Goal: Task Accomplishment & Management: Manage account settings

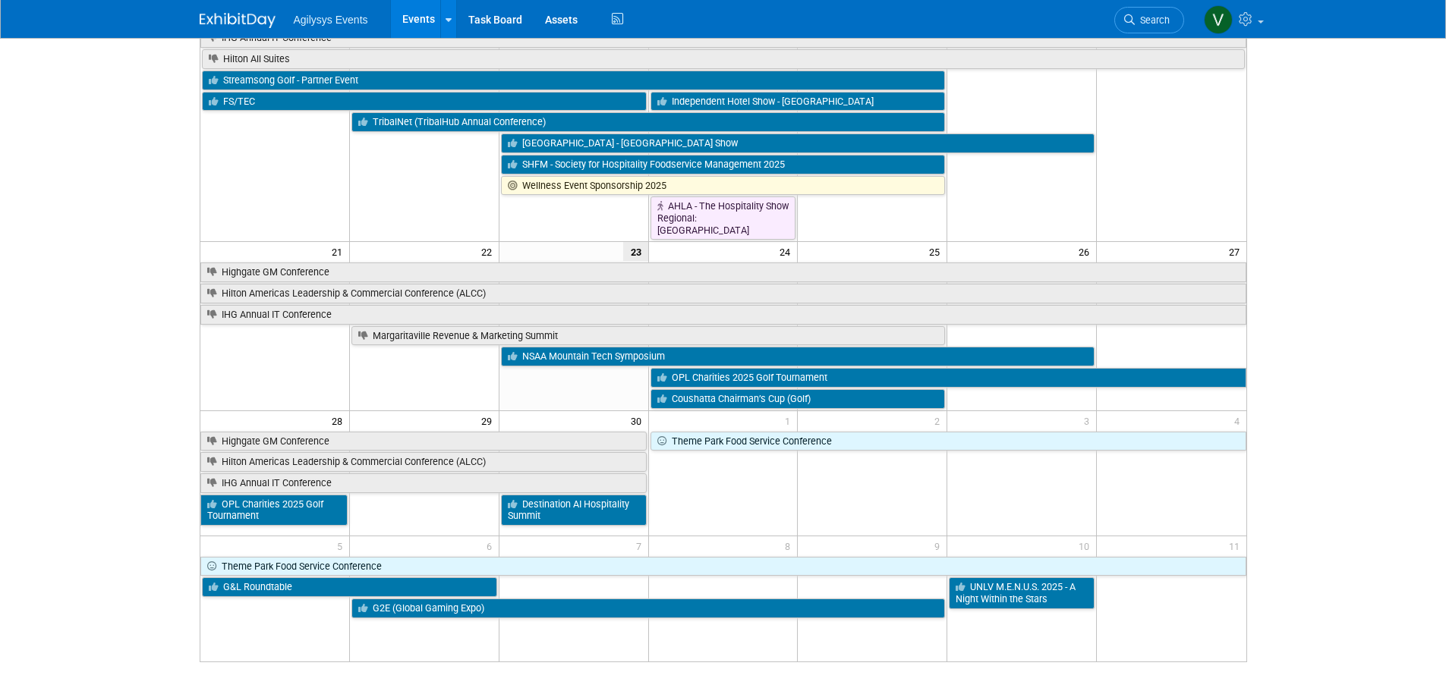
scroll to position [476, 0]
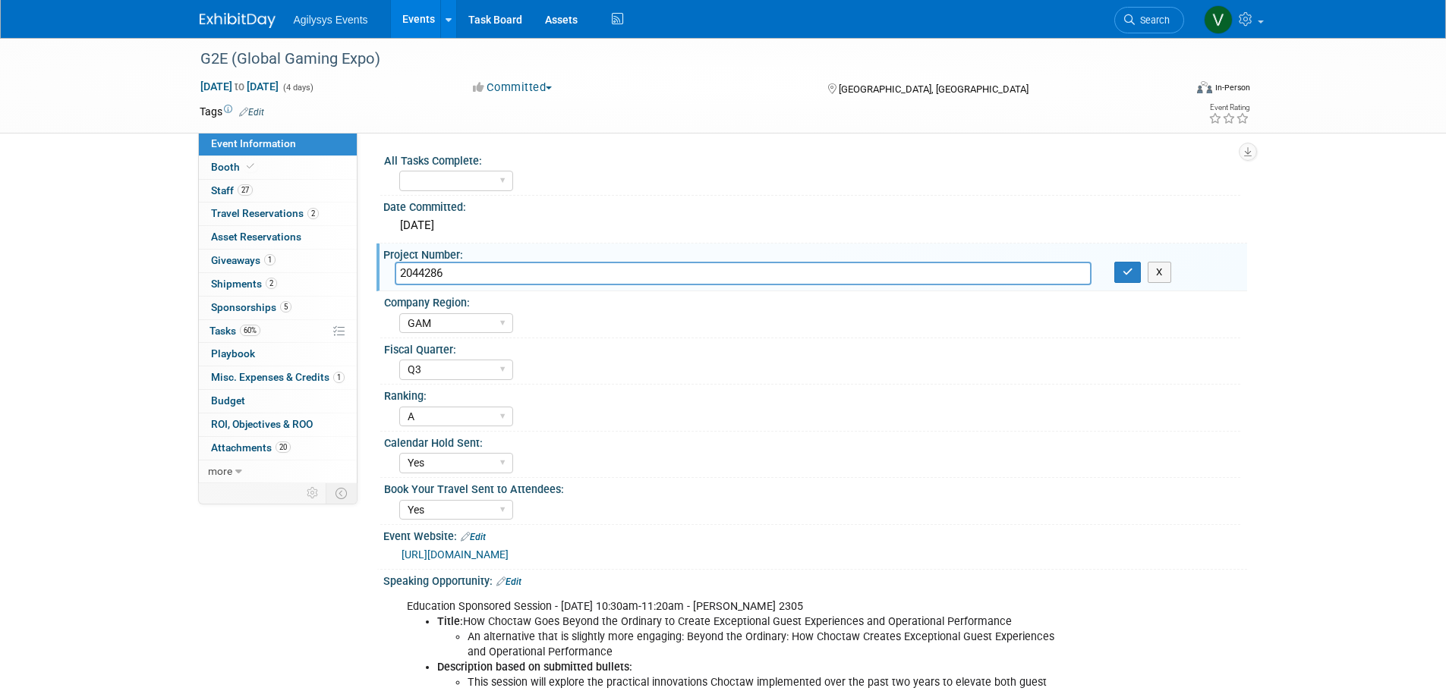
select select "GAM"
select select "Q3"
select select "A"
select select "Yes"
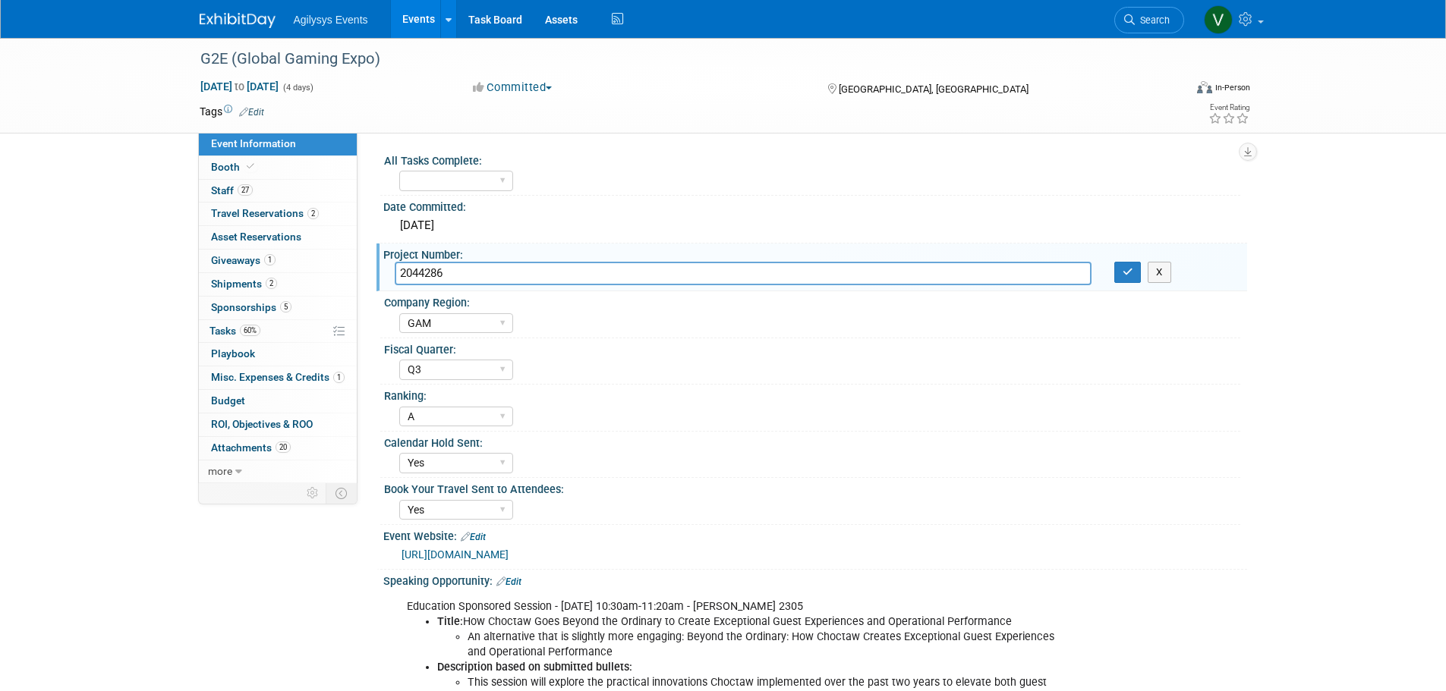
drag, startPoint x: 240, startPoint y: 21, endPoint x: 241, endPoint y: 40, distance: 19.0
click at [241, 21] on img at bounding box center [238, 20] width 76 height 15
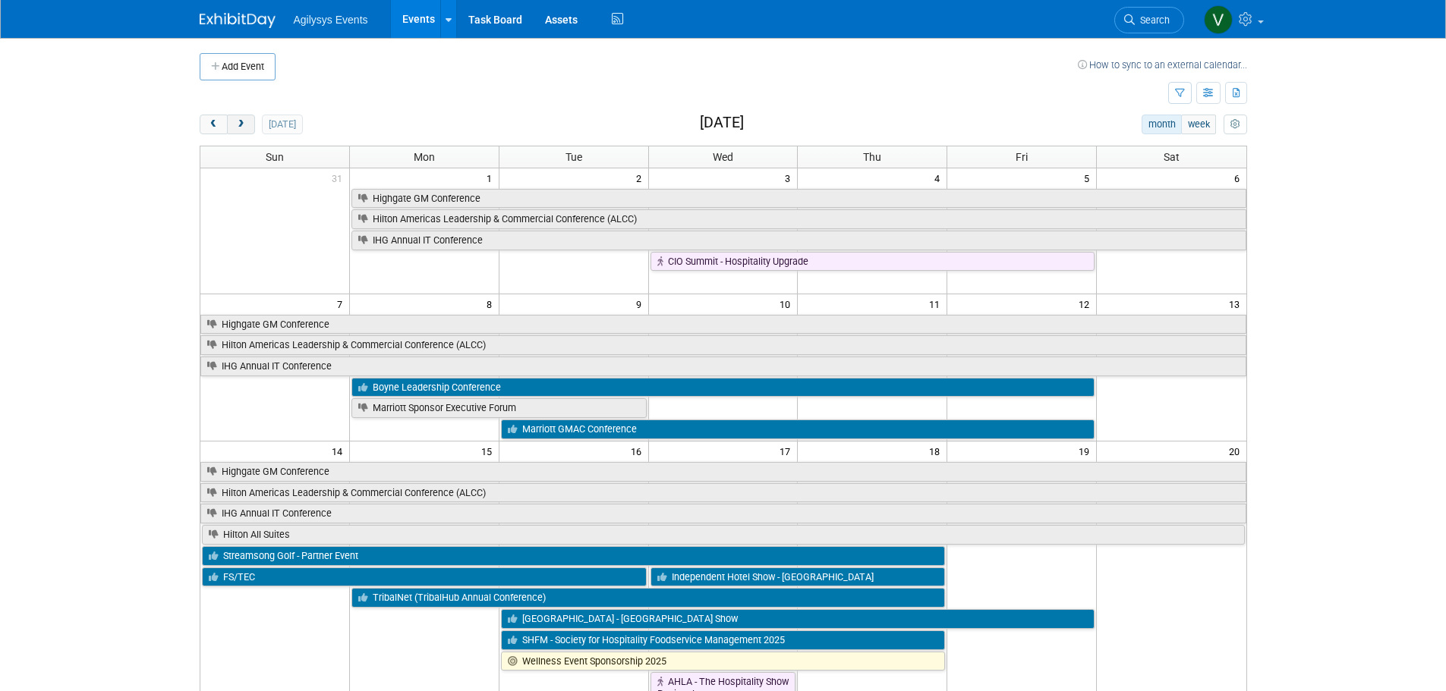
click at [248, 125] on button "next" at bounding box center [241, 125] width 28 height 20
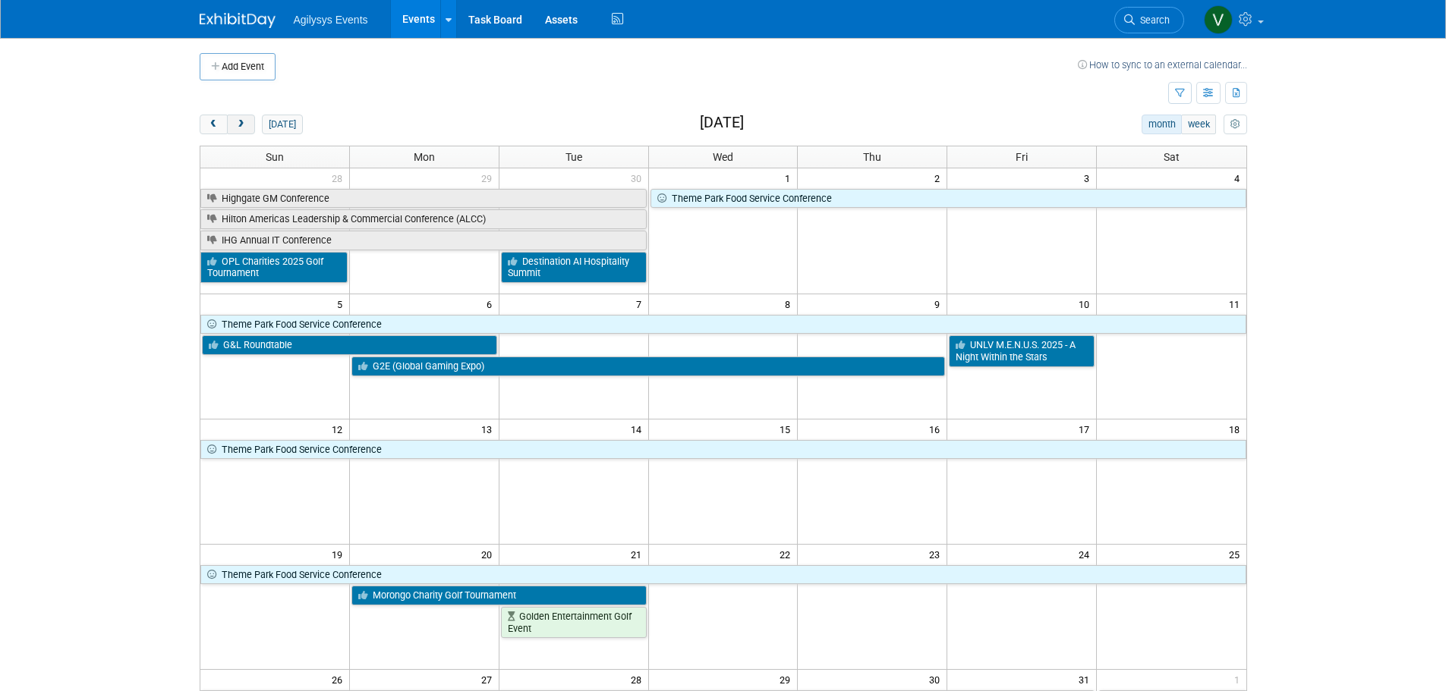
click at [248, 115] on button "next" at bounding box center [241, 125] width 28 height 20
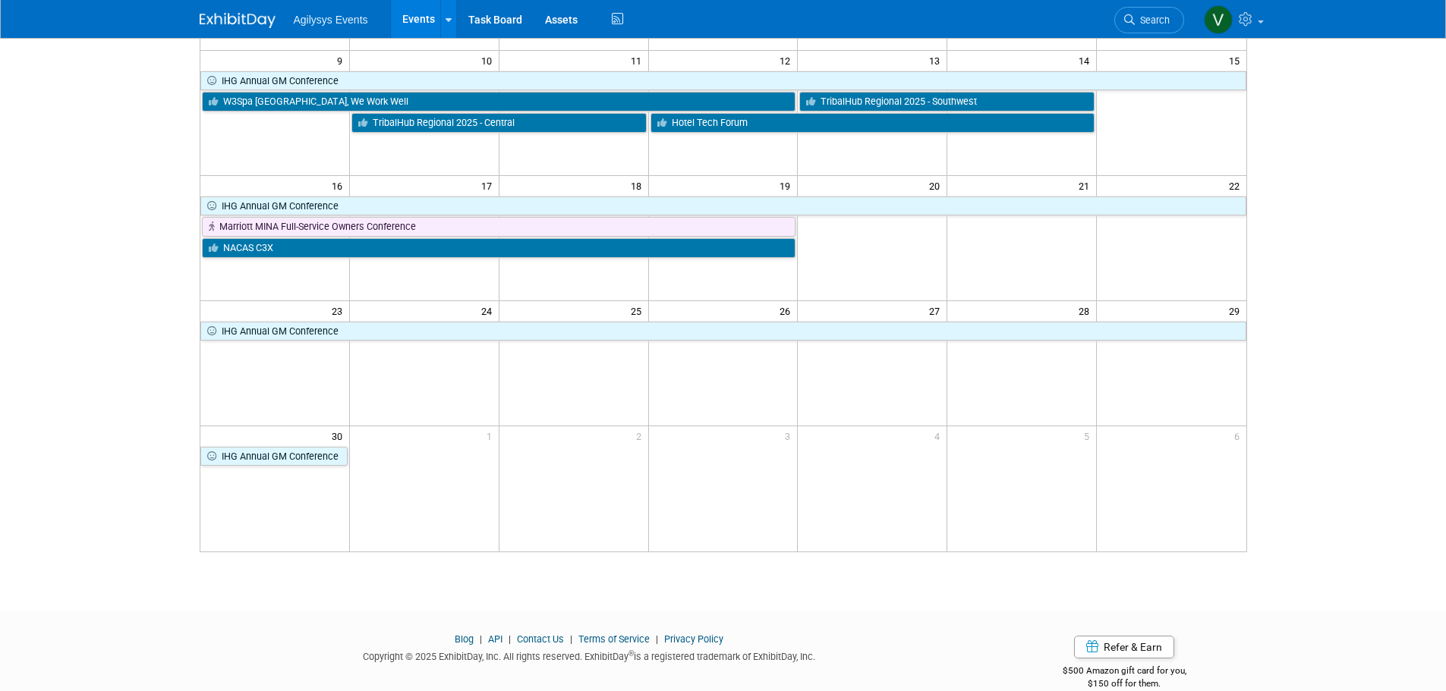
scroll to position [380, 0]
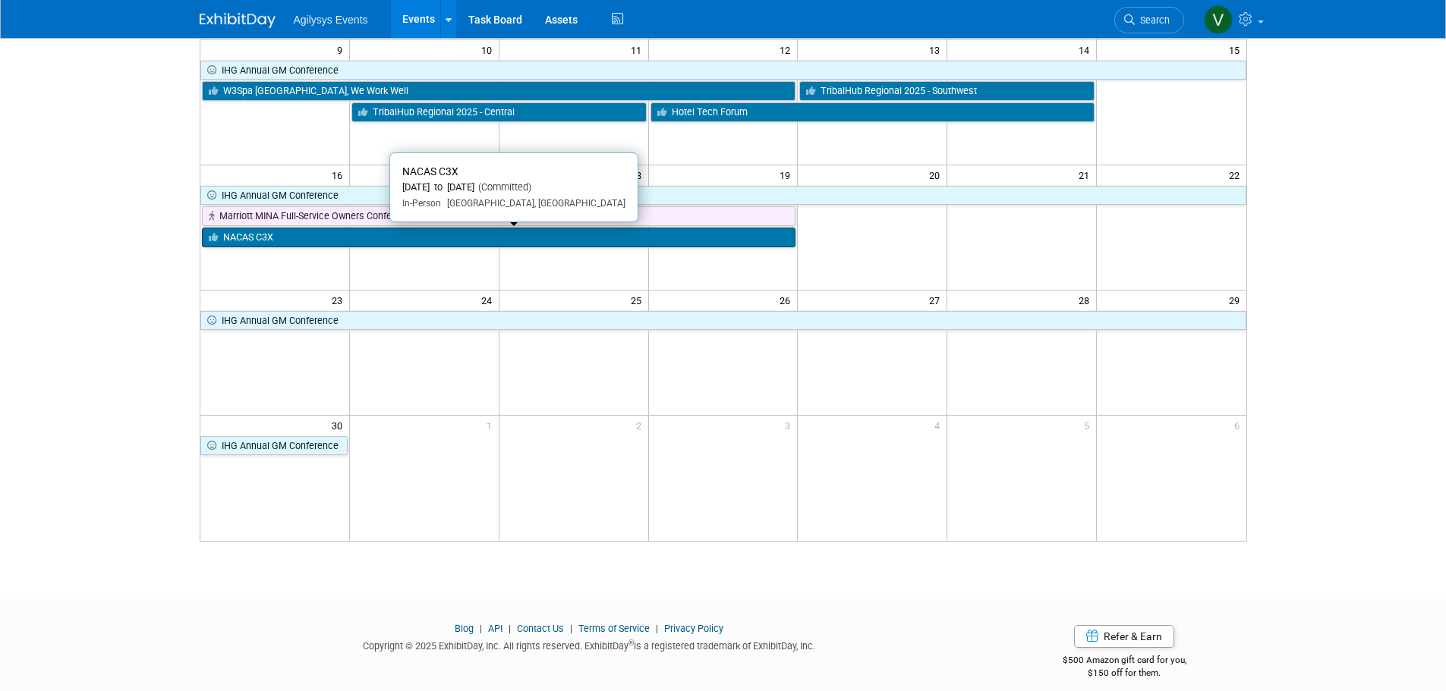
click at [298, 244] on link "NACAS C3X" at bounding box center [499, 238] width 594 height 20
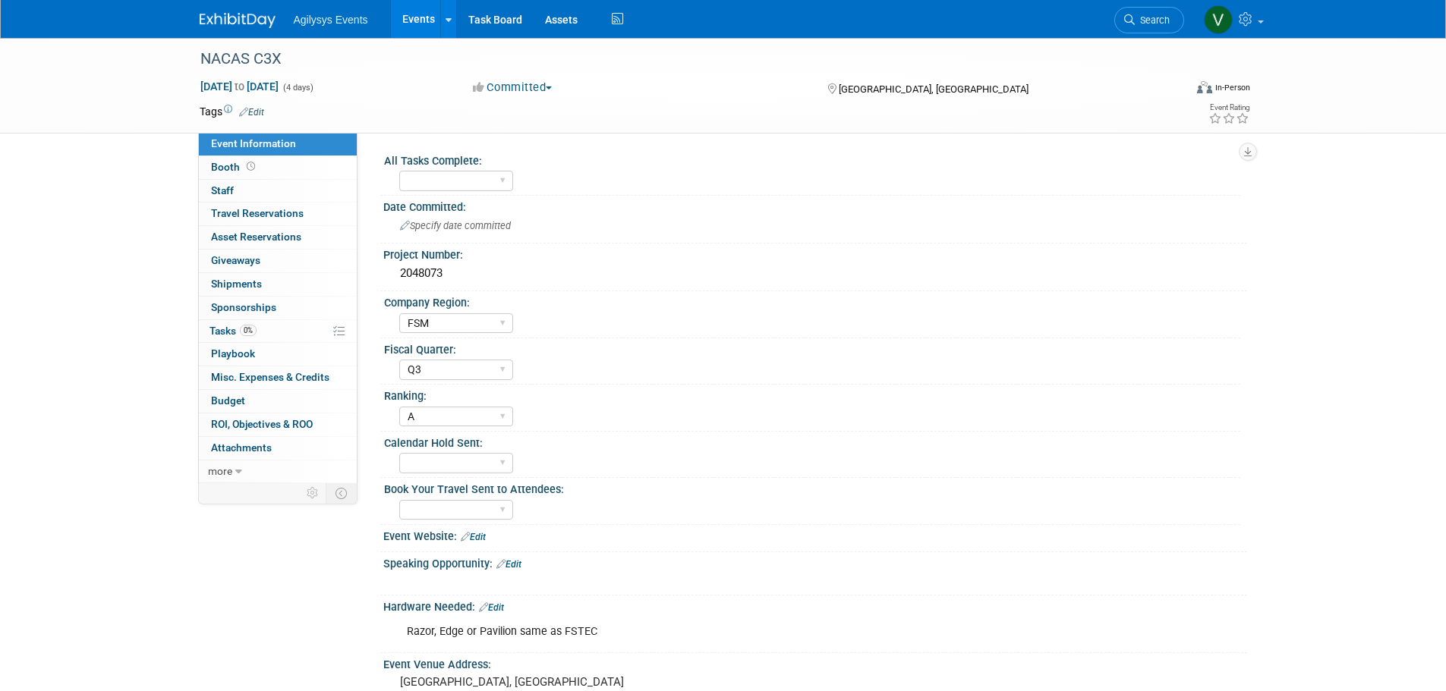
select select "FSM"
select select "Q3"
select select "A"
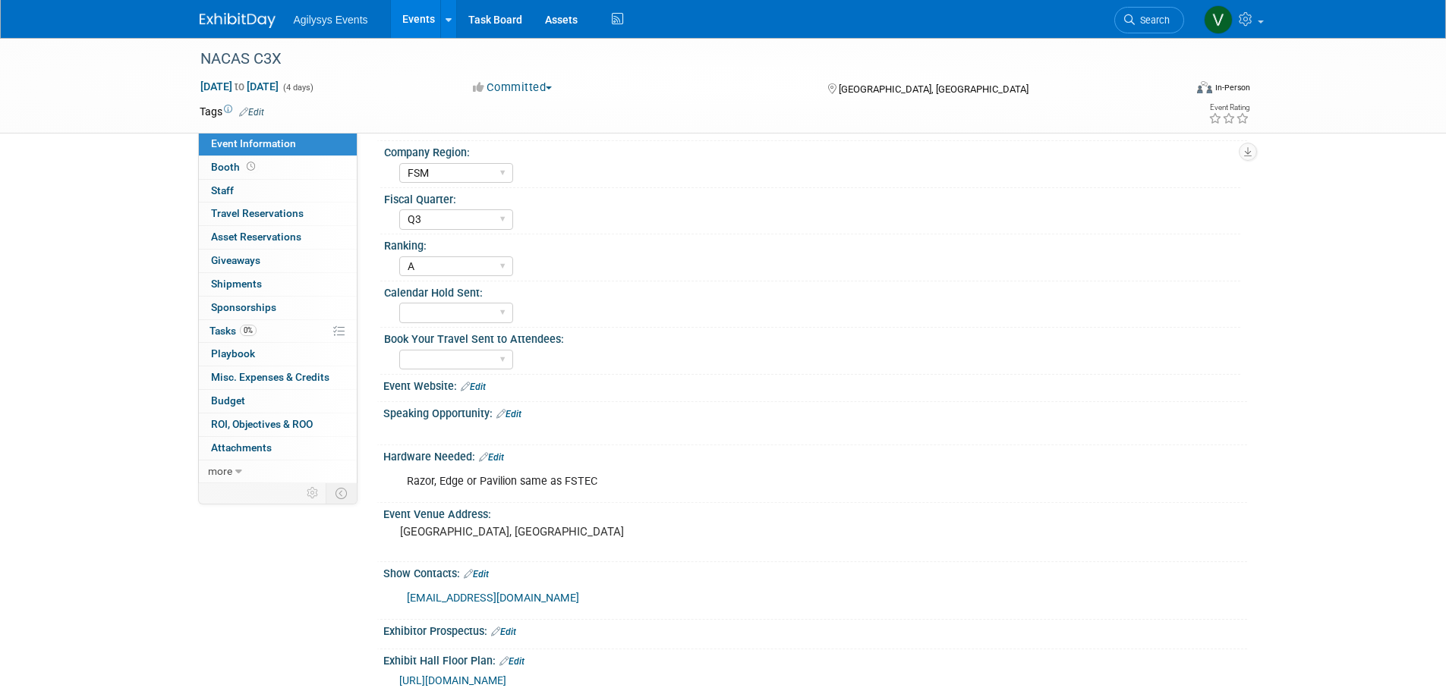
scroll to position [402, 0]
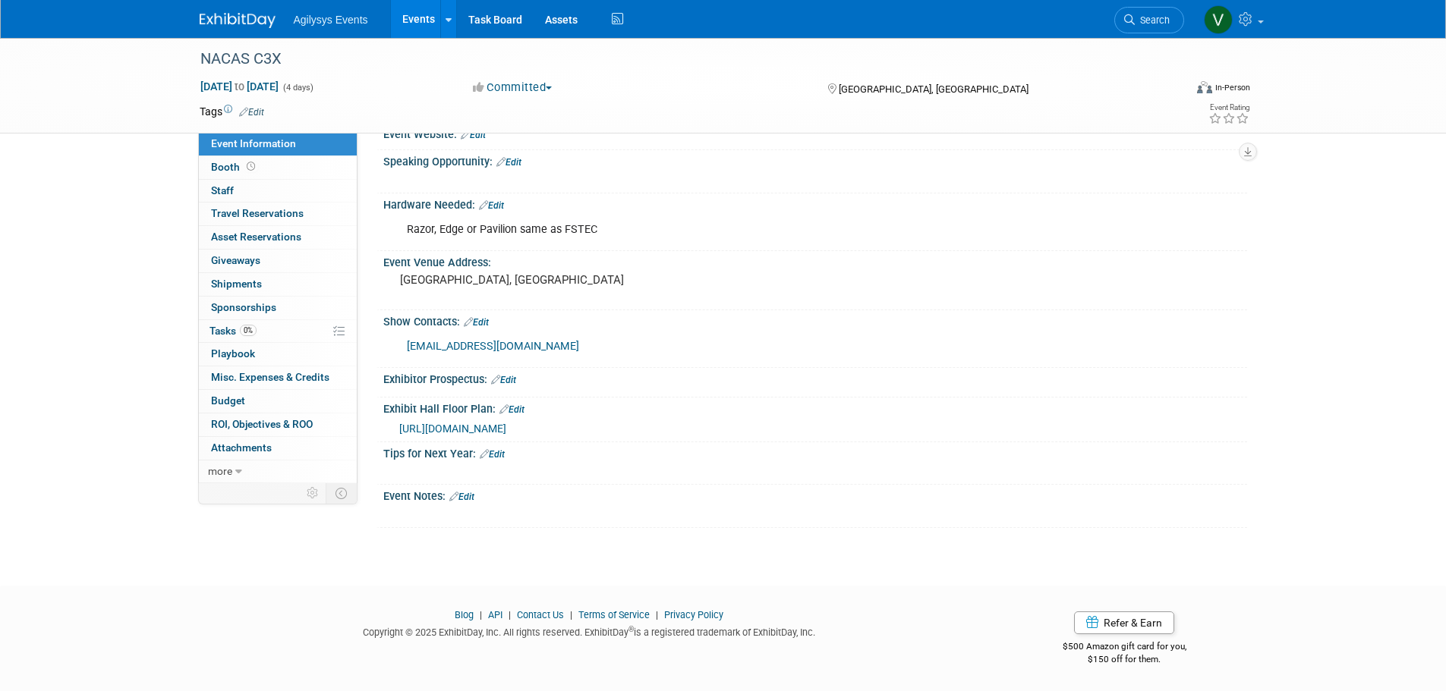
click at [462, 495] on link "Edit" at bounding box center [461, 497] width 25 height 11
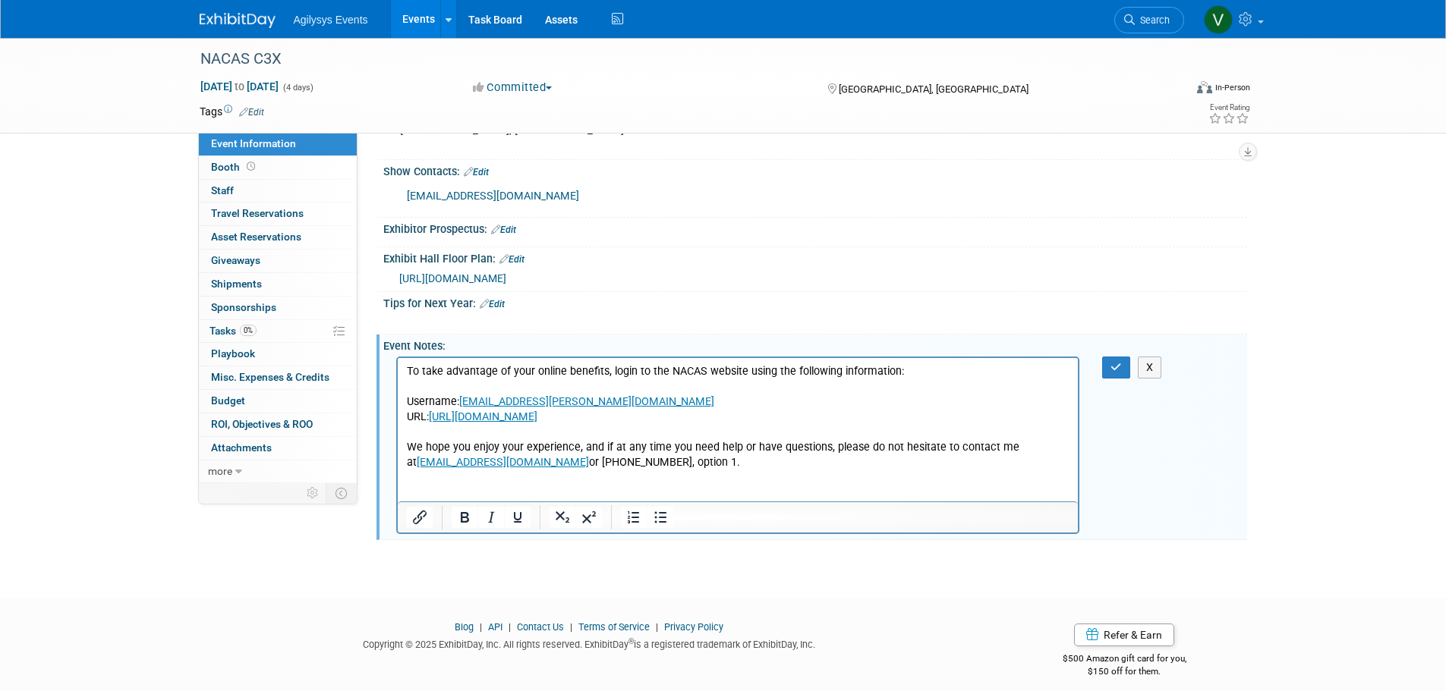
scroll to position [554, 0]
click at [1115, 366] on icon "button" at bounding box center [1115, 366] width 11 height 11
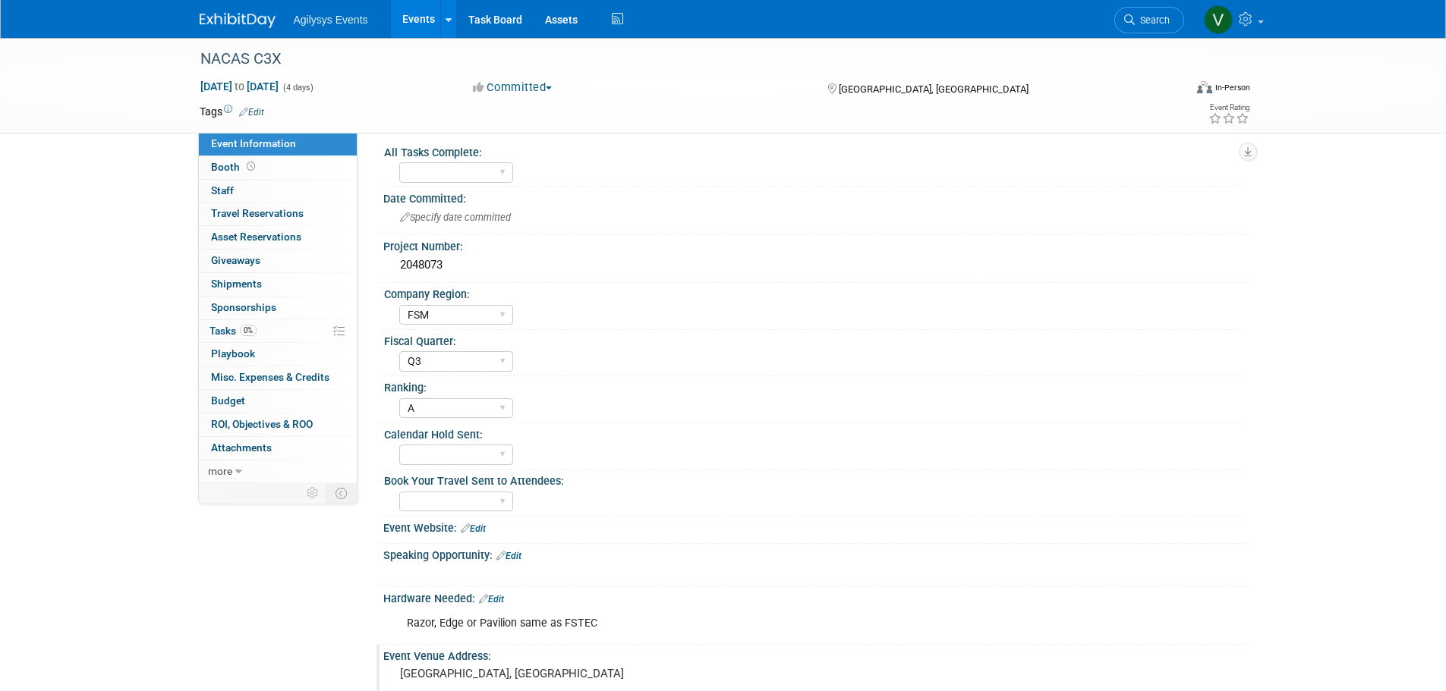
scroll to position [0, 0]
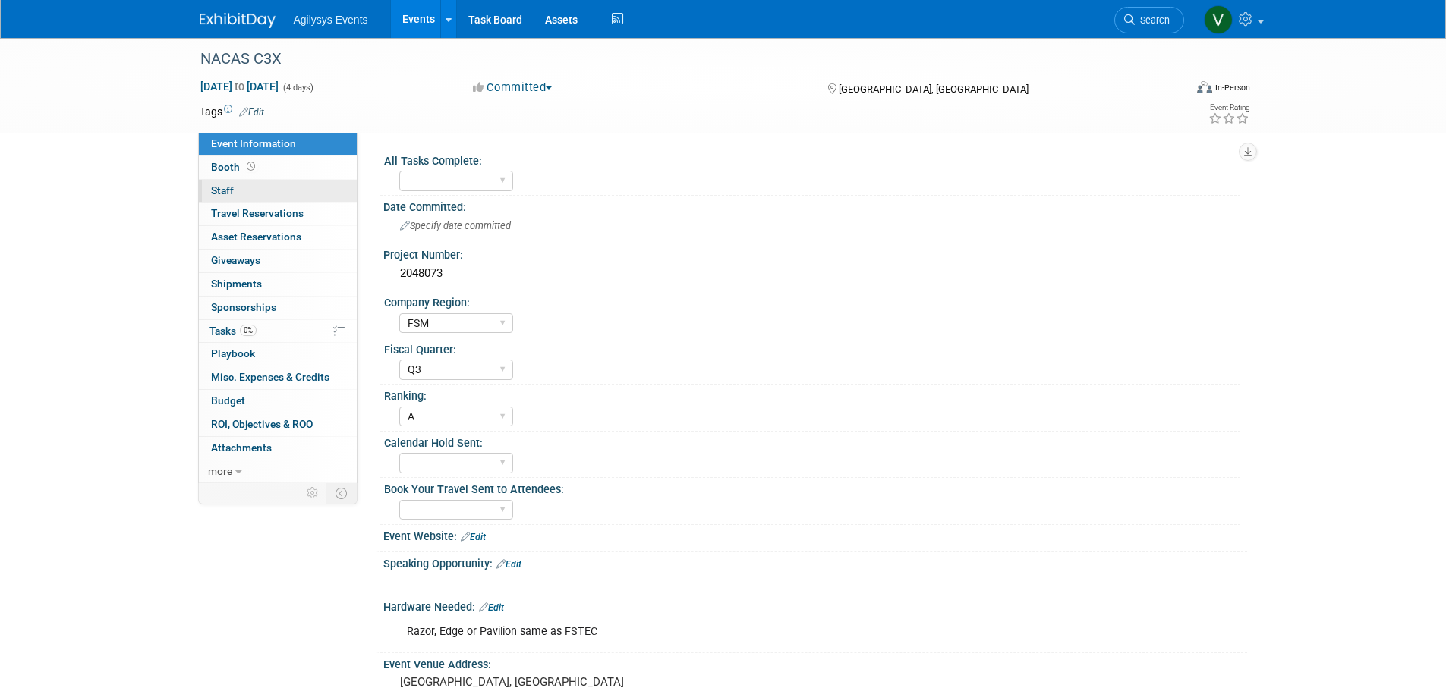
click at [241, 192] on link "0 Staff 0" at bounding box center [278, 191] width 158 height 23
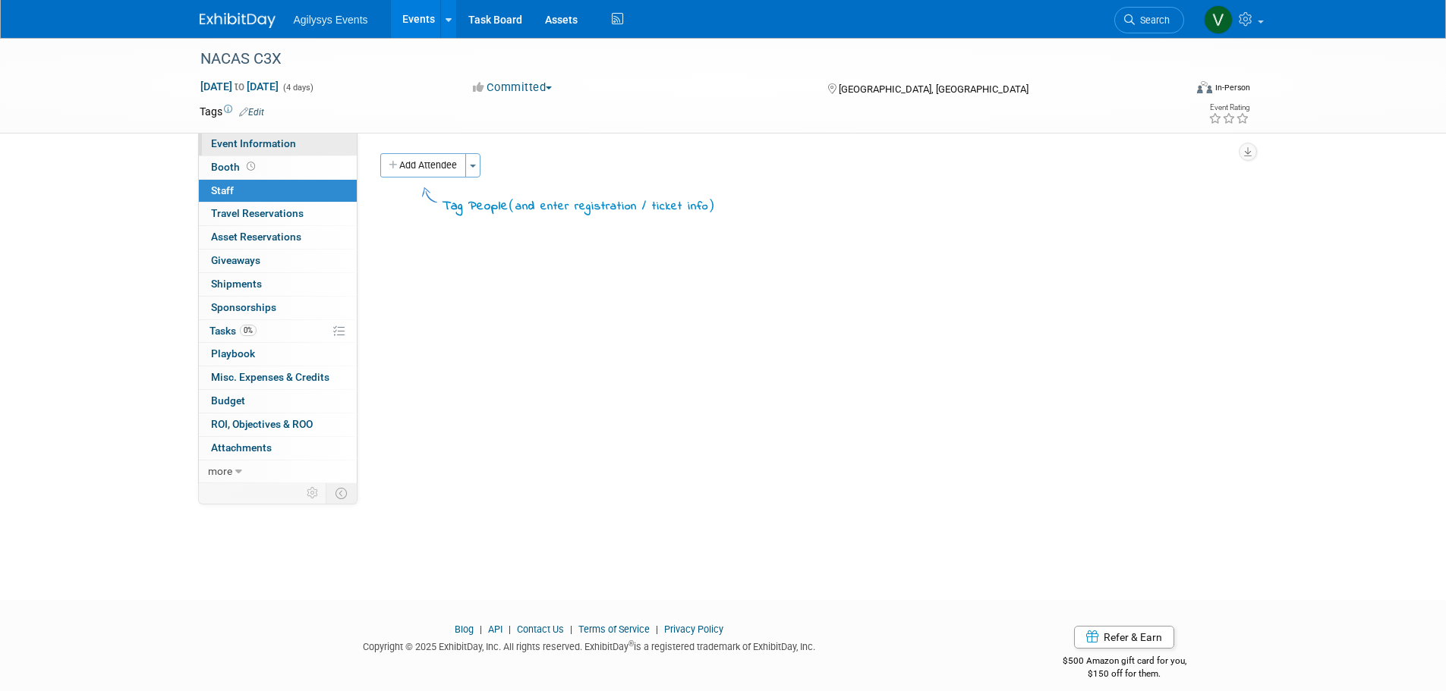
click at [244, 151] on link "Event Information" at bounding box center [278, 144] width 158 height 23
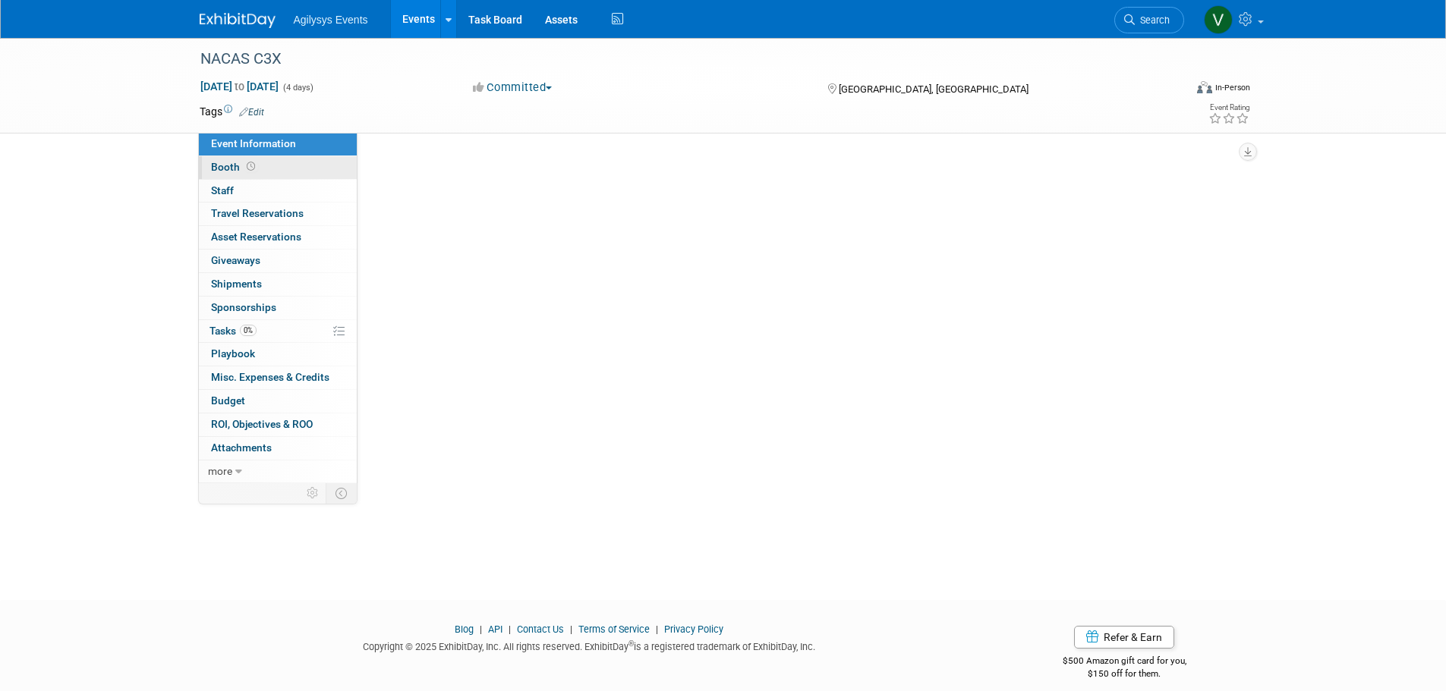
select select "FSM"
select select "Q3"
select select "A"
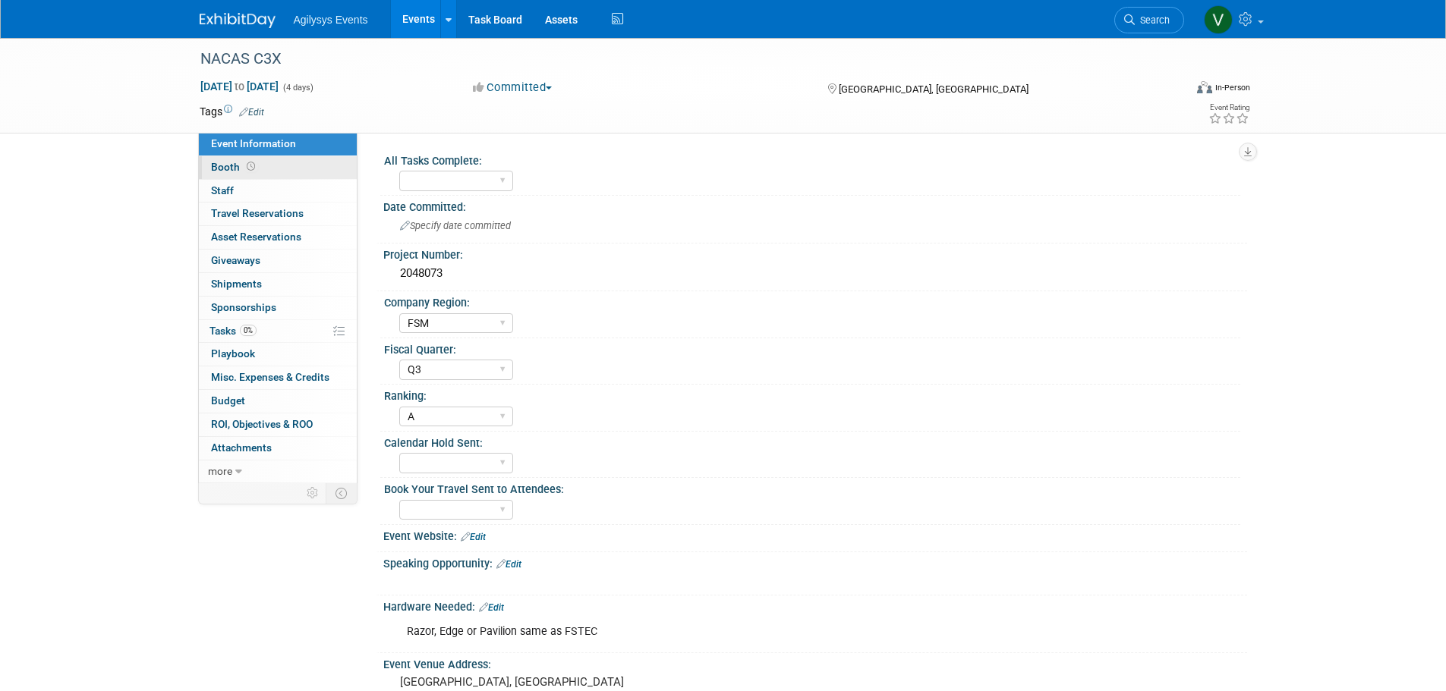
click at [247, 164] on icon at bounding box center [251, 166] width 8 height 8
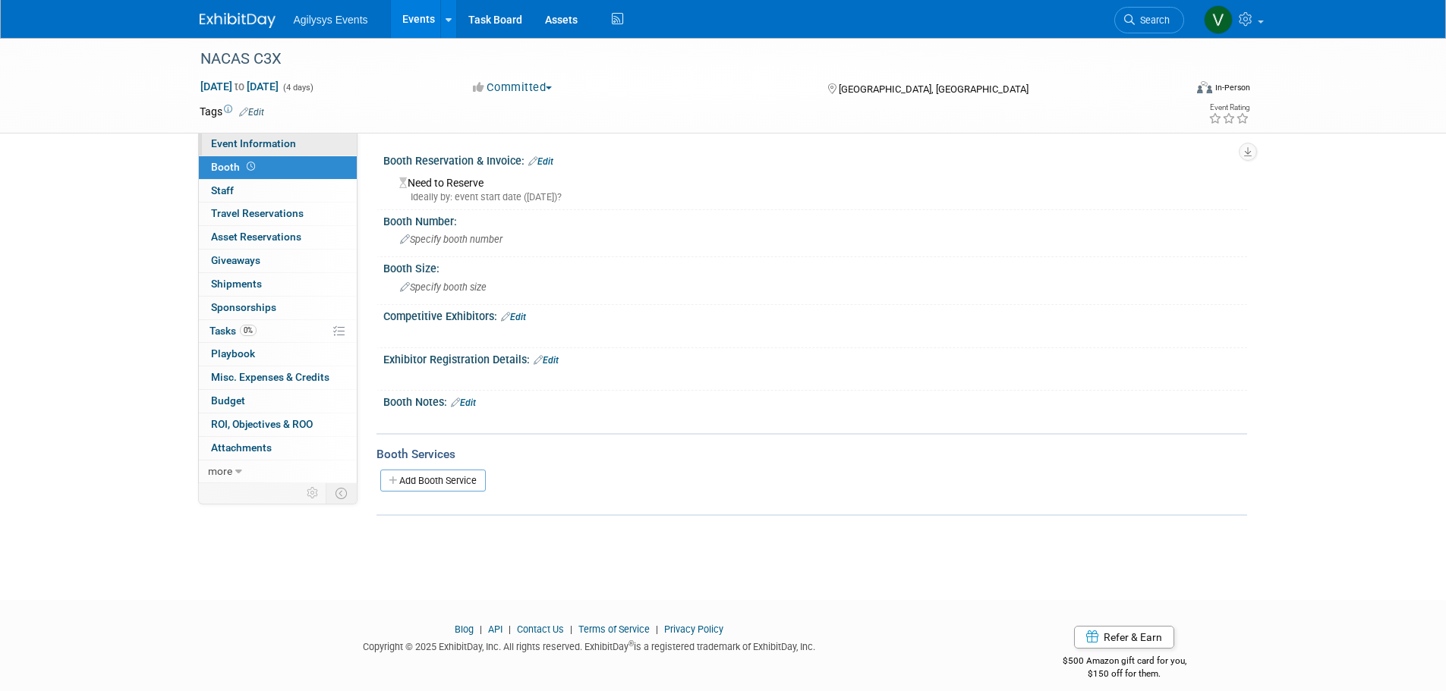
click at [255, 155] on link "Event Information" at bounding box center [278, 144] width 158 height 23
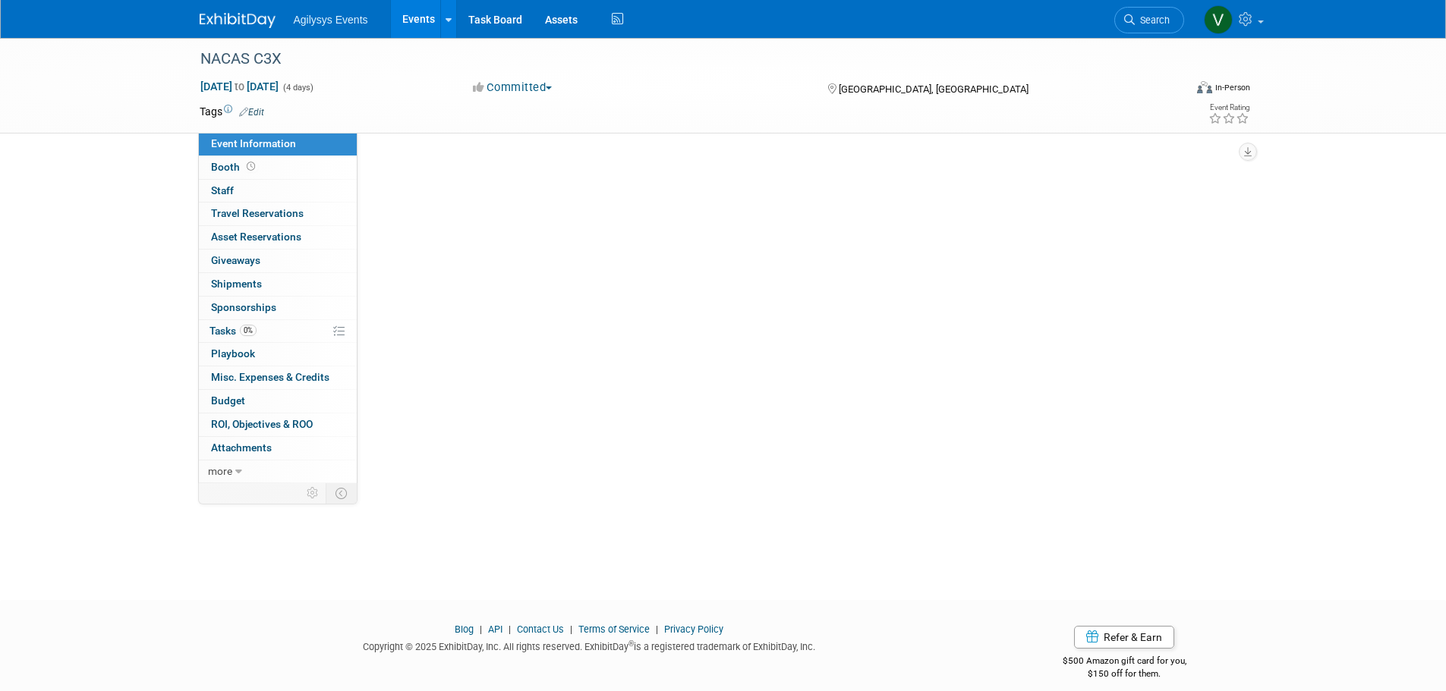
select select "FSM"
select select "Q3"
select select "A"
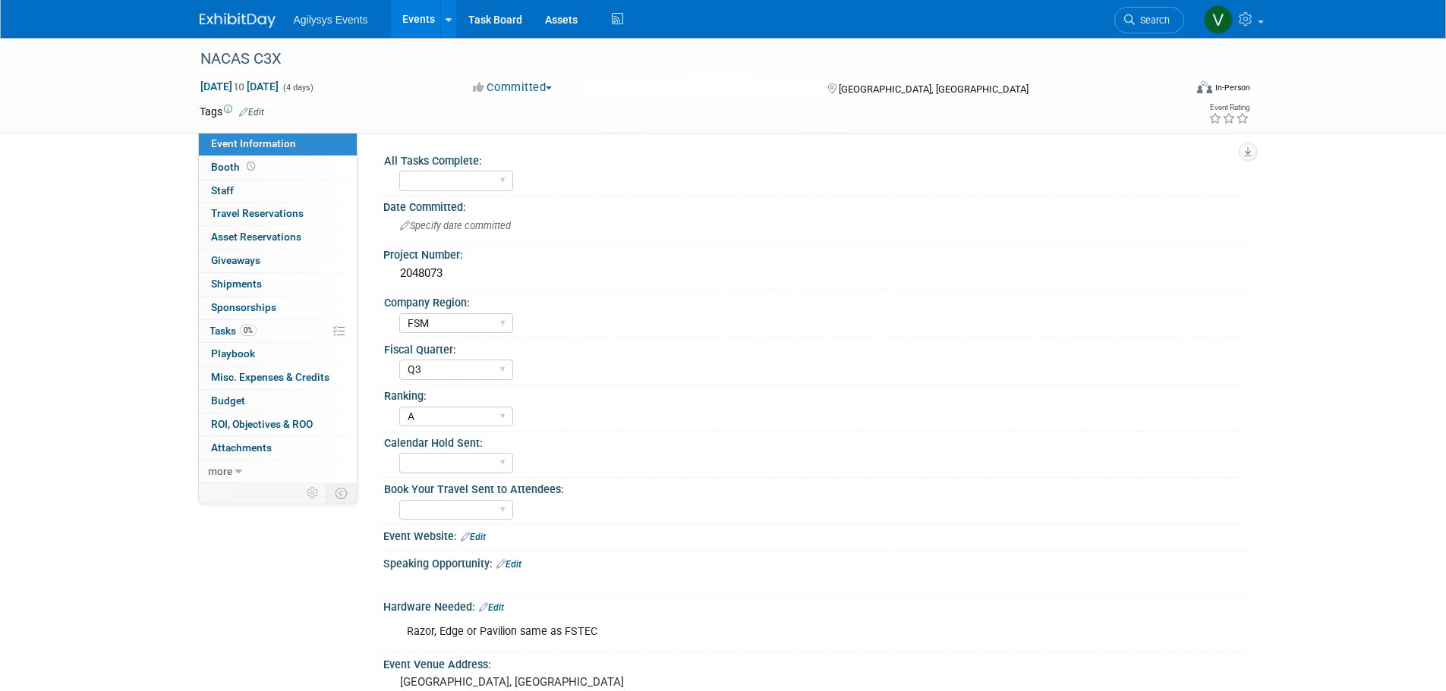
click at [246, 23] on img at bounding box center [238, 20] width 76 height 15
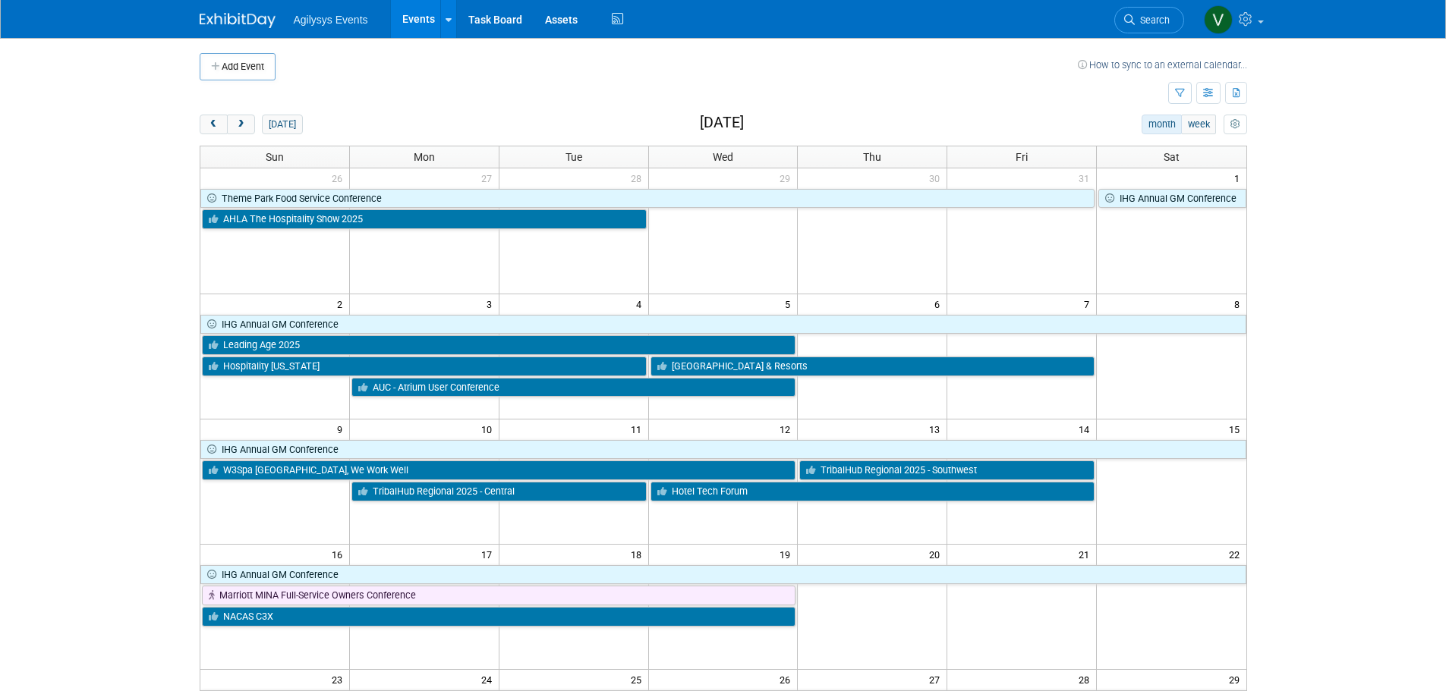
click at [334, 18] on span "Agilysys Events" at bounding box center [331, 20] width 74 height 12
drag, startPoint x: 196, startPoint y: 30, endPoint x: 215, endPoint y: 29, distance: 19.0
click at [197, 30] on div "Agilysys Events Events Add Event Bulk Upload Events Shareable Event Boards Rece…" at bounding box center [723, 19] width 1070 height 38
click at [216, 21] on img at bounding box center [238, 20] width 76 height 15
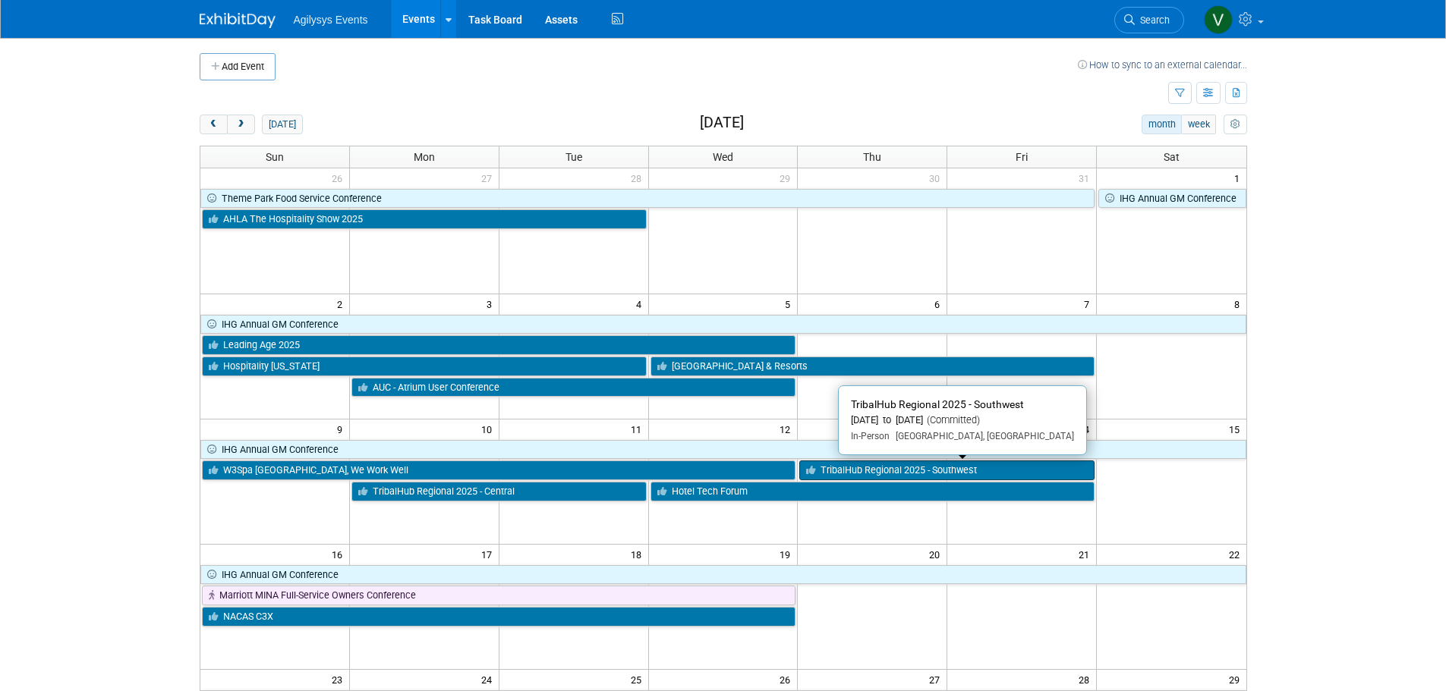
click at [994, 471] on link "TribalHub Regional 2025 - Southwest" at bounding box center [946, 471] width 295 height 20
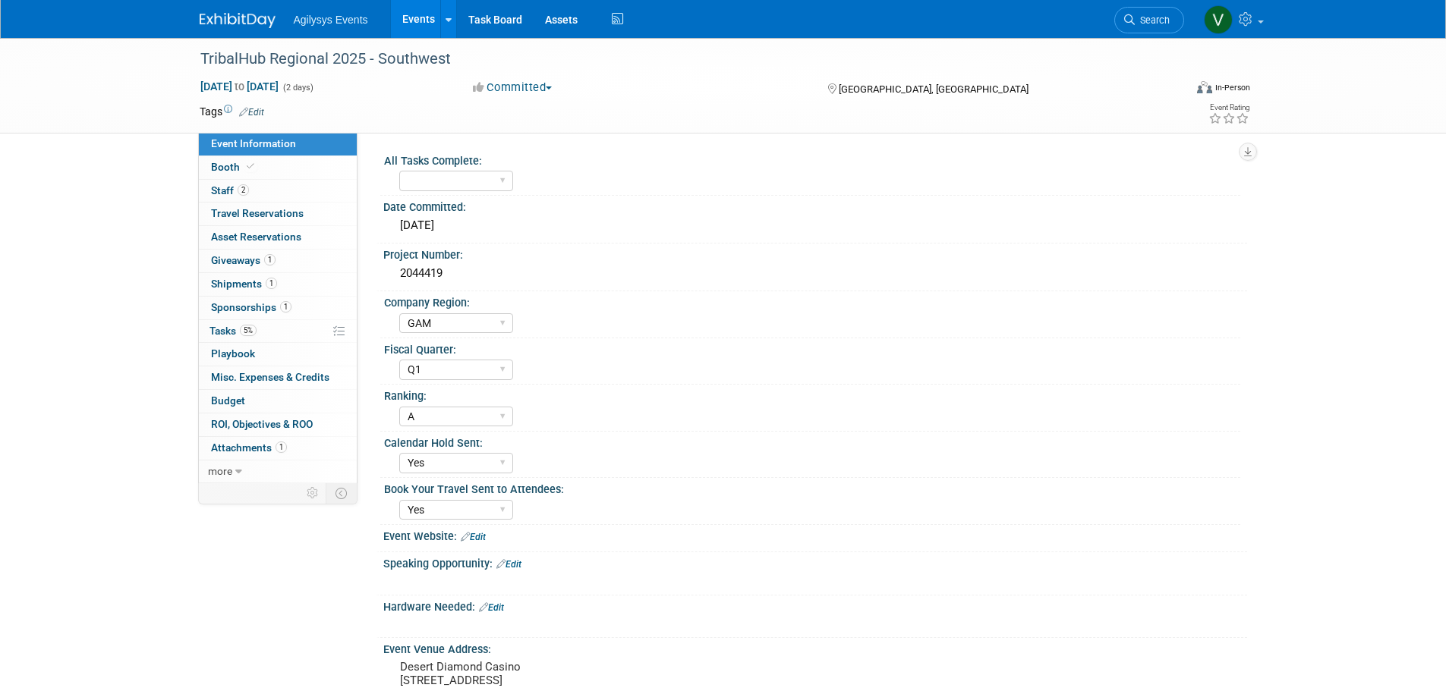
select select "GAM"
select select "Q1"
select select "A"
select select "Yes"
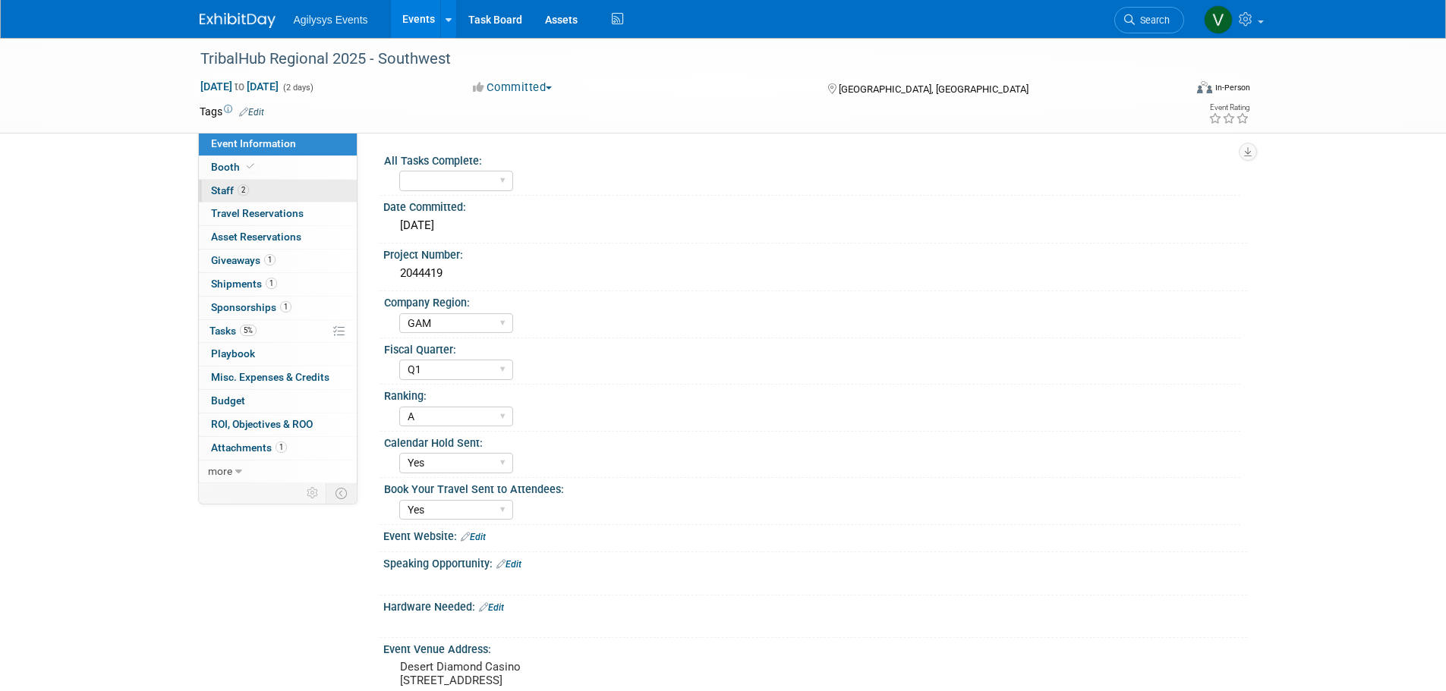
click at [250, 195] on link "2 Staff 2" at bounding box center [278, 191] width 158 height 23
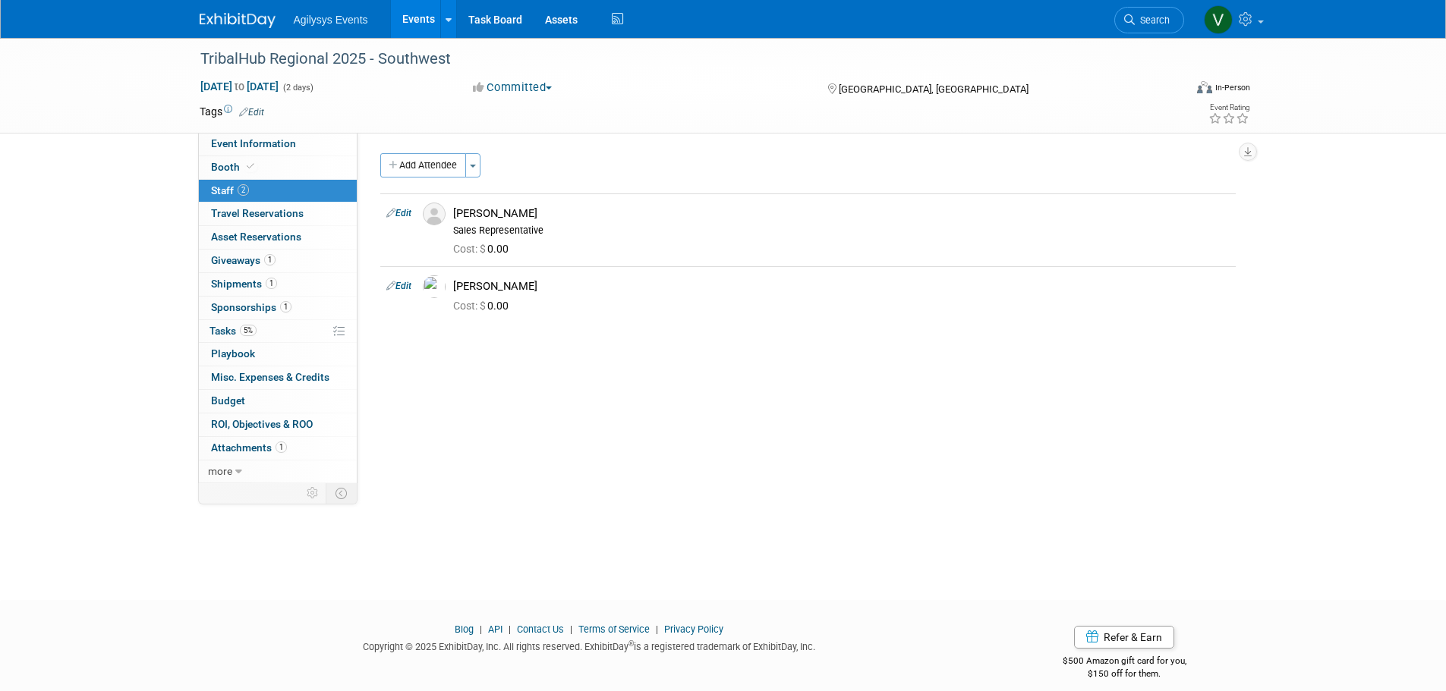
click at [241, 10] on link at bounding box center [247, 13] width 94 height 12
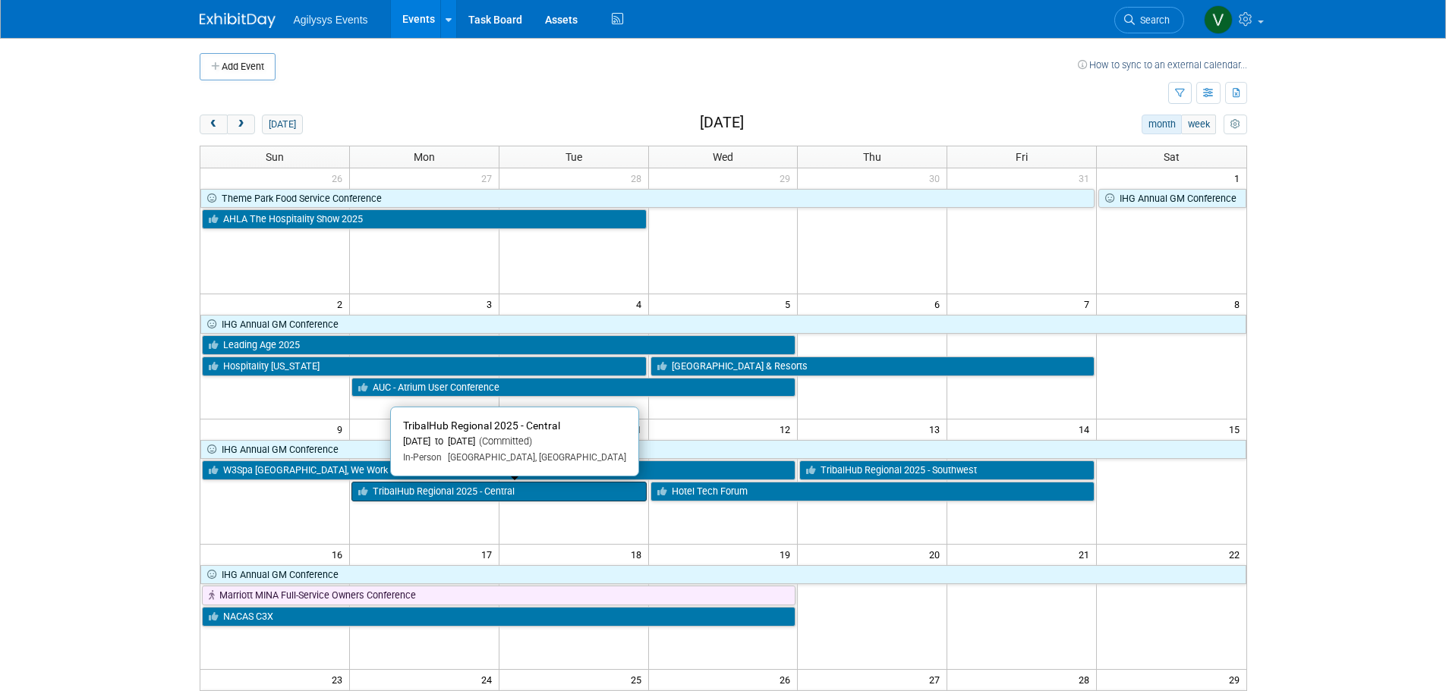
click at [450, 493] on link "TribalHub Regional 2025 - Central" at bounding box center [498, 492] width 295 height 20
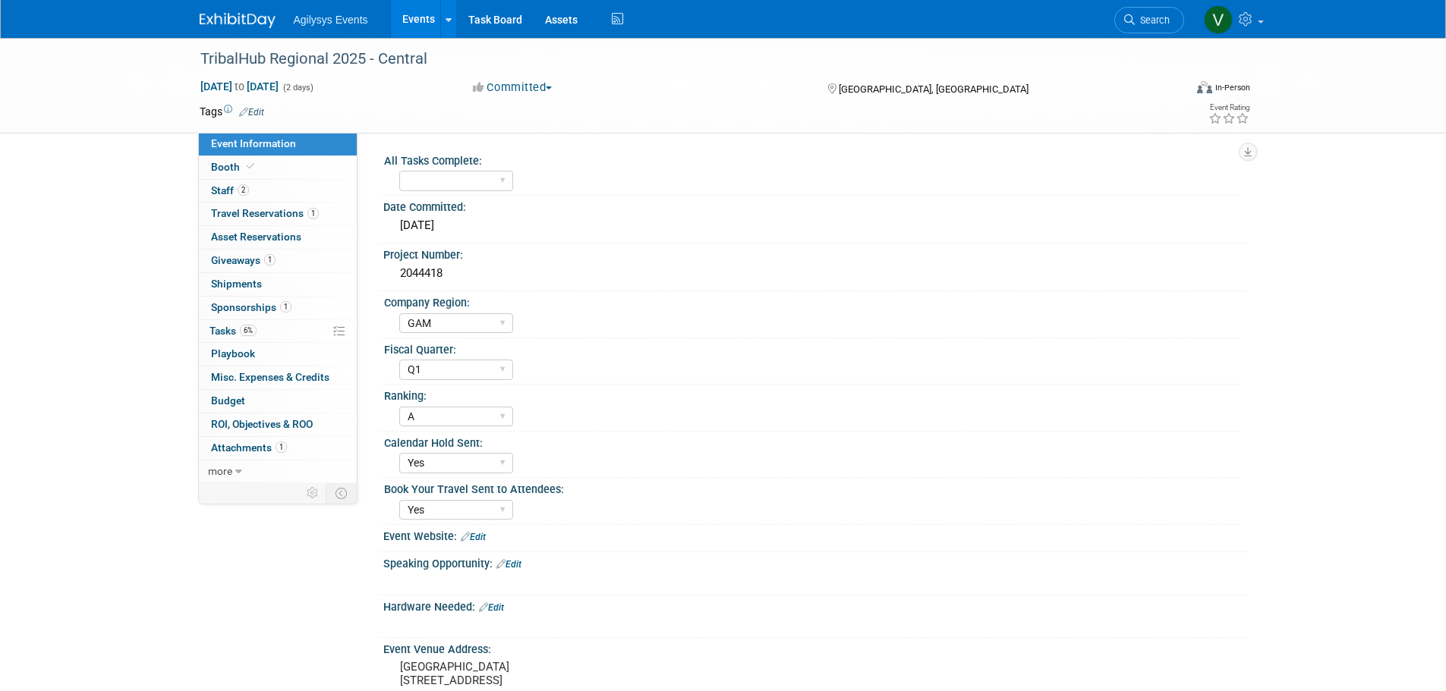
select select "GAM"
select select "Q1"
select select "A"
select select "Yes"
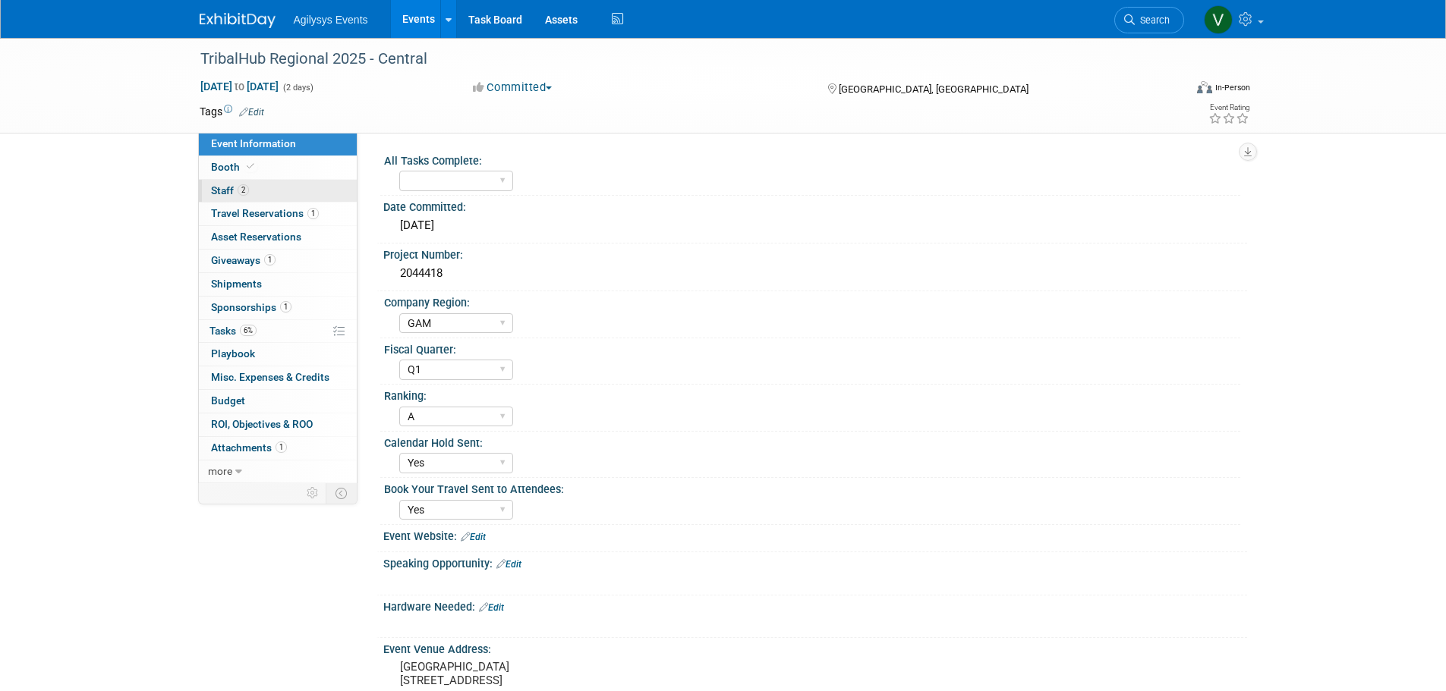
click at [244, 187] on span "2" at bounding box center [243, 189] width 11 height 11
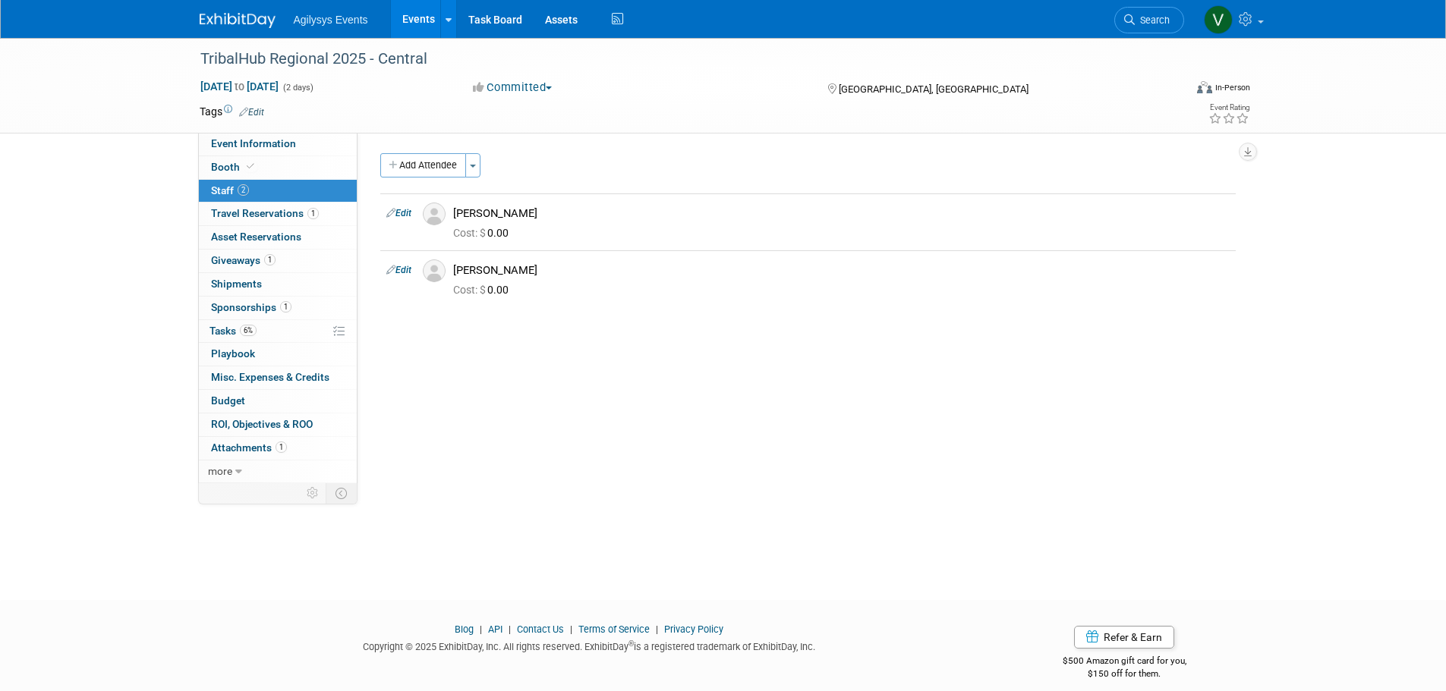
click at [257, 19] on img at bounding box center [238, 20] width 76 height 15
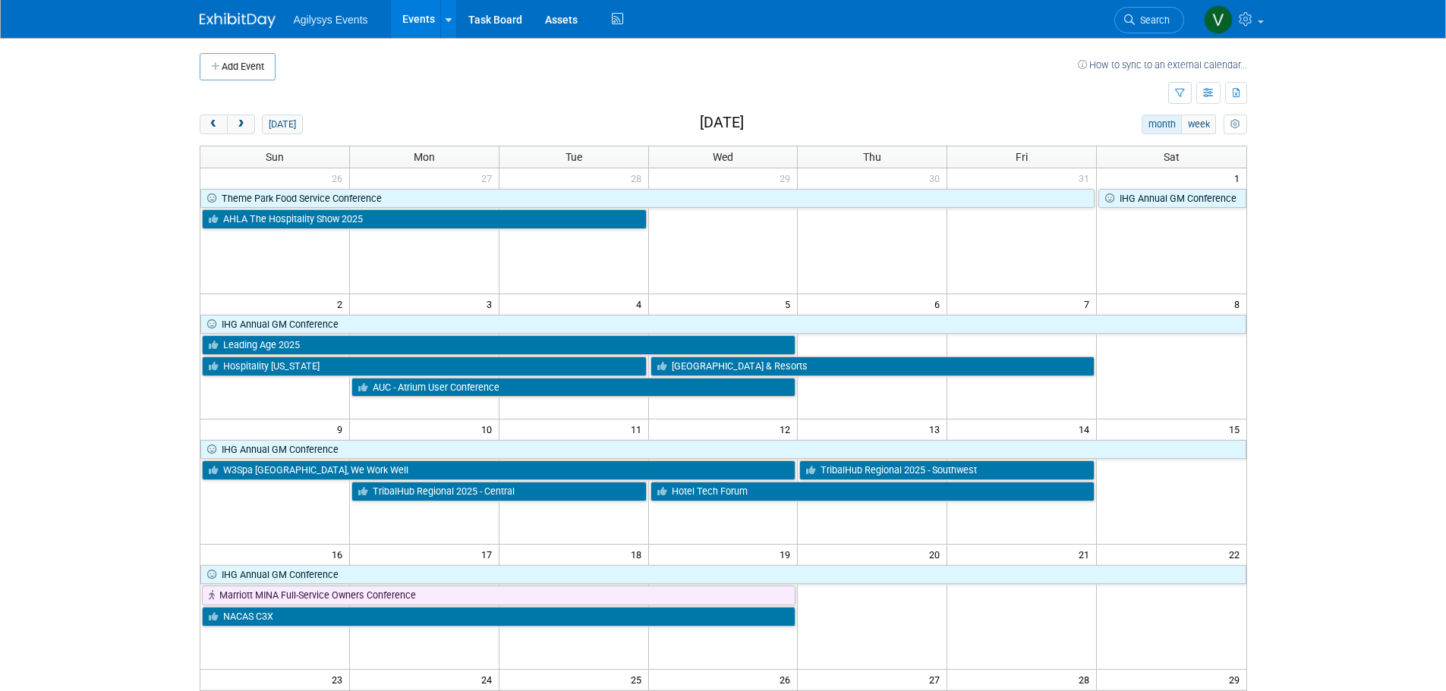
drag, startPoint x: 234, startPoint y: 26, endPoint x: 240, endPoint y: 43, distance: 18.5
click at [234, 26] on img at bounding box center [238, 20] width 76 height 15
click at [308, 219] on link "AHLA The Hospitality Show 2025" at bounding box center [424, 219] width 445 height 20
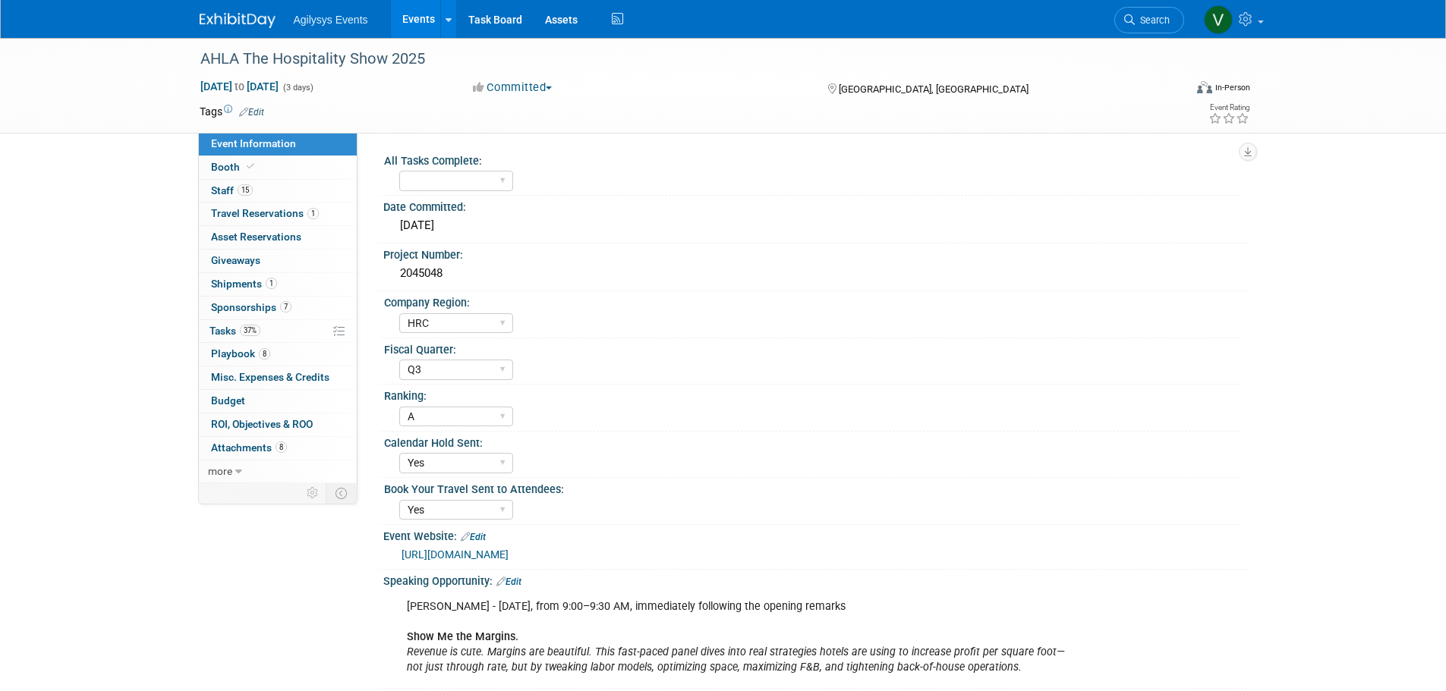
select select "HRC"
select select "Q3"
select select "A"
select select "Yes"
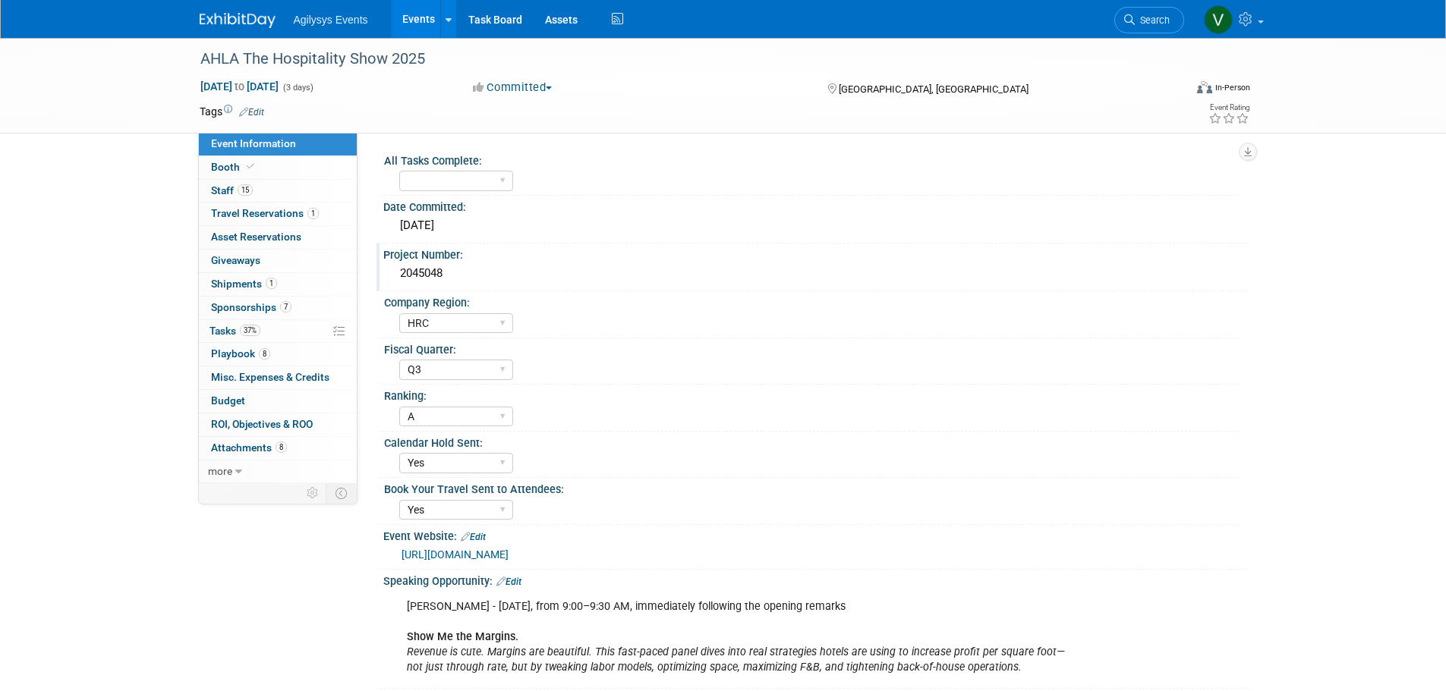
drag, startPoint x: 451, startPoint y: 272, endPoint x: 390, endPoint y: 268, distance: 60.9
click at [390, 268] on div "2045048" at bounding box center [815, 274] width 864 height 25
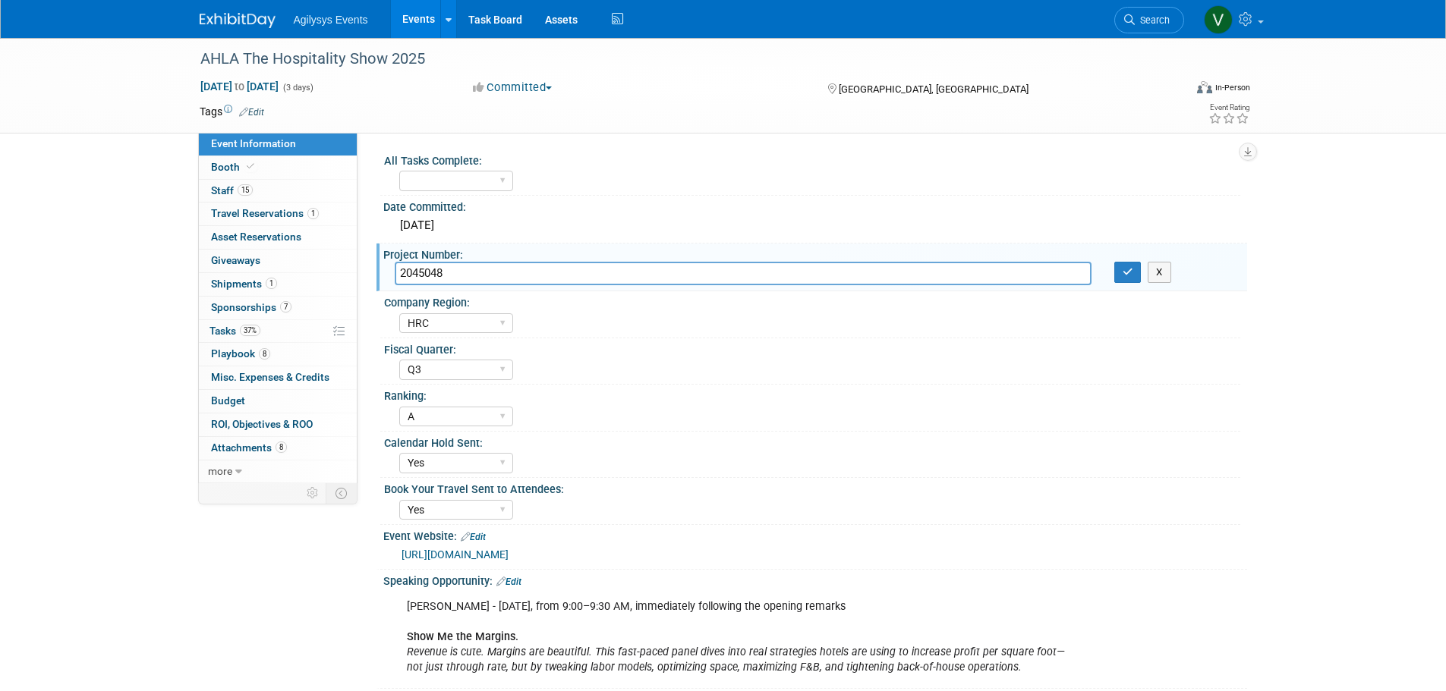
drag, startPoint x: 409, startPoint y: 267, endPoint x: 465, endPoint y: 260, distance: 56.7
click at [465, 260] on div "Project Number:" at bounding box center [815, 253] width 864 height 19
drag, startPoint x: 468, startPoint y: 274, endPoint x: 383, endPoint y: 275, distance: 85.0
click at [383, 275] on div "2045048" at bounding box center [743, 274] width 720 height 24
drag, startPoint x: 244, startPoint y: 18, endPoint x: 289, endPoint y: 67, distance: 66.6
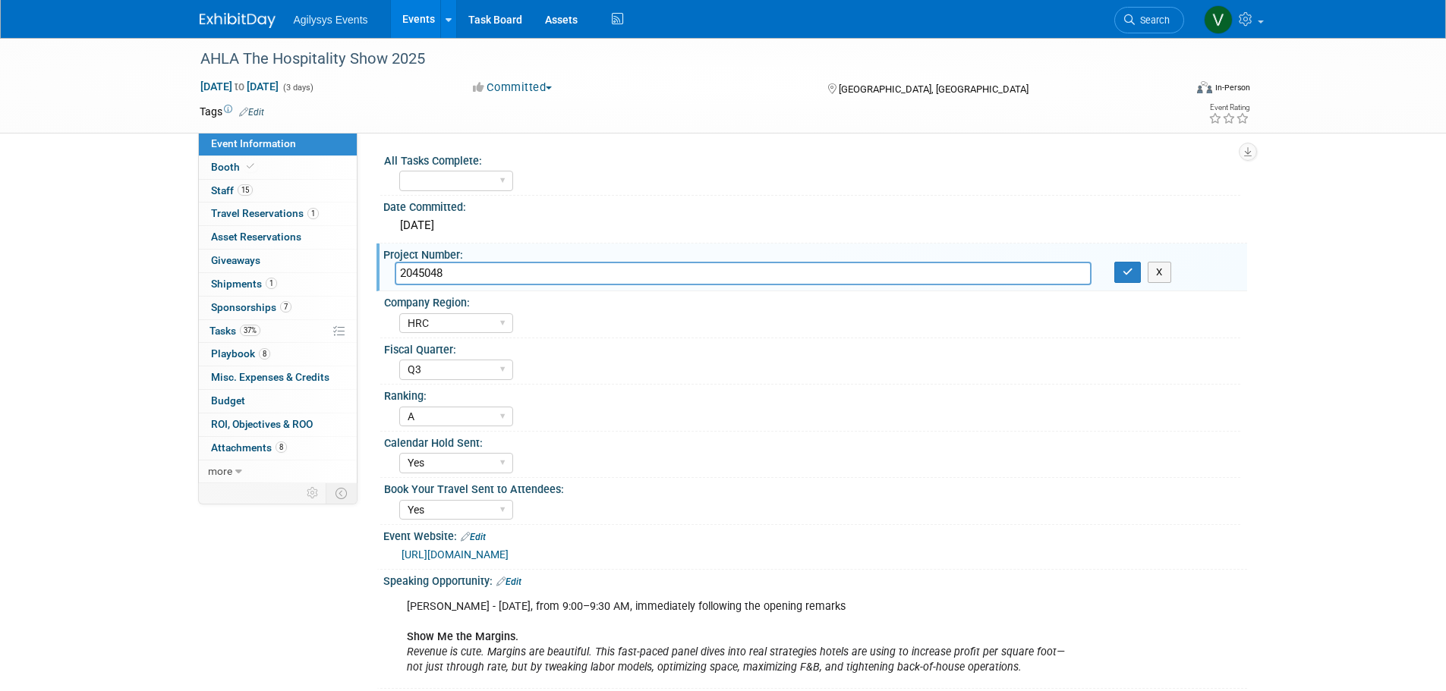
click at [244, 18] on img at bounding box center [238, 20] width 76 height 15
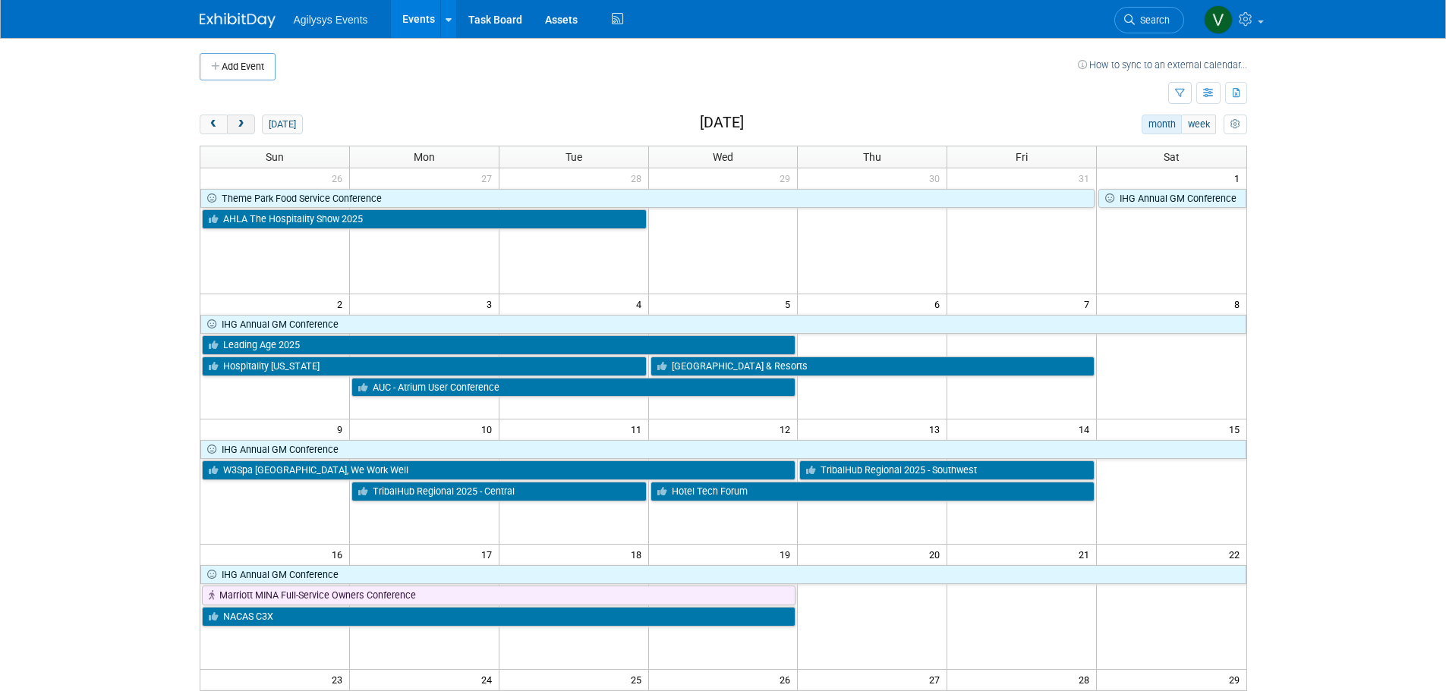
click at [241, 122] on span "next" at bounding box center [240, 125] width 11 height 10
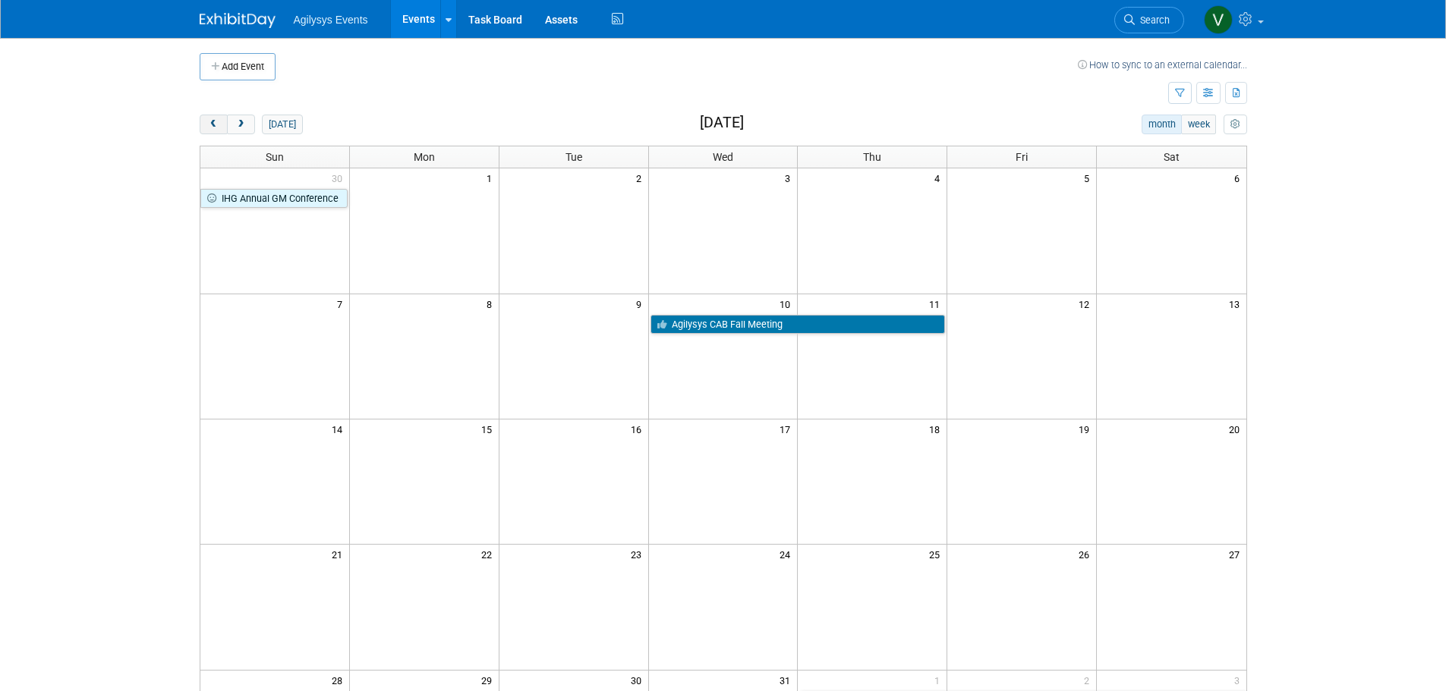
click at [217, 121] on span "prev" at bounding box center [213, 125] width 11 height 10
click at [216, 121] on span "prev" at bounding box center [213, 125] width 11 height 10
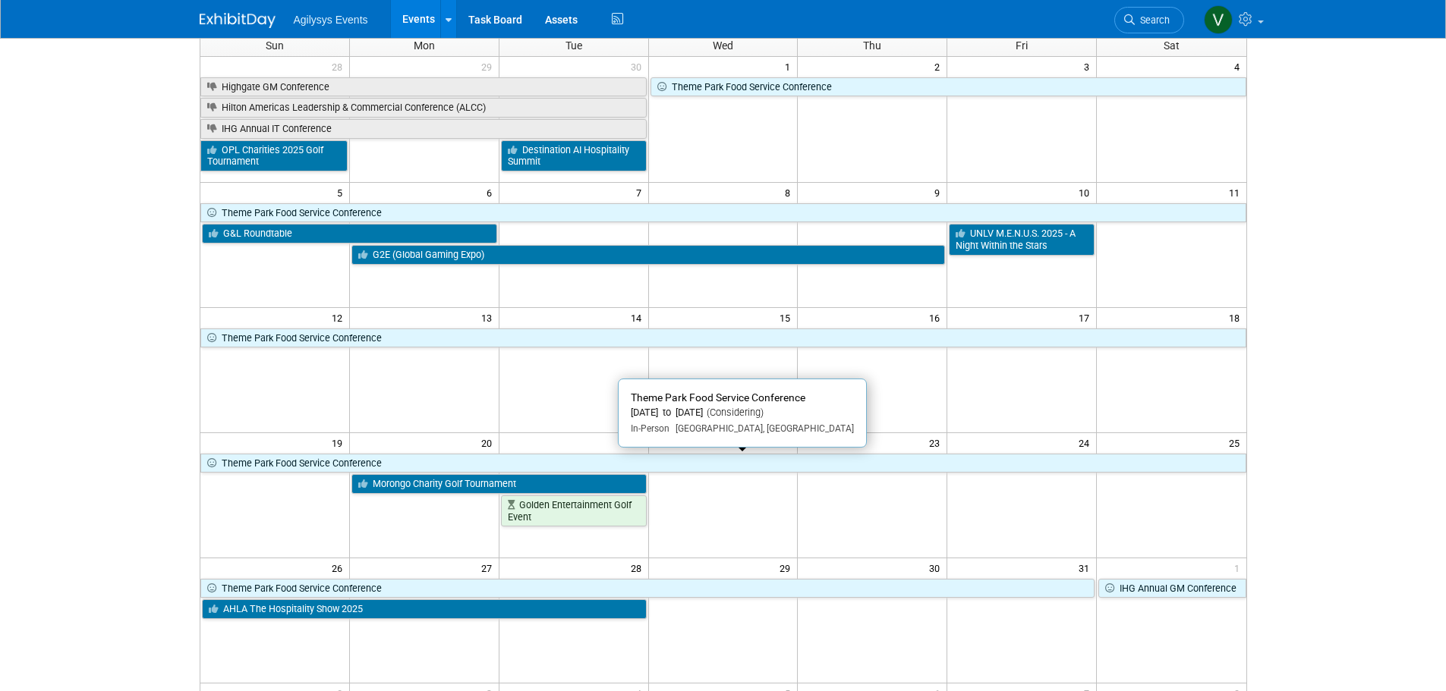
scroll to position [76, 0]
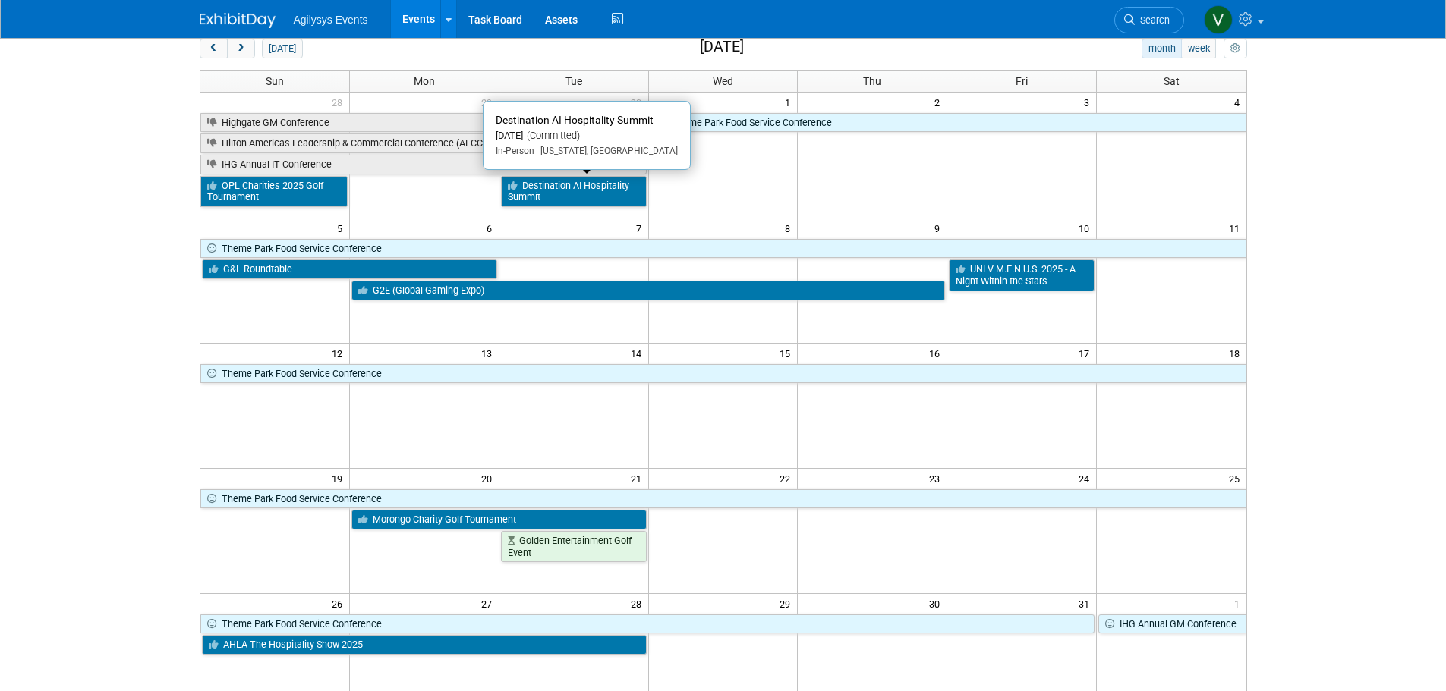
click at [548, 184] on link "Destination AI Hospitality Summit" at bounding box center [574, 191] width 146 height 31
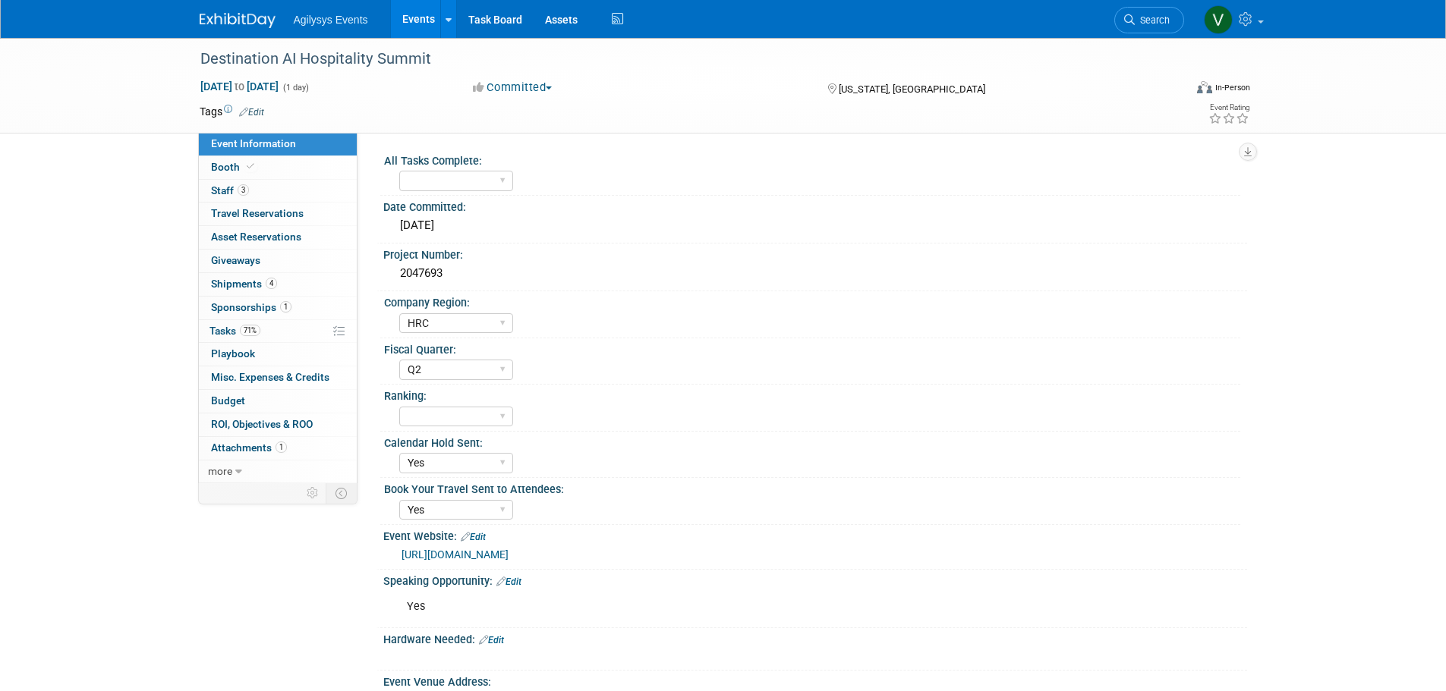
select select "HRC"
select select "Q2"
select select "Yes"
drag, startPoint x: 455, startPoint y: 278, endPoint x: 393, endPoint y: 273, distance: 62.4
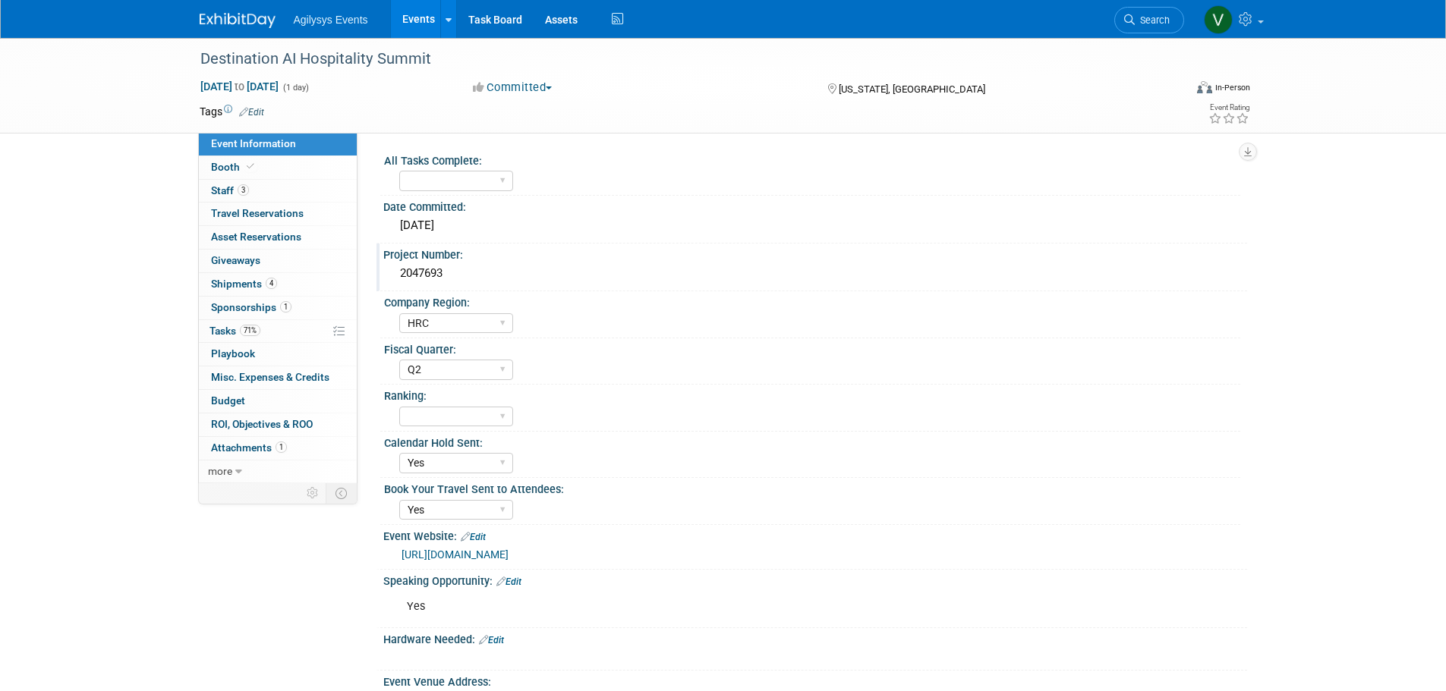
click at [393, 273] on div "2047693" at bounding box center [815, 274] width 864 height 25
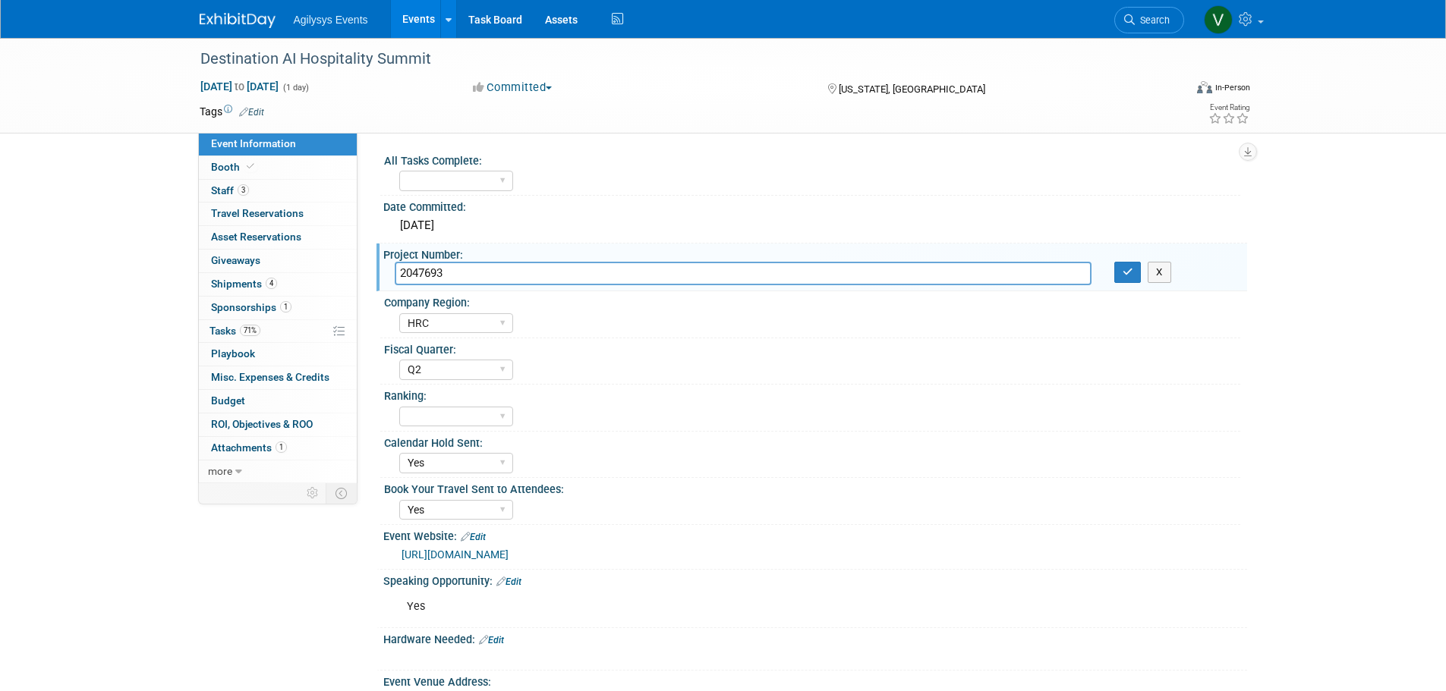
drag, startPoint x: 411, startPoint y: 268, endPoint x: 455, endPoint y: 251, distance: 47.1
click at [455, 251] on div "Project Number:" at bounding box center [815, 253] width 864 height 19
drag, startPoint x: 437, startPoint y: 271, endPoint x: 404, endPoint y: 271, distance: 33.4
click at [404, 271] on input "2047693" at bounding box center [743, 274] width 697 height 24
click at [480, 272] on input "2047693" at bounding box center [743, 274] width 697 height 24
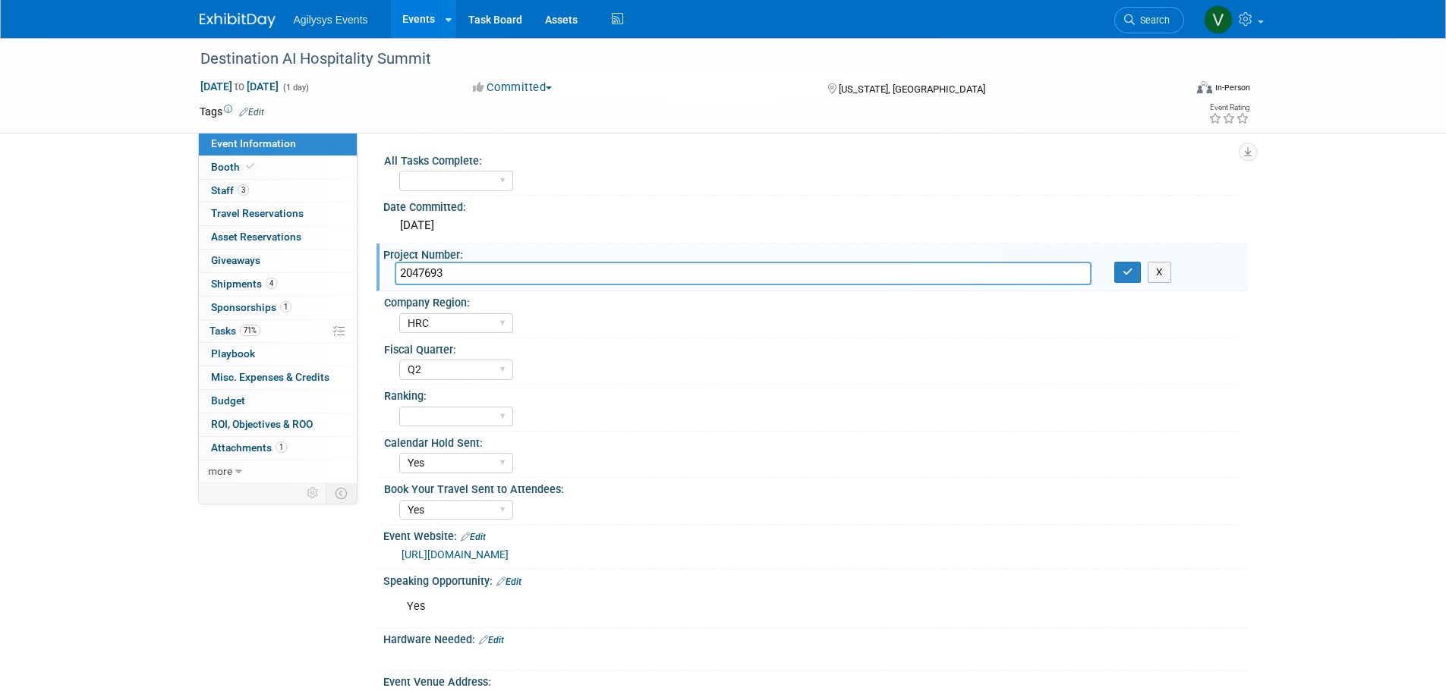
click at [480, 273] on input "2047693" at bounding box center [743, 274] width 697 height 24
click at [474, 275] on input "2047693" at bounding box center [743, 274] width 697 height 24
click at [459, 274] on input "2047693" at bounding box center [743, 274] width 697 height 24
drag, startPoint x: 458, startPoint y: 272, endPoint x: 395, endPoint y: 269, distance: 63.8
click at [395, 269] on input "2047693" at bounding box center [743, 274] width 697 height 24
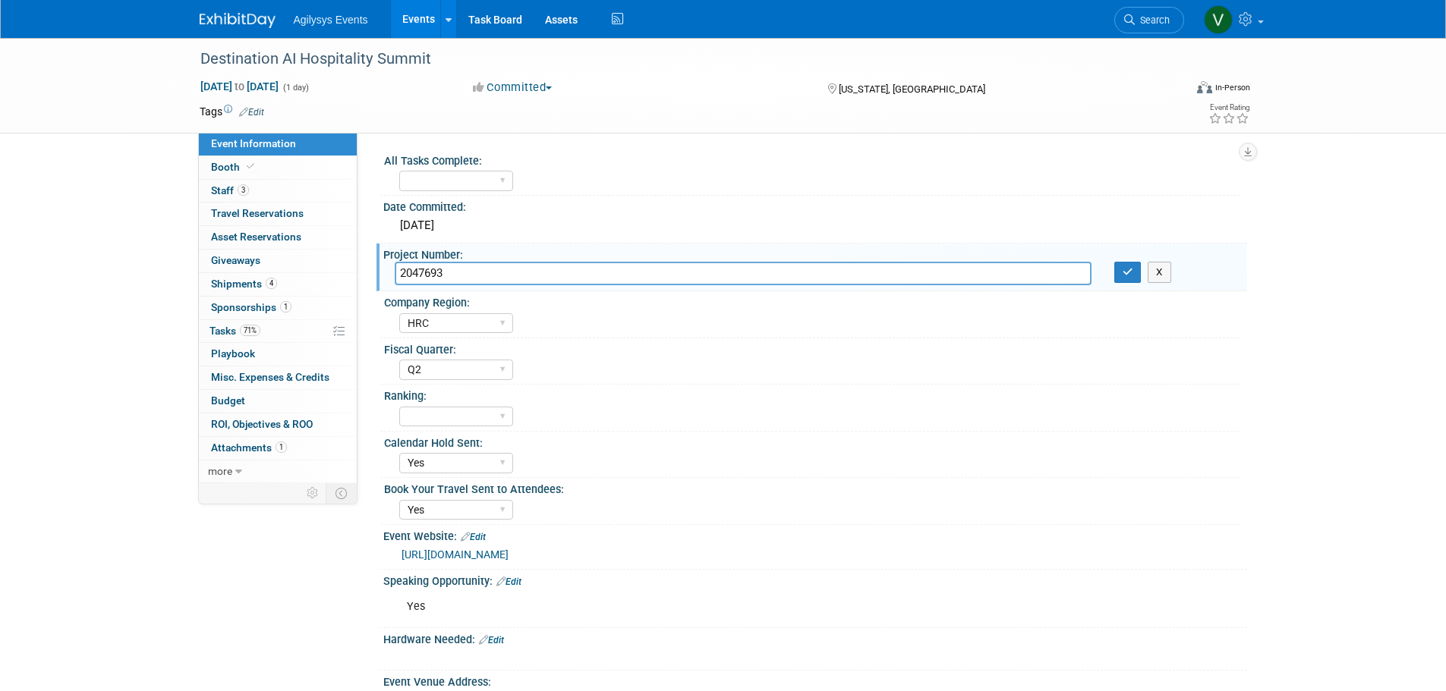
drag, startPoint x: 148, startPoint y: 162, endPoint x: 170, endPoint y: 179, distance: 28.1
click at [148, 162] on div "Destination AI Hospitality Summit Sep 30, 2025 to Sep 30, 2025 (1 day) Sep 30, …" at bounding box center [723, 500] width 1446 height 925
click at [236, 15] on img at bounding box center [238, 20] width 76 height 15
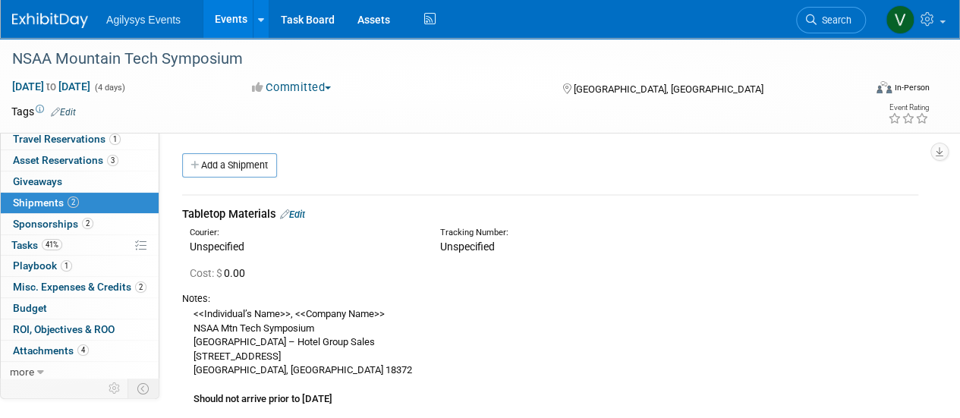
click at [65, 14] on img at bounding box center [50, 20] width 76 height 15
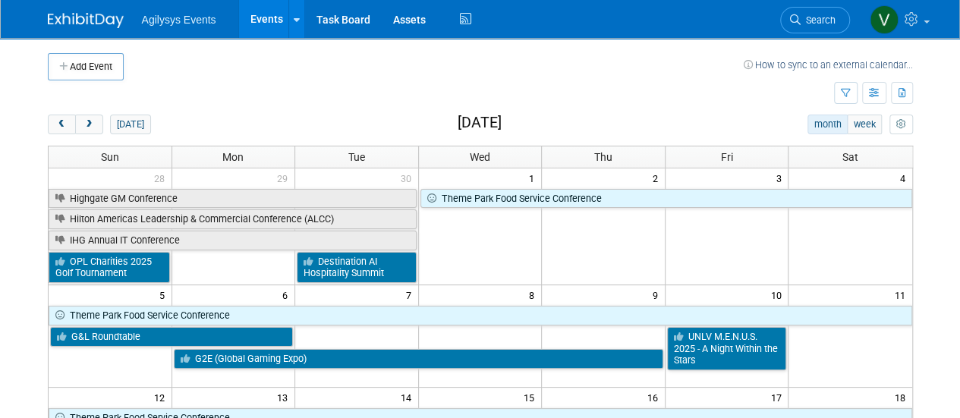
drag, startPoint x: 175, startPoint y: 16, endPoint x: 87, endPoint y: 16, distance: 88.0
click at [175, 16] on span "Agilysys Events" at bounding box center [179, 20] width 74 height 12
click at [70, 12] on link at bounding box center [95, 13] width 94 height 12
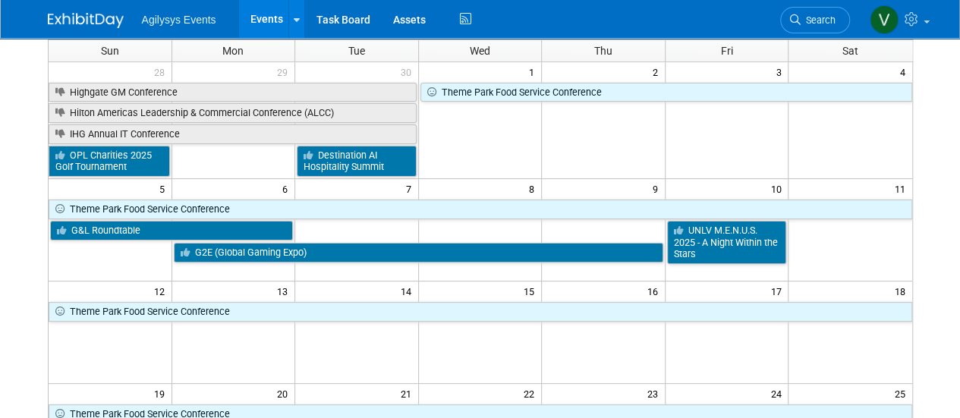
scroll to position [76, 0]
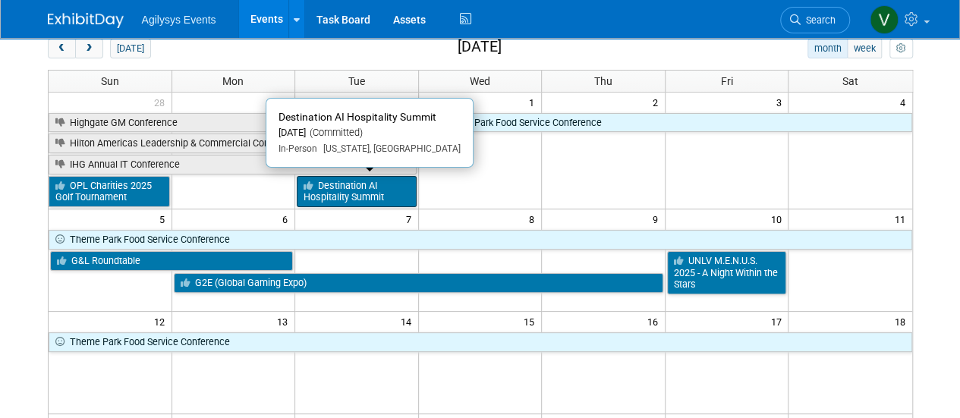
click at [351, 191] on link "Destination AI Hospitality Summit" at bounding box center [357, 191] width 120 height 31
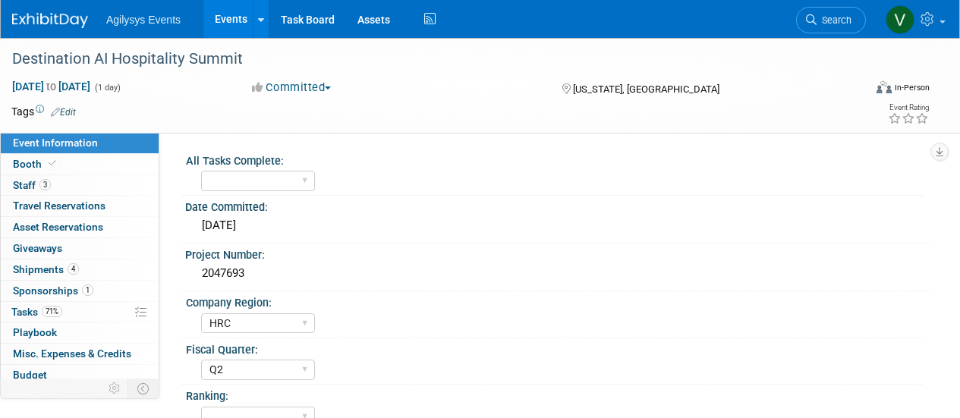
select select "HRC"
select select "Q2"
select select "Yes"
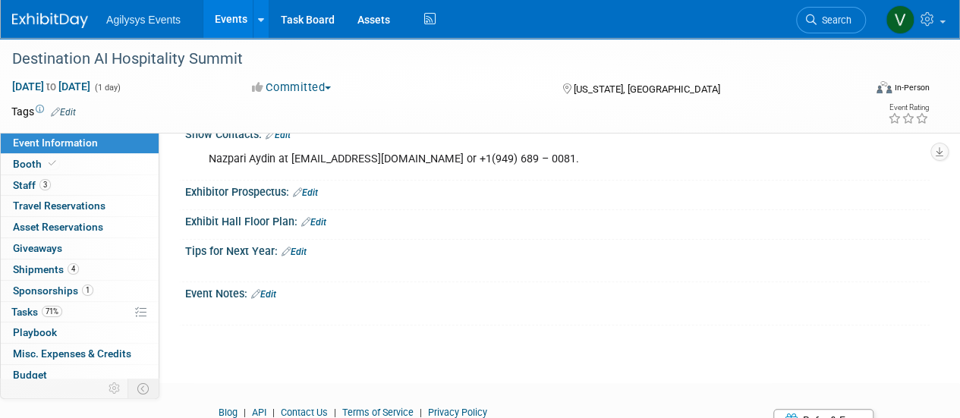
scroll to position [455, 0]
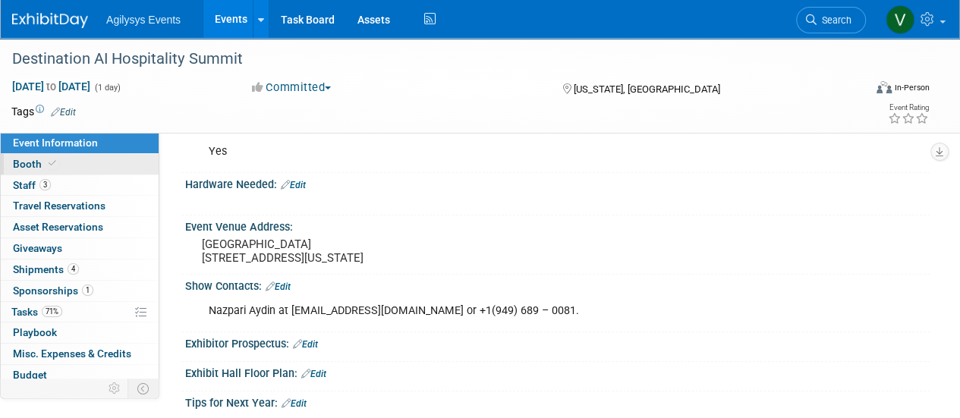
click at [55, 165] on span at bounding box center [53, 163] width 14 height 11
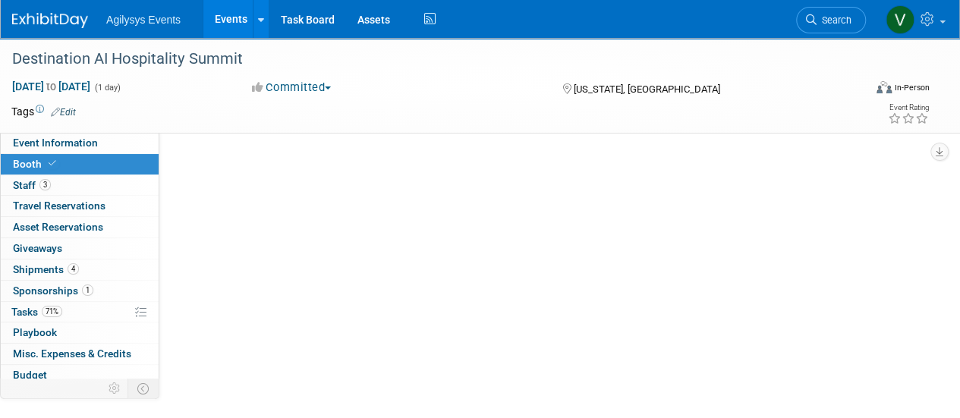
scroll to position [0, 0]
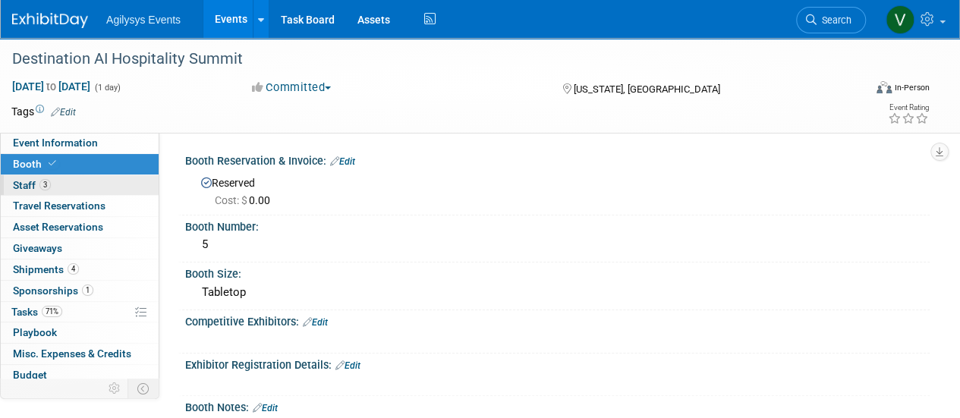
click at [46, 184] on span "3" at bounding box center [44, 184] width 11 height 11
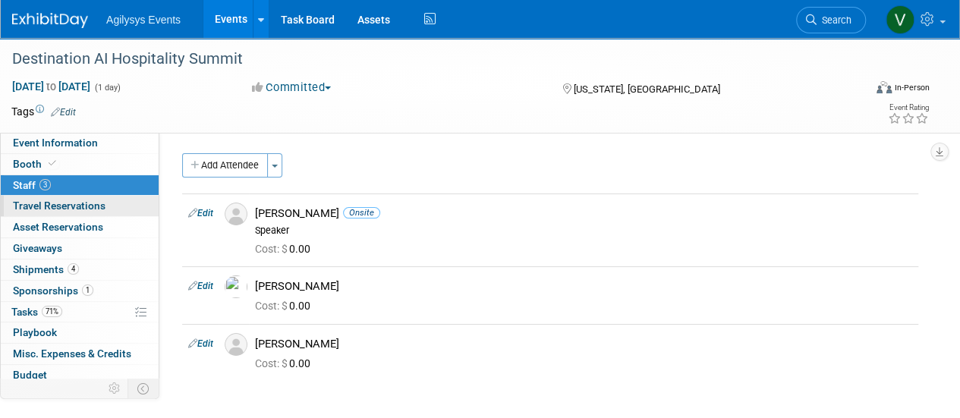
click at [73, 208] on span "Travel Reservations 0" at bounding box center [59, 206] width 93 height 12
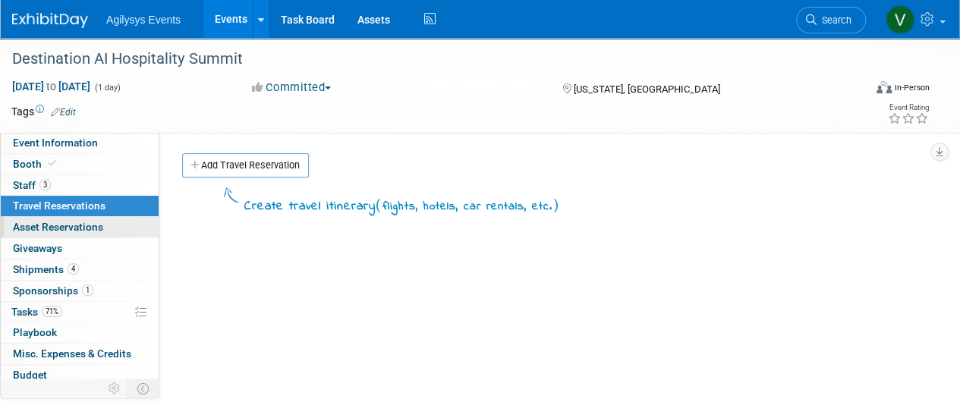
click at [76, 223] on span "Asset Reservations 0" at bounding box center [58, 227] width 90 height 12
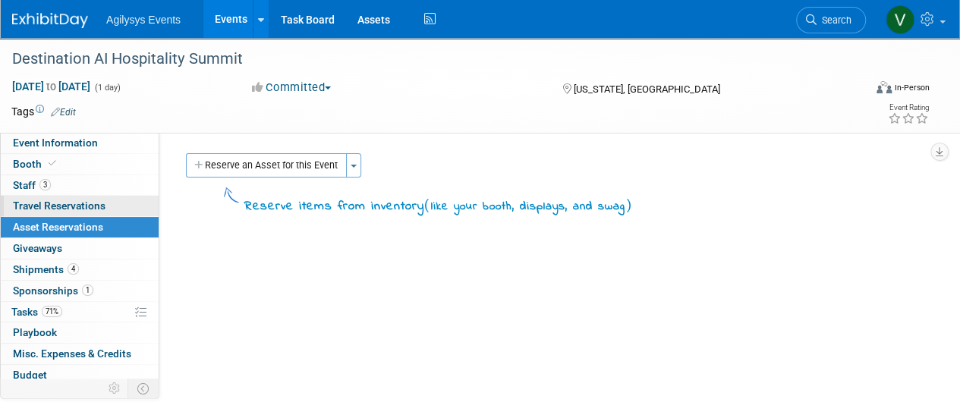
click at [58, 210] on span "Travel Reservations 0" at bounding box center [59, 206] width 93 height 12
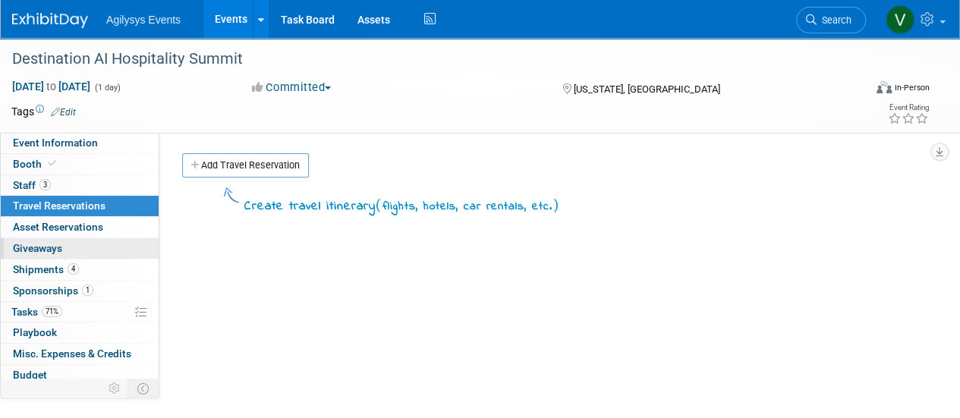
click at [56, 244] on span "Giveaways 0" at bounding box center [37, 248] width 49 height 12
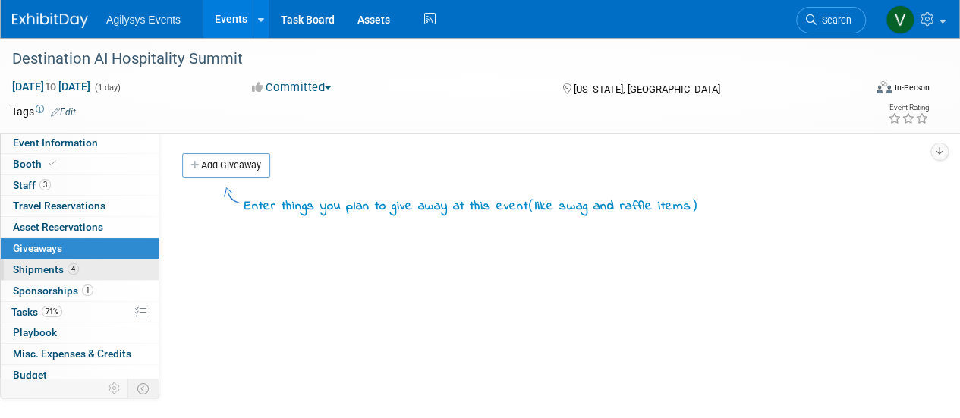
click at [52, 269] on span "Shipments 4" at bounding box center [46, 269] width 66 height 12
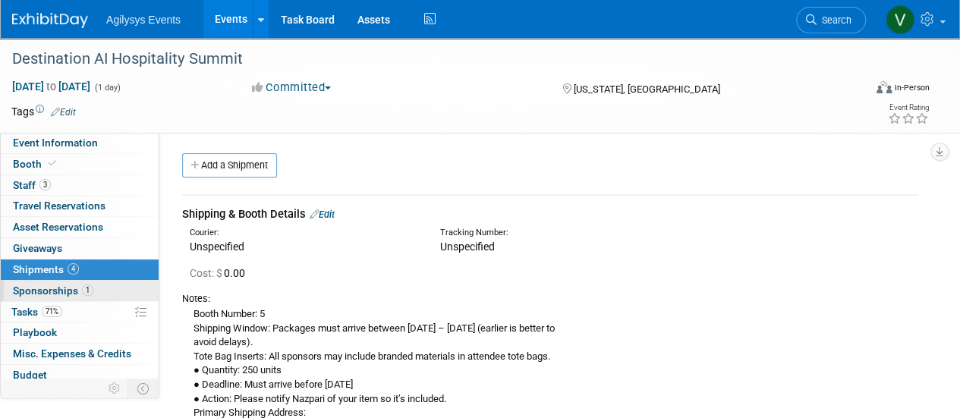
click at [74, 289] on span "Sponsorships 1" at bounding box center [53, 291] width 80 height 12
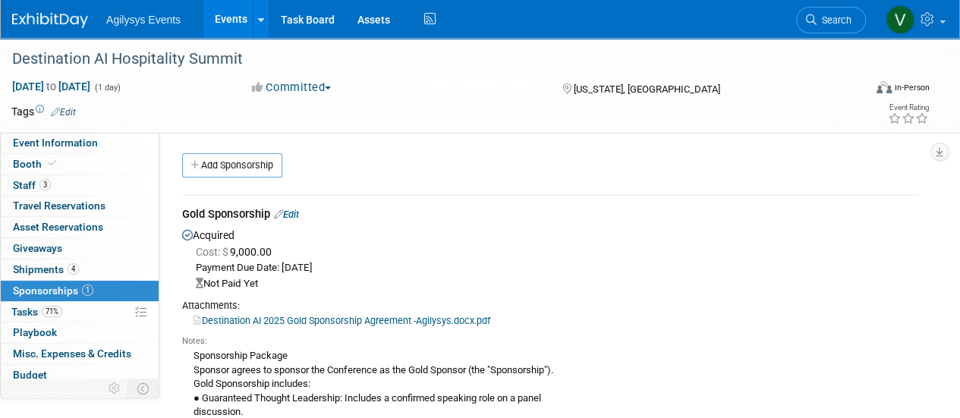
drag, startPoint x: 231, startPoint y: 291, endPoint x: 263, endPoint y: 250, distance: 52.5
click at [231, 291] on div "Acquired Cost: $ 9,000.00 Payment Due Date: Aug 25, 2025 Not Paid Yet Notes: Go…" at bounding box center [550, 359] width 736 height 269
click at [292, 221] on div "Gold Sponsorship Edit" at bounding box center [550, 215] width 736 height 19
click at [295, 218] on link "Edit" at bounding box center [286, 214] width 25 height 11
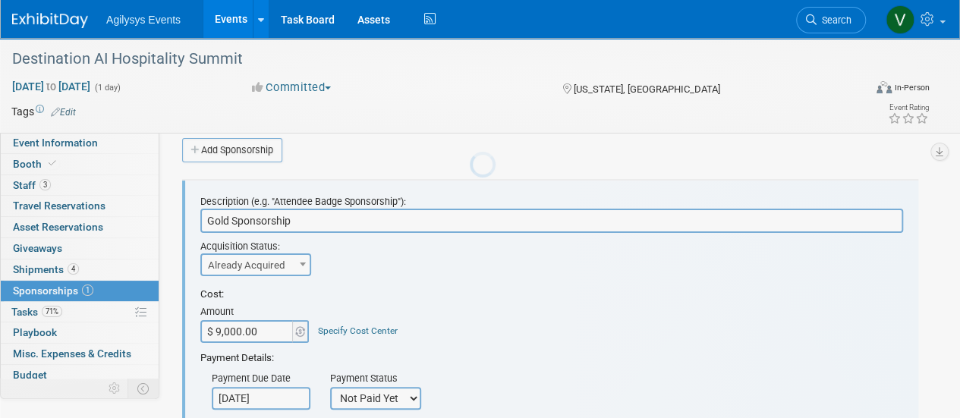
scroll to position [22, 0]
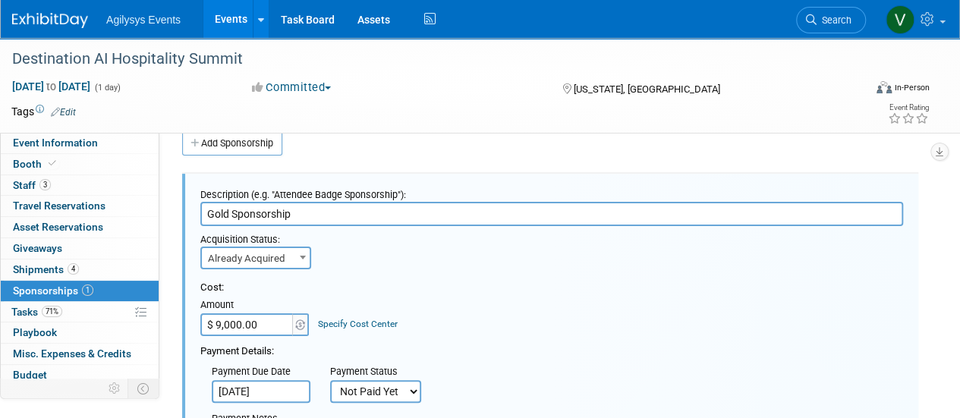
click at [266, 259] on span "Already Acquired" at bounding box center [256, 258] width 108 height 21
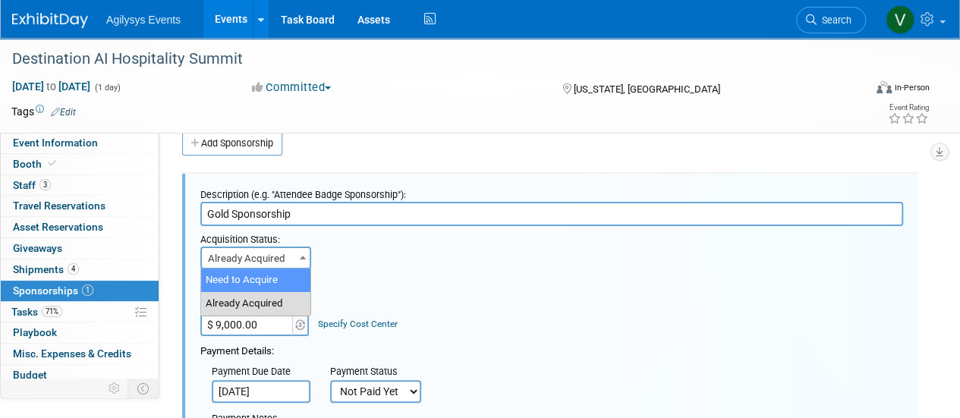
click at [393, 279] on div "Cost: Amount $ 9,000.00 Specify Cost Center Cost Center -- Not Specified --" at bounding box center [551, 359] width 703 height 181
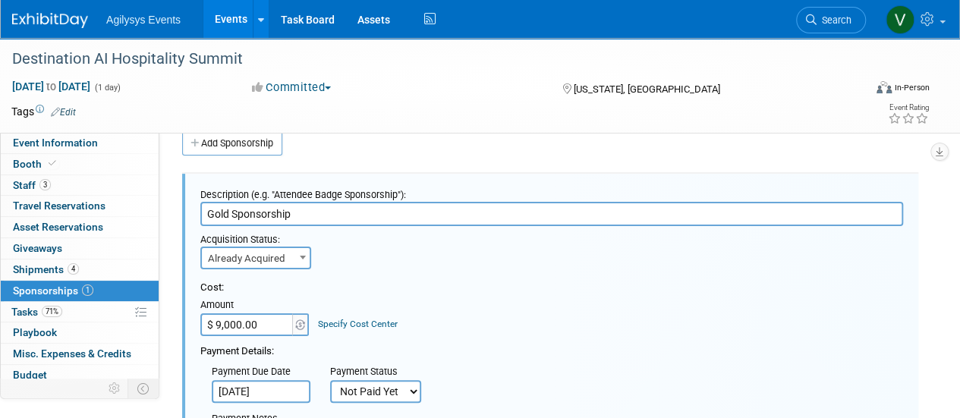
scroll to position [98, 0]
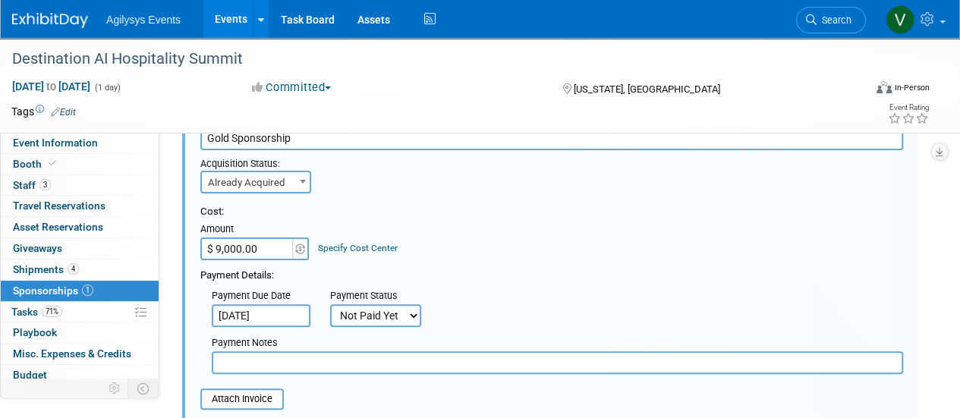
click at [387, 315] on select "Not Paid Yet Partially Paid Paid in Full" at bounding box center [375, 315] width 91 height 23
select select "1"
click at [330, 304] on select "Not Paid Yet Partially Paid Paid in Full" at bounding box center [375, 315] width 91 height 23
click at [269, 324] on input "Aug 25, 2025" at bounding box center [261, 315] width 99 height 23
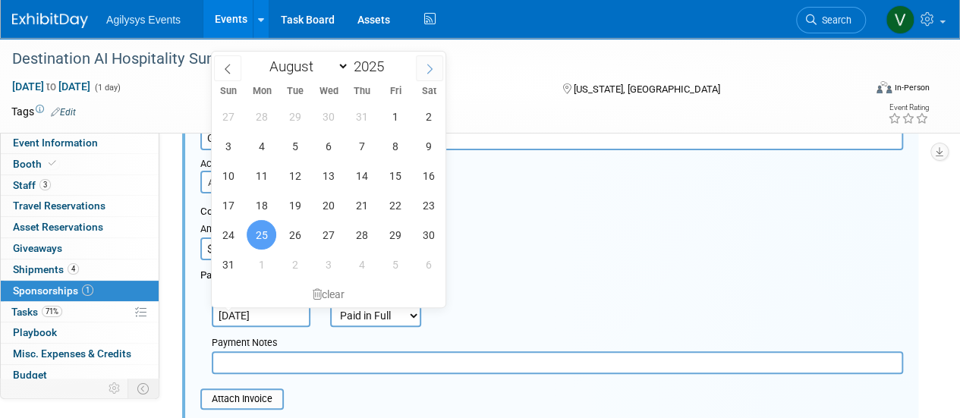
click at [436, 67] on span at bounding box center [429, 68] width 27 height 26
select select "8"
click at [258, 178] on span "15" at bounding box center [262, 176] width 30 height 30
type input "Sep 15, 2025"
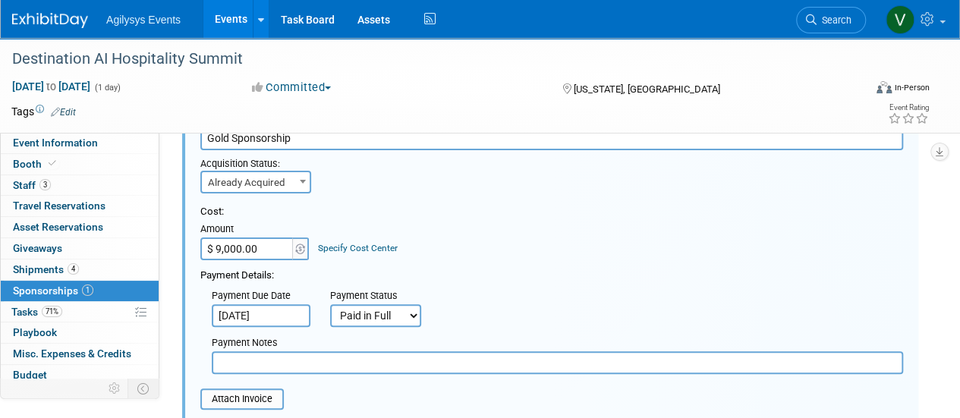
click at [547, 255] on div "Cost: Amount $ 9,000.00 Specify Cost Center Cost Center -- Not Specified --" at bounding box center [551, 232] width 703 height 55
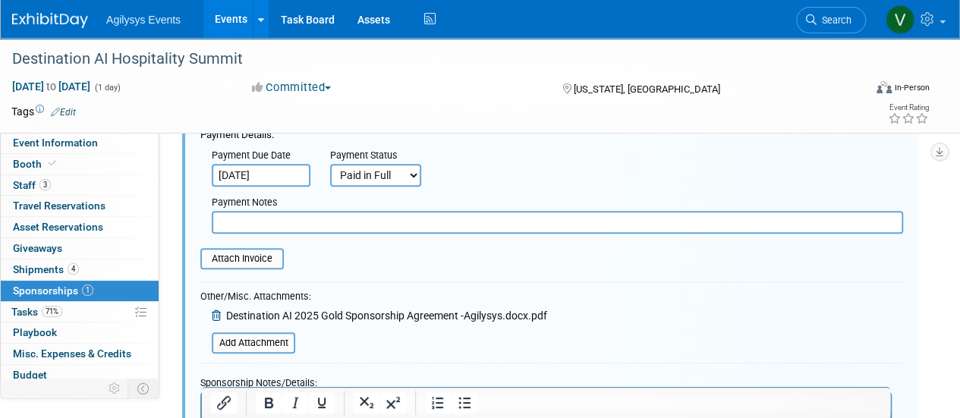
scroll to position [250, 0]
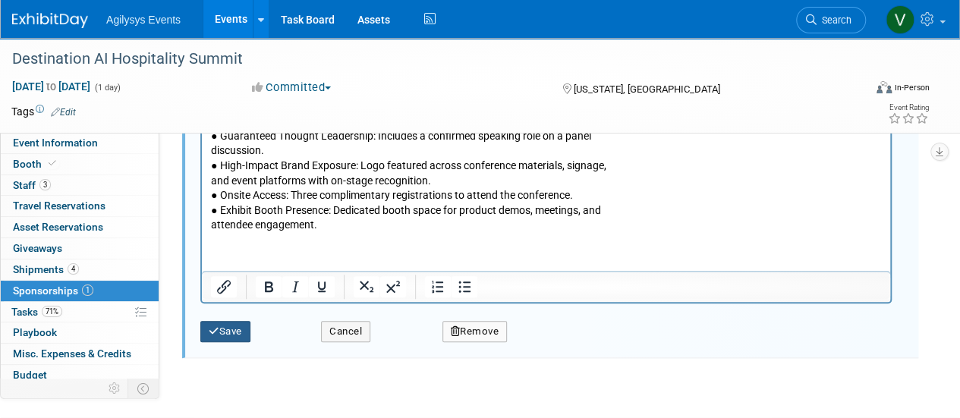
click at [231, 335] on button "Save" at bounding box center [225, 331] width 50 height 21
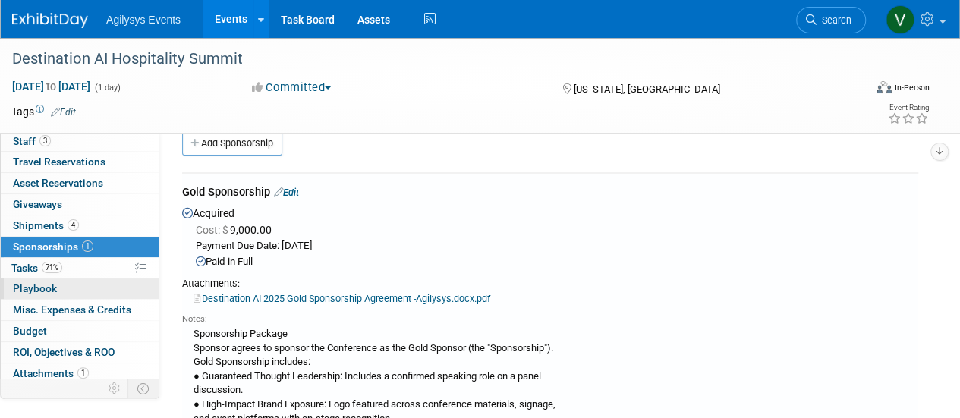
scroll to position [67, 0]
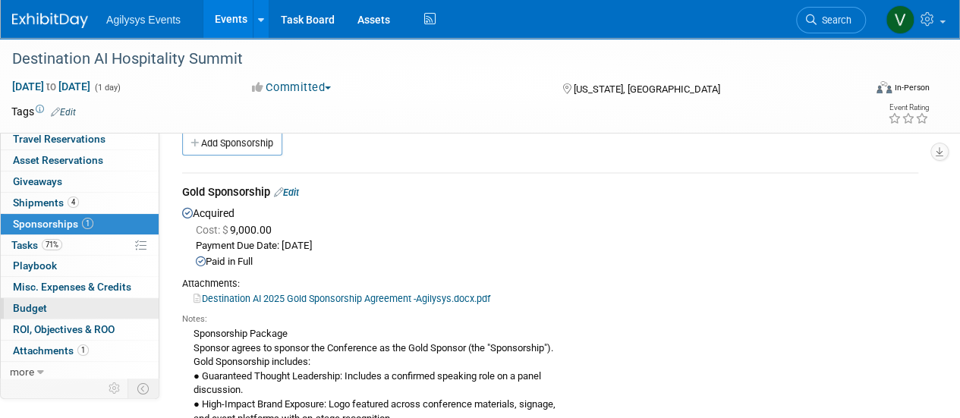
click at [50, 305] on link "Budget" at bounding box center [80, 308] width 158 height 20
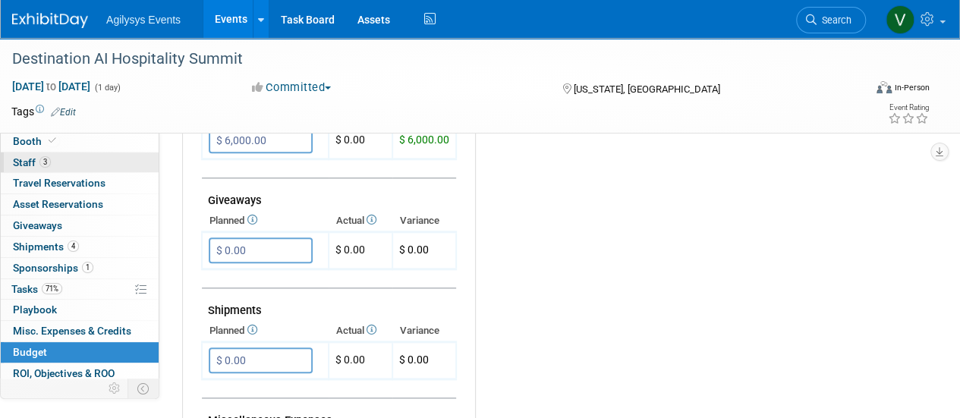
scroll to position [0, 0]
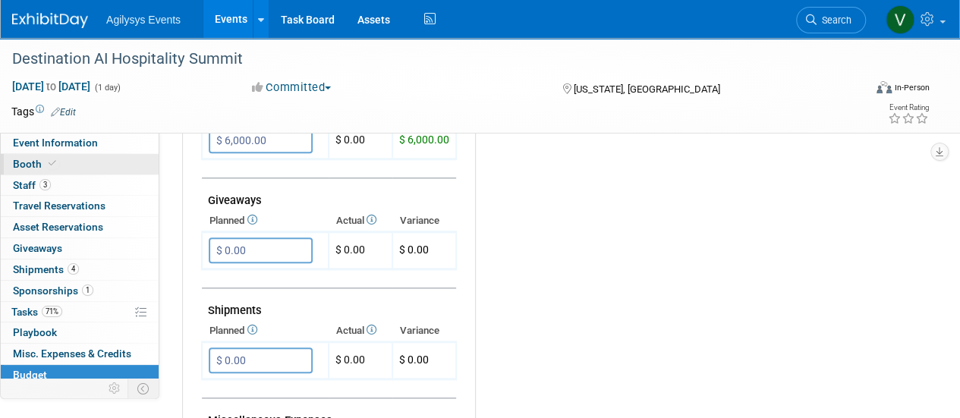
click at [44, 168] on span "Booth" at bounding box center [36, 164] width 46 height 12
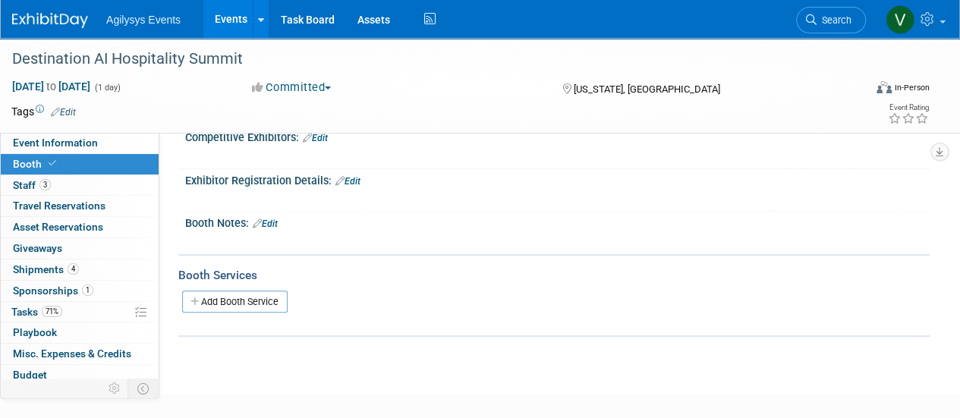
scroll to position [265, 0]
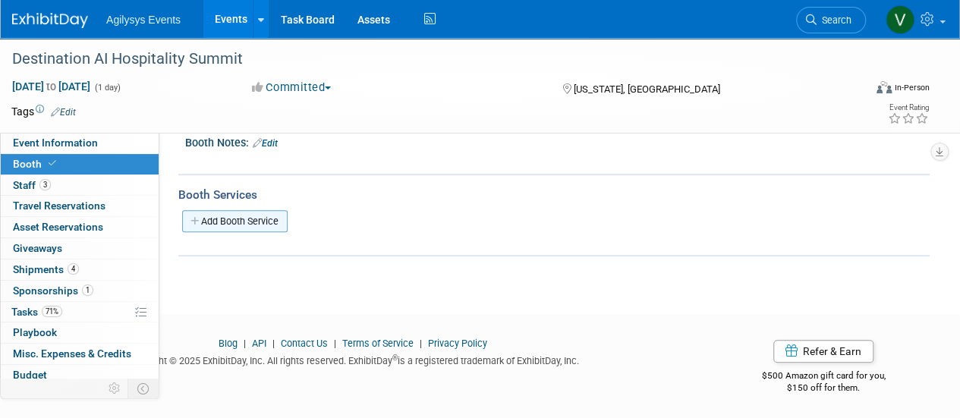
click at [244, 214] on link "Add Booth Service" at bounding box center [235, 221] width 106 height 22
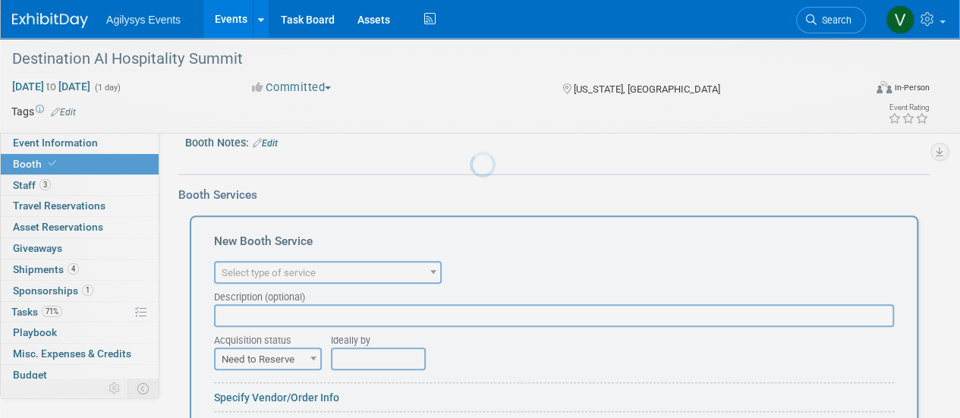
scroll to position [0, 0]
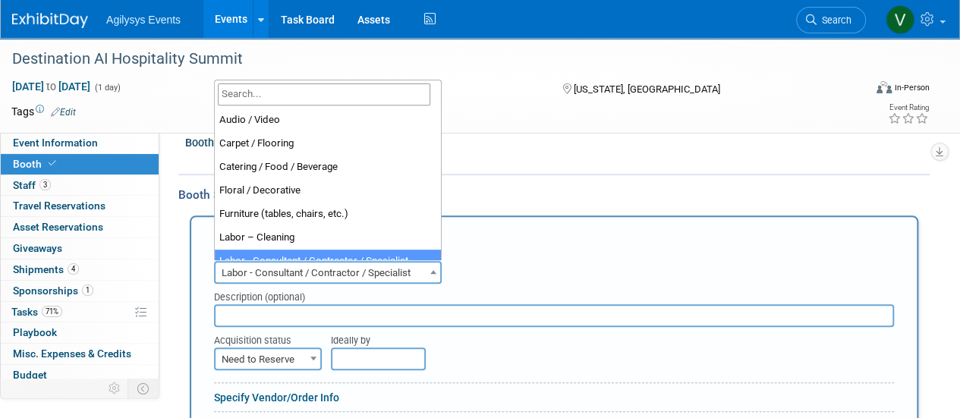
click at [271, 274] on span "Labor - Consultant / Contractor / Specialist" at bounding box center [328, 273] width 225 height 21
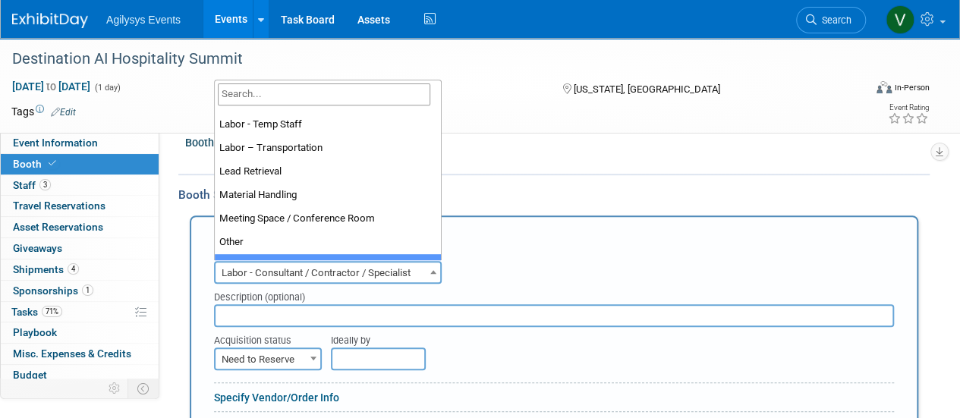
scroll to position [389, 0]
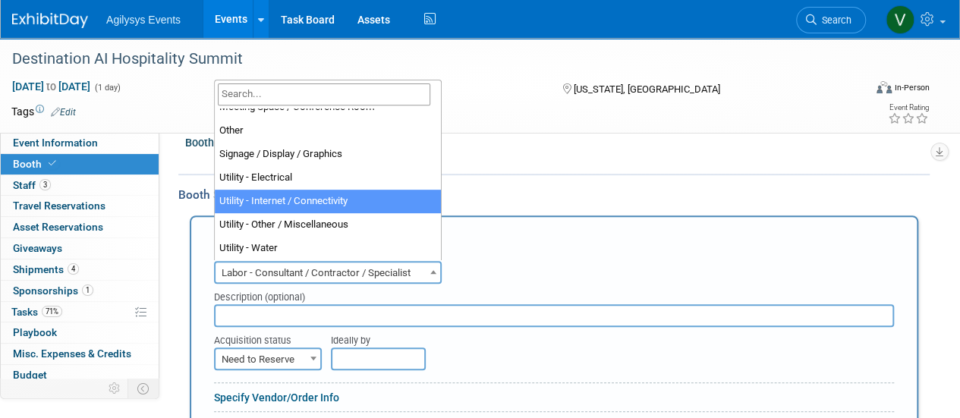
select select "18"
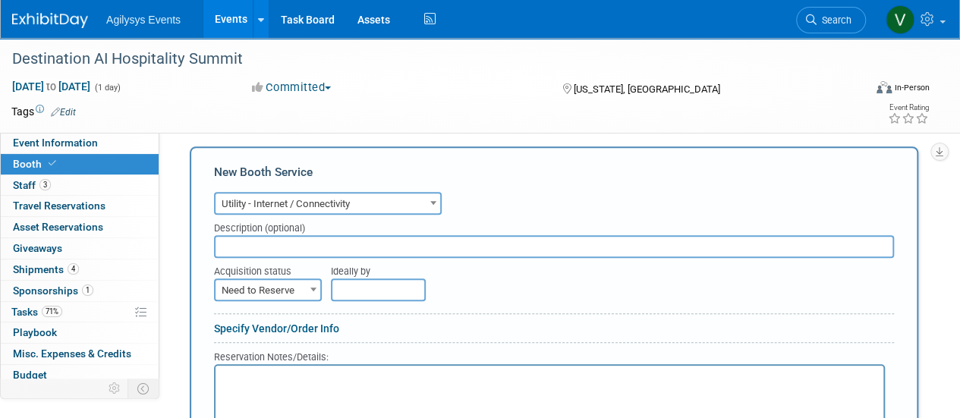
scroll to position [417, 0]
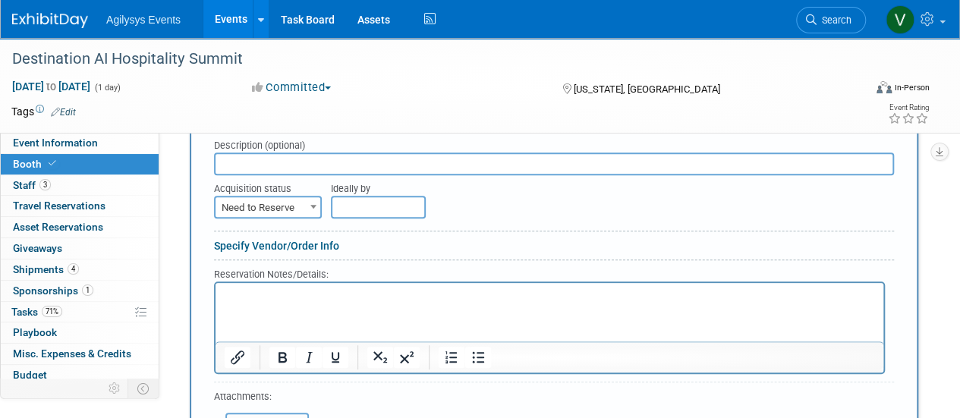
click at [271, 198] on span "Need to Reserve" at bounding box center [268, 207] width 105 height 21
select select "2"
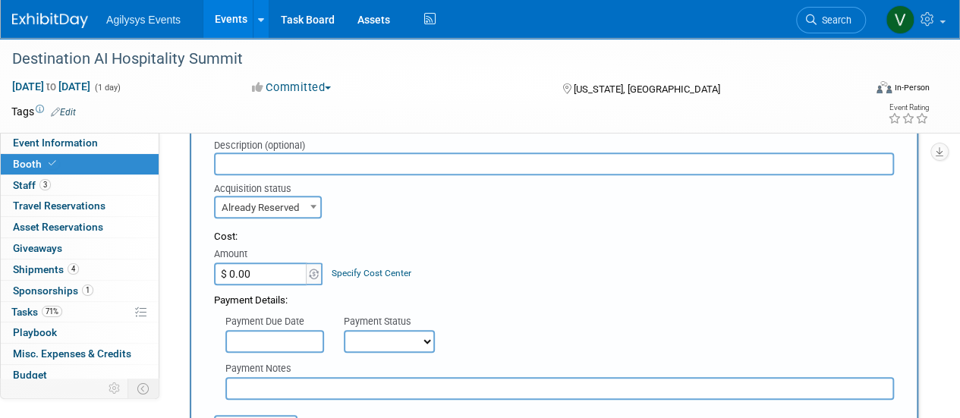
click at [276, 276] on input "$ 0.00" at bounding box center [261, 274] width 95 height 23
type input "$ 400.00"
click at [358, 336] on select "Not Paid Yet Partially Paid Paid in Full" at bounding box center [389, 341] width 91 height 23
select select "1"
click at [344, 330] on select "Not Paid Yet Partially Paid Paid in Full" at bounding box center [389, 341] width 91 height 23
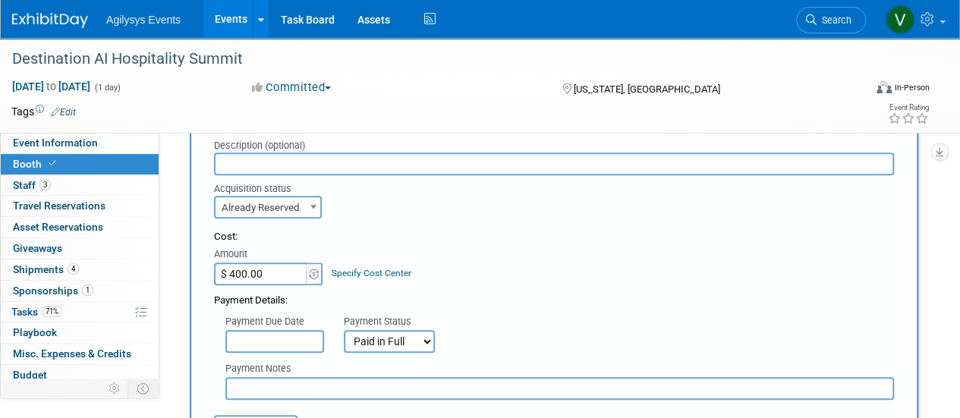
click at [275, 338] on input "text" at bounding box center [274, 341] width 99 height 23
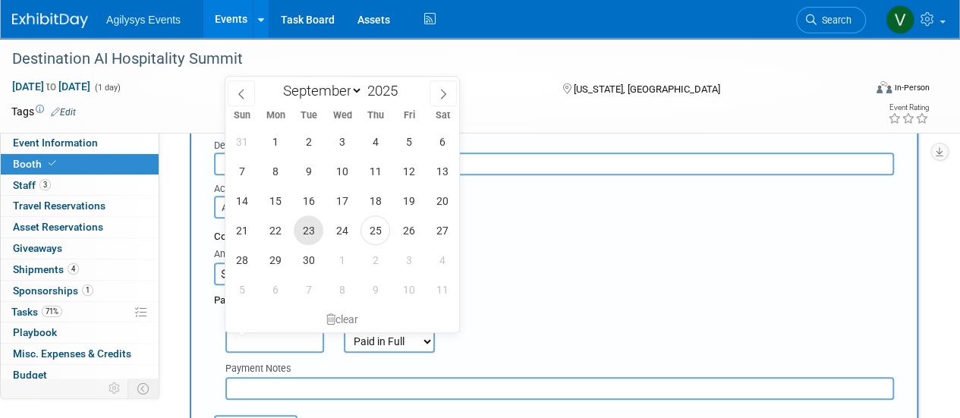
click at [317, 233] on span "23" at bounding box center [309, 231] width 30 height 30
type input "Sep 23, 2025"
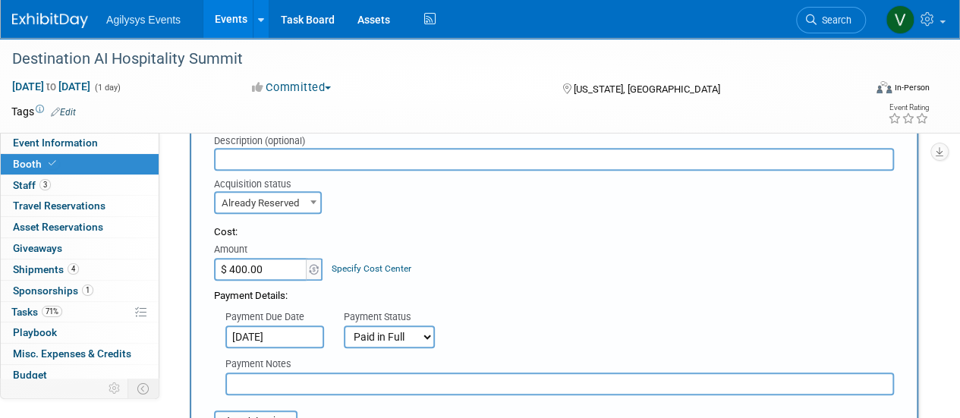
scroll to position [493, 0]
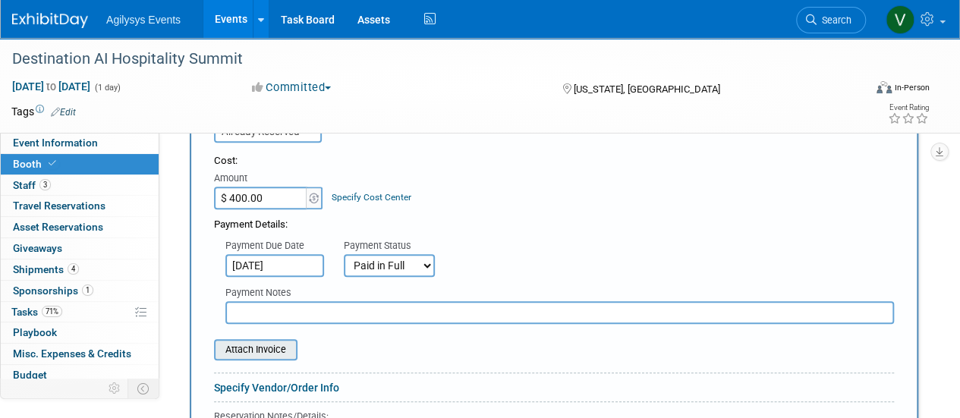
click at [247, 350] on input "file" at bounding box center [205, 350] width 181 height 18
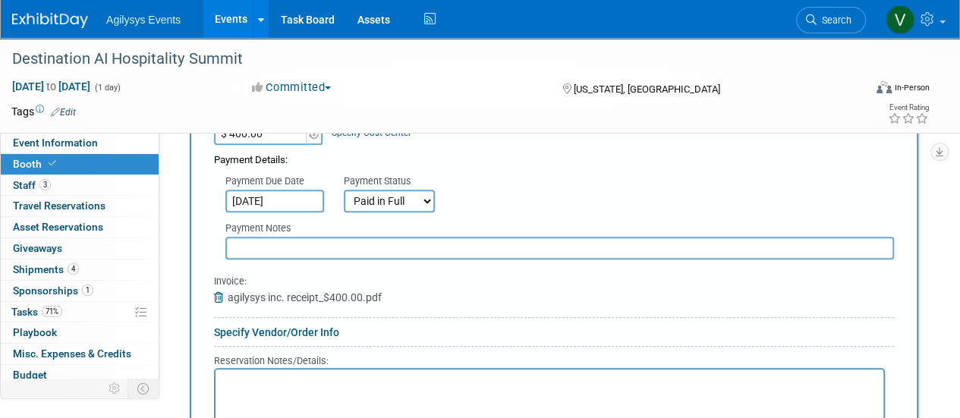
scroll to position [644, 0]
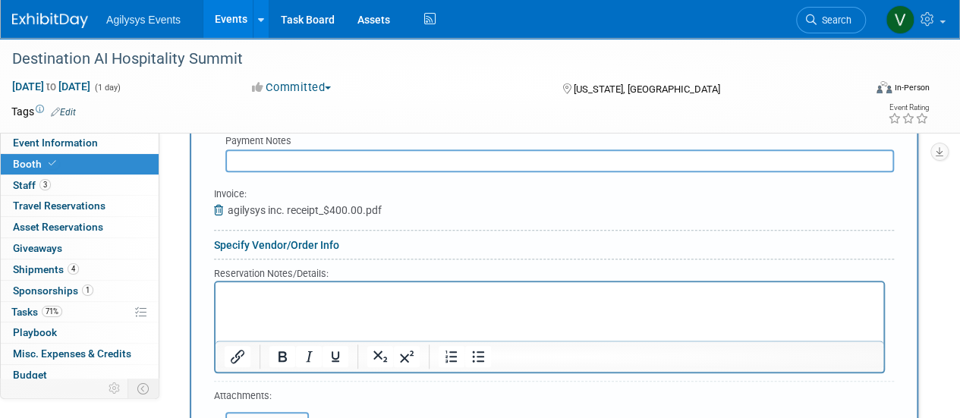
click at [284, 204] on span "agilysys inc. receipt_$400.00.pdf" at bounding box center [305, 210] width 154 height 12
click at [249, 207] on span "agilysys inc. receipt_$400.00.pdf" at bounding box center [305, 210] width 154 height 12
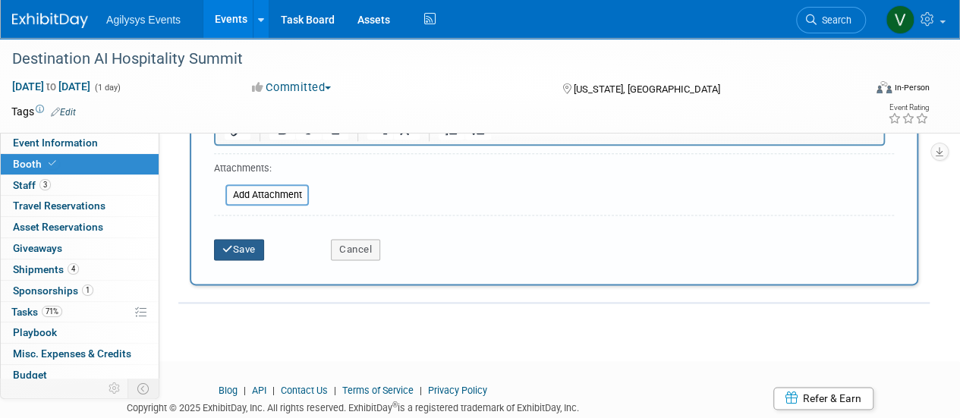
click at [247, 247] on button "Save" at bounding box center [239, 249] width 50 height 21
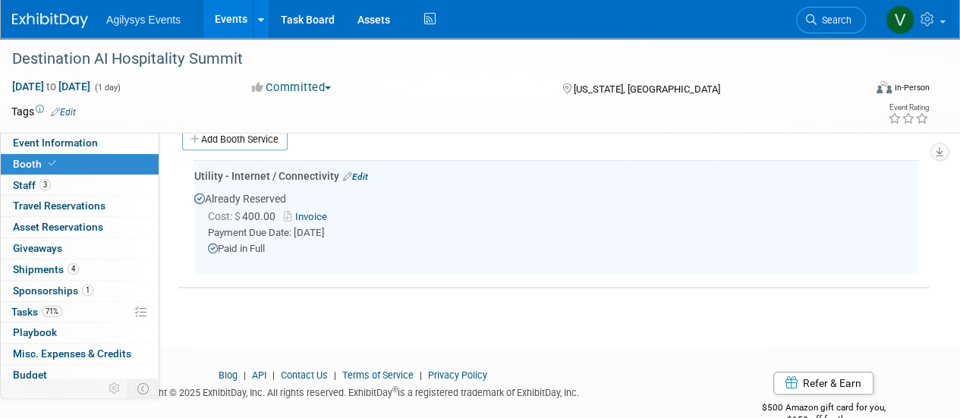
scroll to position [345, 0]
click at [314, 218] on link "Invoice" at bounding box center [308, 218] width 49 height 11
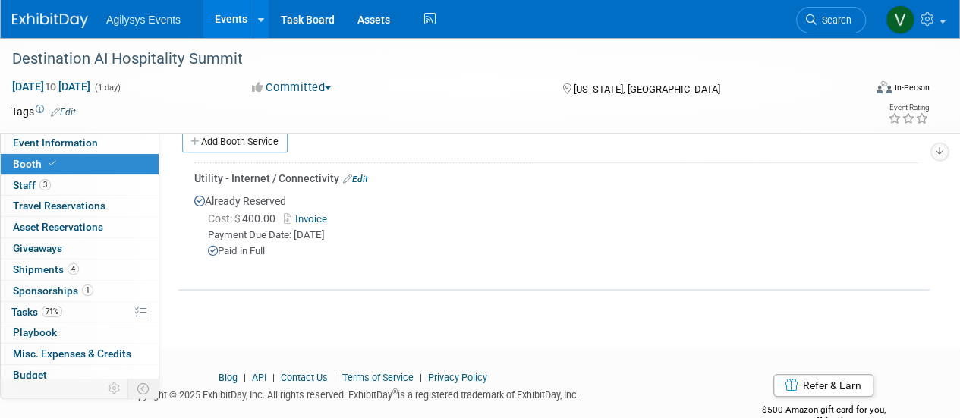
click at [484, 263] on div at bounding box center [556, 265] width 724 height 12
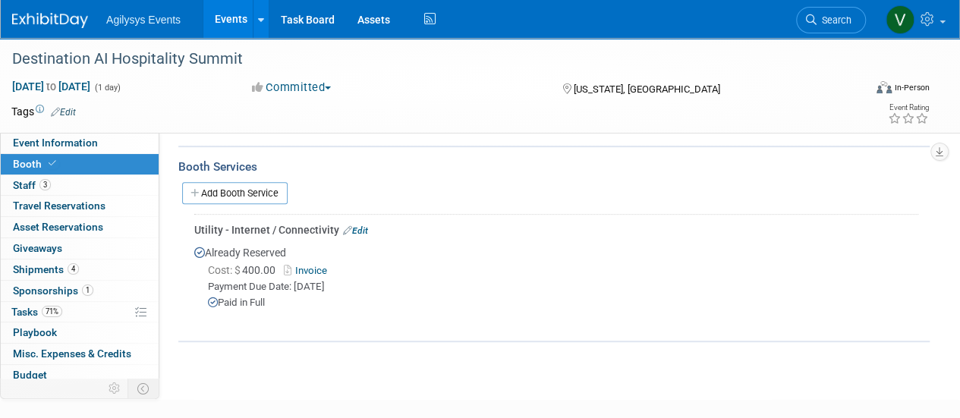
scroll to position [269, 0]
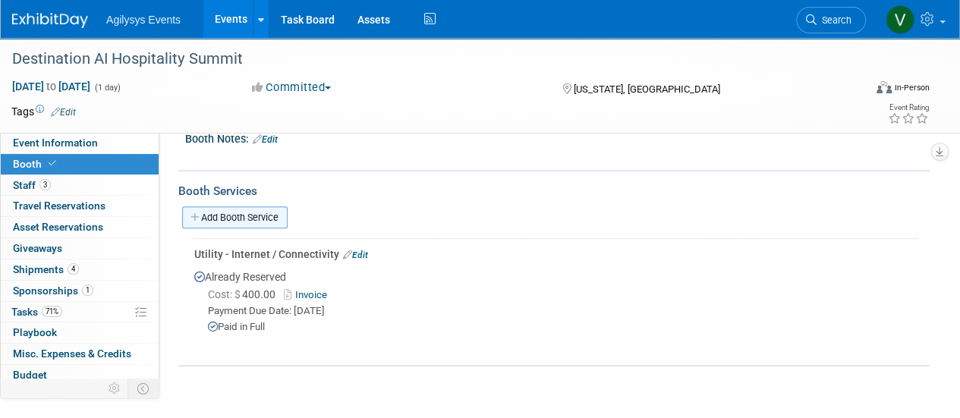
click at [236, 213] on link "Add Booth Service" at bounding box center [235, 217] width 106 height 22
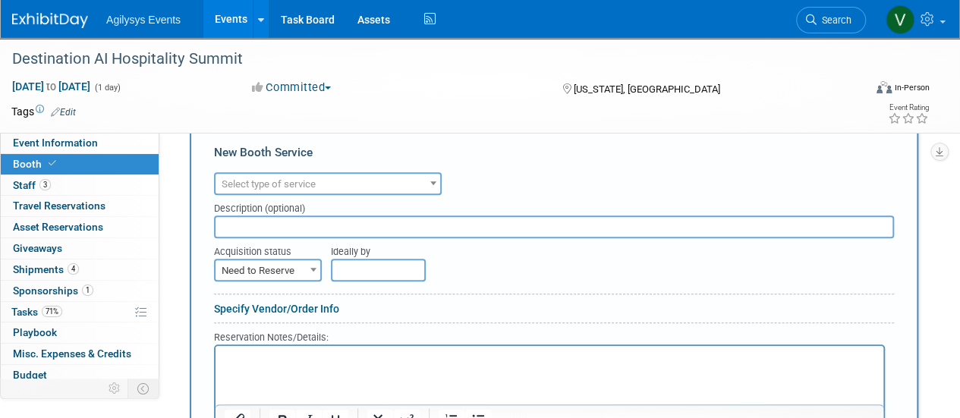
scroll to position [345, 0]
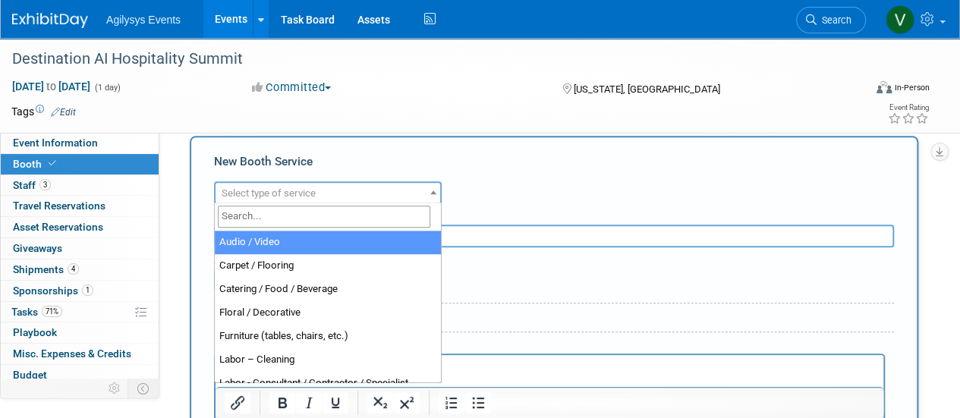
click at [282, 190] on span "Select type of service" at bounding box center [269, 192] width 94 height 11
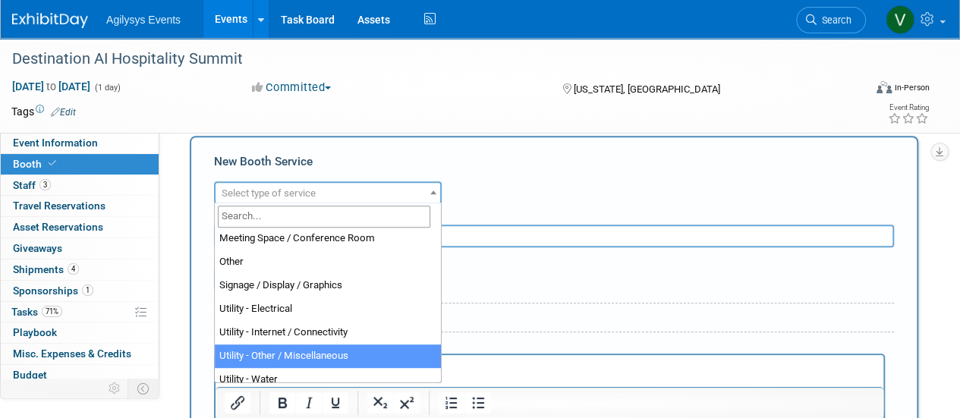
scroll to position [389, 0]
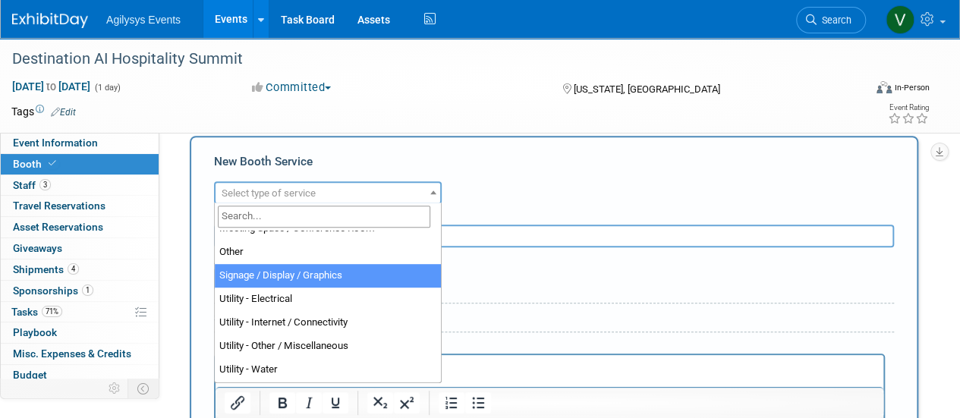
select select "3"
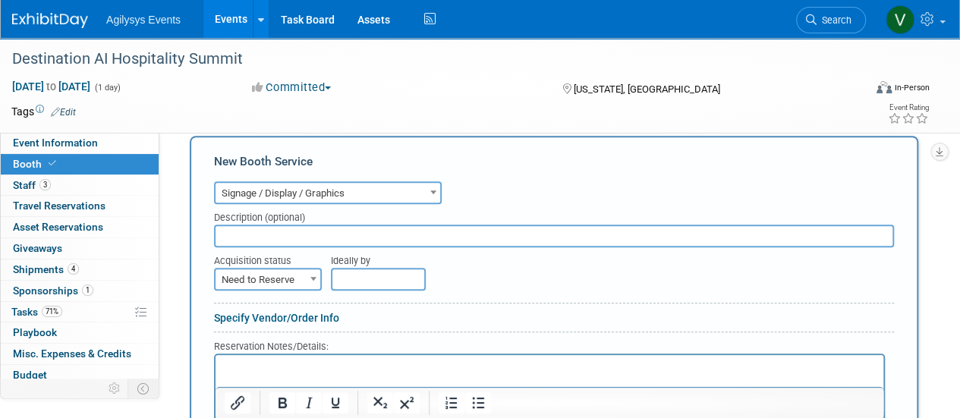
click at [263, 274] on span "Need to Reserve" at bounding box center [268, 279] width 105 height 21
select select "2"
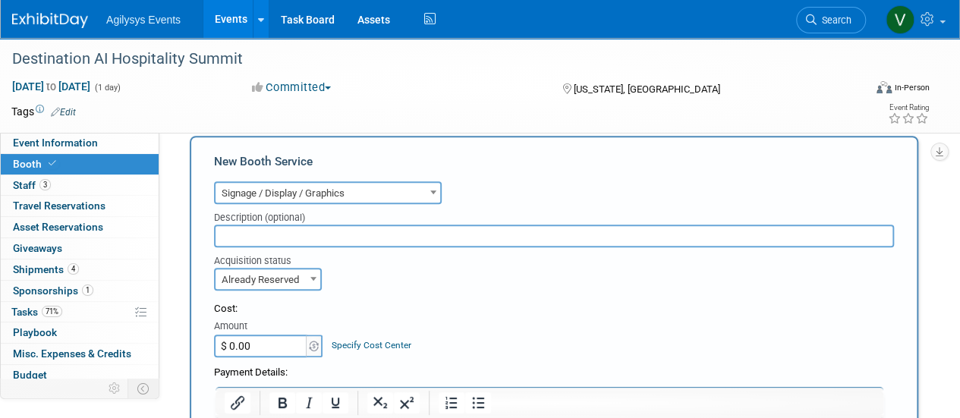
click at [285, 339] on input "$ 0.00" at bounding box center [261, 346] width 95 height 23
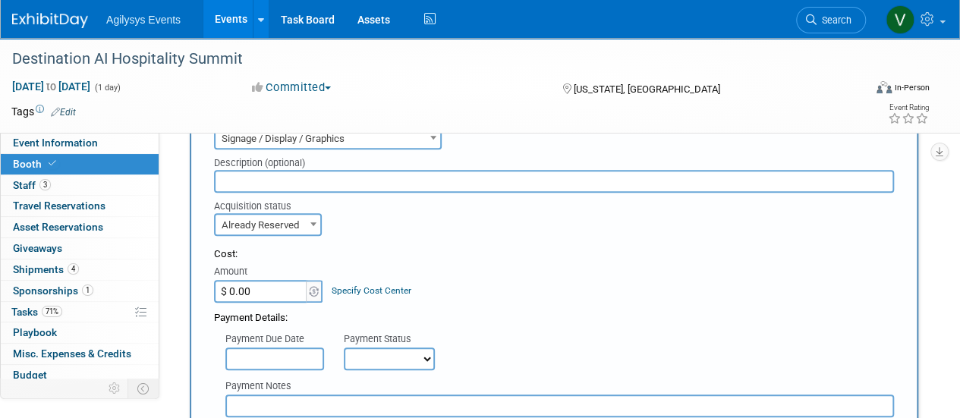
scroll to position [421, 0]
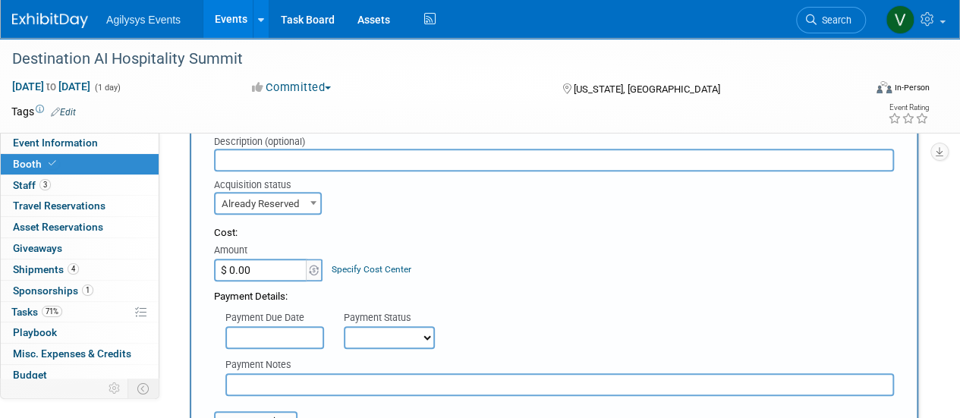
click at [263, 272] on input "$ 0.00" at bounding box center [261, 270] width 95 height 23
type input "$ 387.72"
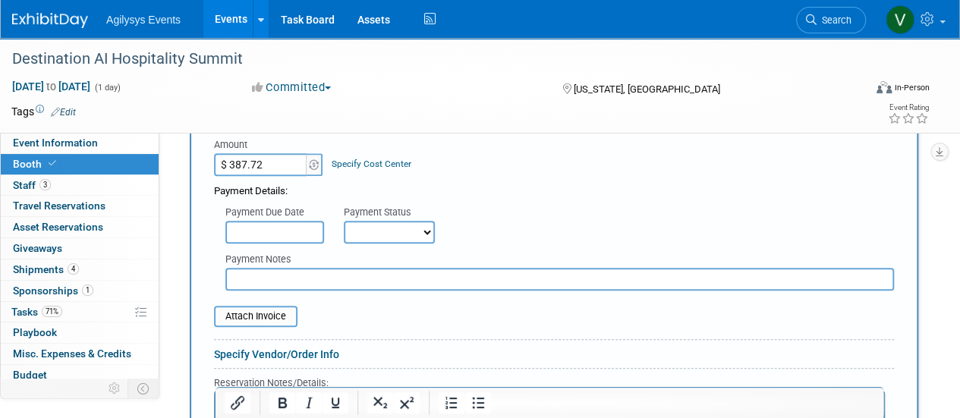
scroll to position [572, 0]
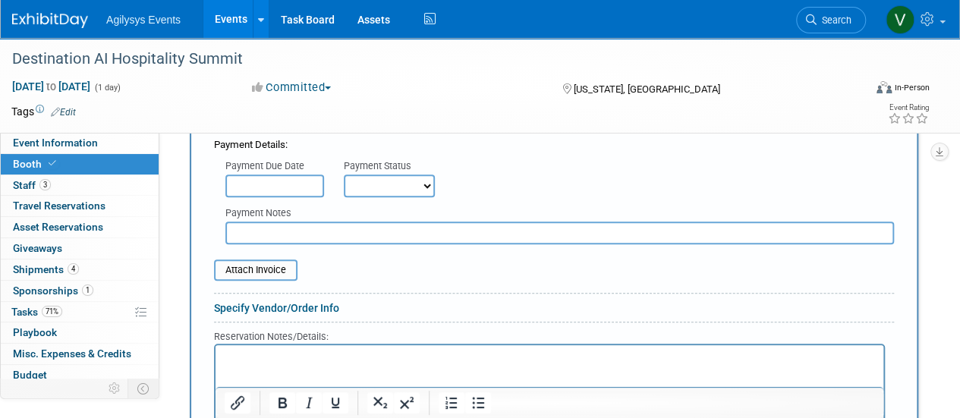
click at [261, 187] on input "text" at bounding box center [274, 186] width 99 height 23
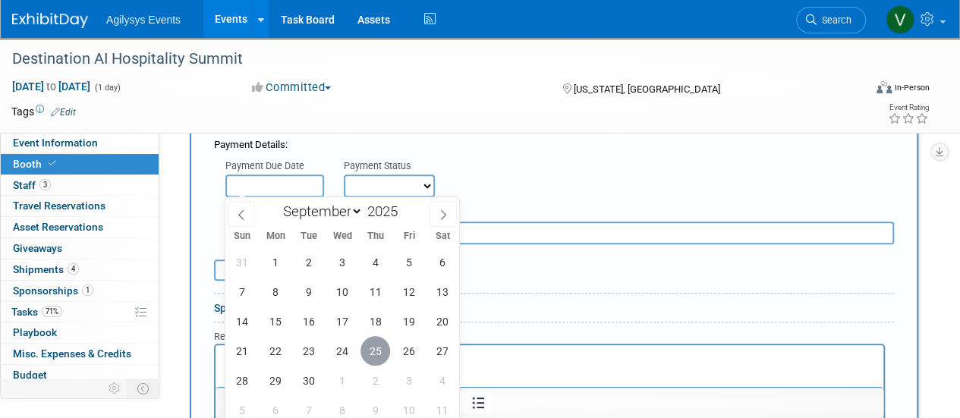
drag, startPoint x: 379, startPoint y: 347, endPoint x: 163, endPoint y: 0, distance: 408.4
click at [379, 347] on span "25" at bounding box center [376, 351] width 30 height 30
type input "Sep 25, 2025"
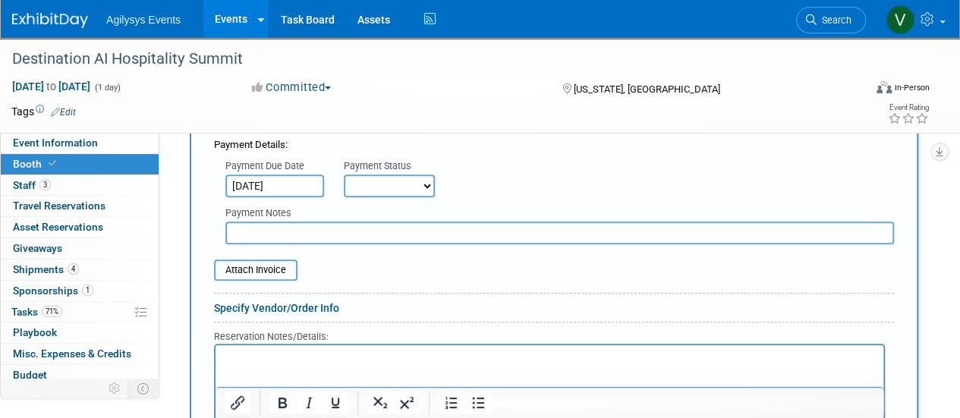
click at [391, 187] on select "Not Paid Yet Partially Paid Paid in Full" at bounding box center [389, 186] width 91 height 23
select select "1"
click at [344, 175] on select "Not Paid Yet Partially Paid Paid in Full" at bounding box center [389, 186] width 91 height 23
click at [260, 262] on input "file" at bounding box center [205, 270] width 181 height 18
click at [272, 272] on input "file" at bounding box center [205, 270] width 181 height 18
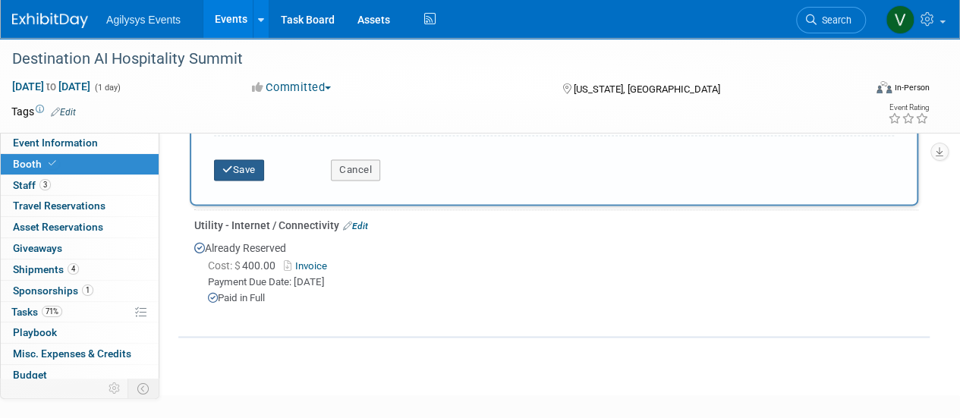
click at [233, 166] on button "Save" at bounding box center [239, 169] width 50 height 21
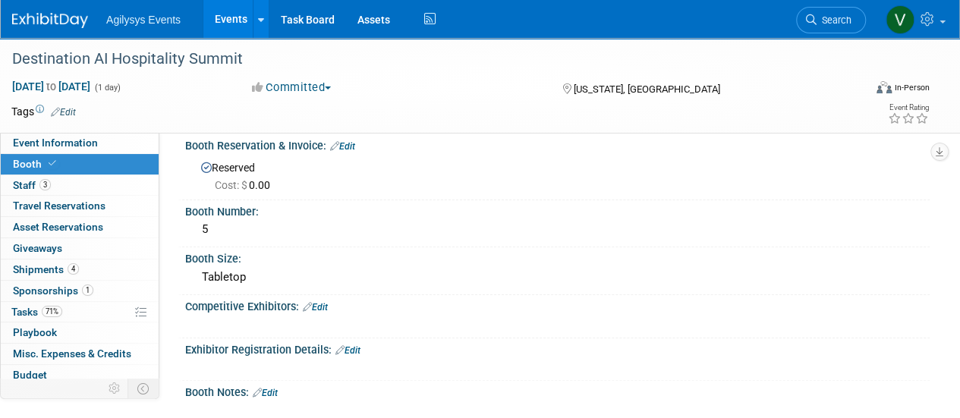
scroll to position [0, 0]
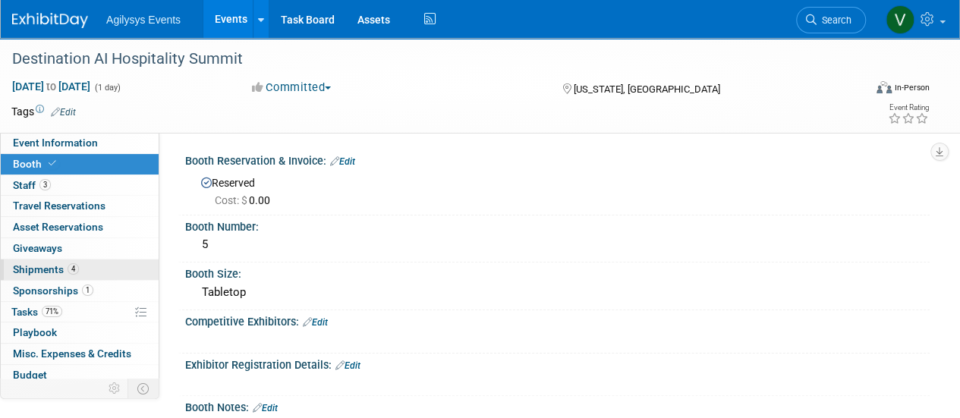
click at [27, 272] on span "Shipments 4" at bounding box center [46, 269] width 66 height 12
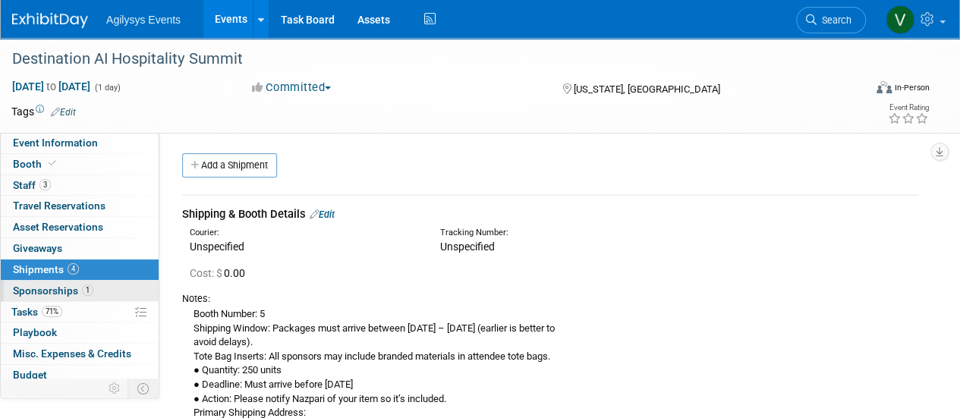
click at [29, 290] on span "Sponsorships 1" at bounding box center [53, 291] width 80 height 12
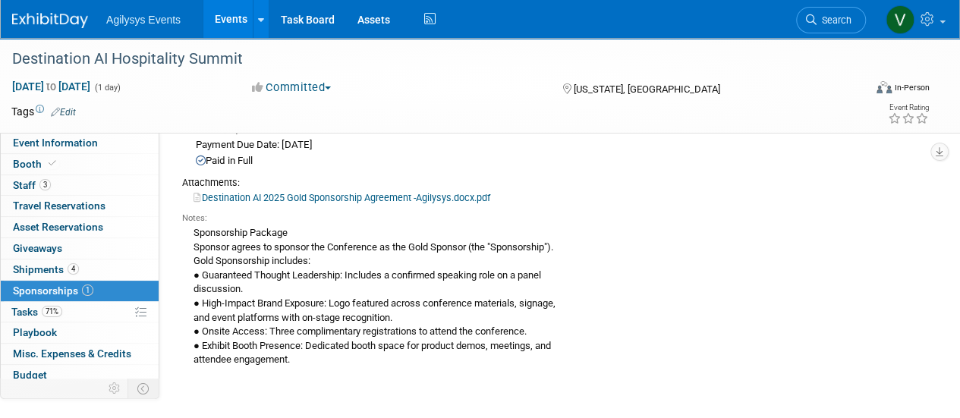
scroll to position [252, 0]
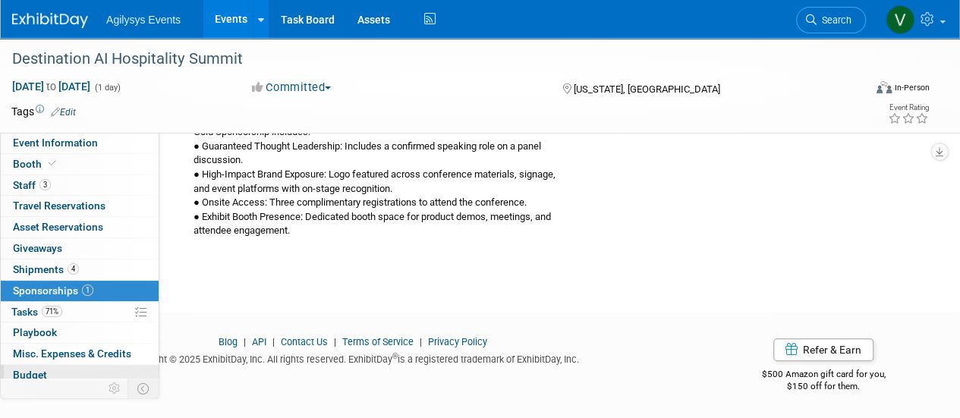
click at [38, 370] on span "Budget" at bounding box center [30, 375] width 34 height 12
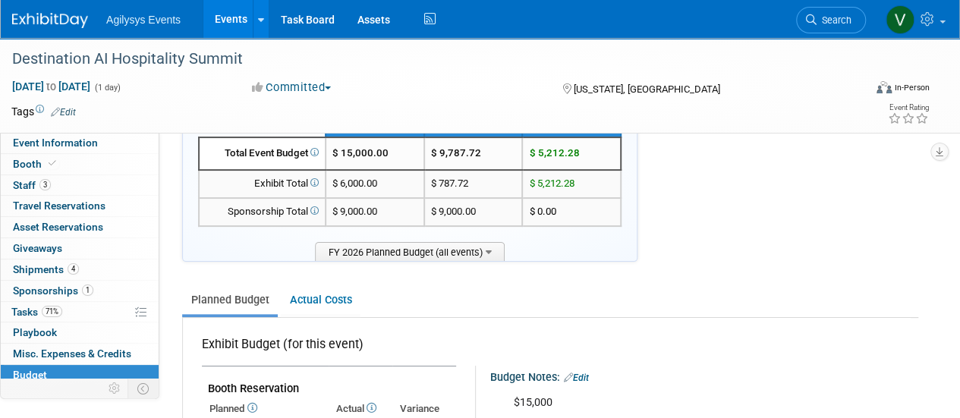
scroll to position [0, 0]
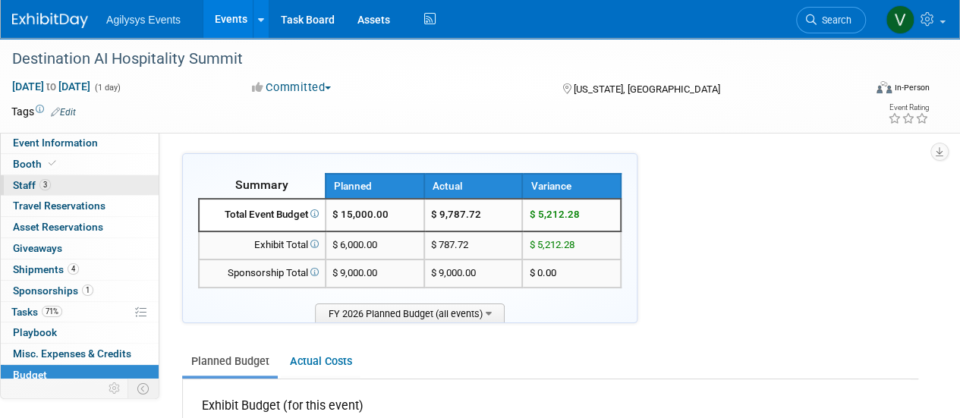
click at [20, 184] on span "Staff 3" at bounding box center [32, 185] width 38 height 12
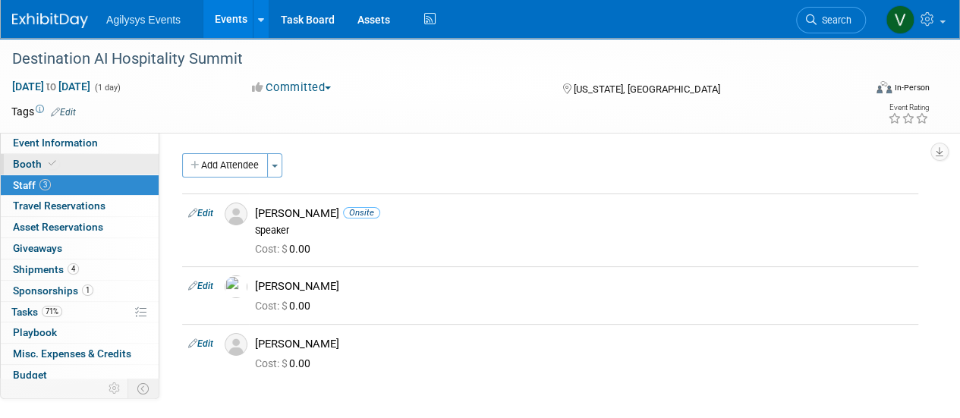
click at [33, 166] on span "Booth" at bounding box center [36, 164] width 46 height 12
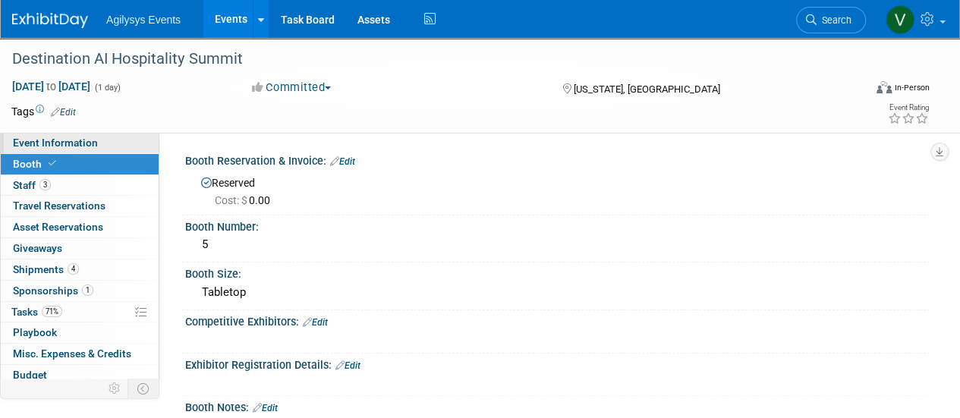
click at [37, 140] on span "Event Information" at bounding box center [55, 143] width 85 height 12
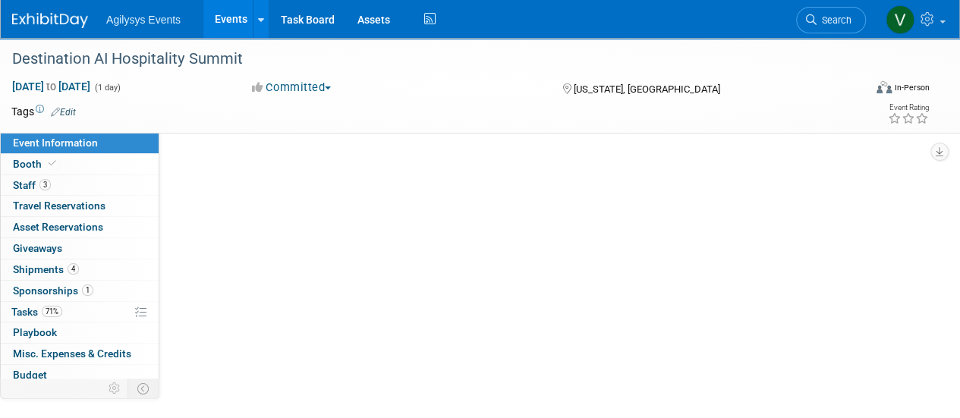
select select "HRC"
select select "Q2"
select select "Yes"
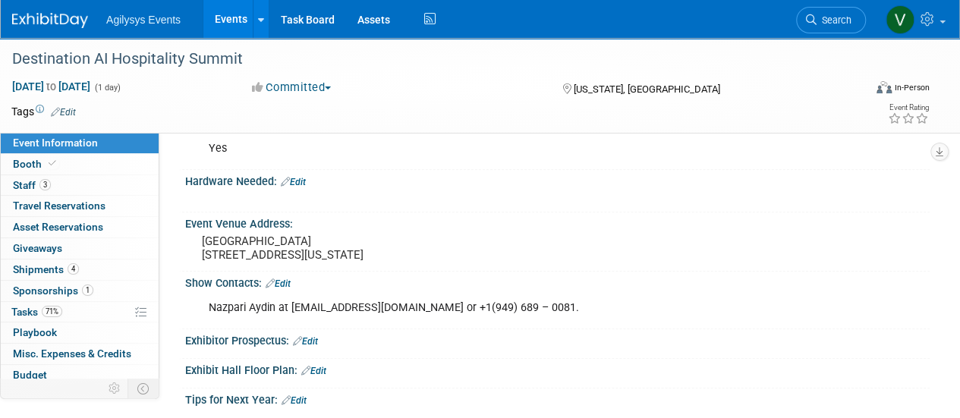
scroll to position [383, 0]
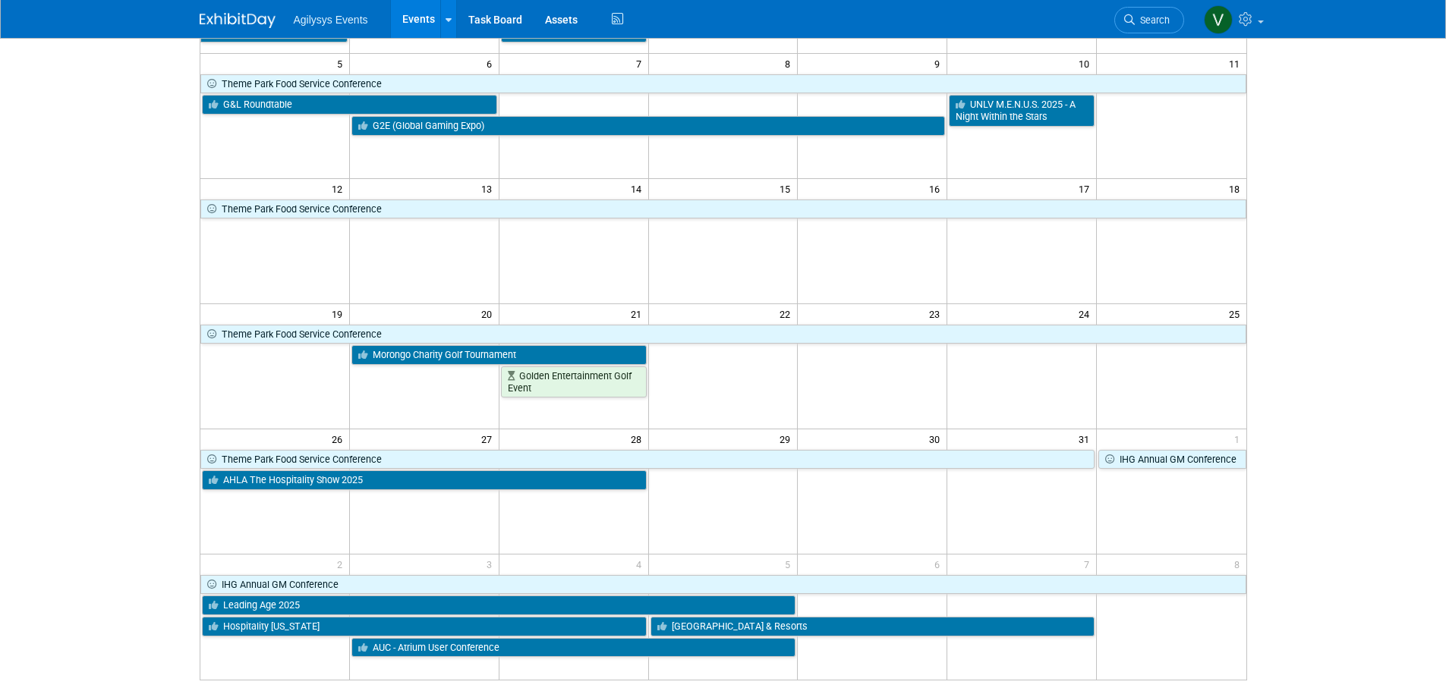
scroll to position [304, 0]
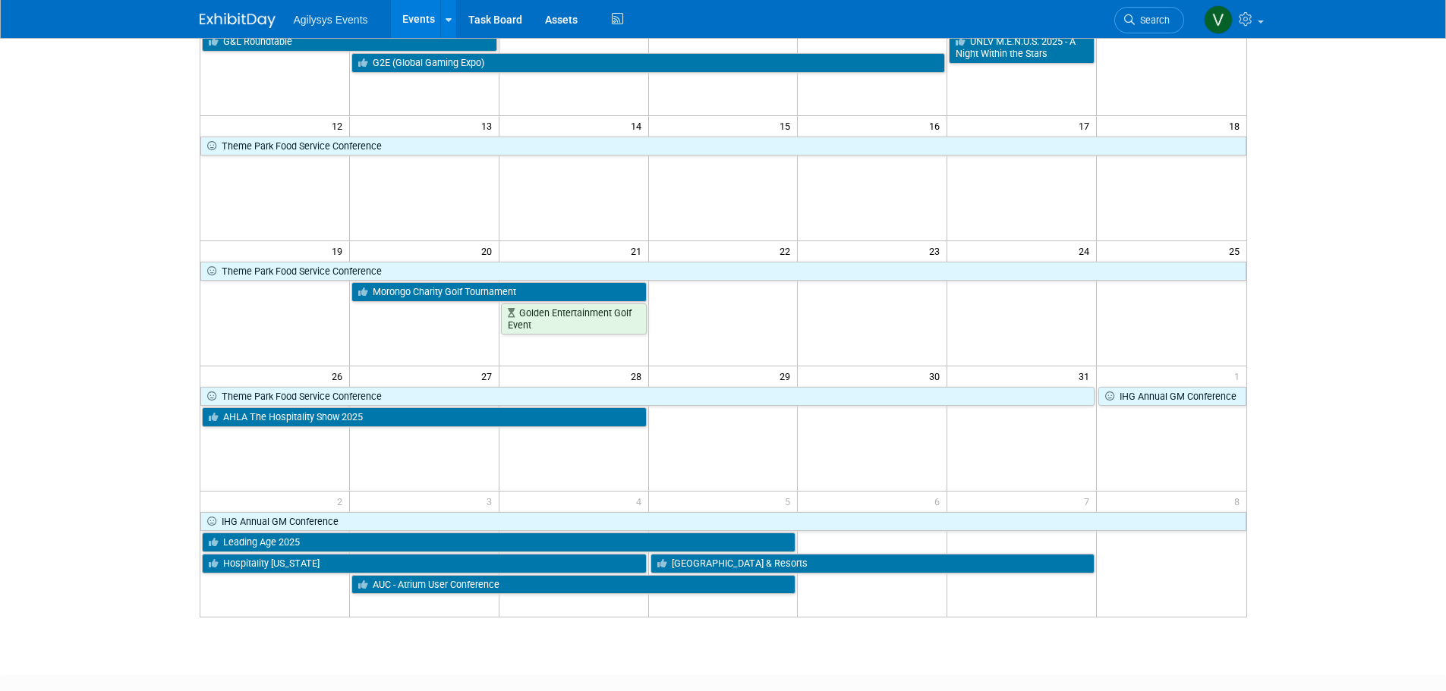
drag, startPoint x: 300, startPoint y: 635, endPoint x: 305, endPoint y: 350, distance: 285.4
click at [300, 635] on div "Add Event How to sync to an external calendar... New Event Duplicate Event Warn…" at bounding box center [723, 191] width 1070 height 914
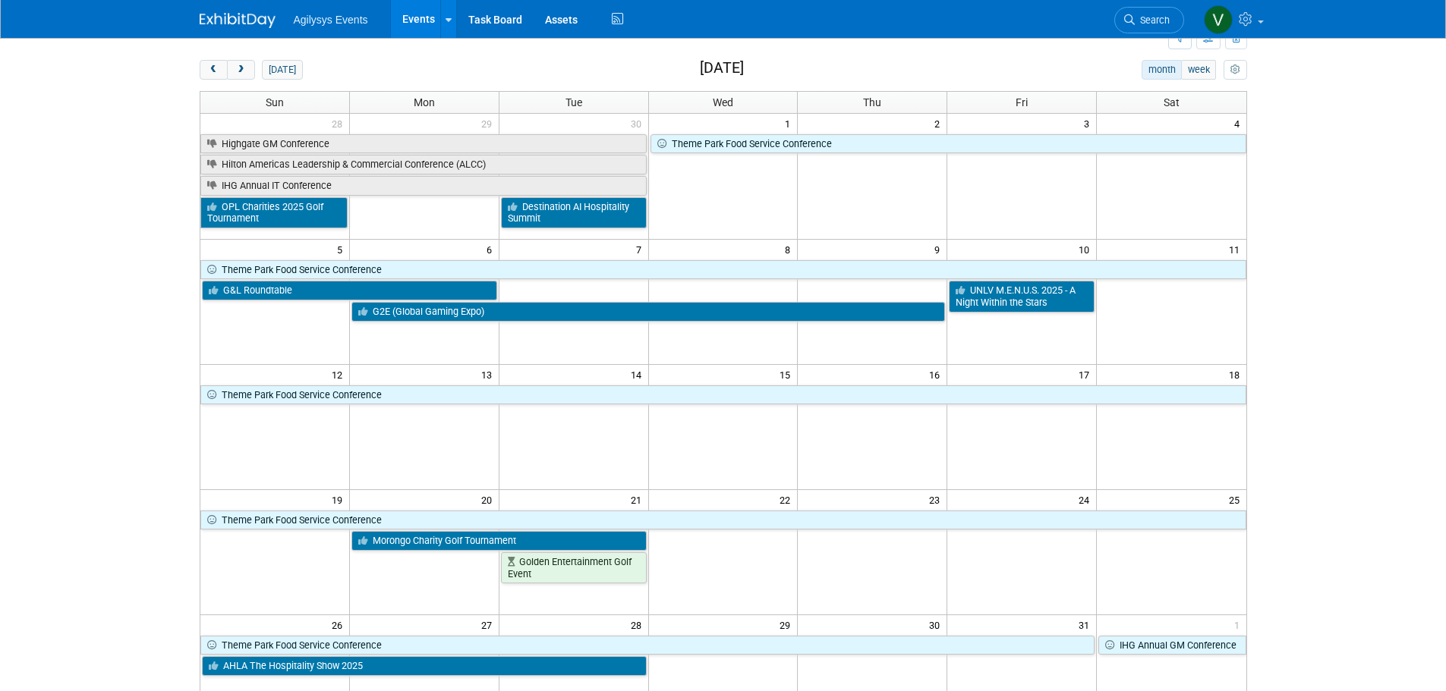
scroll to position [0, 0]
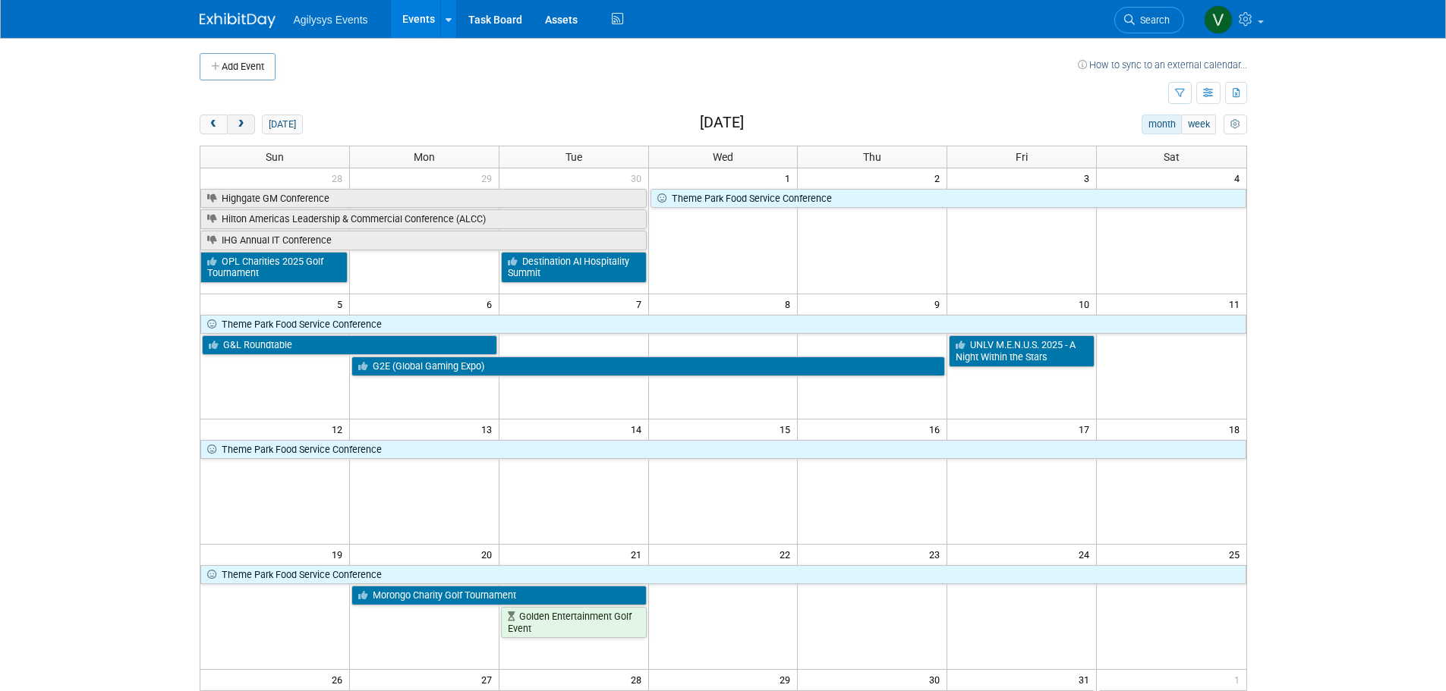
click at [247, 128] on button "next" at bounding box center [241, 125] width 28 height 20
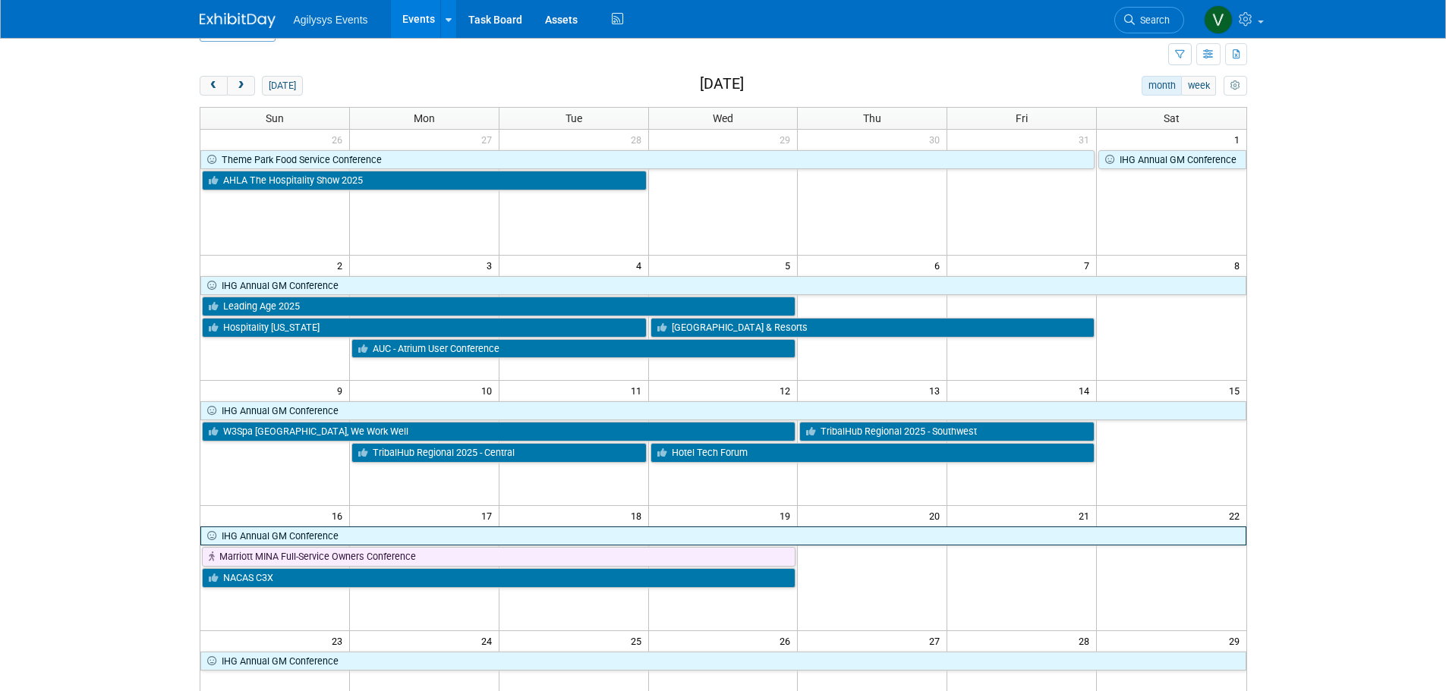
scroll to position [76, 0]
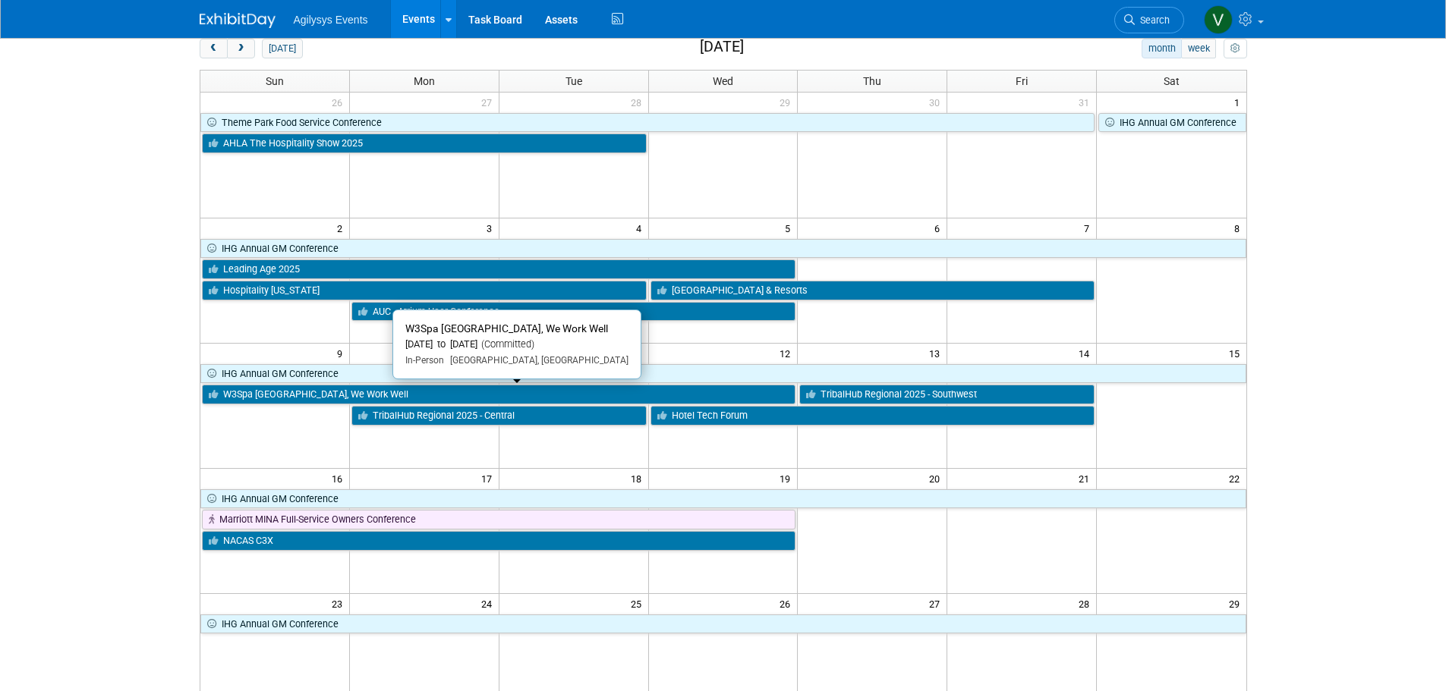
click at [395, 396] on link "W3Spa North America, We Work Well" at bounding box center [499, 395] width 594 height 20
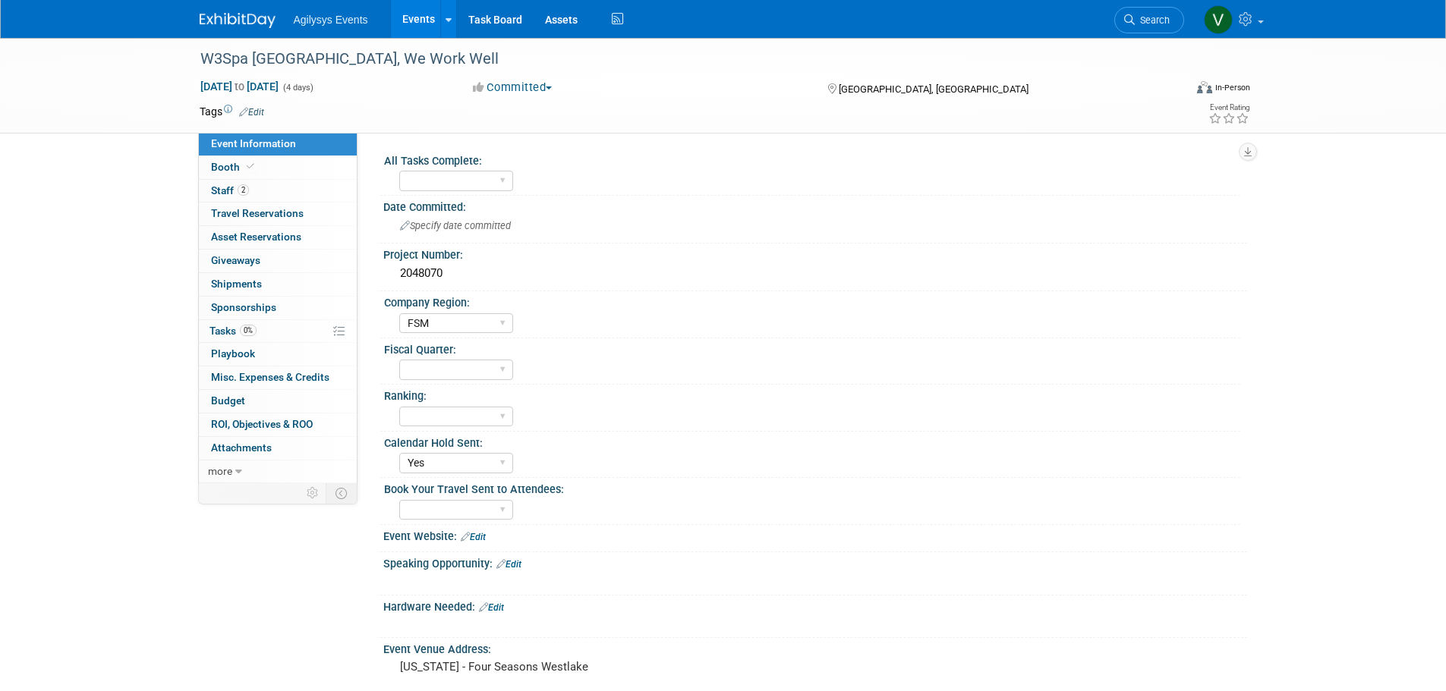
select select "FSM"
select select "Yes"
drag, startPoint x: 244, startPoint y: 328, endPoint x: 233, endPoint y: 330, distance: 10.9
click at [244, 328] on span "0%" at bounding box center [248, 330] width 17 height 11
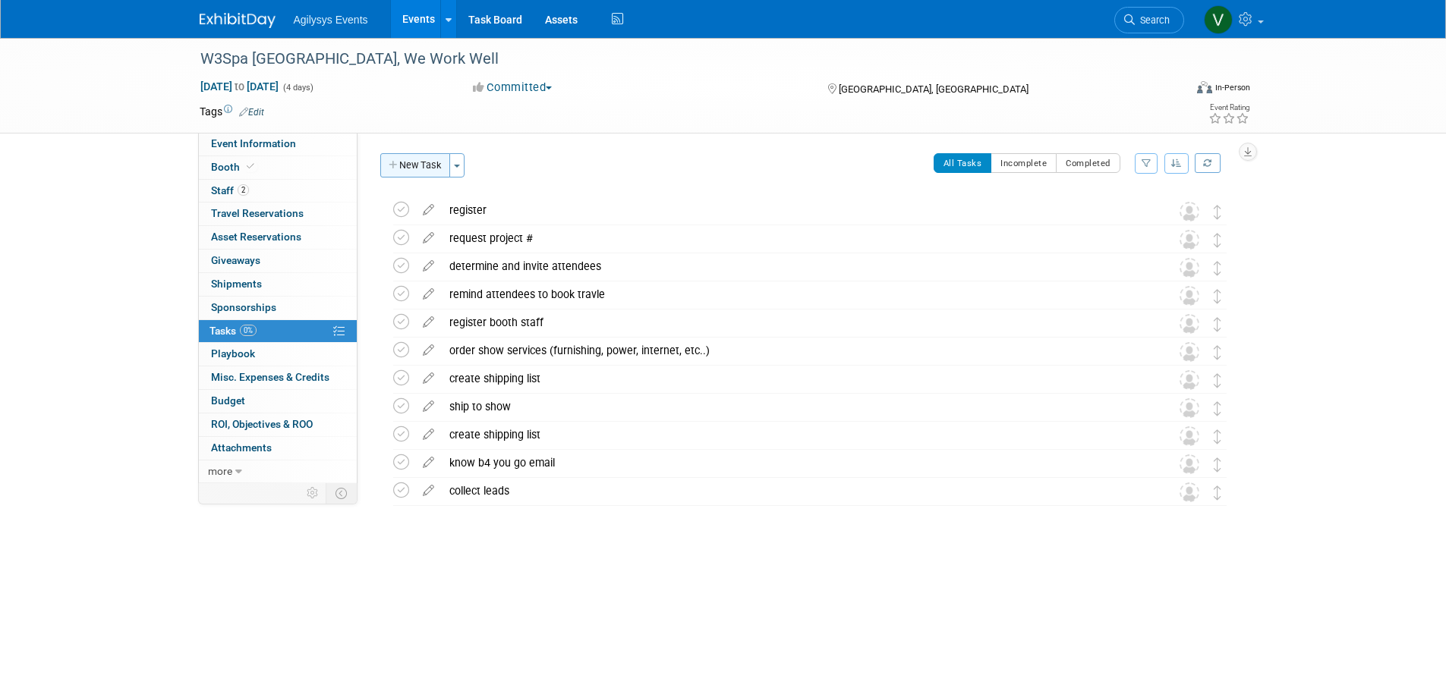
click at [436, 170] on button "New Task" at bounding box center [415, 165] width 70 height 24
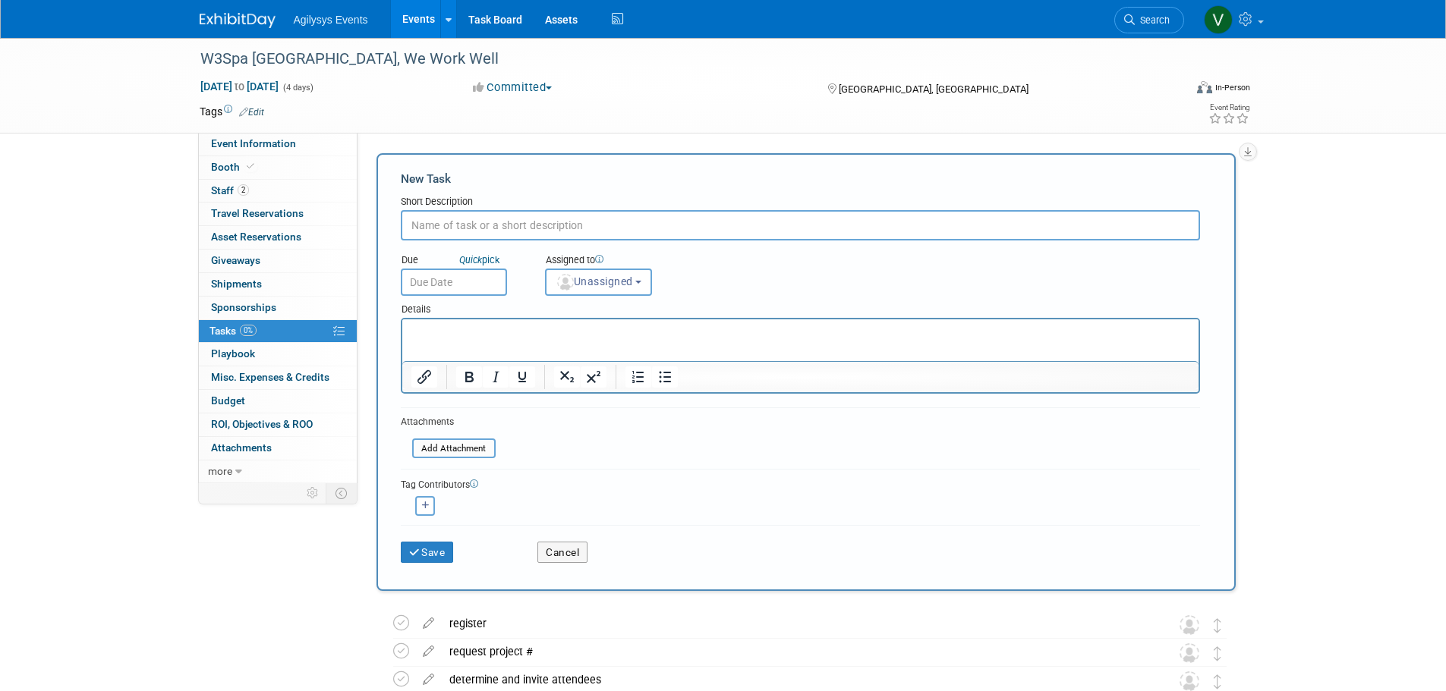
paste input "[STREET_ADDRESS] Event Timeline:  [DATE]: Online Profile Submission Deadline"
drag, startPoint x: 644, startPoint y: 222, endPoint x: 388, endPoint y: 219, distance: 256.6
click at [389, 219] on div "New Task Short Description [STREET_ADDRESS] Event Timeline:  [DATE]: Online Pr…" at bounding box center [805, 372] width 859 height 438
type input "[DATE]: Online Profile Submission Deadline"
click at [484, 278] on input "text" at bounding box center [454, 282] width 106 height 27
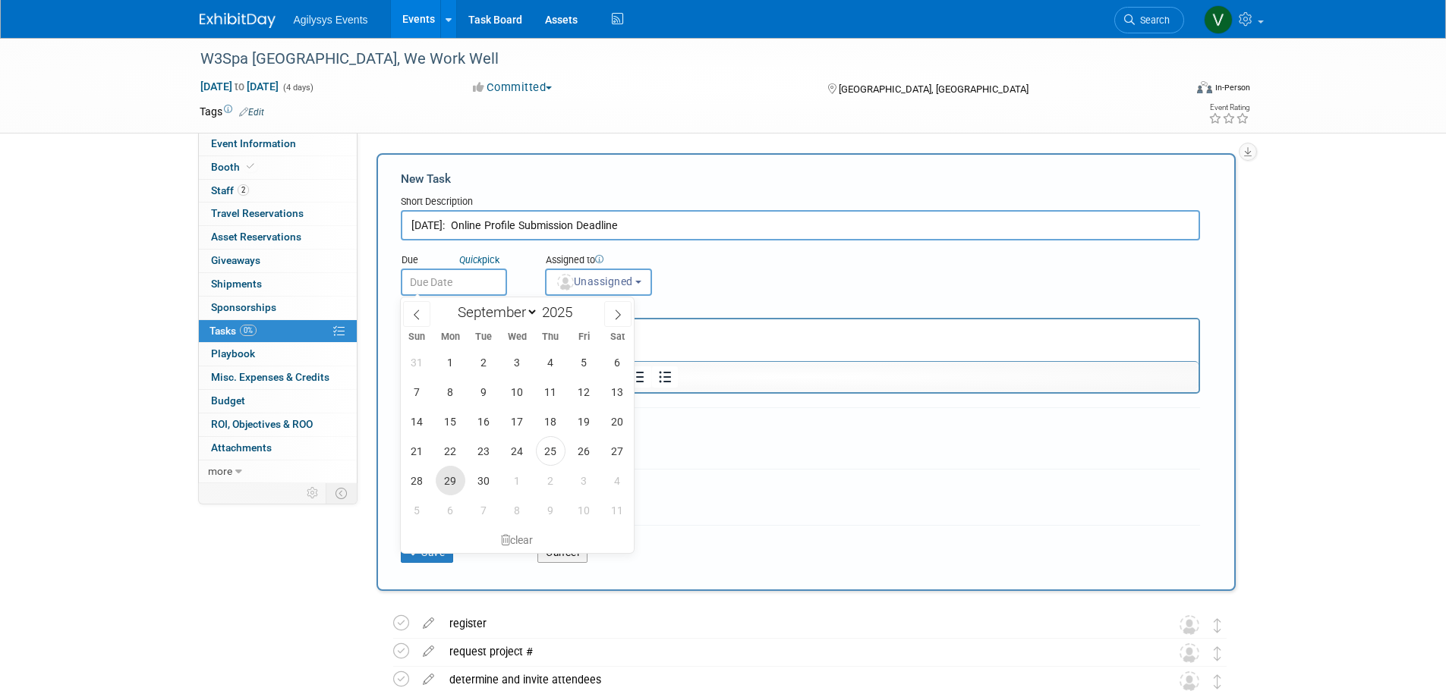
click at [439, 480] on span "29" at bounding box center [451, 481] width 30 height 30
type input "[DATE]"
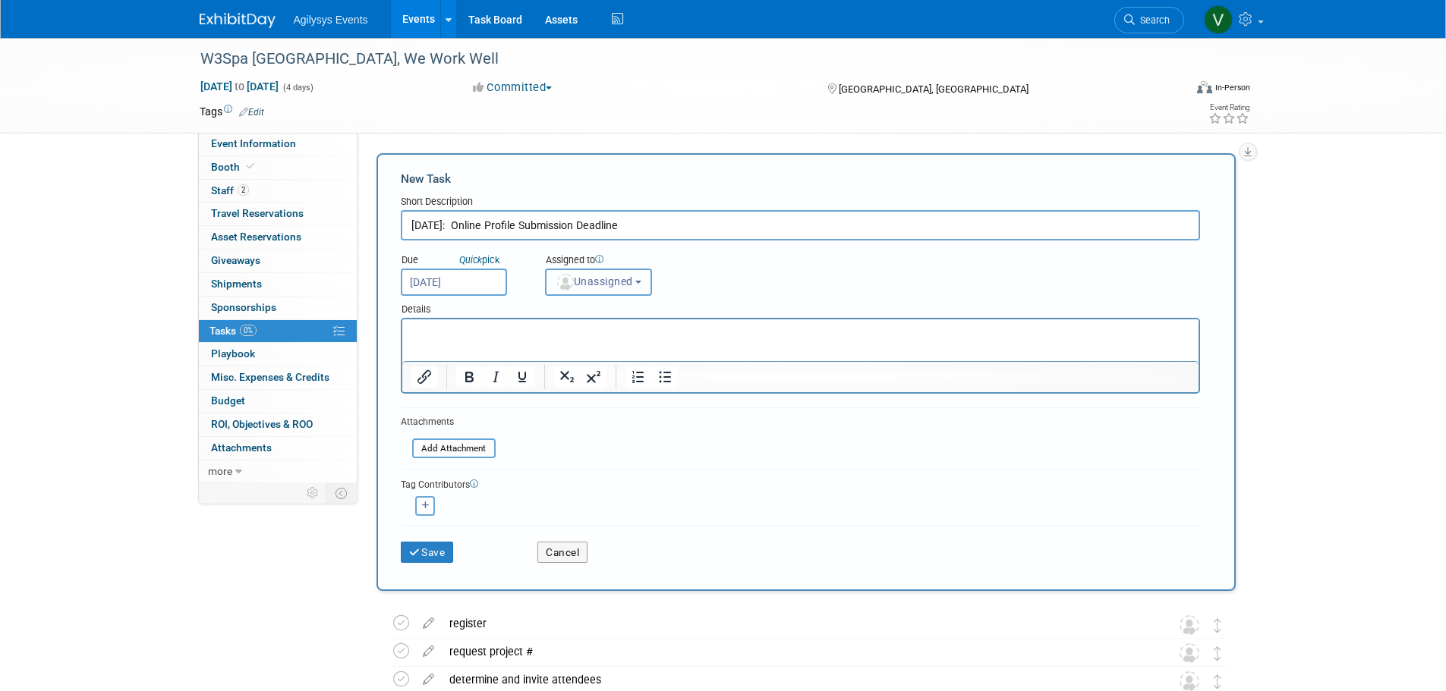
click at [584, 288] on button "Unassigned" at bounding box center [599, 282] width 108 height 27
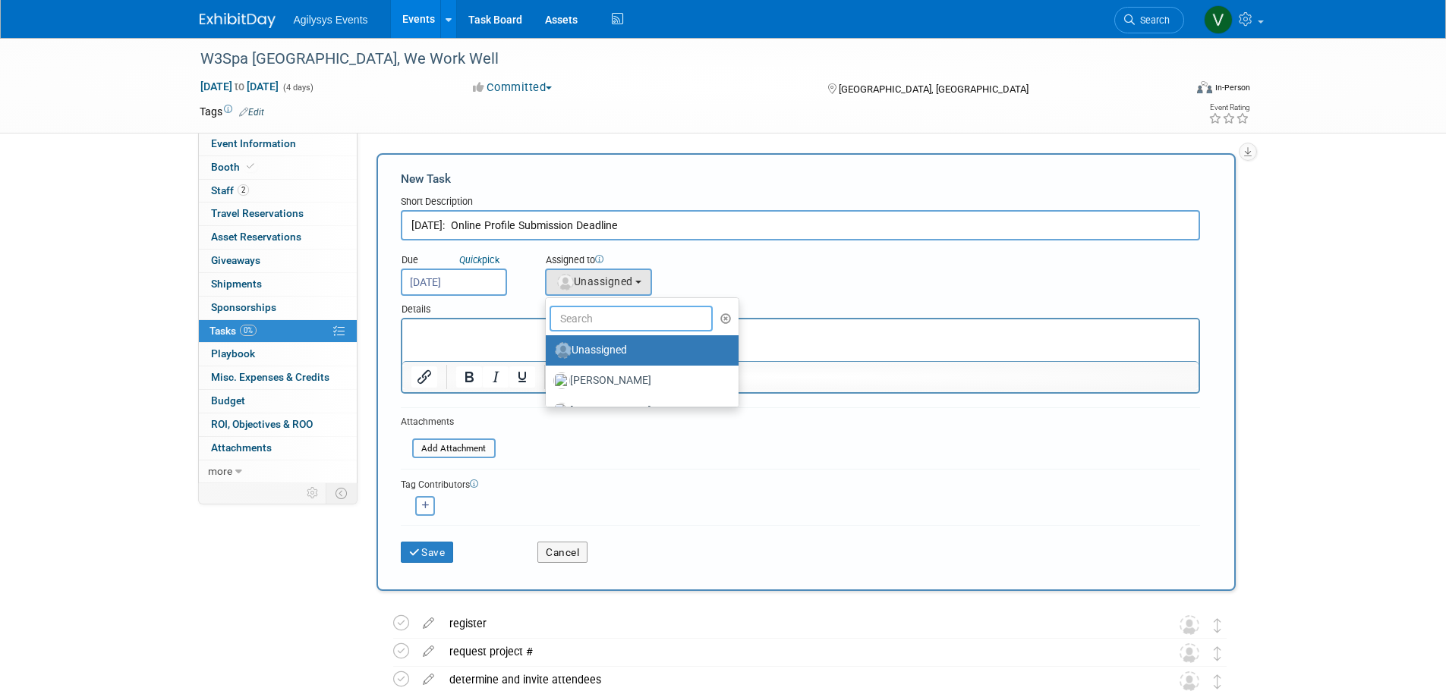
click at [610, 317] on input "text" at bounding box center [632, 319] width 164 height 26
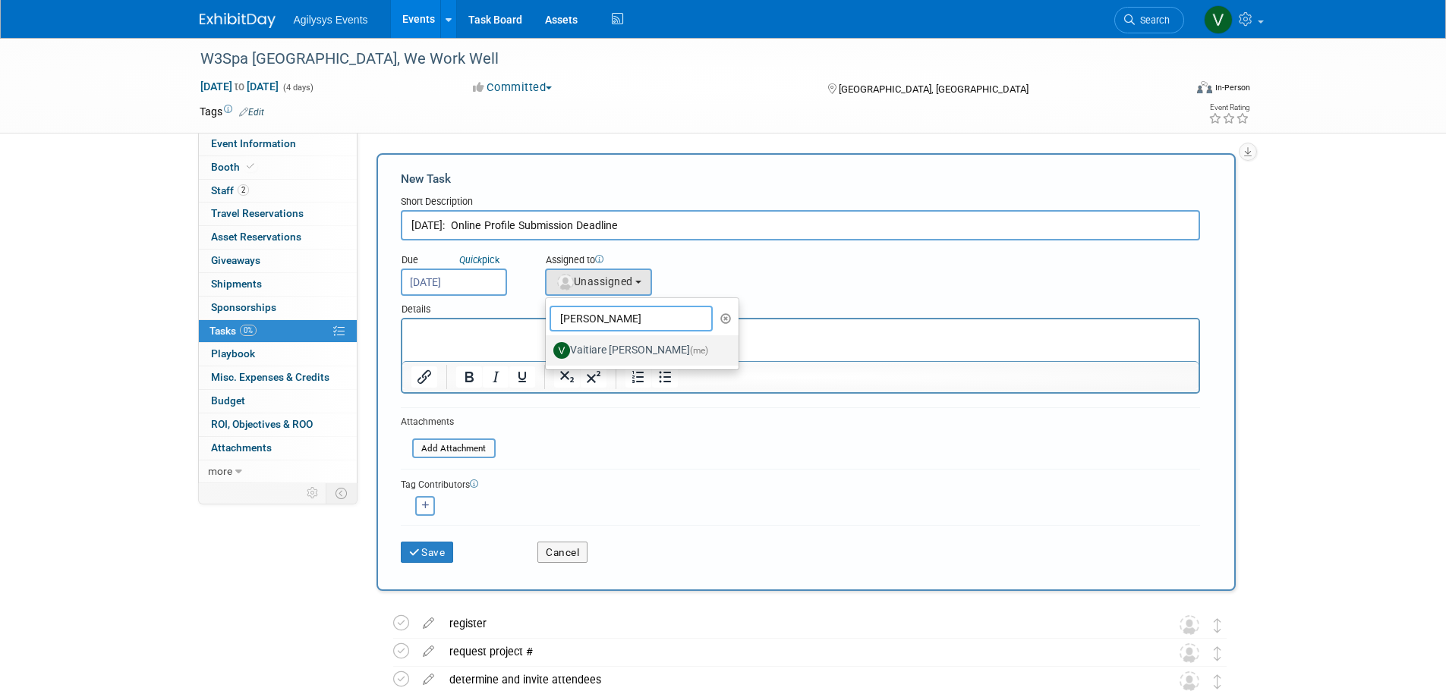
type input "vaiti"
click at [584, 350] on label "Vaitiare Munoz (me)" at bounding box center [638, 351] width 170 height 24
click at [548, 350] on input "Vaitiare Munoz (me)" at bounding box center [543, 349] width 10 height 10
select select "9da70825-3e02-4d1a-92dc-02b6497bcd7e"
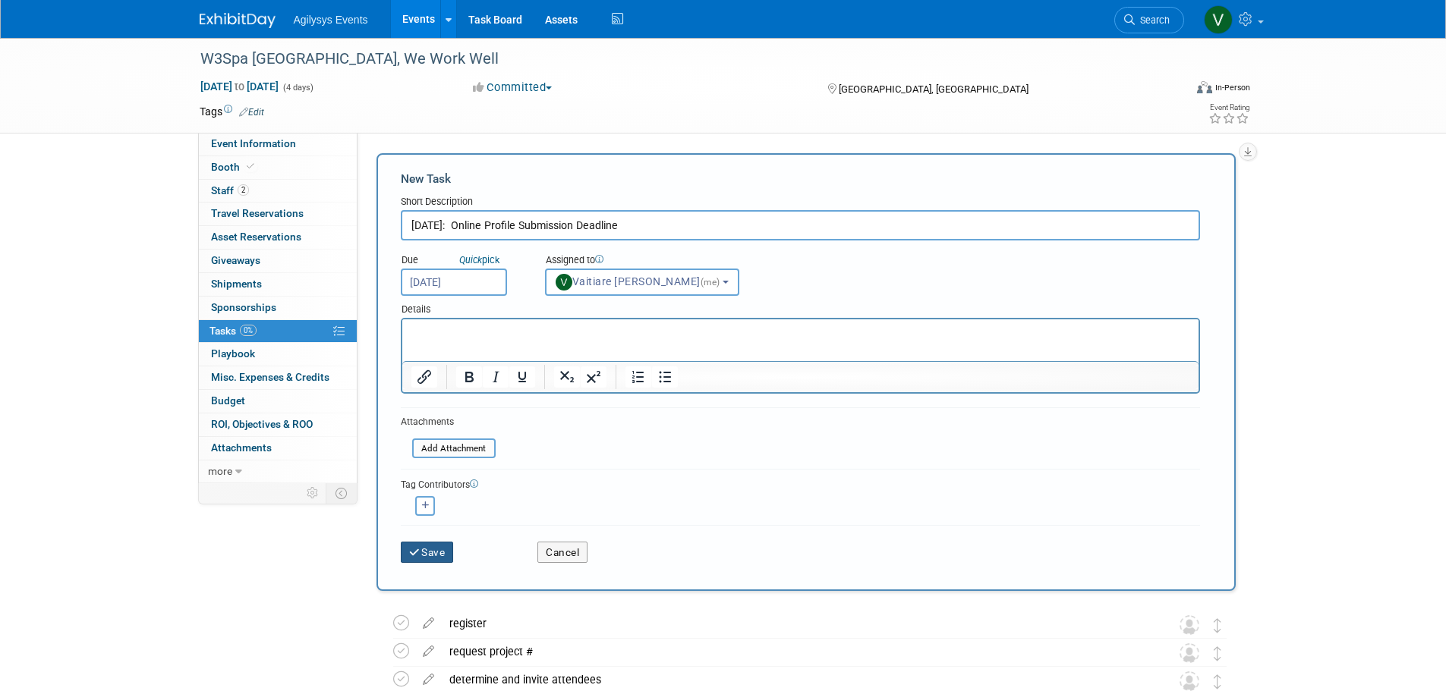
click at [440, 551] on button "Save" at bounding box center [427, 552] width 53 height 21
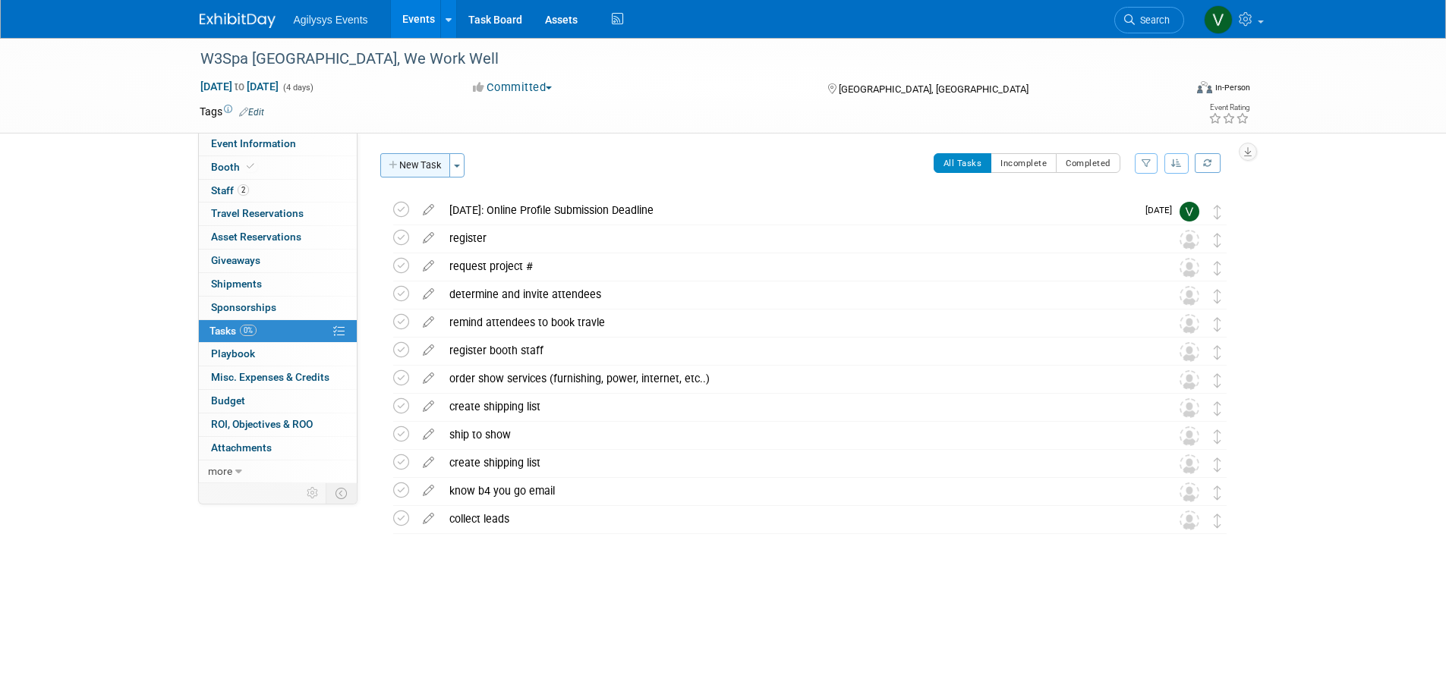
click at [422, 172] on button "New Task" at bounding box center [415, 165] width 70 height 24
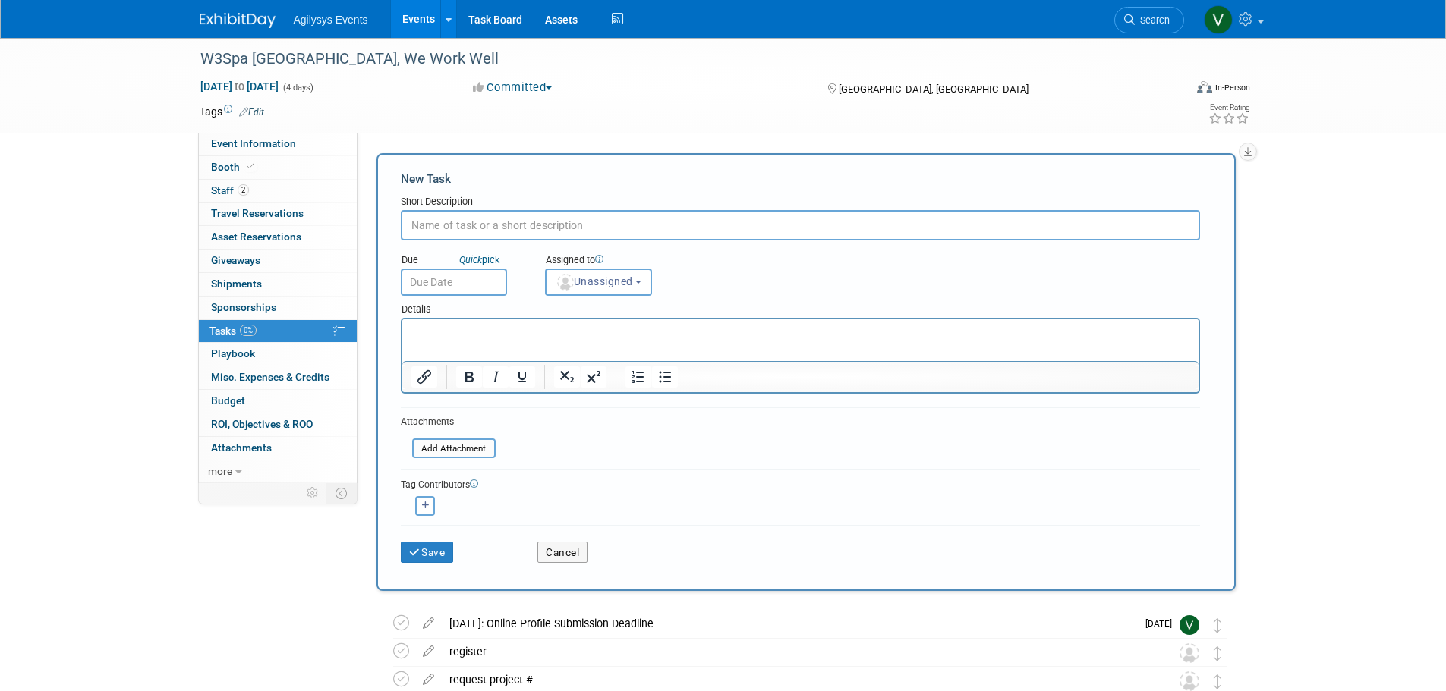
paste input " October 21: Deadline to complete Travel Details Form/Flight Itinerary (requir…"
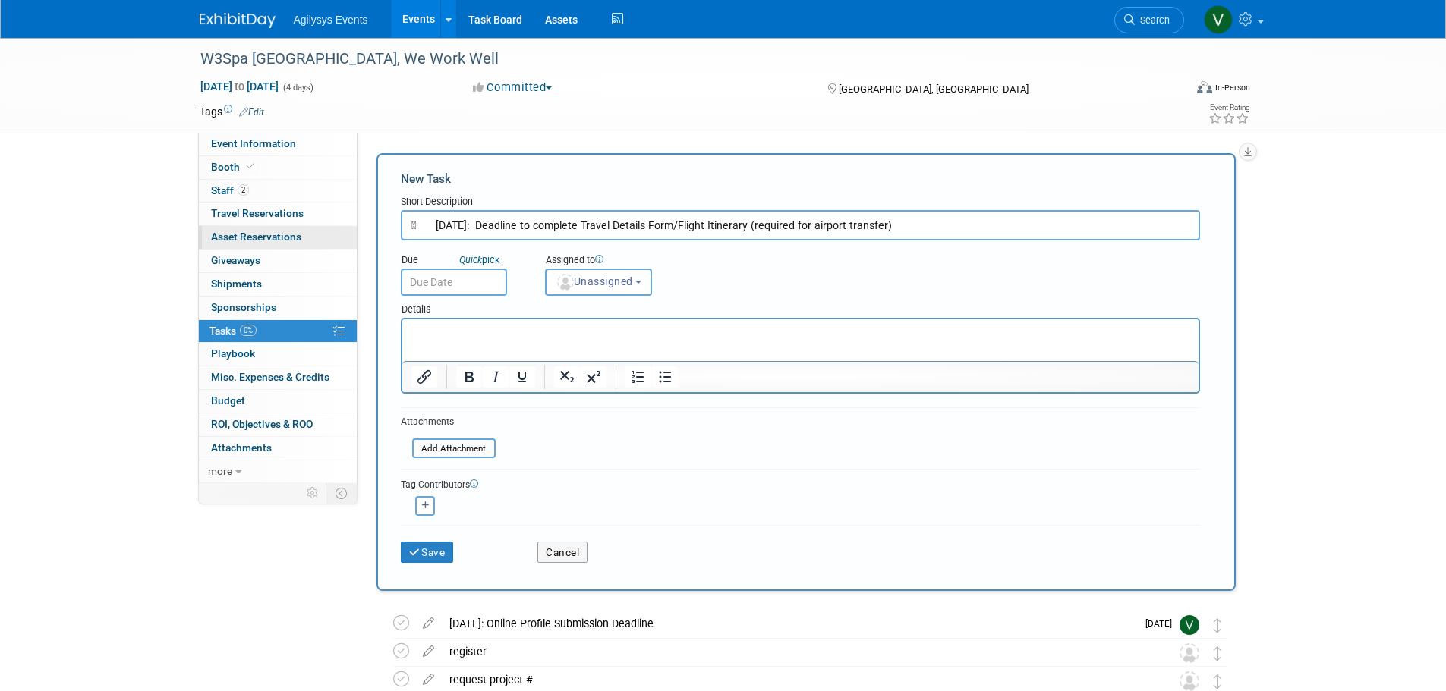
drag, startPoint x: 432, startPoint y: 224, endPoint x: 305, endPoint y: 228, distance: 126.8
click at [314, 228] on div "Event Information Event Info Booth Booth 2 Staff 2 Staff 0 Travel Reservations …" at bounding box center [723, 524] width 1070 height 972
type input "October 21: Deadline to complete Travel Details Form/Flight Itinerary (required…"
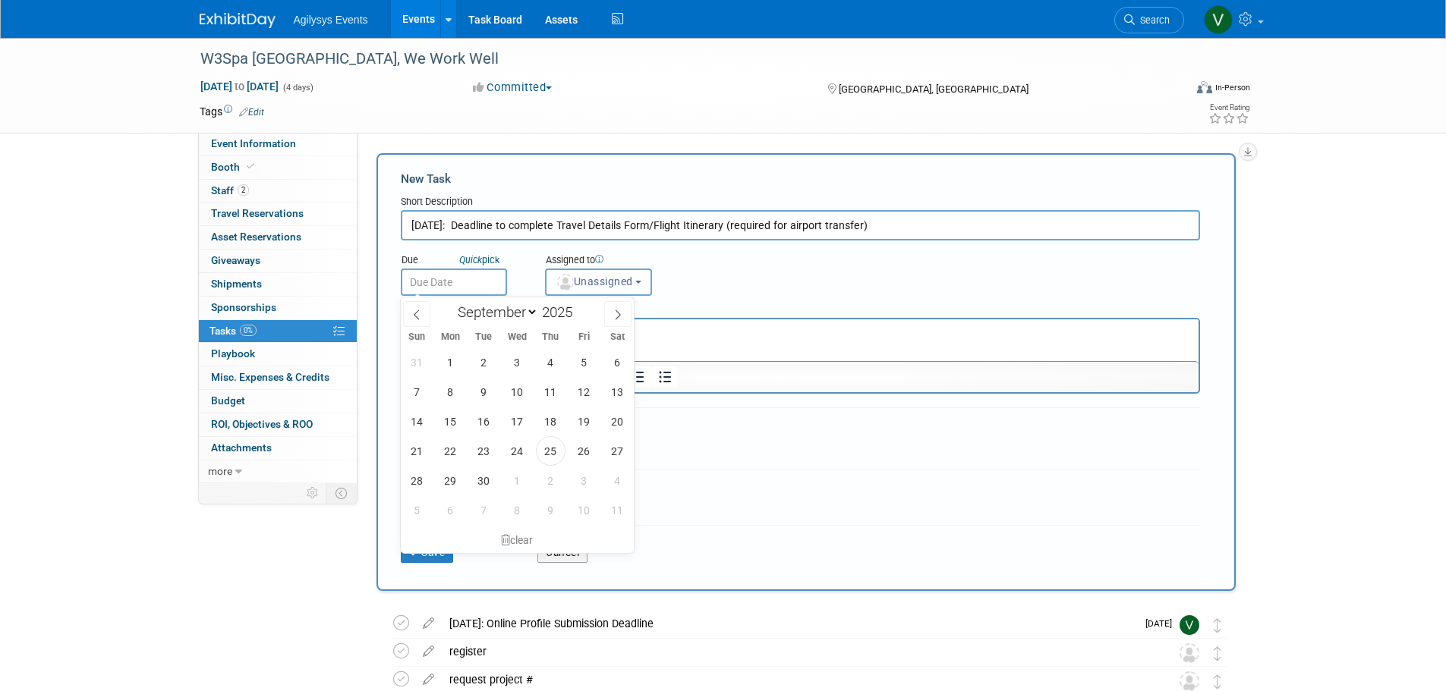
click at [483, 285] on input "text" at bounding box center [454, 282] width 106 height 27
click at [616, 323] on span at bounding box center [617, 314] width 27 height 26
select select "9"
click at [450, 449] on span "20" at bounding box center [451, 451] width 30 height 30
type input "Oct 20, 2025"
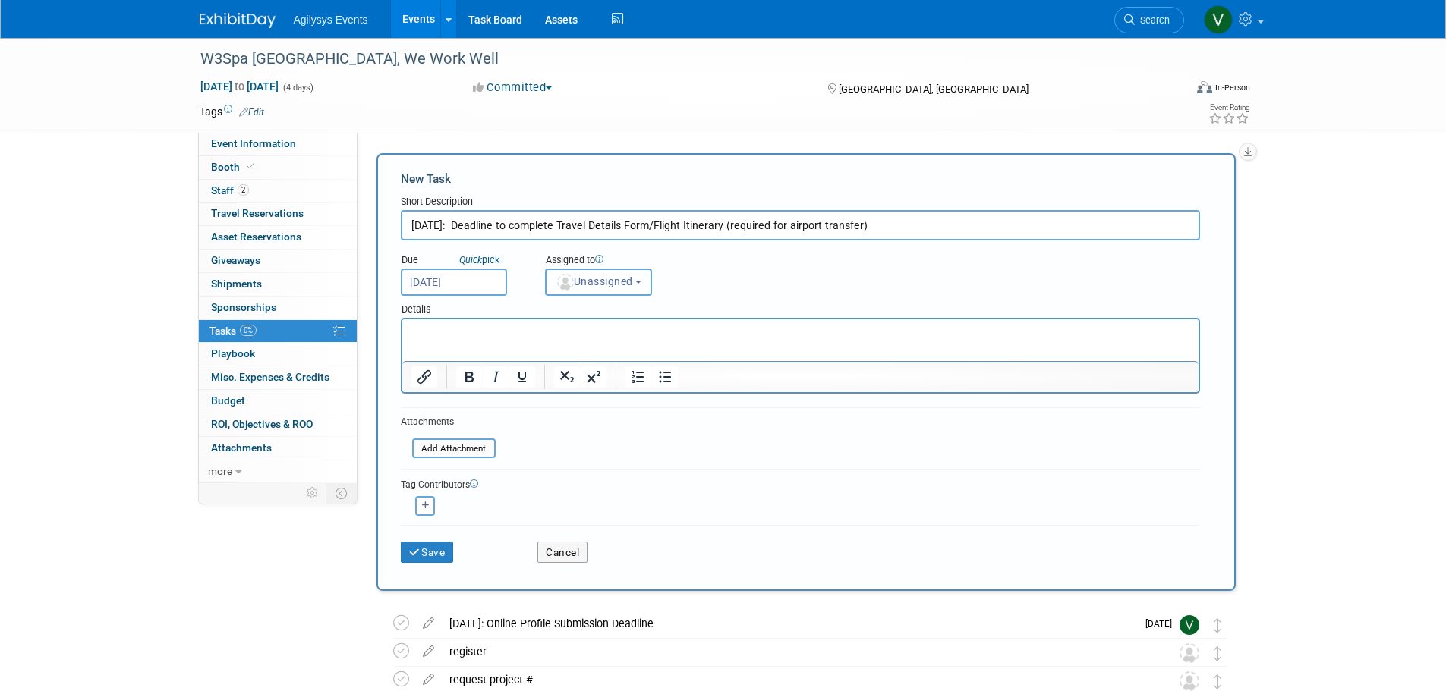
click at [597, 289] on button "Unassigned" at bounding box center [599, 282] width 108 height 27
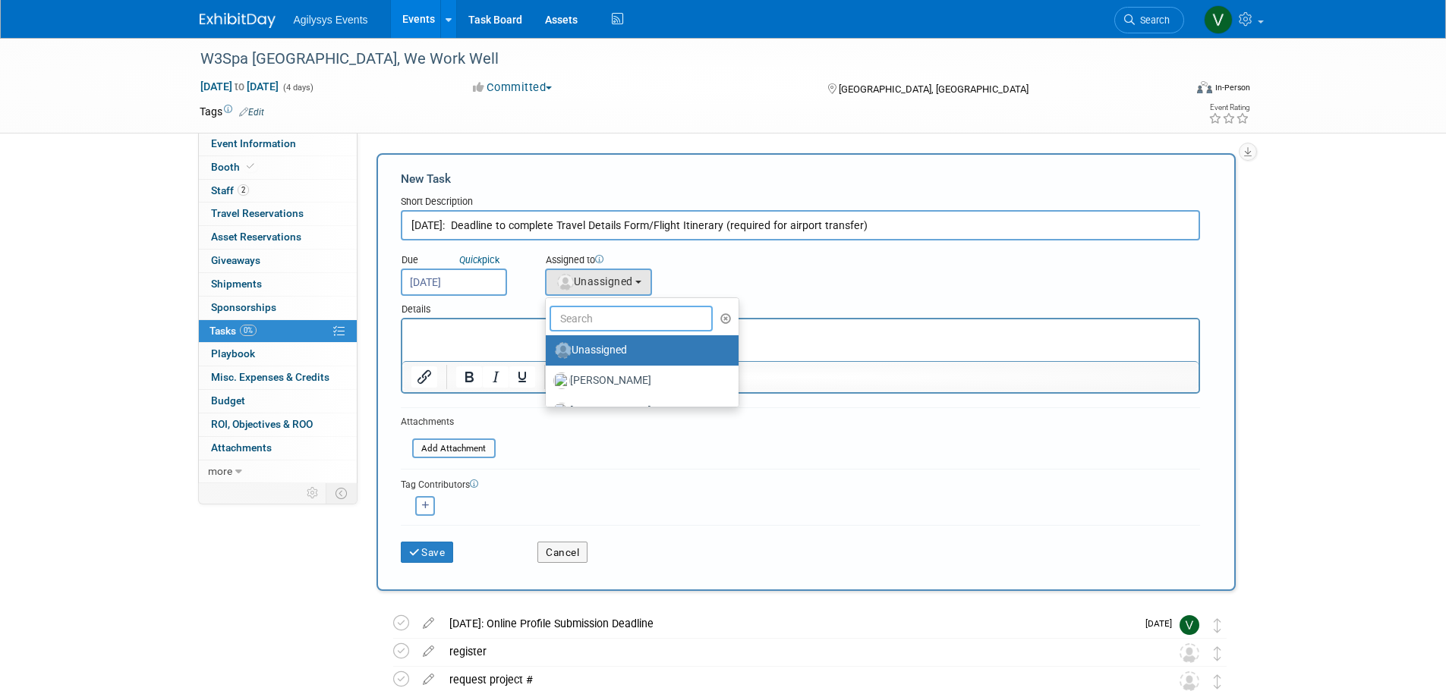
click at [603, 315] on input "text" at bounding box center [632, 319] width 164 height 26
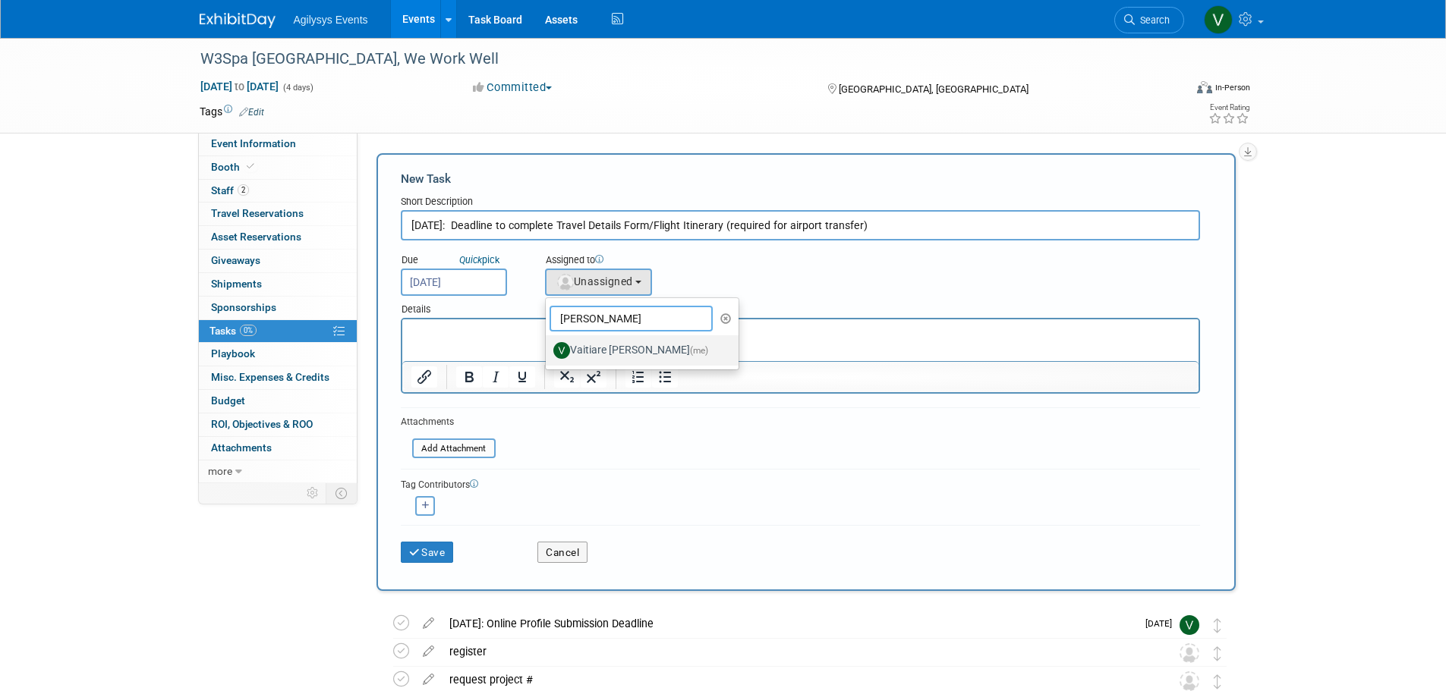
type input "vaiti"
click at [590, 345] on label "Vaitiare Munoz (me)" at bounding box center [638, 351] width 170 height 24
click at [548, 345] on input "Vaitiare Munoz (me)" at bounding box center [543, 349] width 10 height 10
select select "9da70825-3e02-4d1a-92dc-02b6497bcd7e"
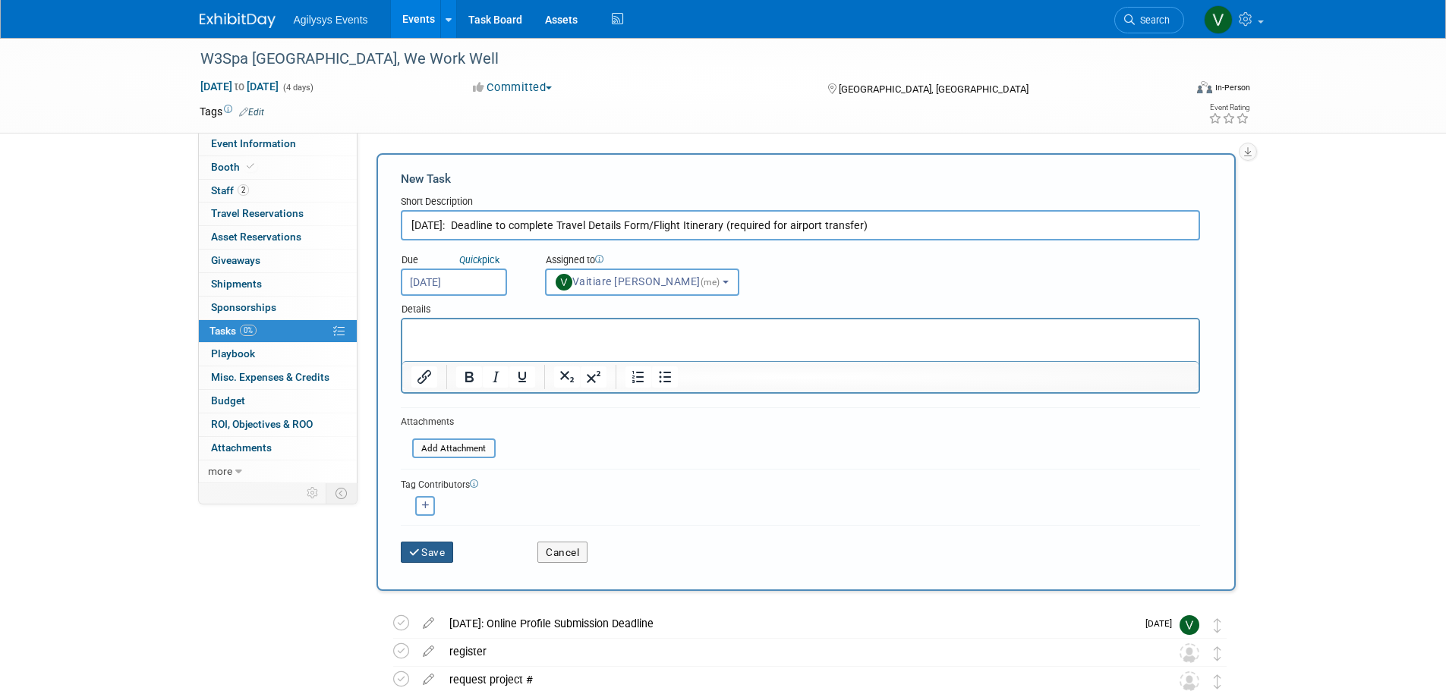
click at [446, 555] on button "Save" at bounding box center [427, 552] width 53 height 21
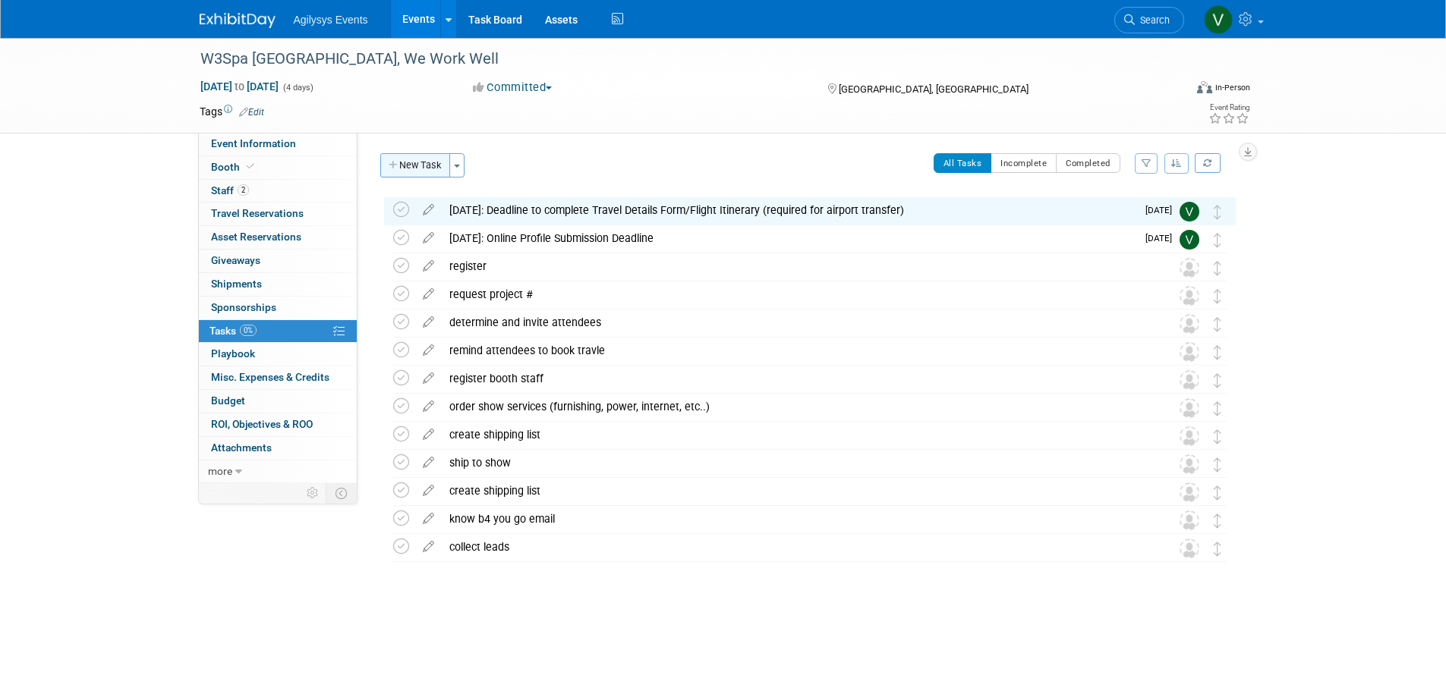
click at [410, 165] on button "New Task" at bounding box center [415, 165] width 70 height 24
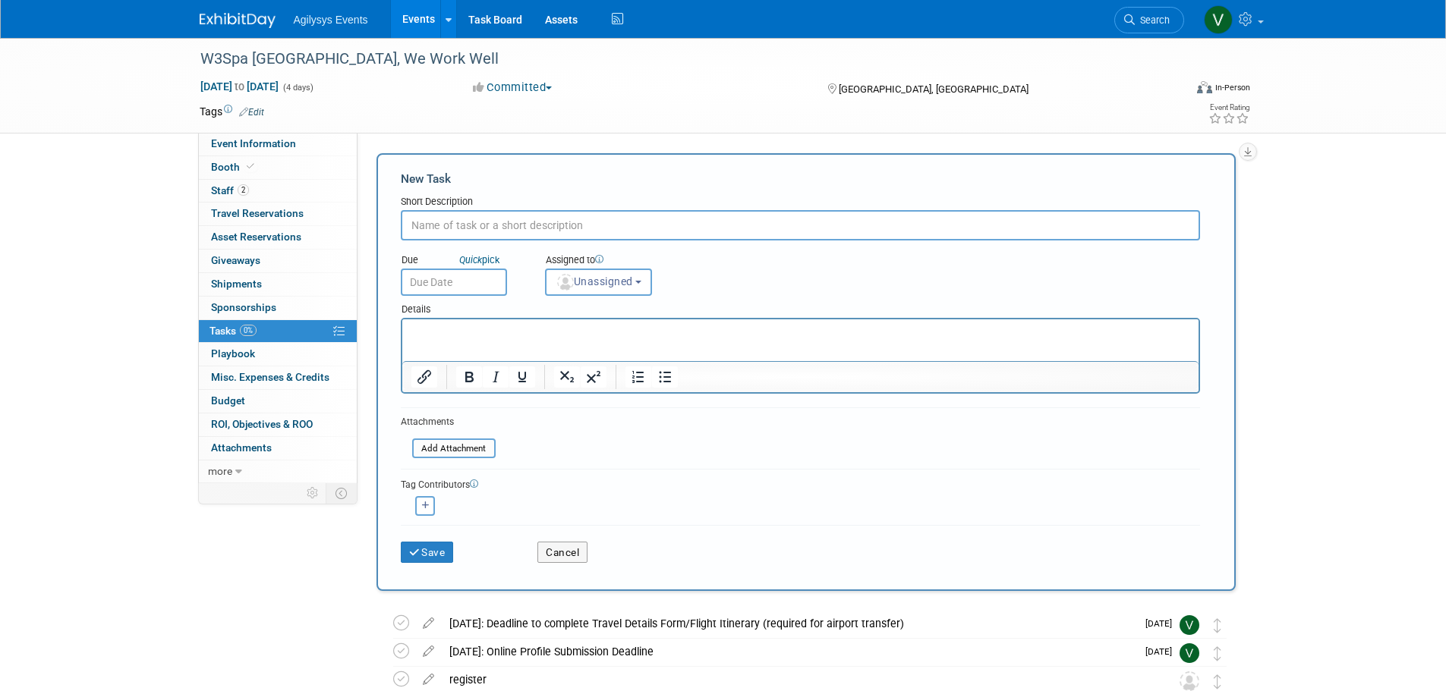
click at [439, 230] on input "text" at bounding box center [800, 225] width 799 height 30
paste input " October 27 : Meeting Selections OPEN"
drag, startPoint x: 434, startPoint y: 228, endPoint x: 396, endPoint y: 227, distance: 38.0
click at [397, 227] on div "New Task Short Description  October 27 : Meeting Selections OPEN Due Quick pic…" at bounding box center [805, 372] width 859 height 438
type input "October 27 : Meeting Selections OPEN"
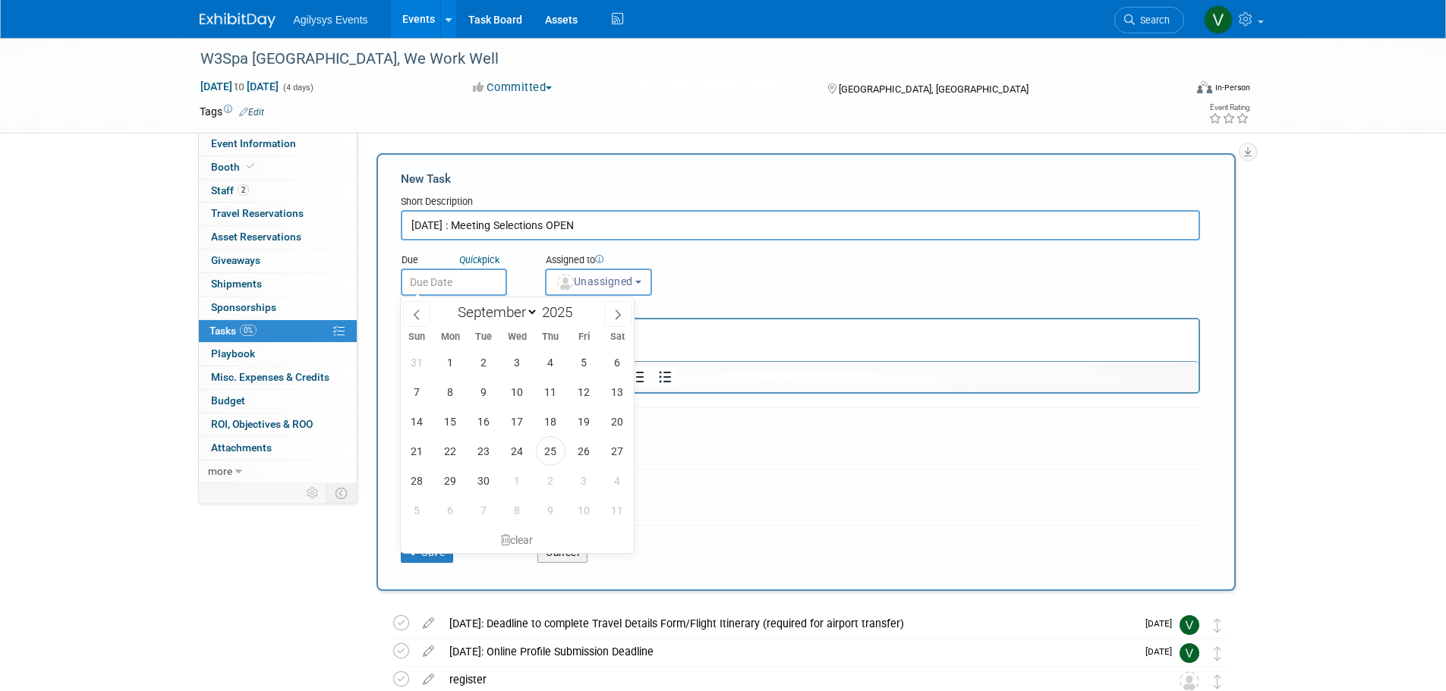
click at [453, 275] on input "text" at bounding box center [454, 282] width 106 height 27
click at [622, 317] on icon at bounding box center [618, 315] width 11 height 11
select select "9"
drag, startPoint x: 577, startPoint y: 452, endPoint x: 444, endPoint y: 485, distance: 136.8
click at [444, 485] on div "28 29 30 1 2 3 4 5 6 7 8 9 10 11 12 13 14 15 16 17 18 19 20 21 22 23 24 25 26 2…" at bounding box center [518, 437] width 234 height 178
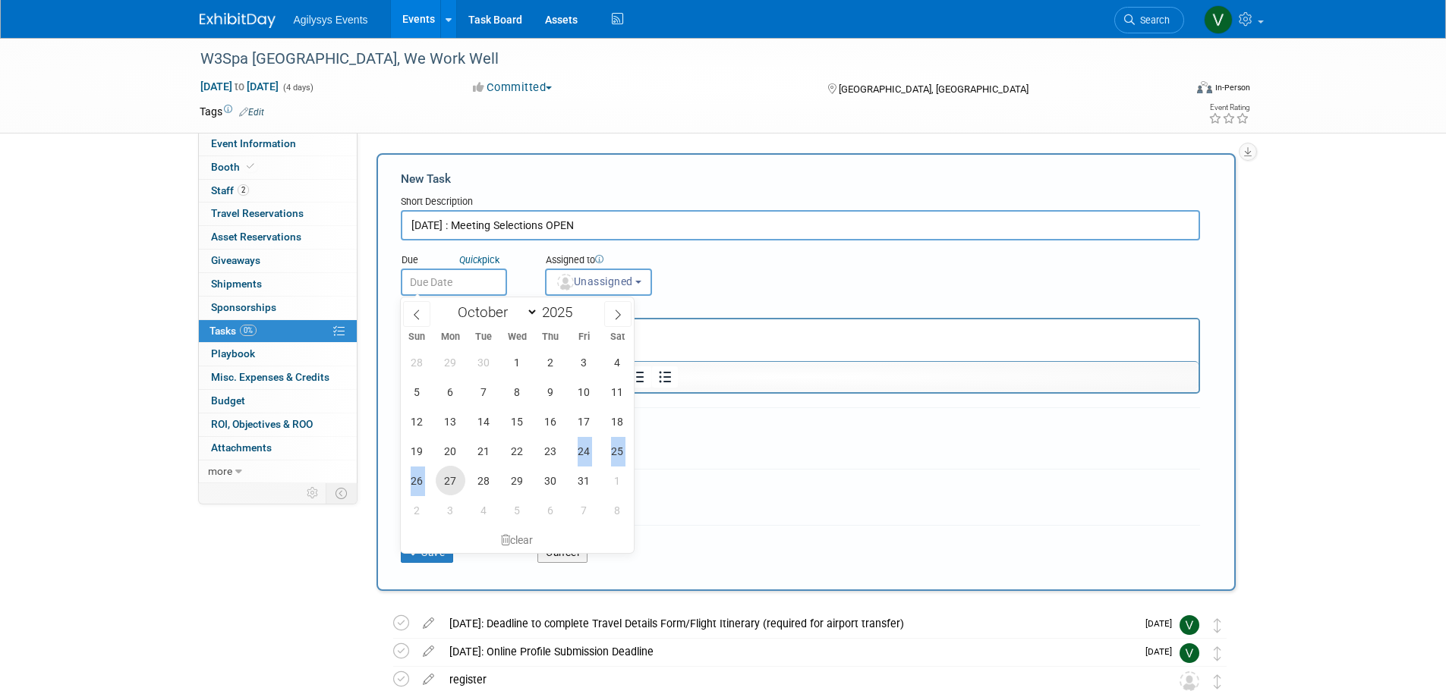
click at [444, 485] on span "27" at bounding box center [451, 481] width 30 height 30
type input "Oct 27, 2025"
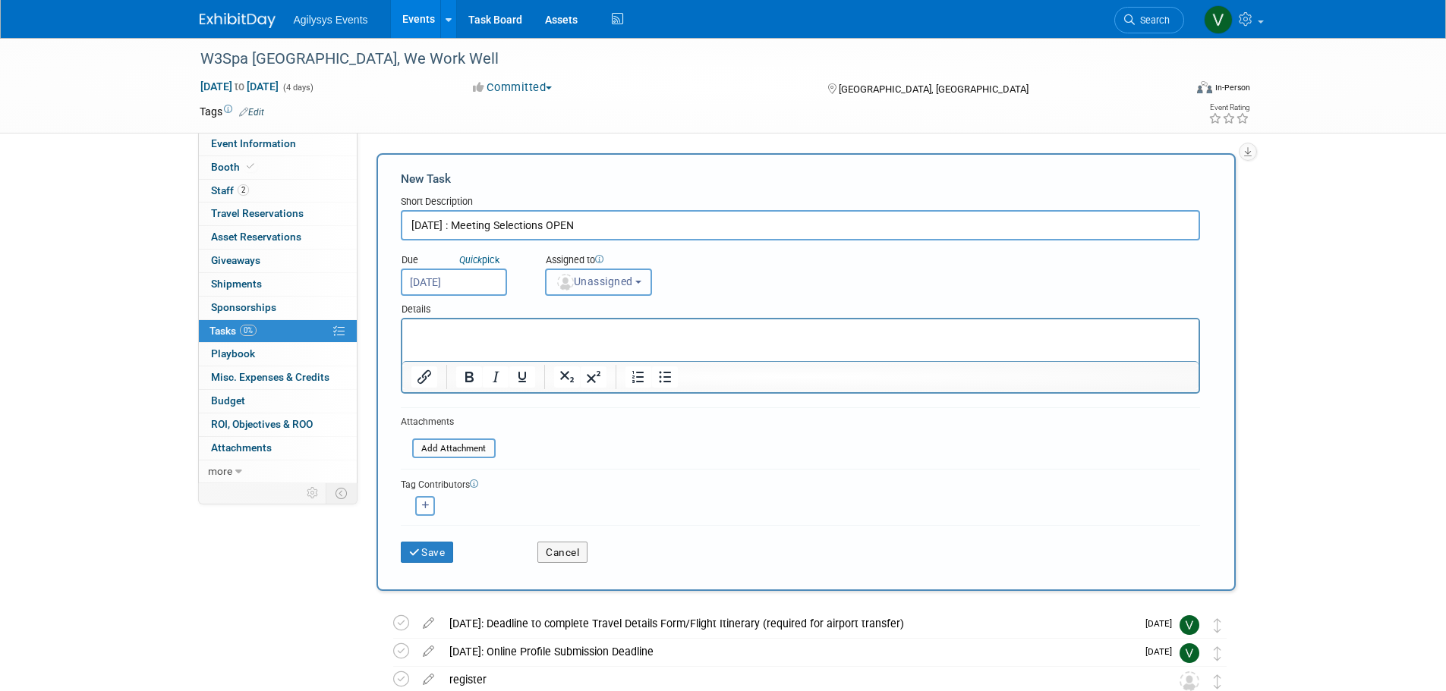
click at [620, 287] on span "Unassigned" at bounding box center [594, 282] width 77 height 12
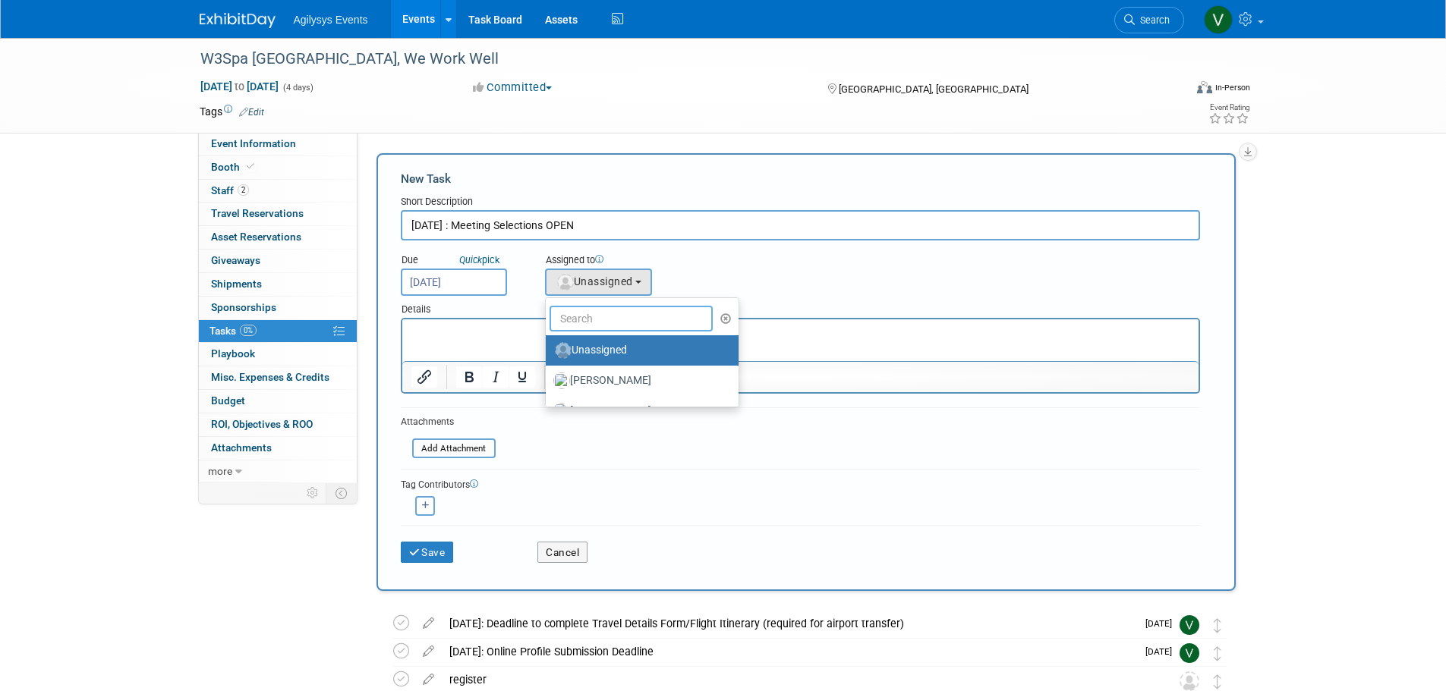
click at [582, 313] on input "text" at bounding box center [632, 319] width 164 height 26
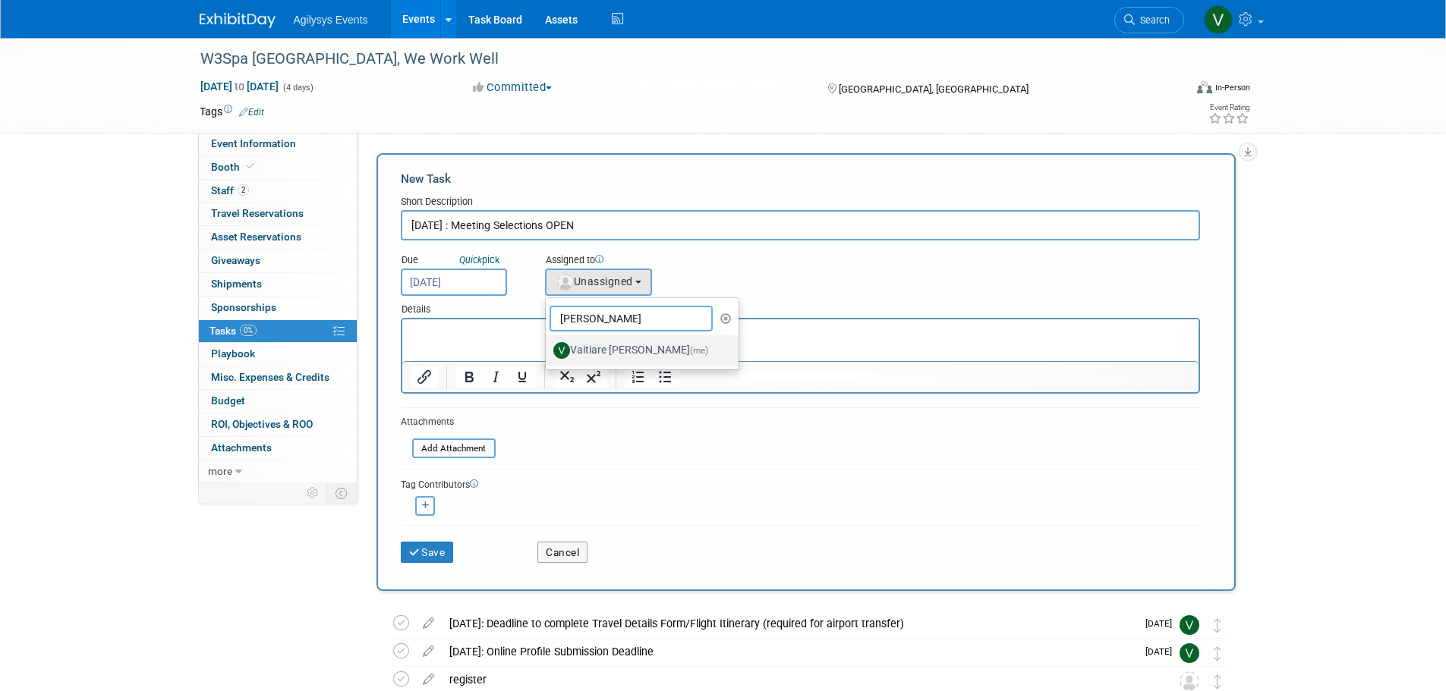
type input "vaiti"
drag, startPoint x: 588, startPoint y: 351, endPoint x: 184, endPoint y: 34, distance: 513.7
click at [588, 351] on label "Vaitiare Munoz (me)" at bounding box center [638, 351] width 170 height 24
click at [548, 351] on input "Vaitiare Munoz (me)" at bounding box center [543, 349] width 10 height 10
select select "9da70825-3e02-4d1a-92dc-02b6497bcd7e"
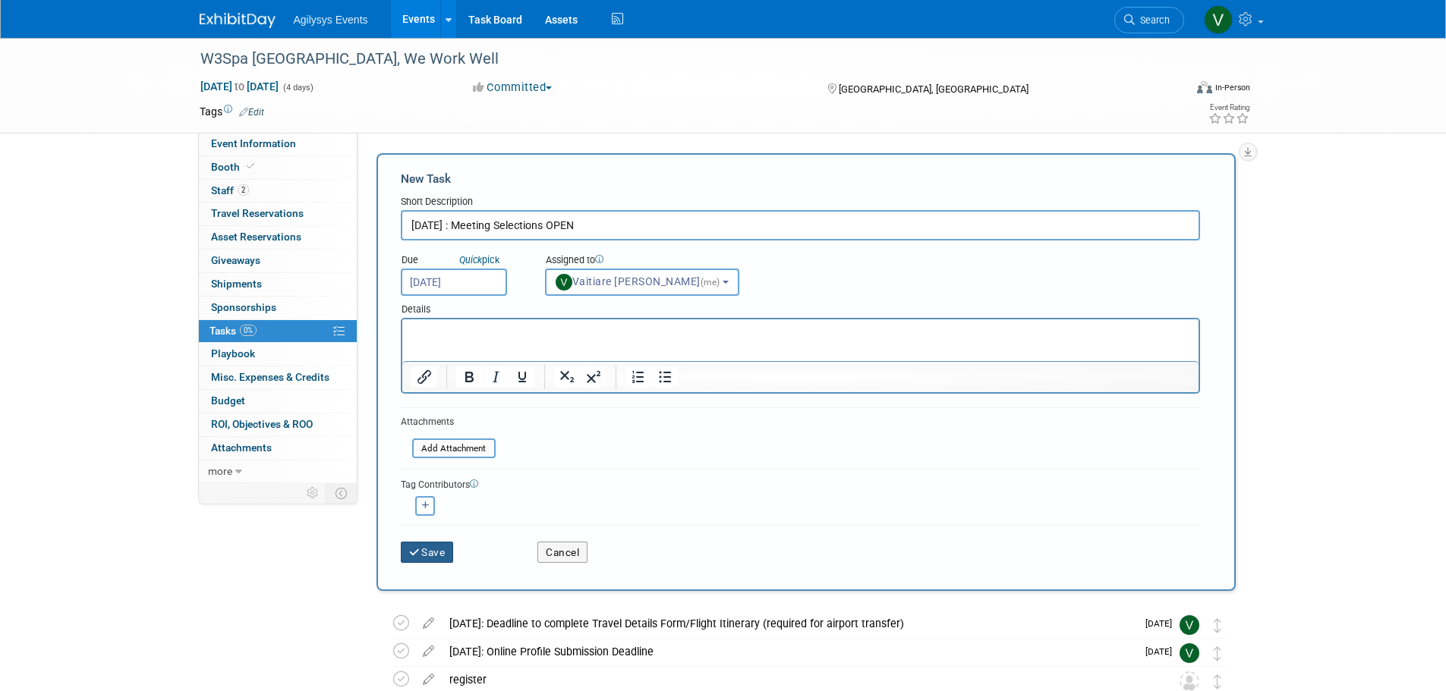
click at [425, 559] on button "Save" at bounding box center [427, 552] width 53 height 21
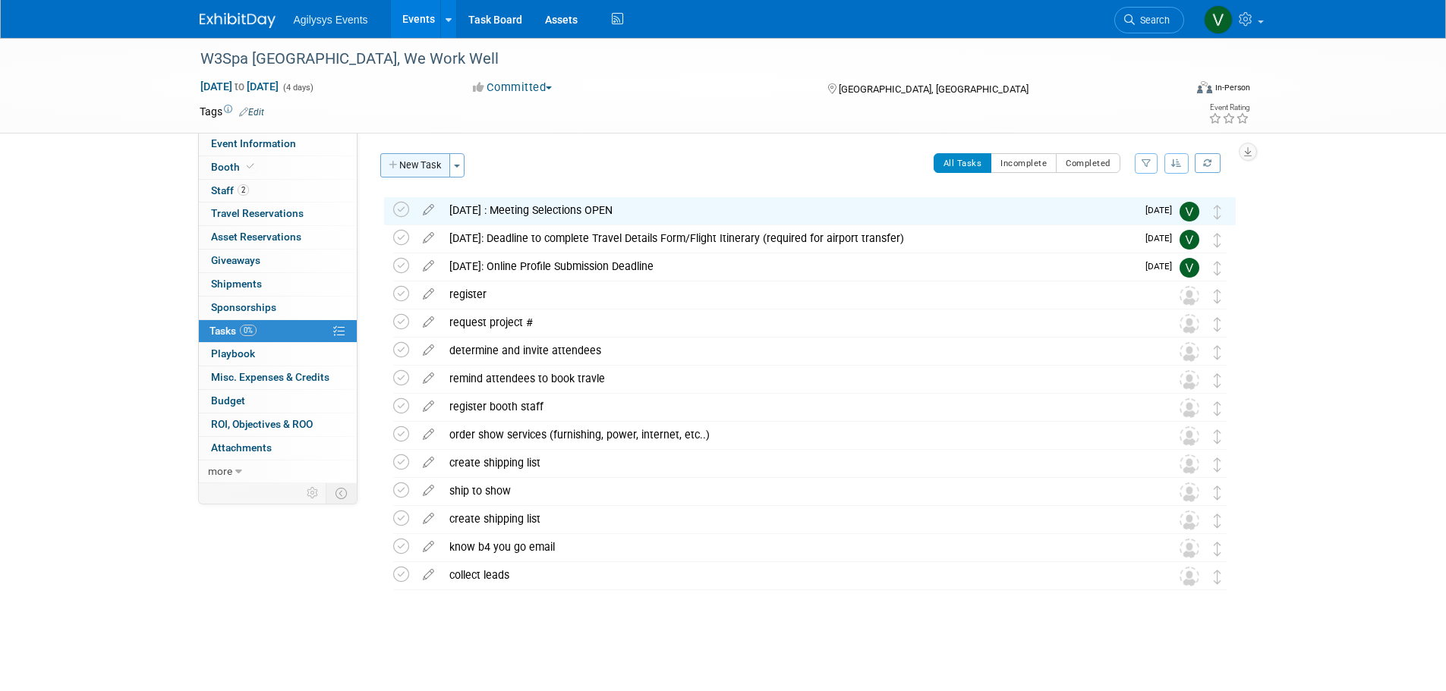
click at [420, 166] on button "New Task" at bounding box center [415, 165] width 70 height 24
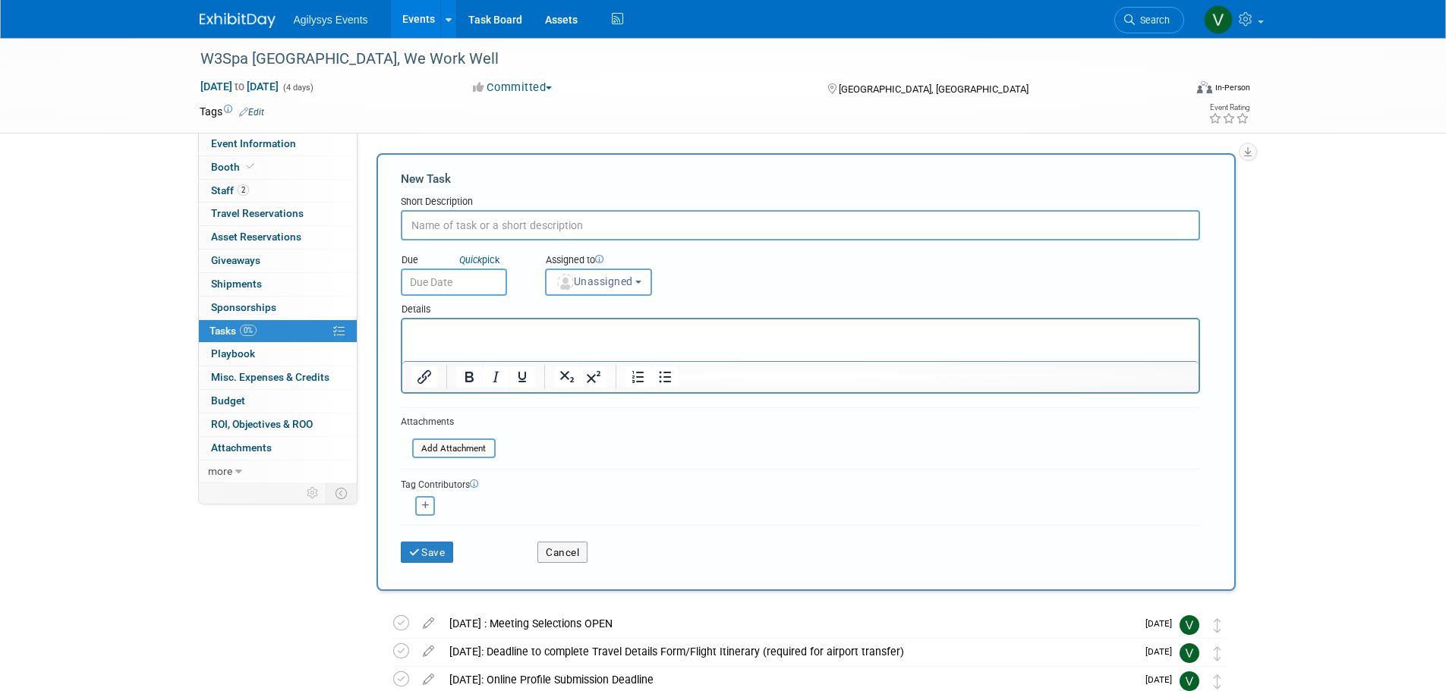
click at [458, 234] on input "text" at bounding box center [800, 225] width 799 height 30
paste input " November 3: Meeting Selections CLOSE"
click at [439, 226] on input " November 3: Meeting Selections CLOSE" at bounding box center [800, 225] width 799 height 30
drag, startPoint x: 433, startPoint y: 222, endPoint x: 366, endPoint y: 222, distance: 67.6
click at [366, 222] on div "All Tasks Complete: Yes Date Committed: Specify date committed Project Number: …" at bounding box center [803, 308] width 890 height 351
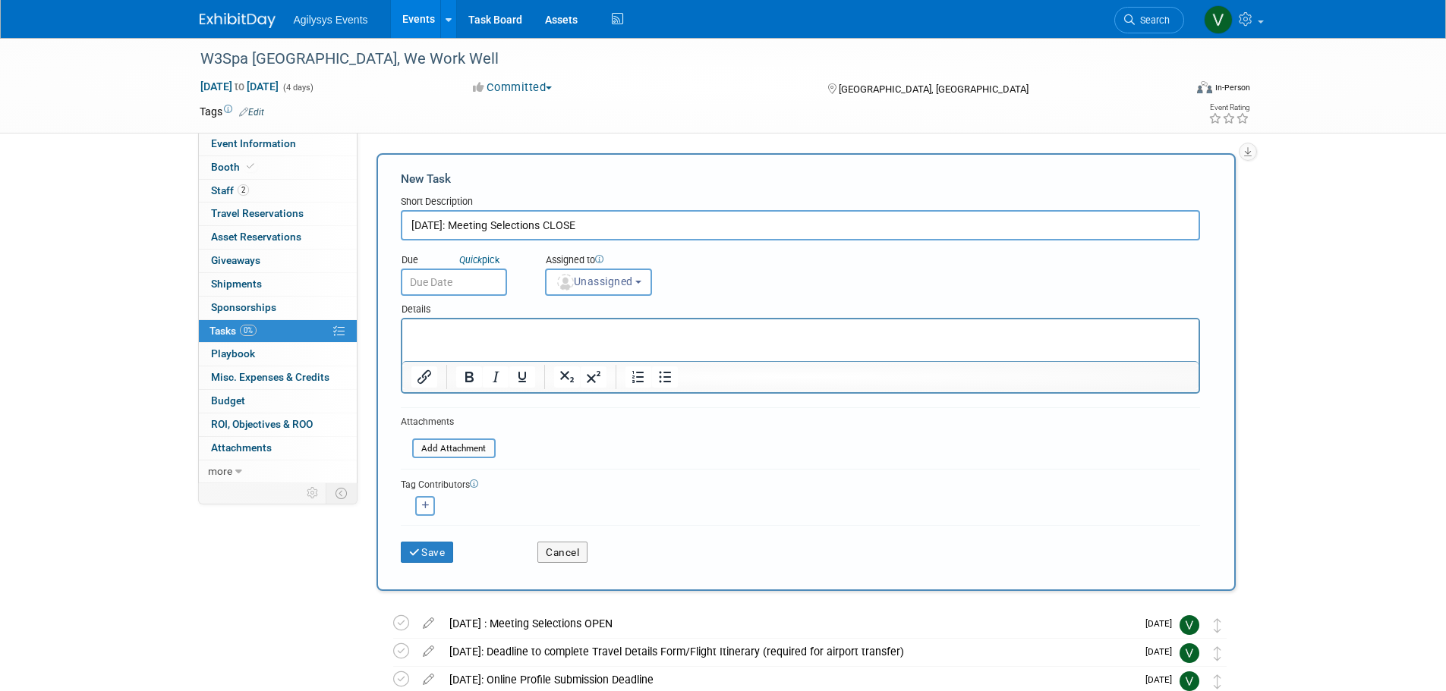
type input "November 3: Meeting Selections CLOSE"
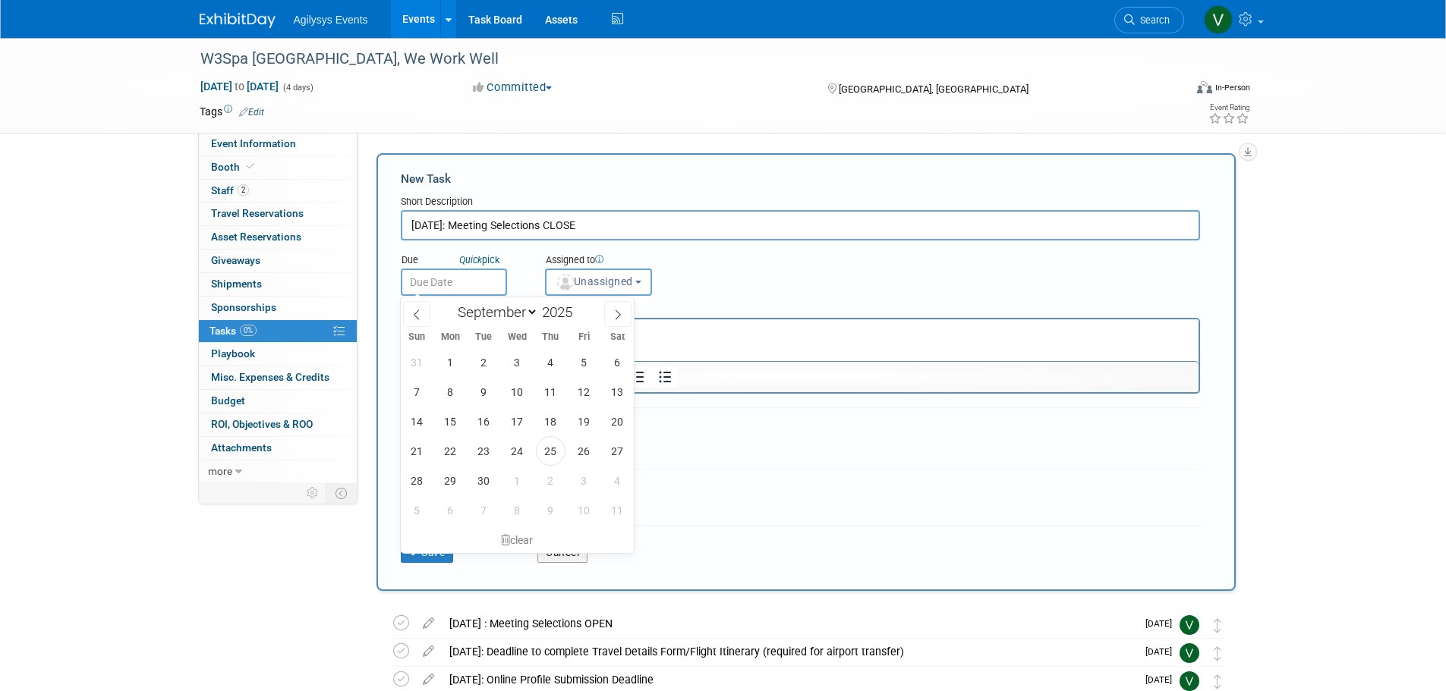
click at [454, 285] on input "text" at bounding box center [454, 282] width 106 height 27
click at [622, 323] on span at bounding box center [617, 314] width 27 height 26
select select "10"
click at [450, 392] on span "3" at bounding box center [451, 392] width 30 height 30
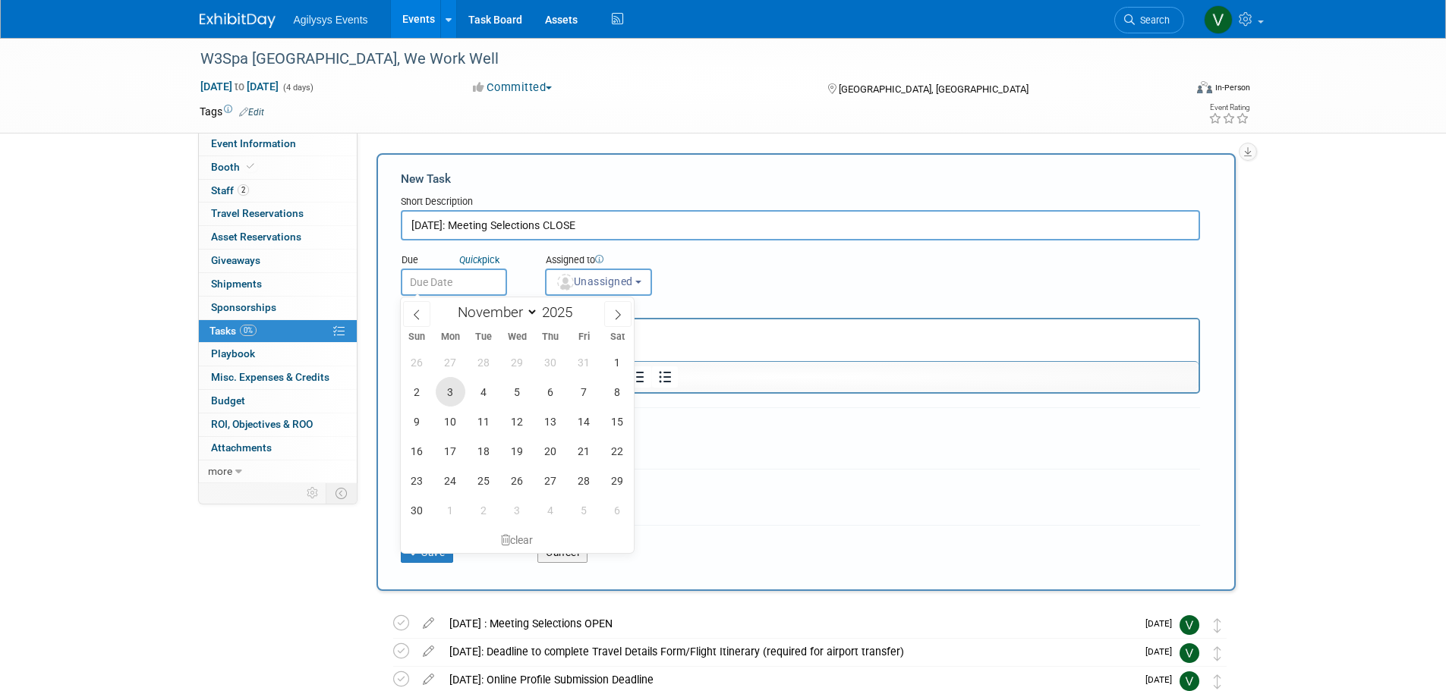
type input "Nov 3, 2025"
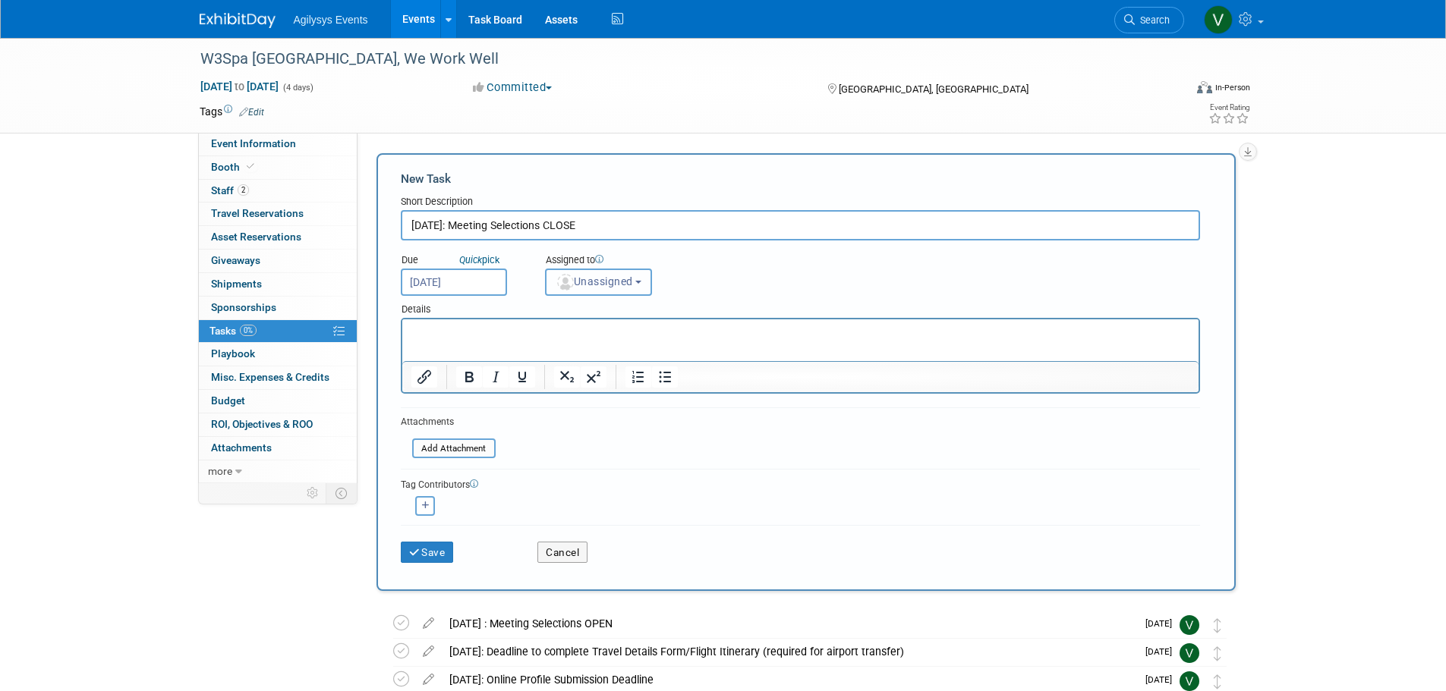
click at [565, 284] on img "button" at bounding box center [565, 282] width 17 height 17
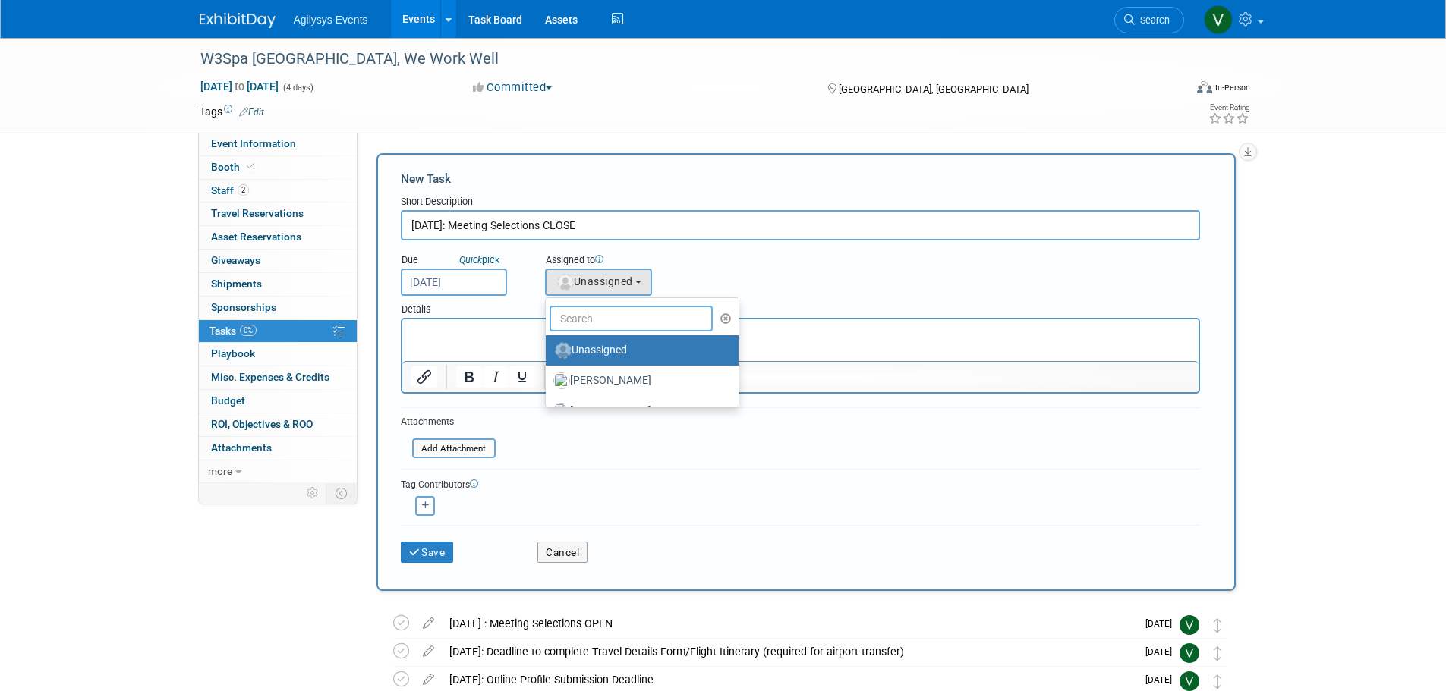
click at [597, 315] on input "text" at bounding box center [632, 319] width 164 height 26
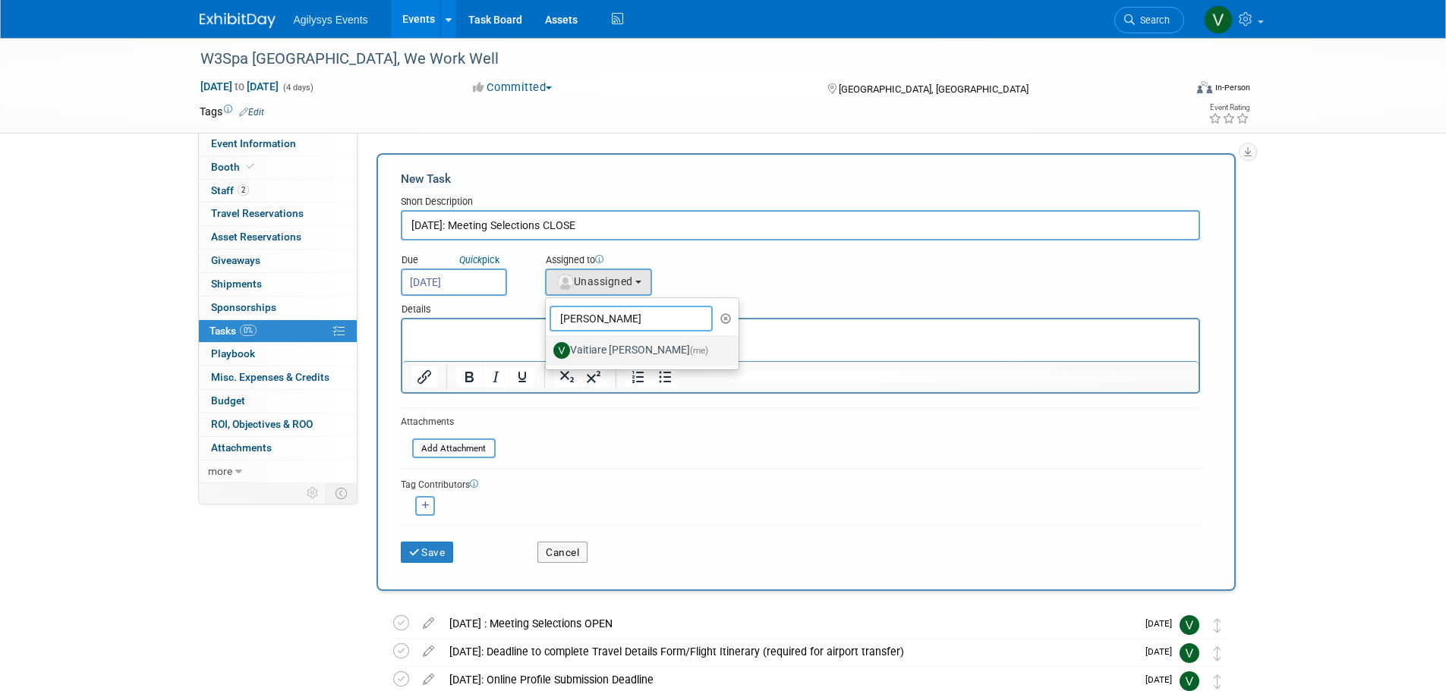
type input "vaiti"
click at [593, 348] on label "Vaitiare Munoz (me)" at bounding box center [638, 351] width 170 height 24
click at [548, 348] on input "Vaitiare Munoz (me)" at bounding box center [543, 349] width 10 height 10
select select "9da70825-3e02-4d1a-92dc-02b6497bcd7e"
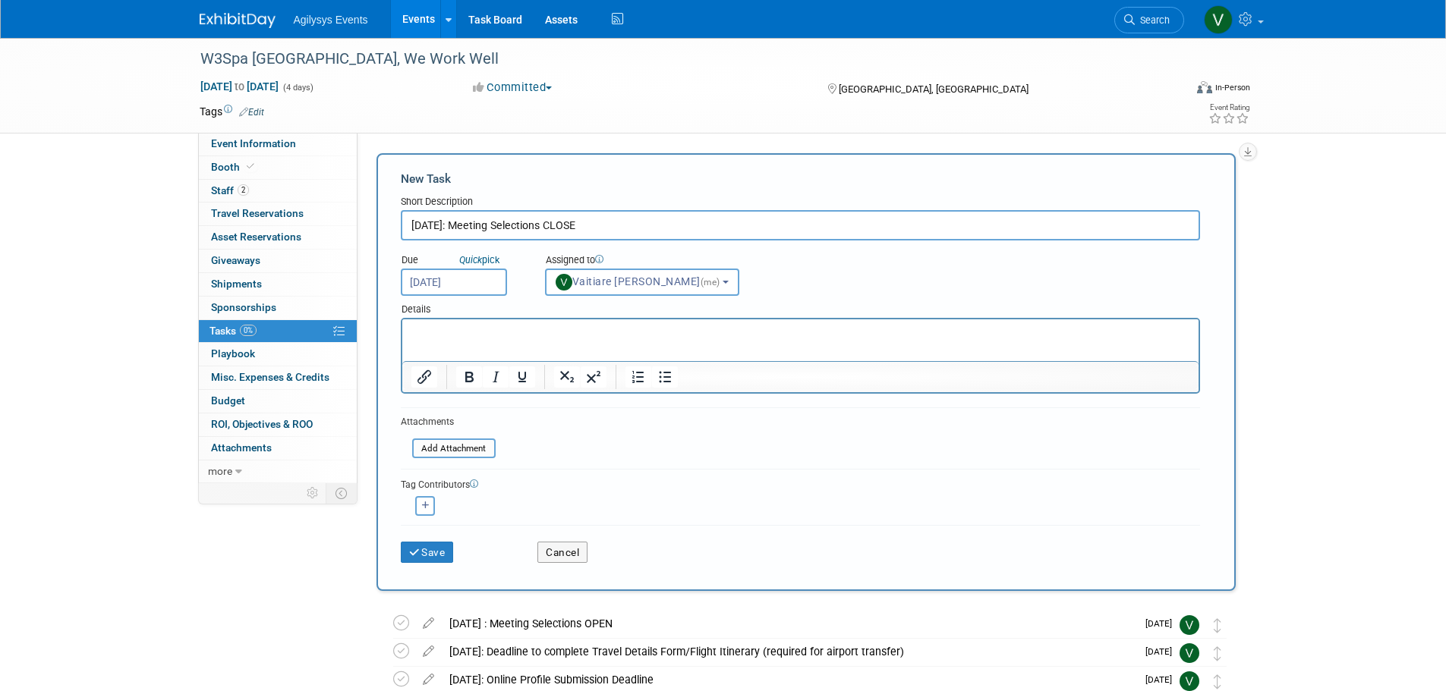
click at [448, 277] on input "Nov 3, 2025" at bounding box center [454, 282] width 106 height 27
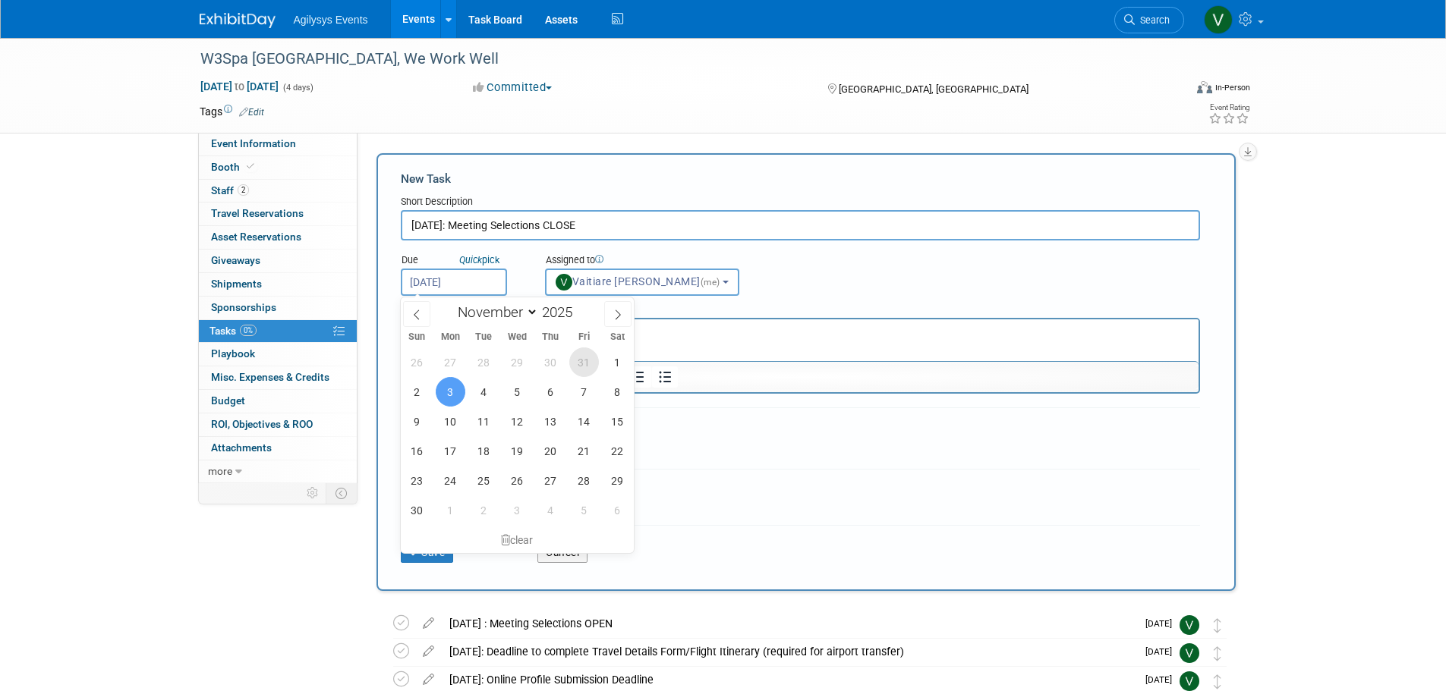
click at [591, 364] on span "31" at bounding box center [584, 363] width 30 height 30
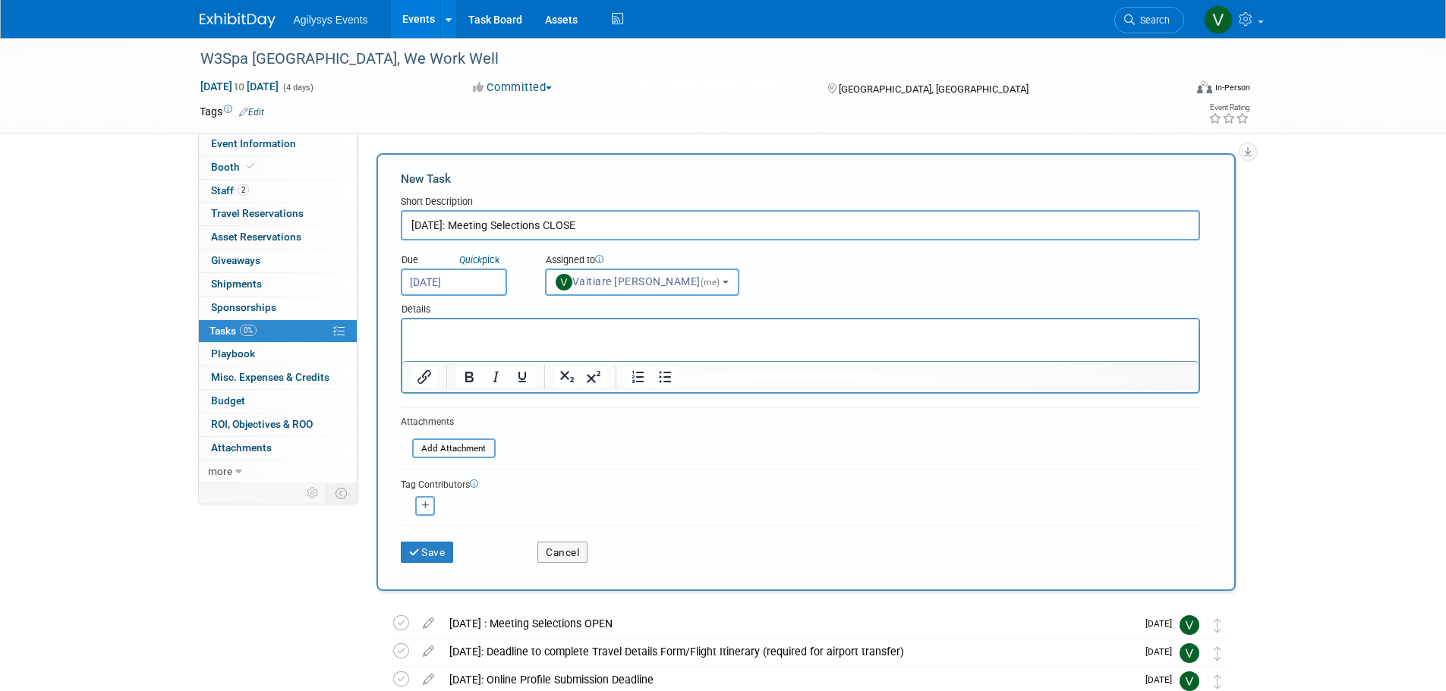
click at [529, 333] on p "Rich Text Area. Press ALT-0 for help." at bounding box center [800, 333] width 779 height 15
click at [465, 278] on input "Oct 31, 2025" at bounding box center [454, 282] width 106 height 27
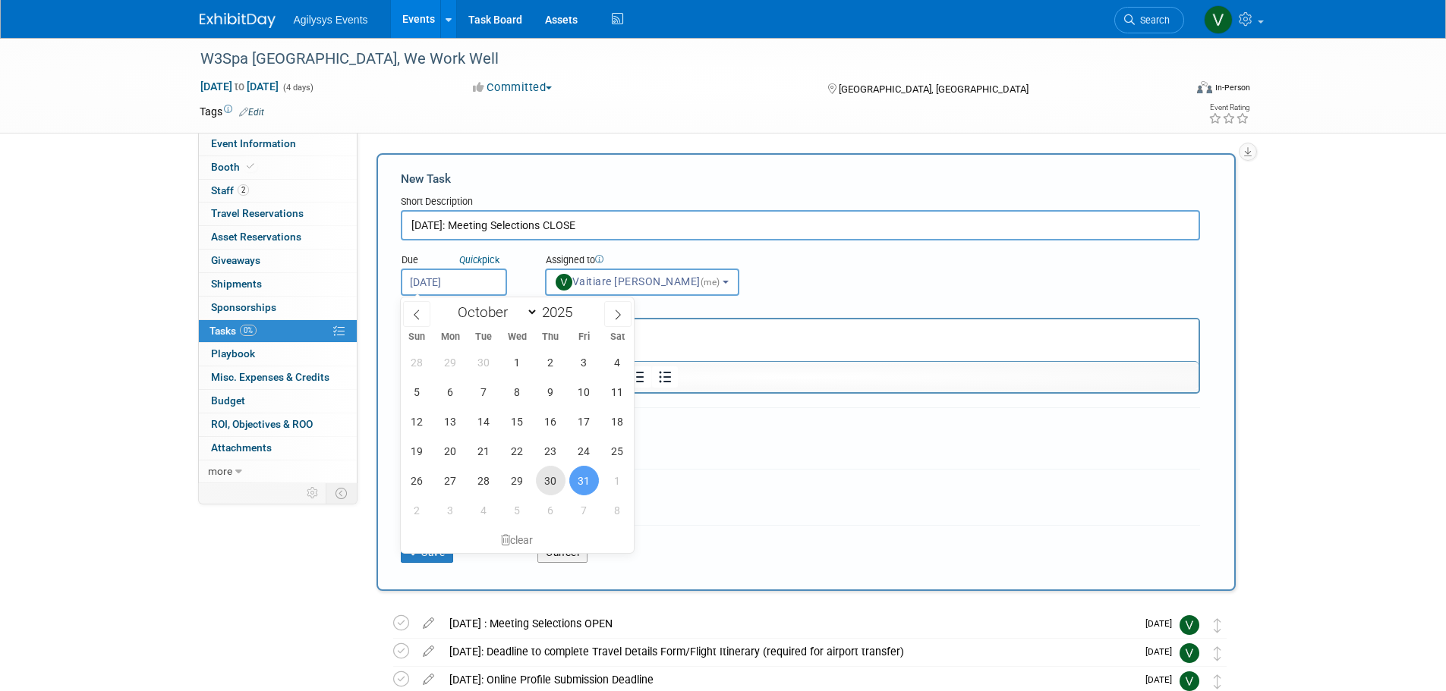
click at [556, 472] on span "30" at bounding box center [551, 481] width 30 height 30
type input "Oct 30, 2025"
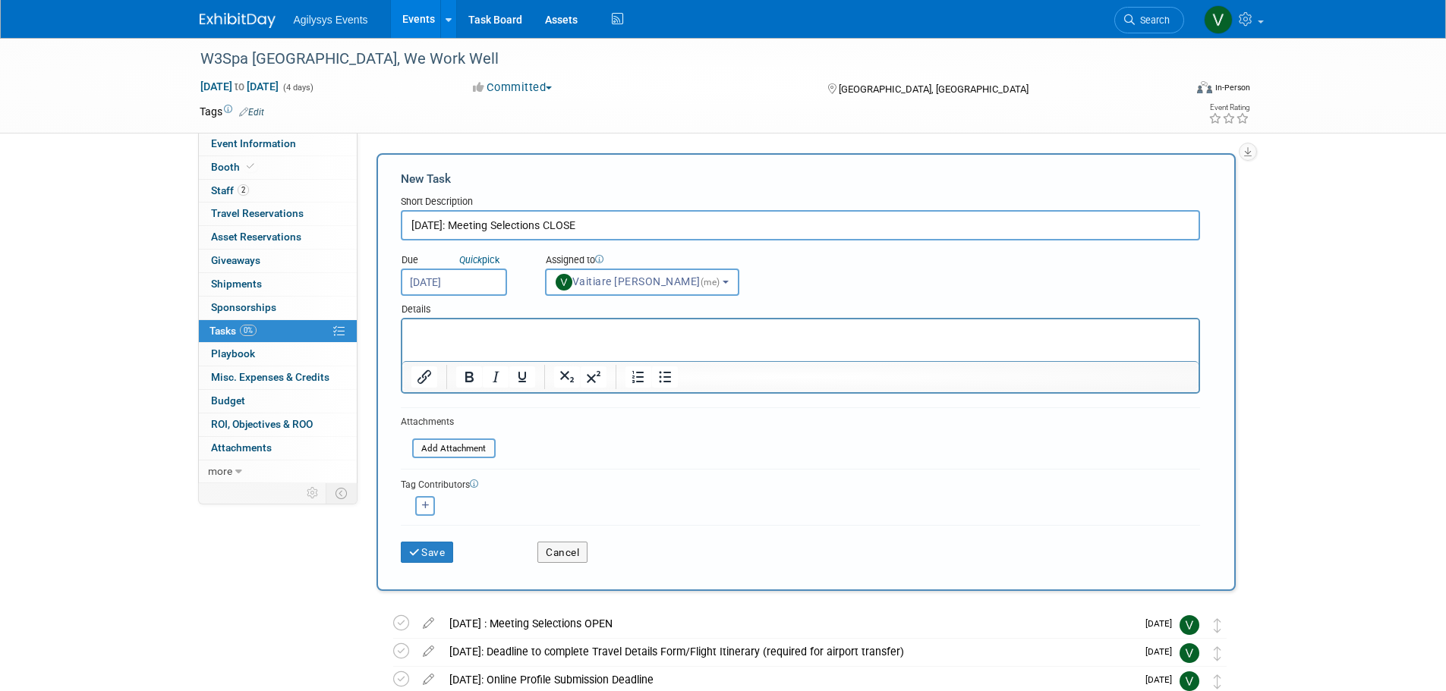
click at [473, 335] on p "Rich Text Area. Press ALT-0 for help." at bounding box center [800, 333] width 779 height 15
click at [433, 547] on button "Save" at bounding box center [427, 552] width 53 height 21
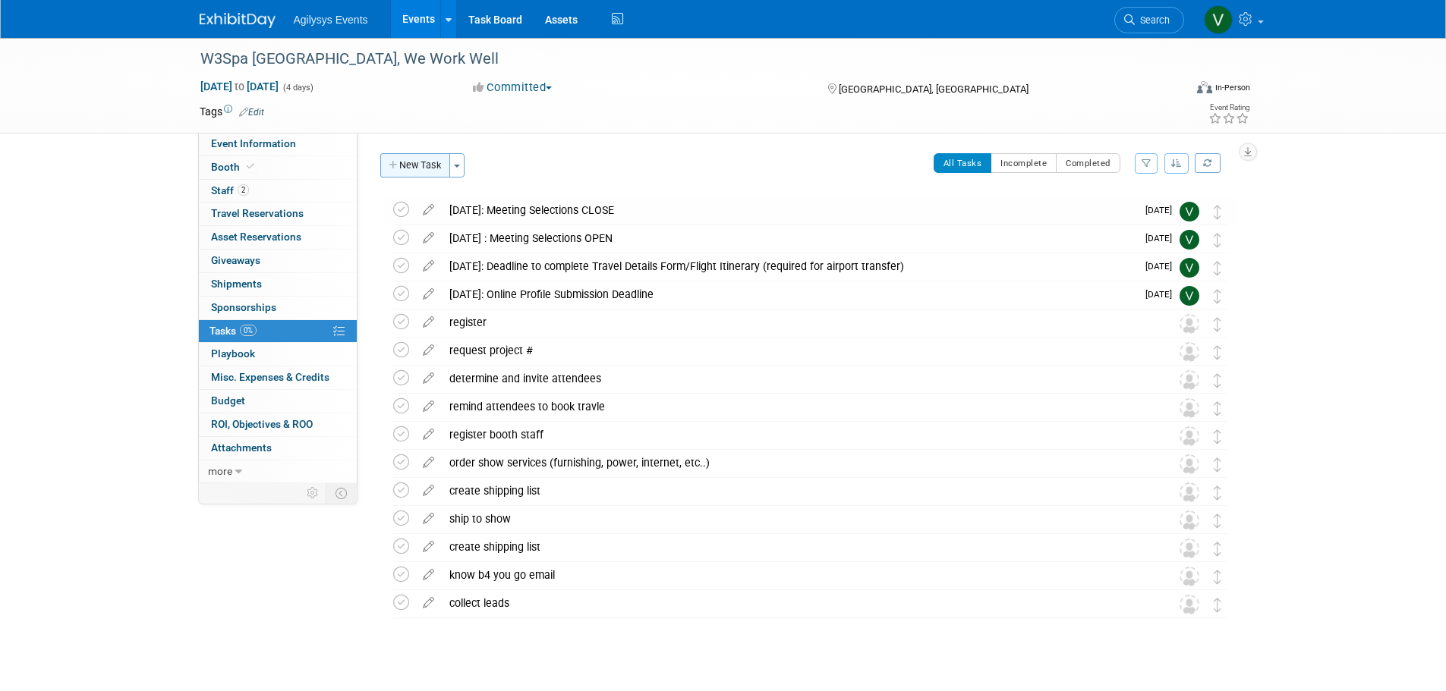
click at [408, 171] on button "New Task" at bounding box center [415, 165] width 70 height 24
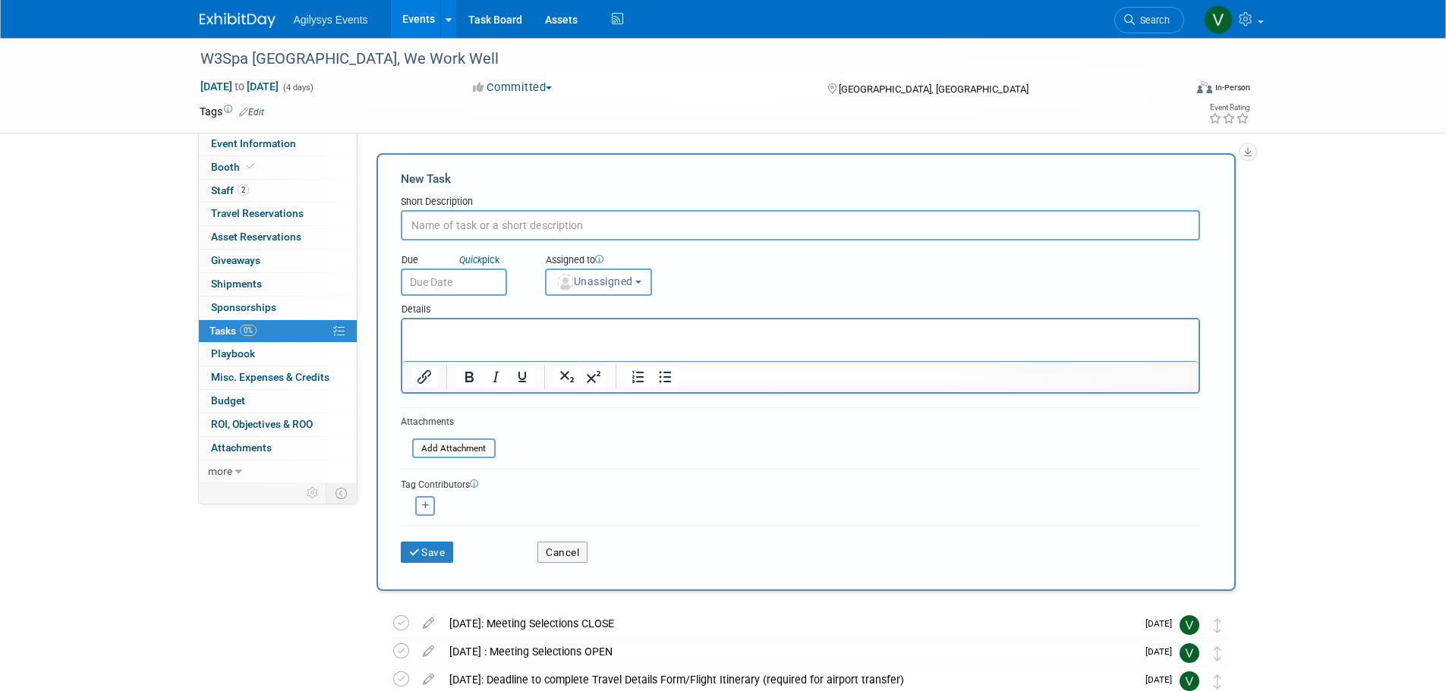
click at [449, 220] on input "text" at bounding box center [800, 225] width 799 height 30
paste input " November 5: Pre-Arrival Information Email Sent"
drag, startPoint x: 431, startPoint y: 227, endPoint x: 350, endPoint y: 226, distance: 81.2
click at [351, 226] on div "Event Information Event Info Booth Booth 2 Staff 2 Staff 0 Travel Reservations …" at bounding box center [723, 566] width 1070 height 1057
type input "November 5: Pre-Arrival Information Email Sent"
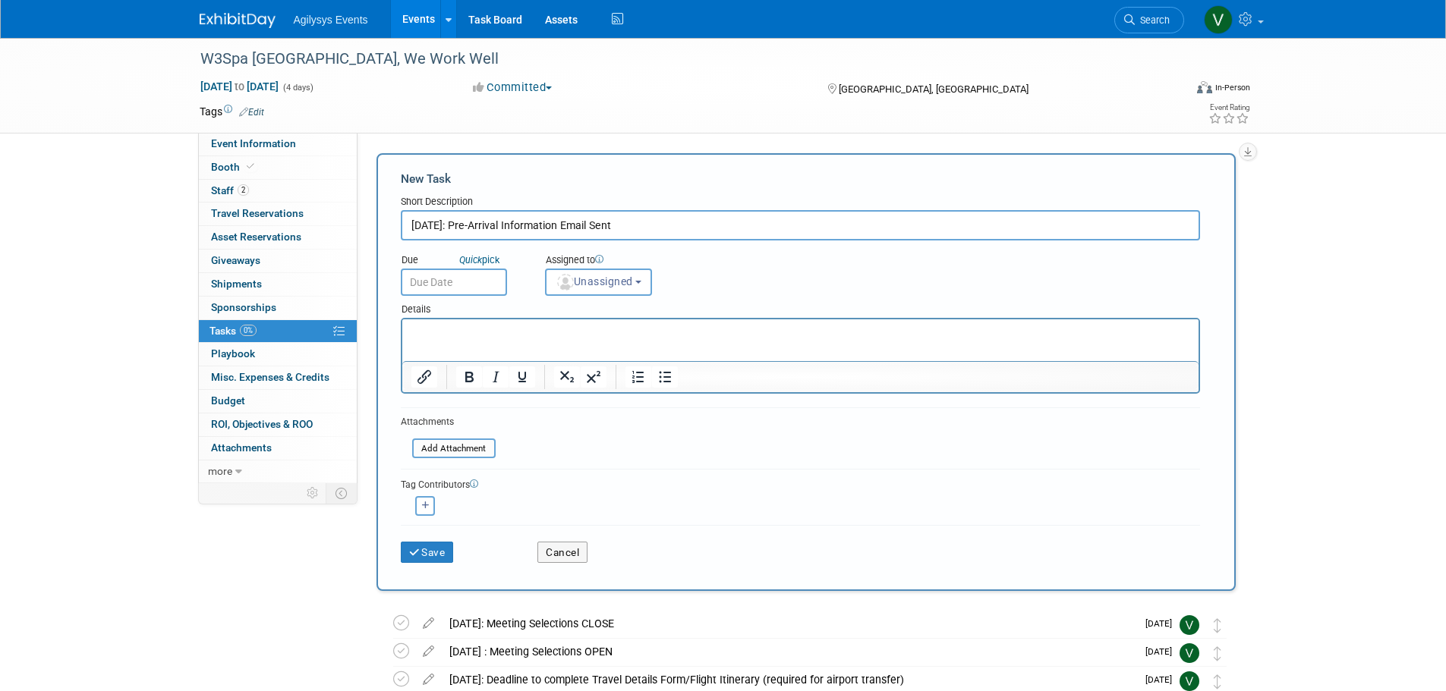
click at [429, 281] on input "text" at bounding box center [454, 282] width 106 height 27
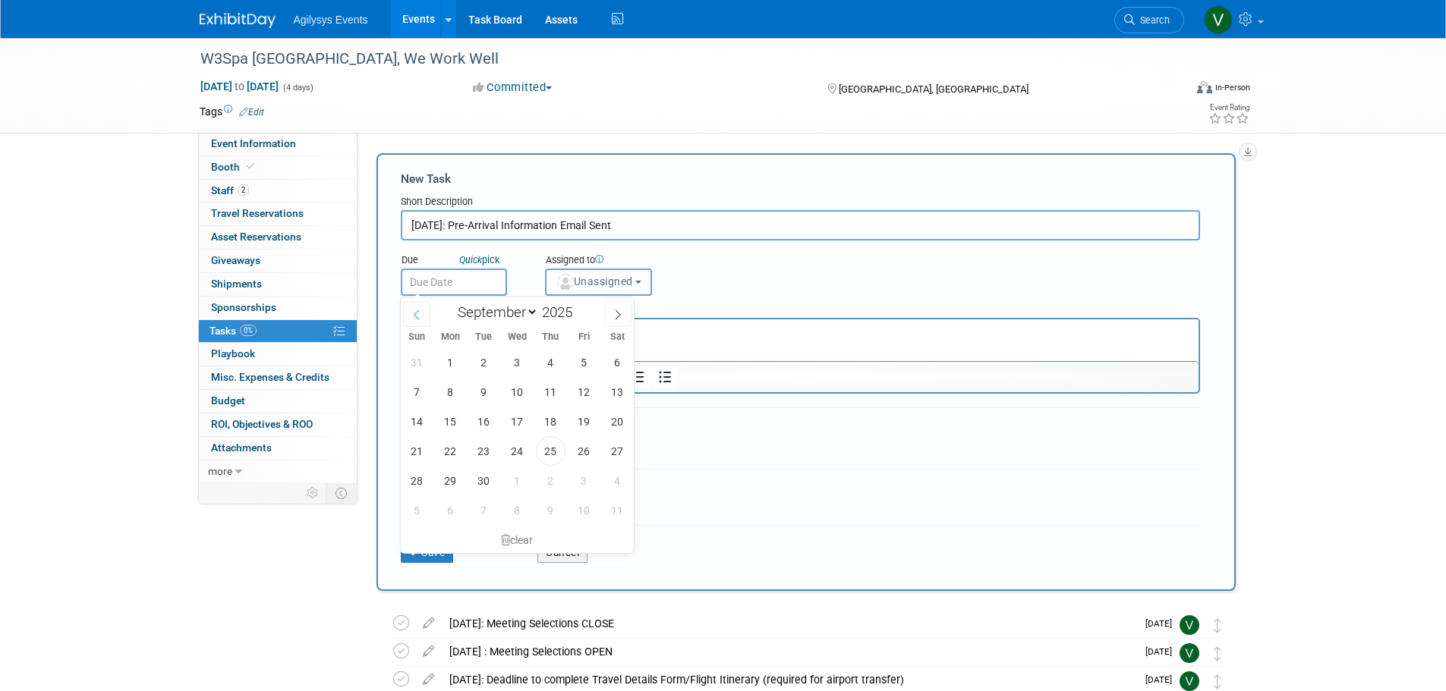
click at [424, 314] on span at bounding box center [416, 314] width 27 height 26
click at [625, 317] on span at bounding box center [617, 314] width 27 height 26
select select "10"
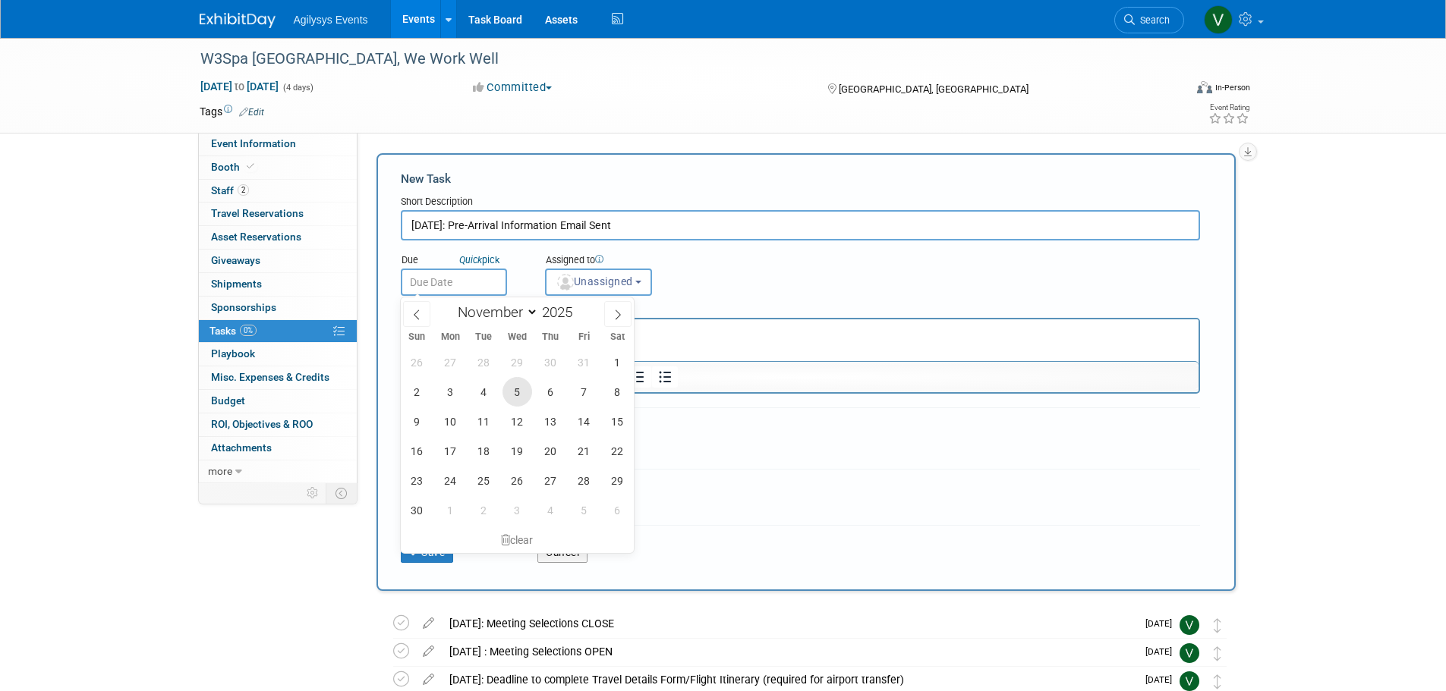
click at [516, 389] on span "5" at bounding box center [517, 392] width 30 height 30
type input "Nov 5, 2025"
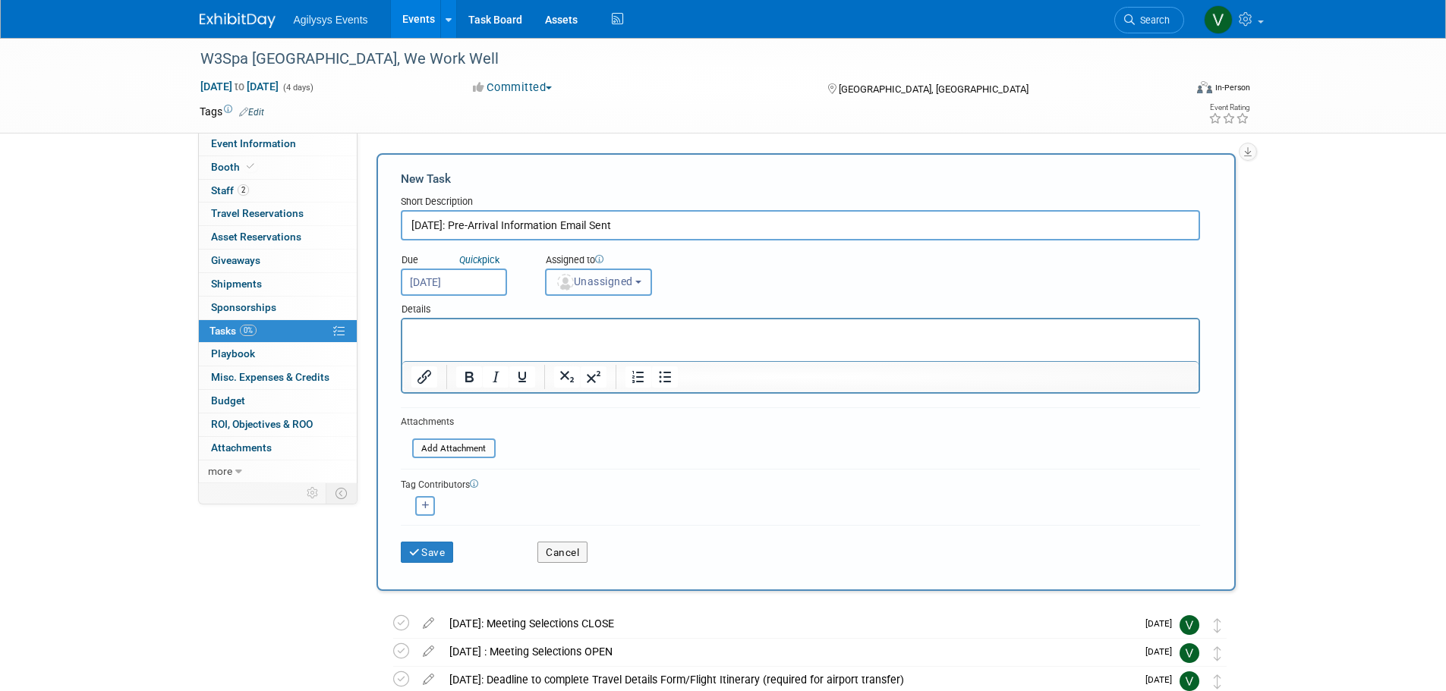
click at [607, 284] on span "Unassigned" at bounding box center [594, 282] width 77 height 12
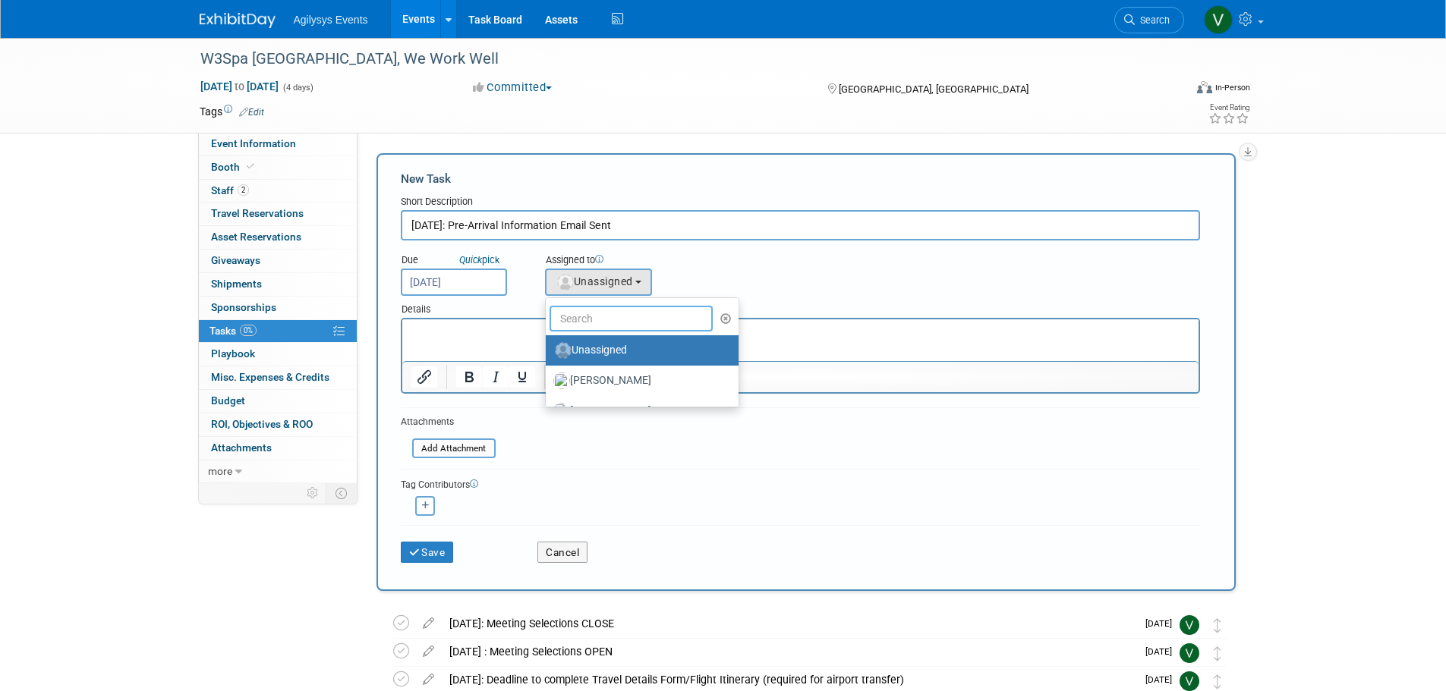
click at [600, 313] on input "text" at bounding box center [632, 319] width 164 height 26
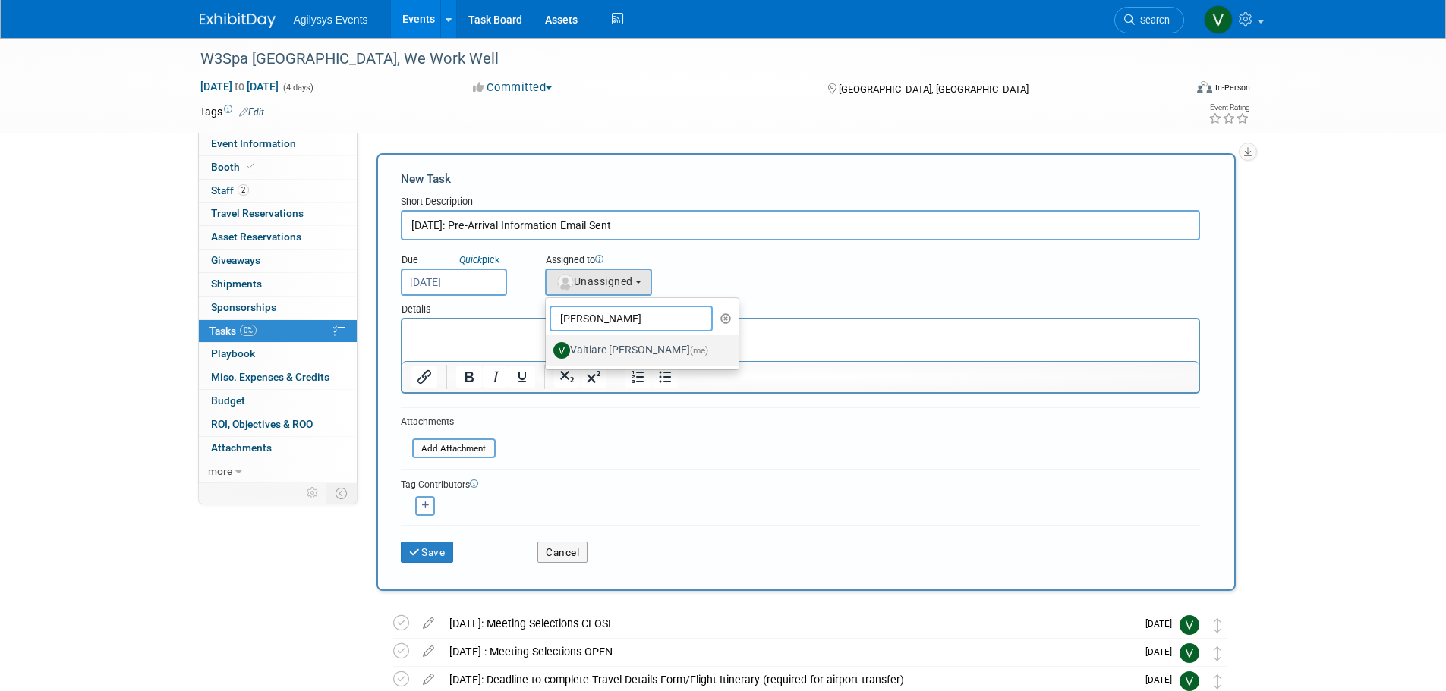
type input "vaiti"
click at [592, 360] on label "Vaitiare Munoz (me)" at bounding box center [638, 351] width 170 height 24
click at [548, 354] on input "Vaitiare Munoz (me)" at bounding box center [543, 349] width 10 height 10
select select "9da70825-3e02-4d1a-92dc-02b6497bcd7e"
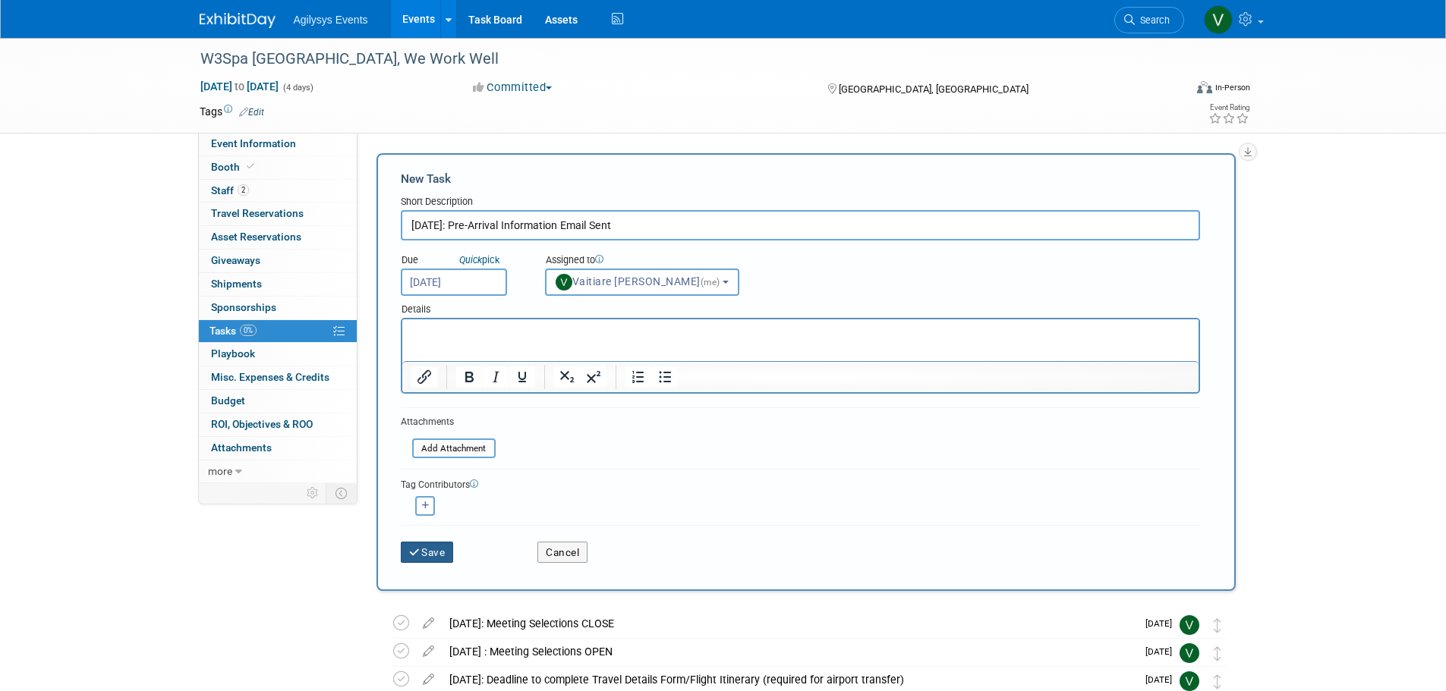
click at [450, 550] on button "Save" at bounding box center [427, 552] width 53 height 21
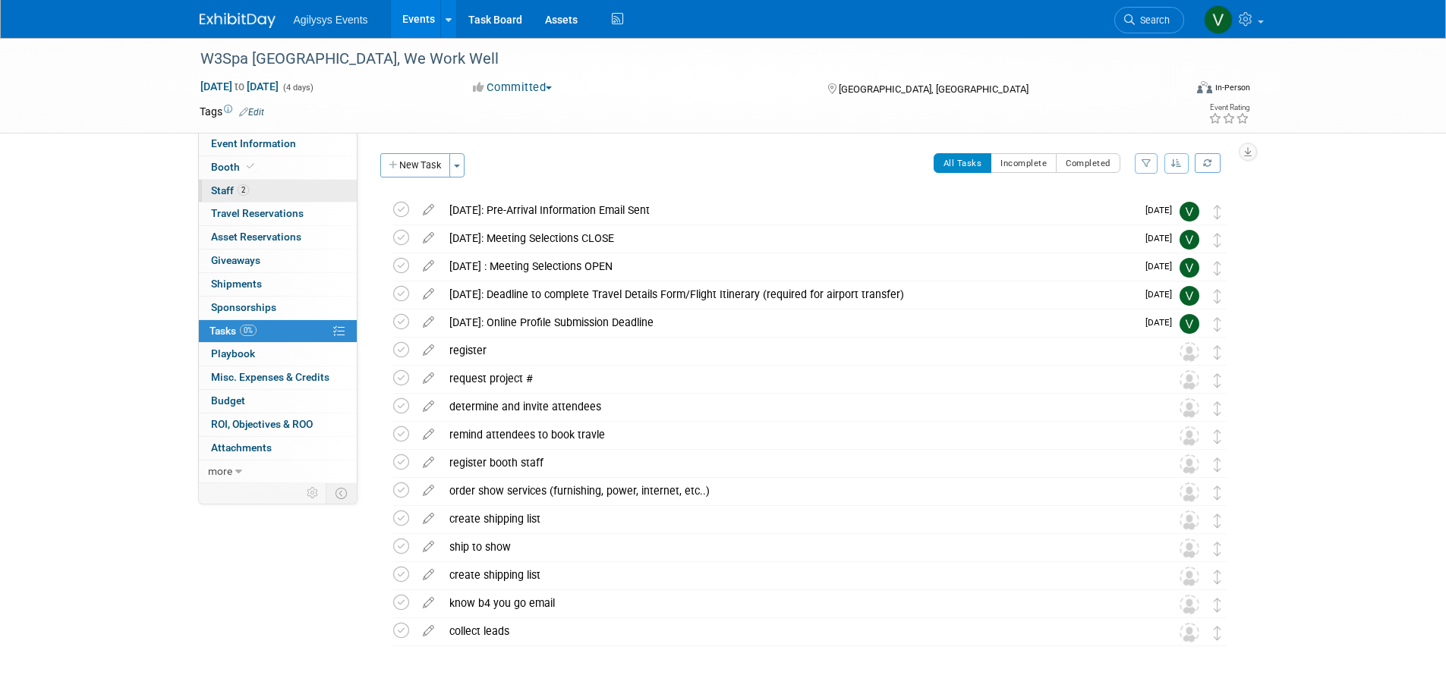
click at [251, 198] on link "2 Staff 2" at bounding box center [278, 191] width 158 height 23
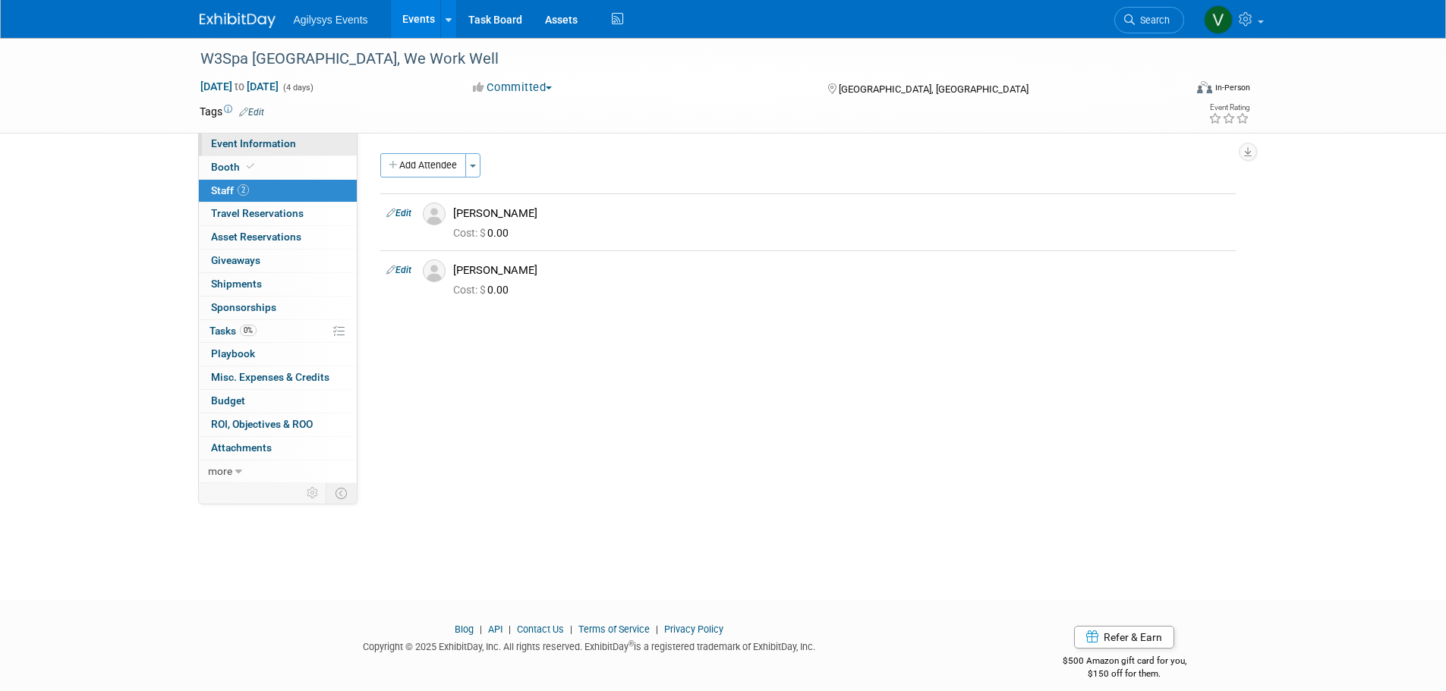
click at [252, 144] on span "Event Information" at bounding box center [253, 143] width 85 height 12
select select "FSM"
select select "Yes"
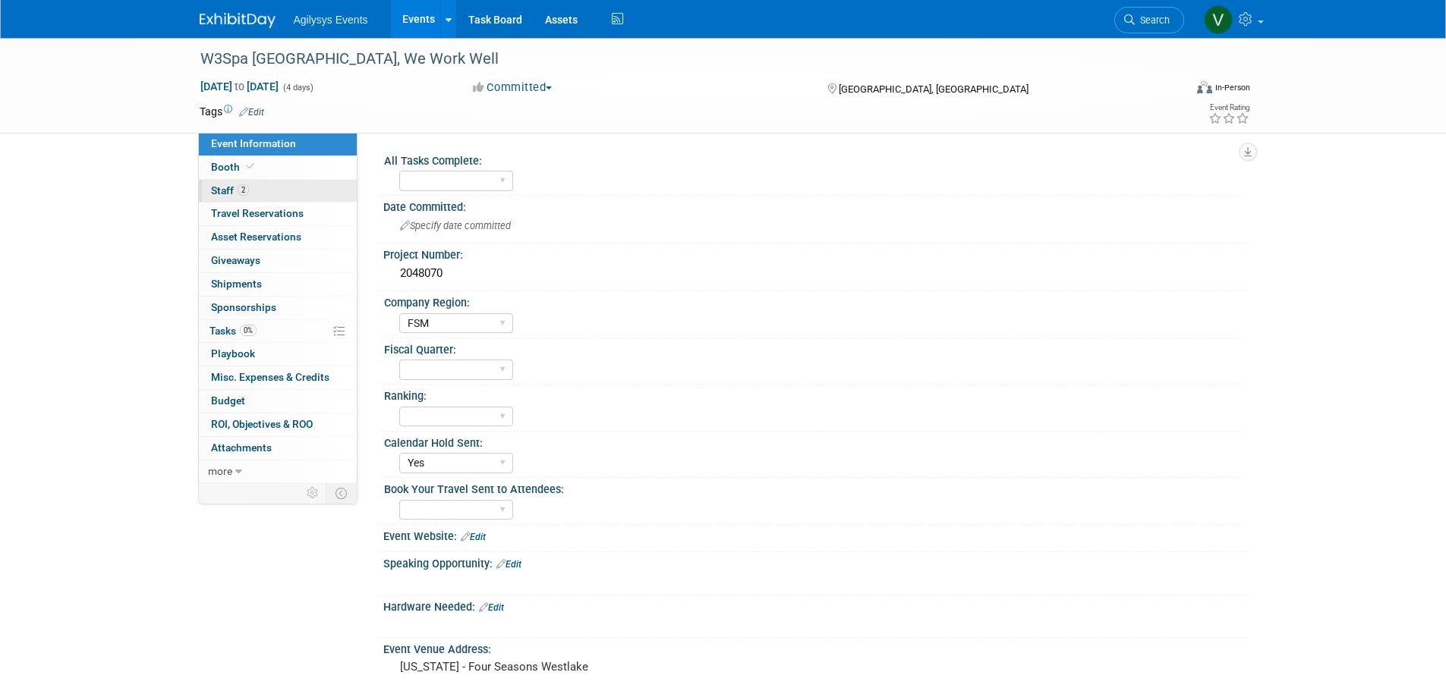
click at [240, 185] on span "2" at bounding box center [243, 189] width 11 height 11
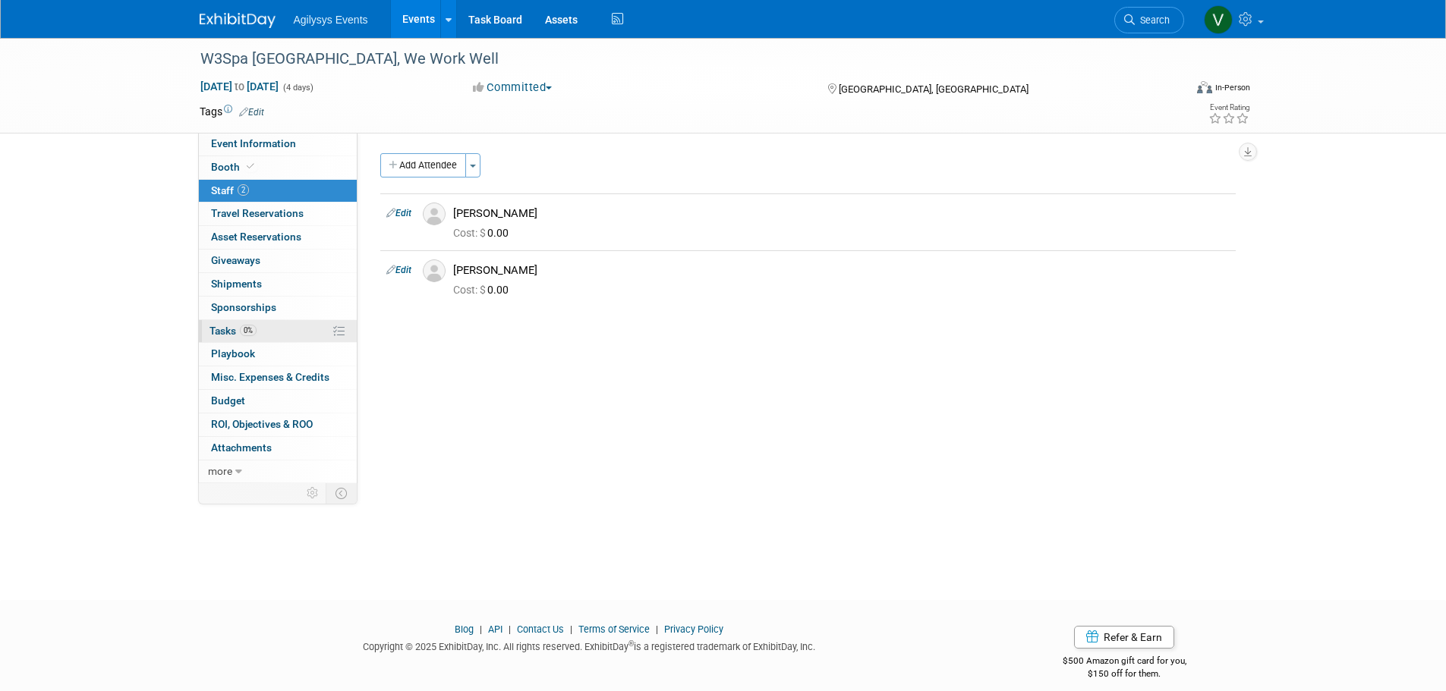
click at [250, 339] on link "0% Tasks 0%" at bounding box center [278, 331] width 158 height 23
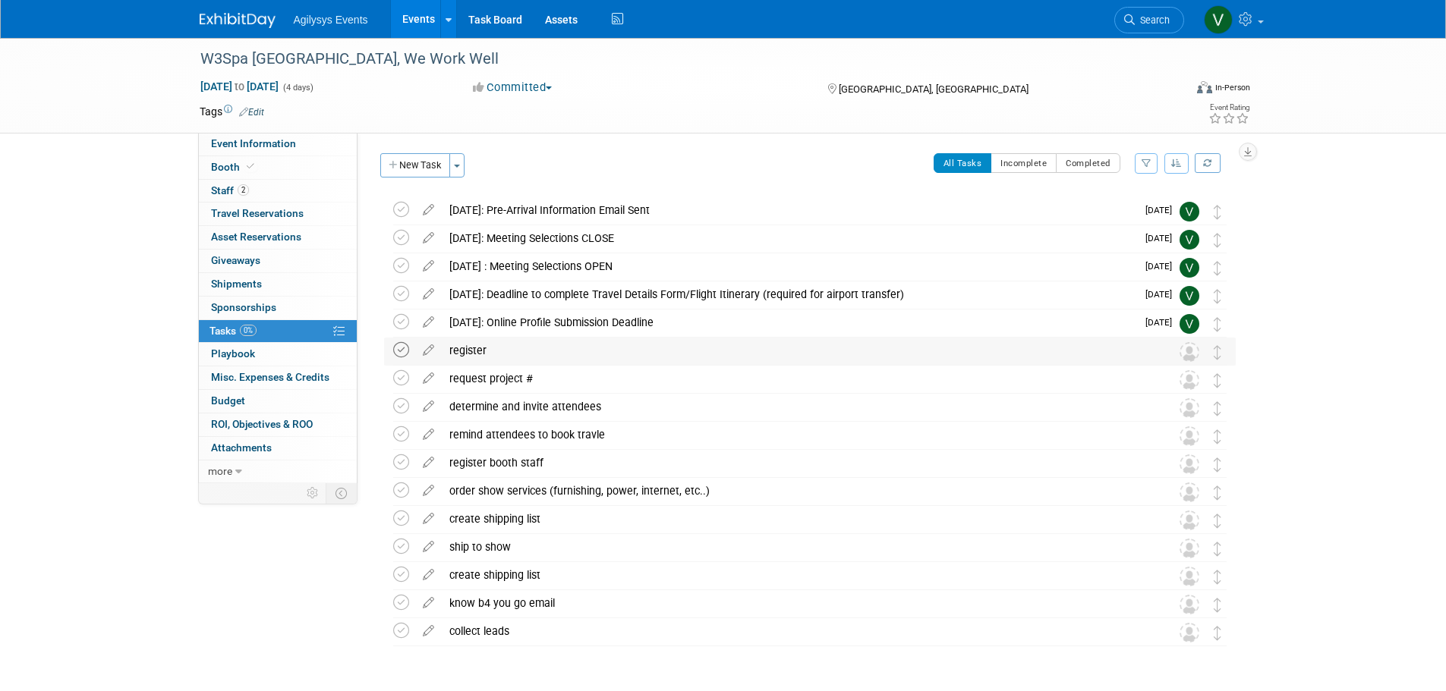
click at [400, 352] on icon at bounding box center [401, 350] width 16 height 16
click at [244, 169] on span at bounding box center [251, 166] width 14 height 11
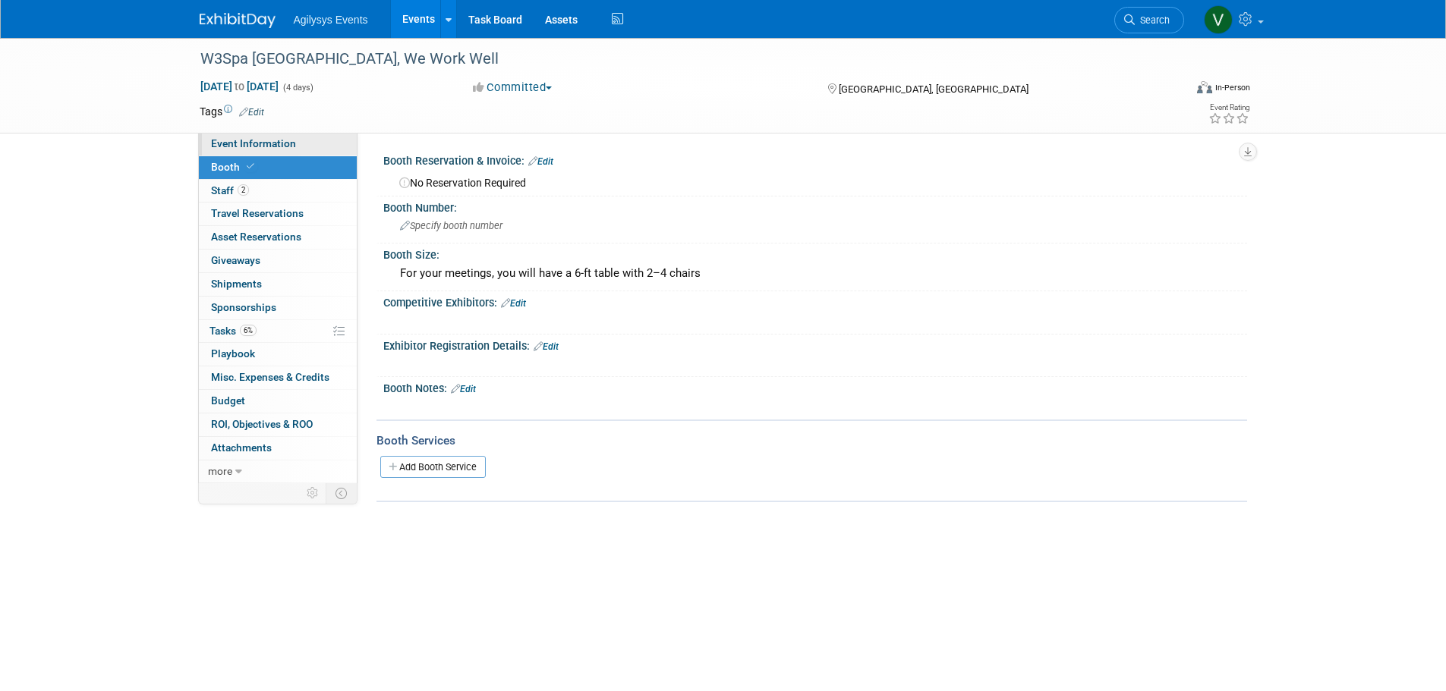
click at [246, 146] on span "Event Information" at bounding box center [253, 143] width 85 height 12
select select "FSM"
select select "Yes"
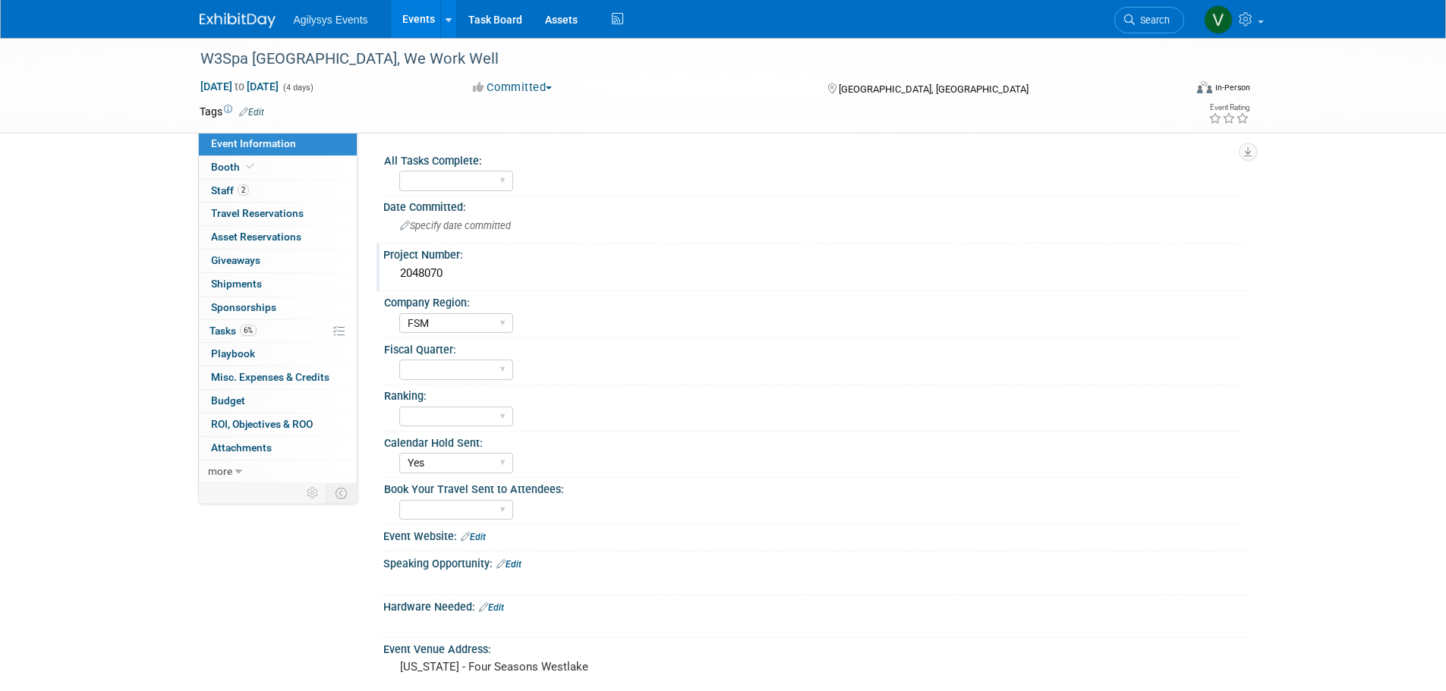
drag, startPoint x: 458, startPoint y: 284, endPoint x: 395, endPoint y: 277, distance: 62.6
click at [395, 277] on div "2048070" at bounding box center [815, 274] width 841 height 24
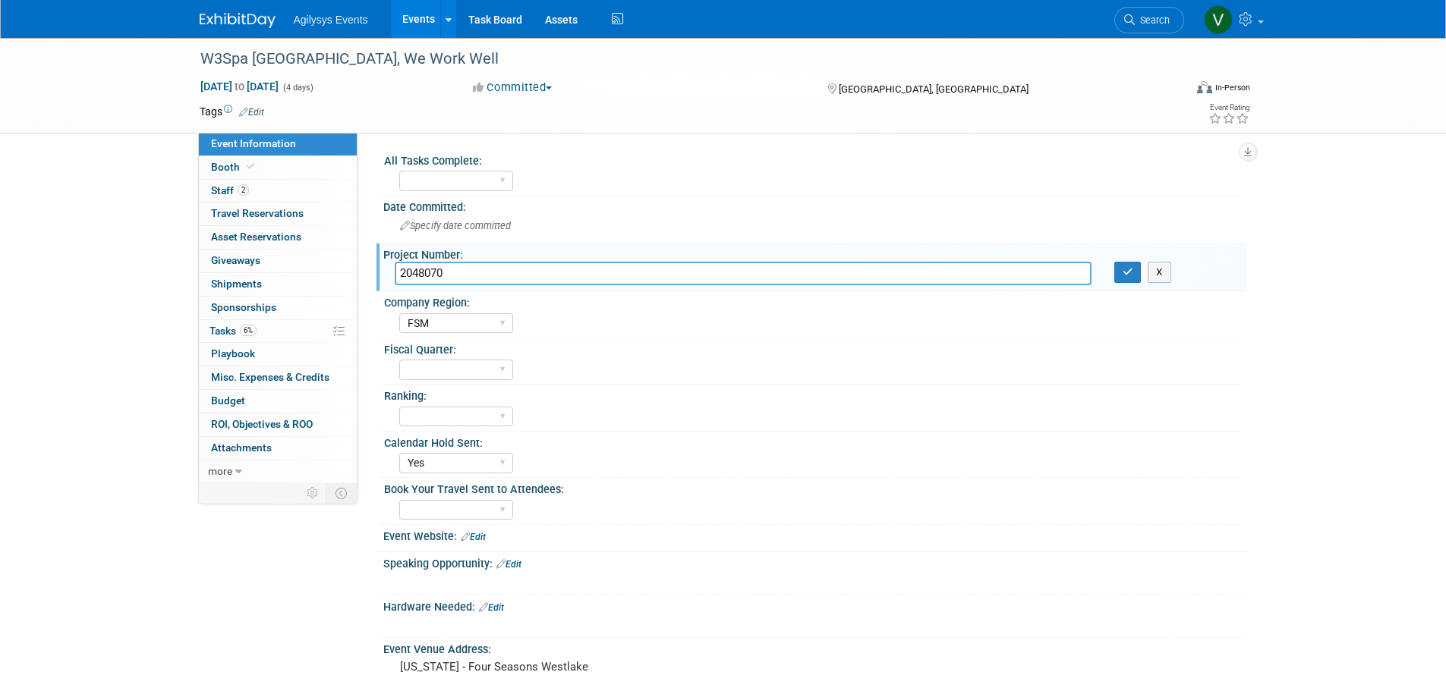
drag, startPoint x: 395, startPoint y: 277, endPoint x: 417, endPoint y: 272, distance: 22.5
drag, startPoint x: 417, startPoint y: 272, endPoint x: 447, endPoint y: 269, distance: 29.8
click at [436, 262] on input "2048070" at bounding box center [743, 274] width 697 height 24
drag, startPoint x: 448, startPoint y: 269, endPoint x: 398, endPoint y: 269, distance: 49.3
click at [398, 269] on input "2048070" at bounding box center [743, 274] width 697 height 24
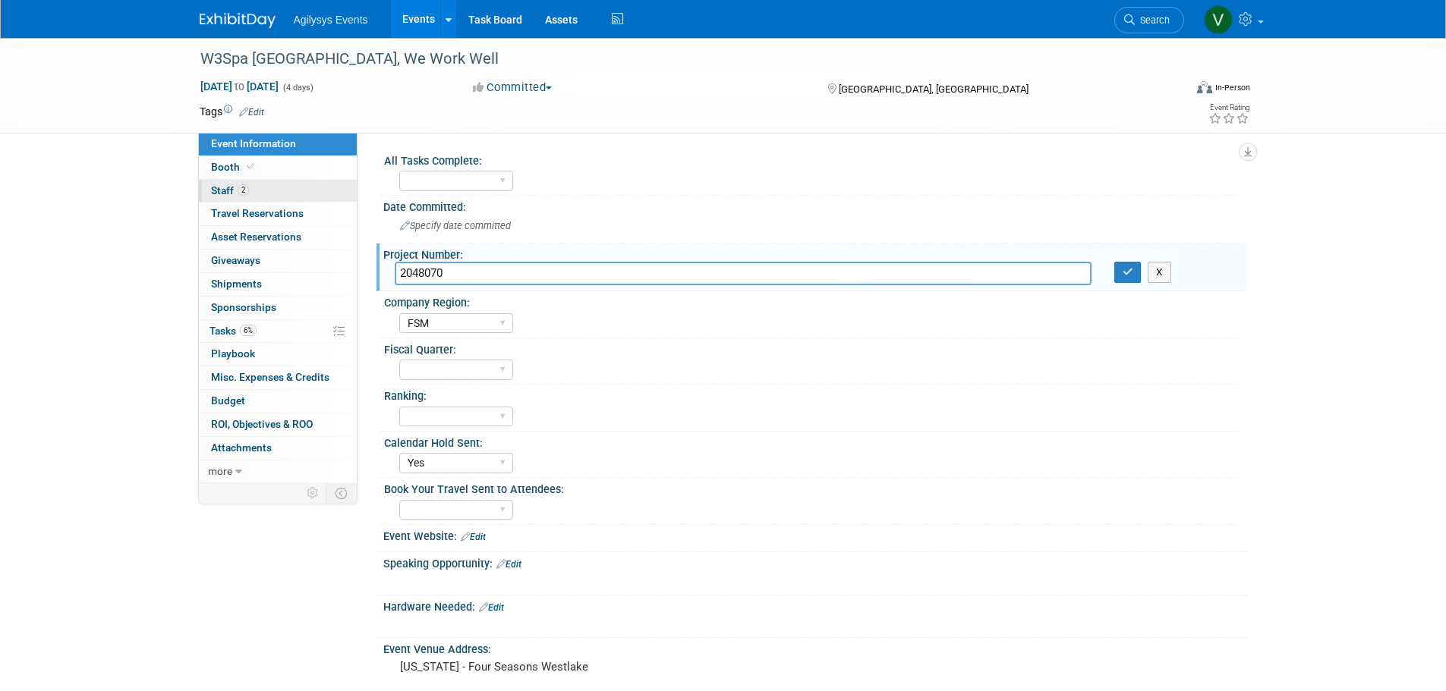
click at [228, 197] on link "2 Staff 2" at bounding box center [278, 191] width 158 height 23
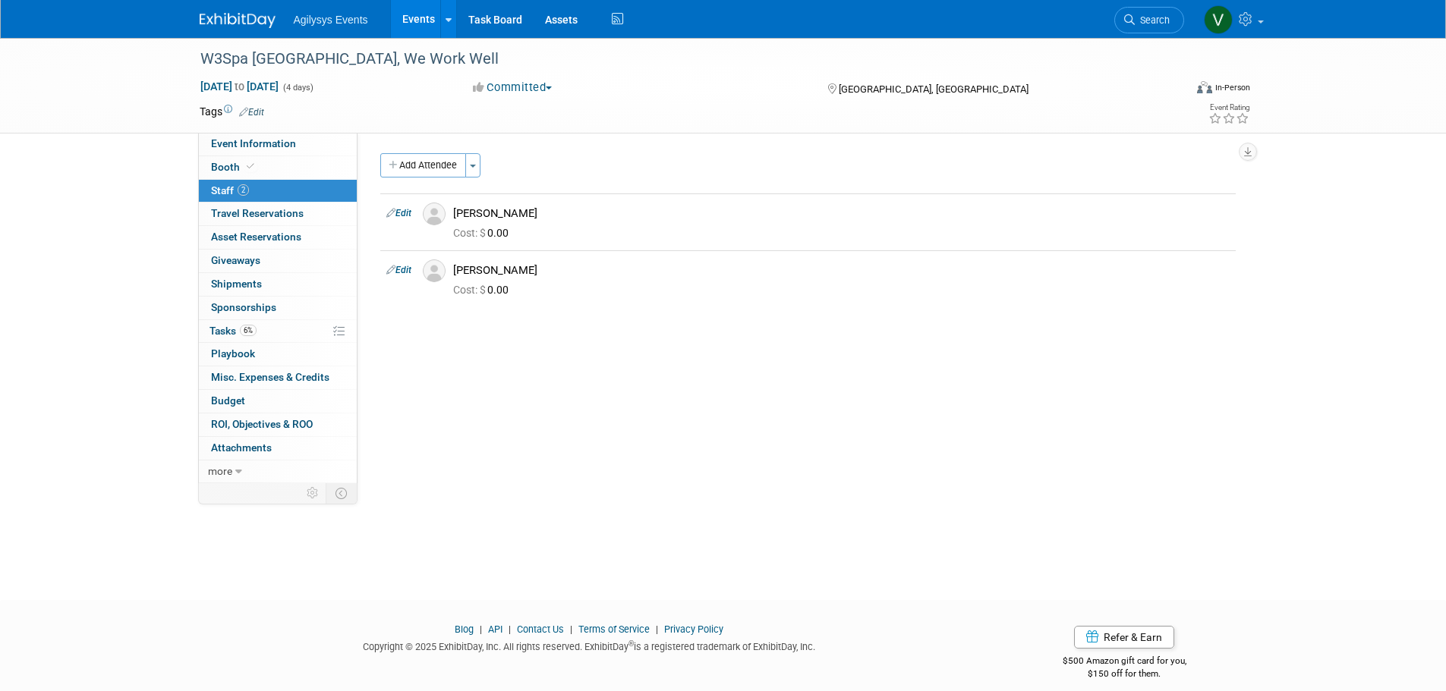
click at [279, 20] on div at bounding box center [247, 14] width 94 height 28
click at [245, 23] on img at bounding box center [238, 20] width 76 height 15
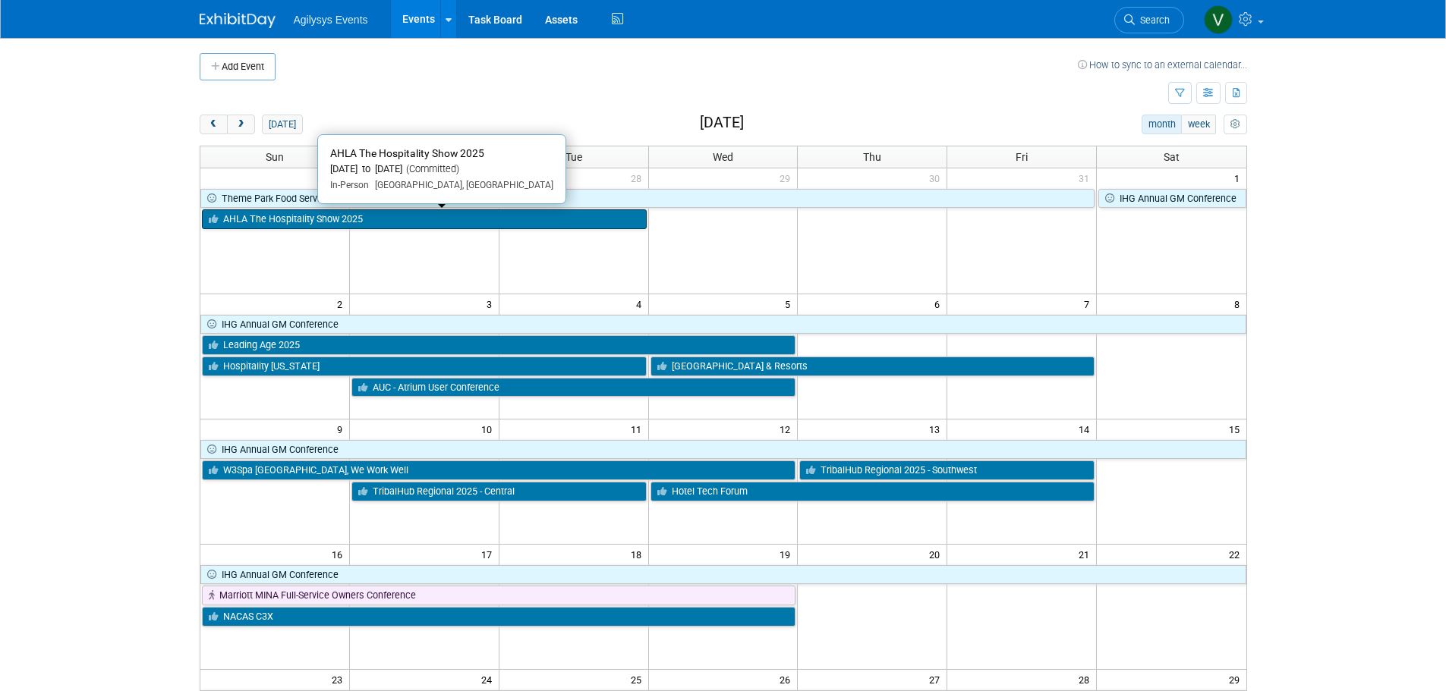
click at [302, 227] on link "AHLA The Hospitality Show 2025" at bounding box center [424, 219] width 445 height 20
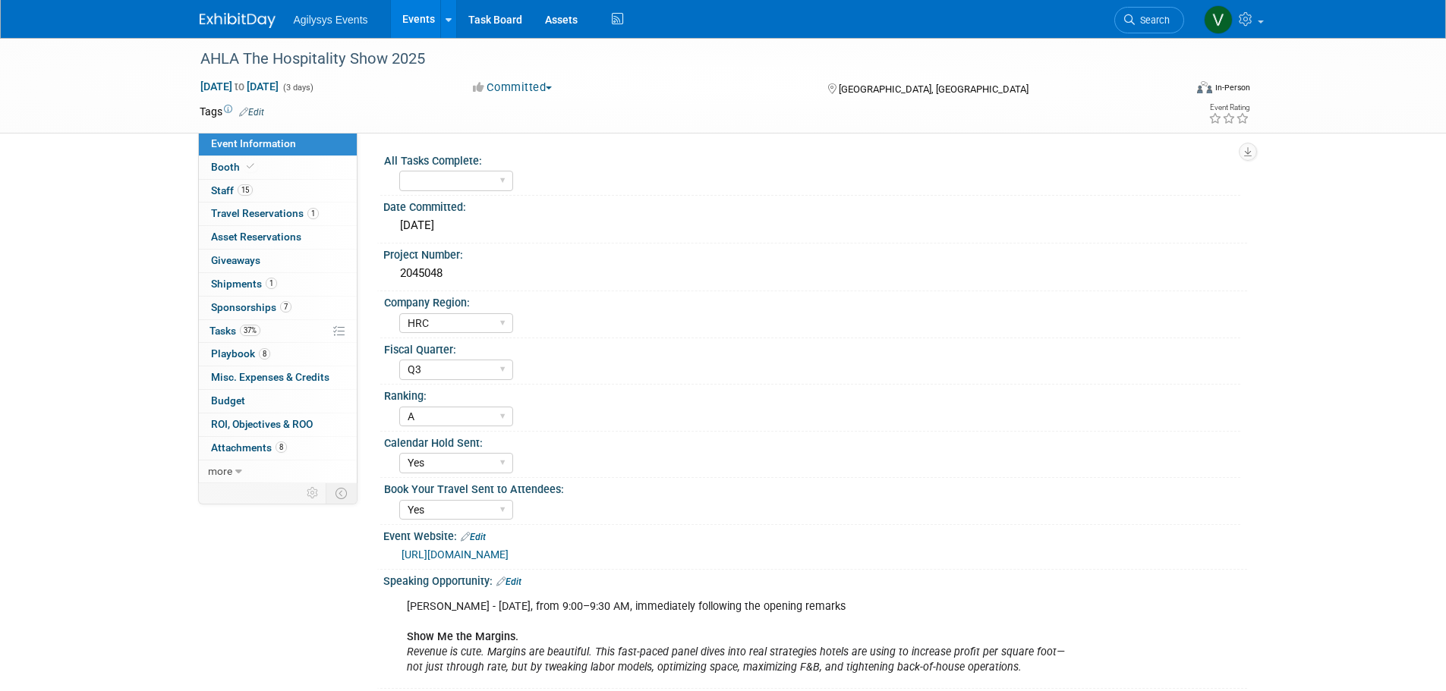
select select "HRC"
select select "Q3"
select select "A"
select select "Yes"
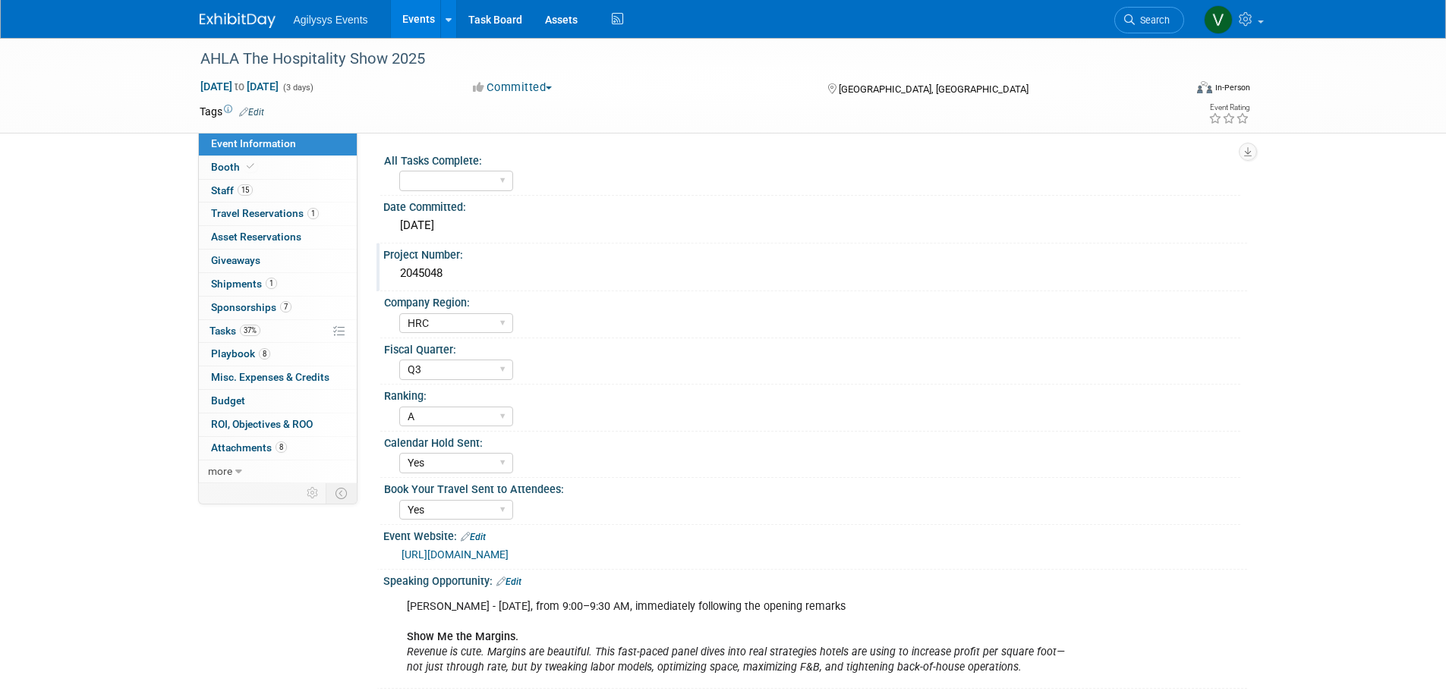
drag, startPoint x: 426, startPoint y: 275, endPoint x: 390, endPoint y: 272, distance: 35.7
click at [390, 272] on div "2045048" at bounding box center [815, 274] width 864 height 25
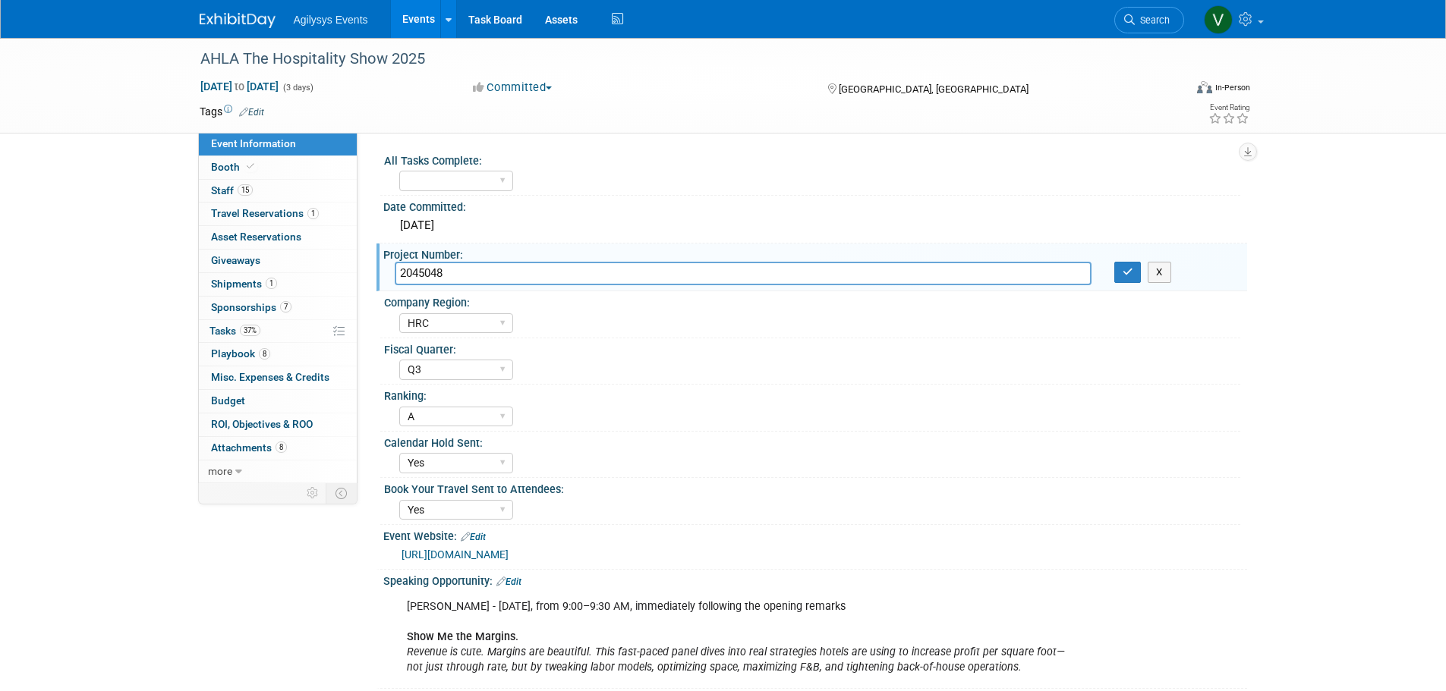
drag, startPoint x: 390, startPoint y: 272, endPoint x: 455, endPoint y: 270, distance: 65.3
click at [442, 259] on div "Project Number:" at bounding box center [815, 253] width 864 height 19
drag, startPoint x: 456, startPoint y: 270, endPoint x: 392, endPoint y: 267, distance: 64.6
click at [392, 267] on div "2045048" at bounding box center [743, 274] width 720 height 24
click at [219, 33] on div "Agilysys Events Events Add Event Bulk Upload Events Shareable Event Boards Rece…" at bounding box center [723, 19] width 1047 height 38
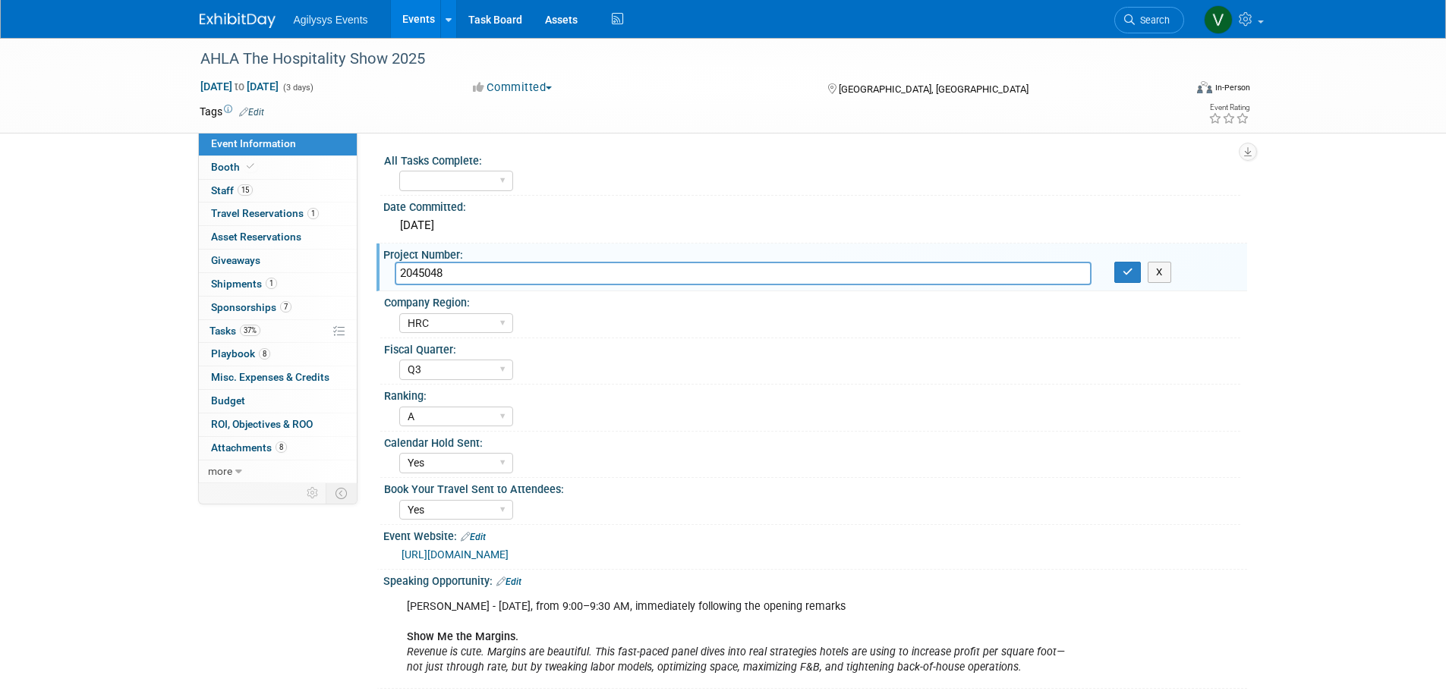
click at [221, 17] on img at bounding box center [238, 20] width 76 height 15
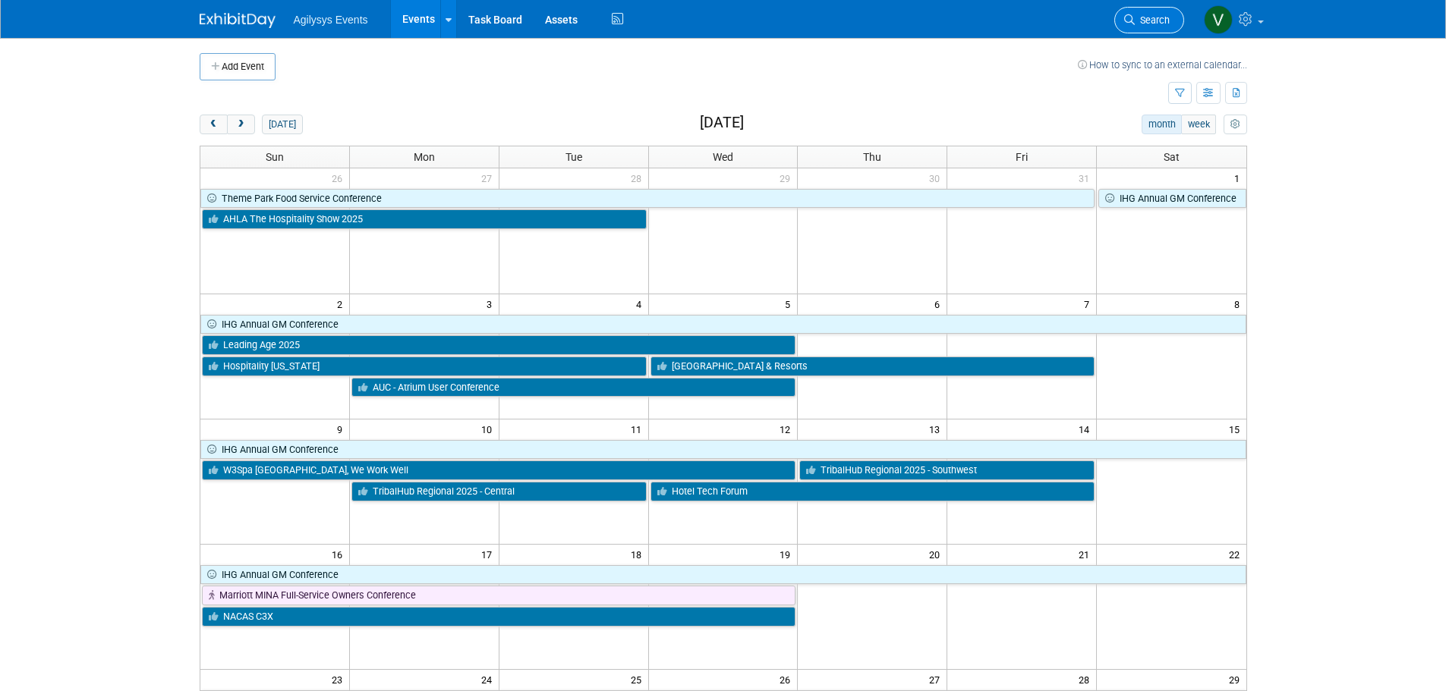
click at [1146, 15] on span "Search" at bounding box center [1152, 19] width 35 height 11
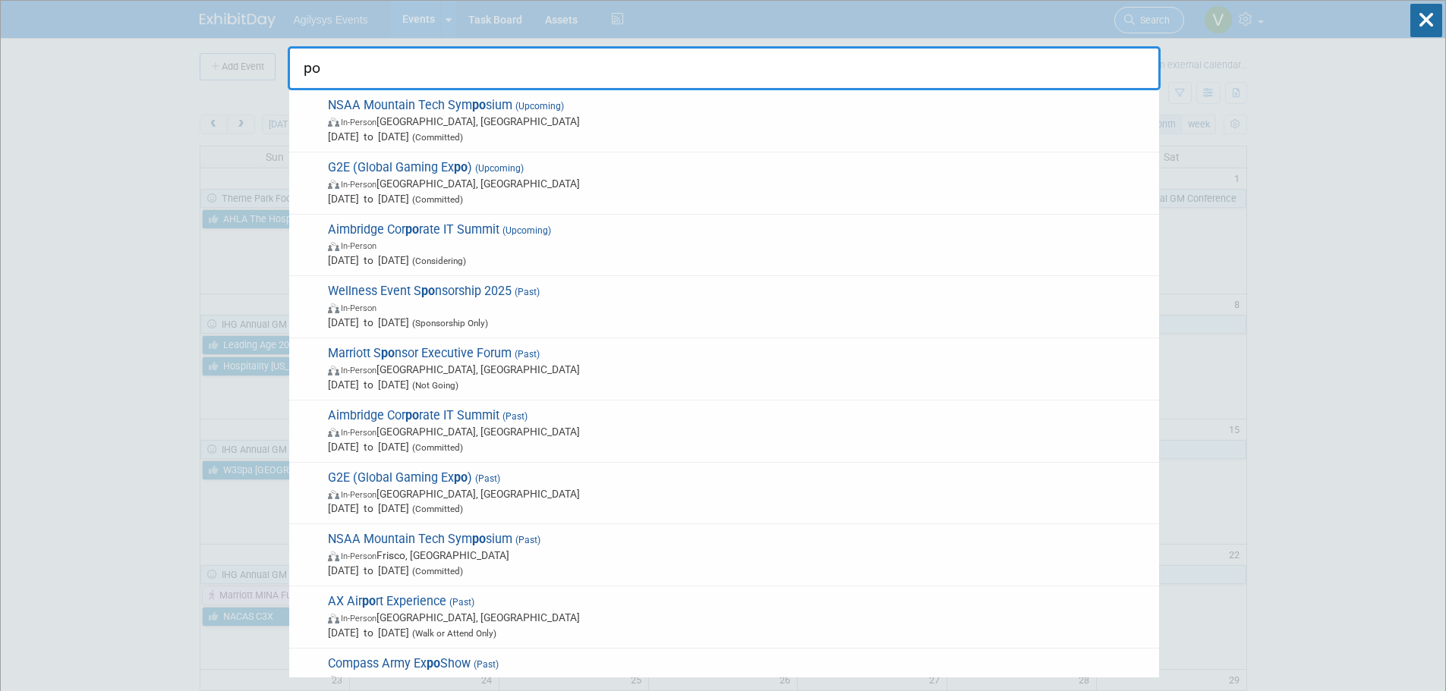
type input "p"
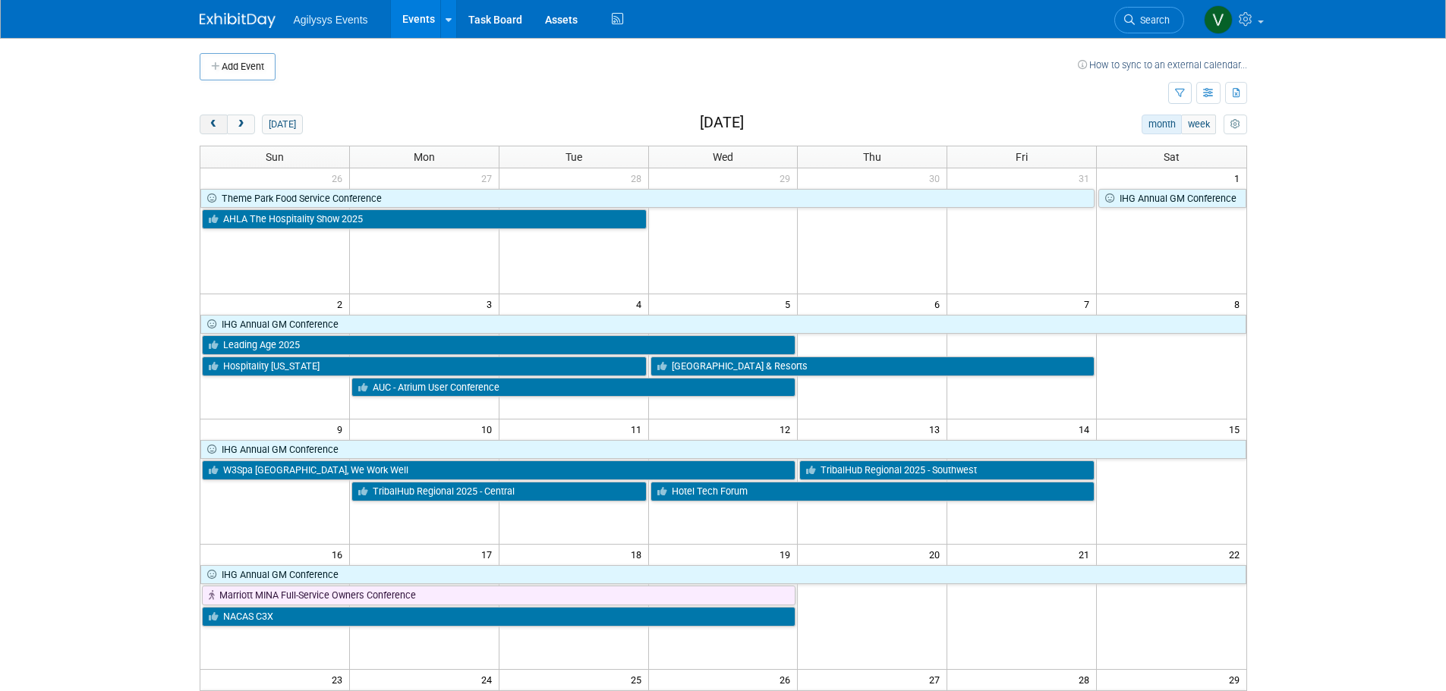
click at [212, 125] on span "prev" at bounding box center [213, 125] width 11 height 10
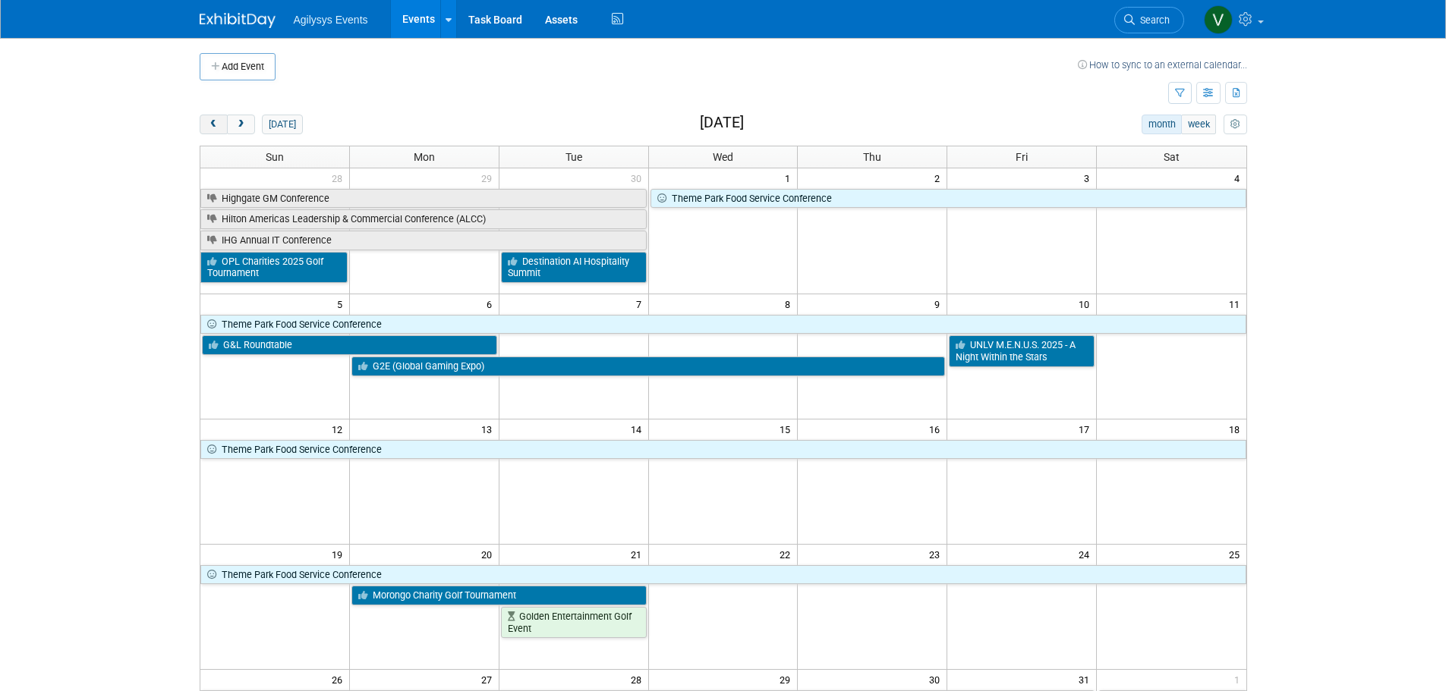
click at [212, 125] on span "prev" at bounding box center [213, 125] width 11 height 10
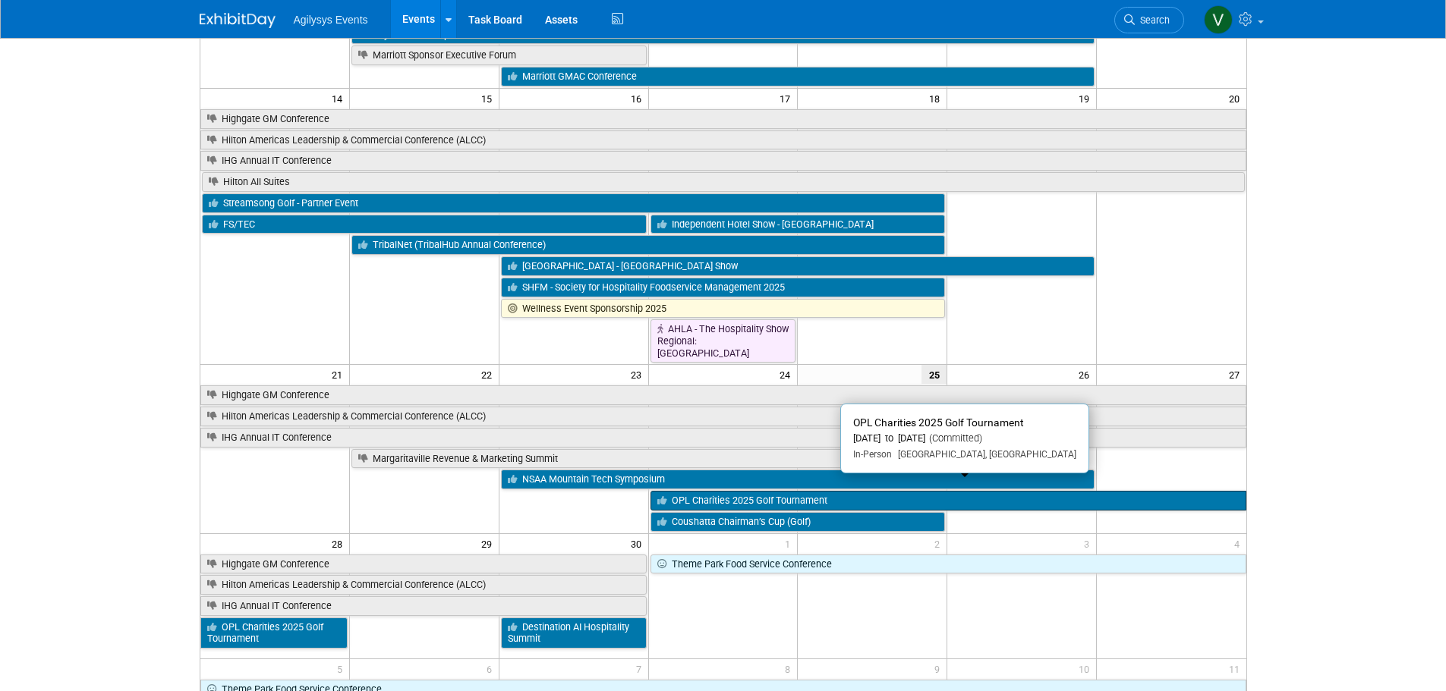
scroll to position [380, 0]
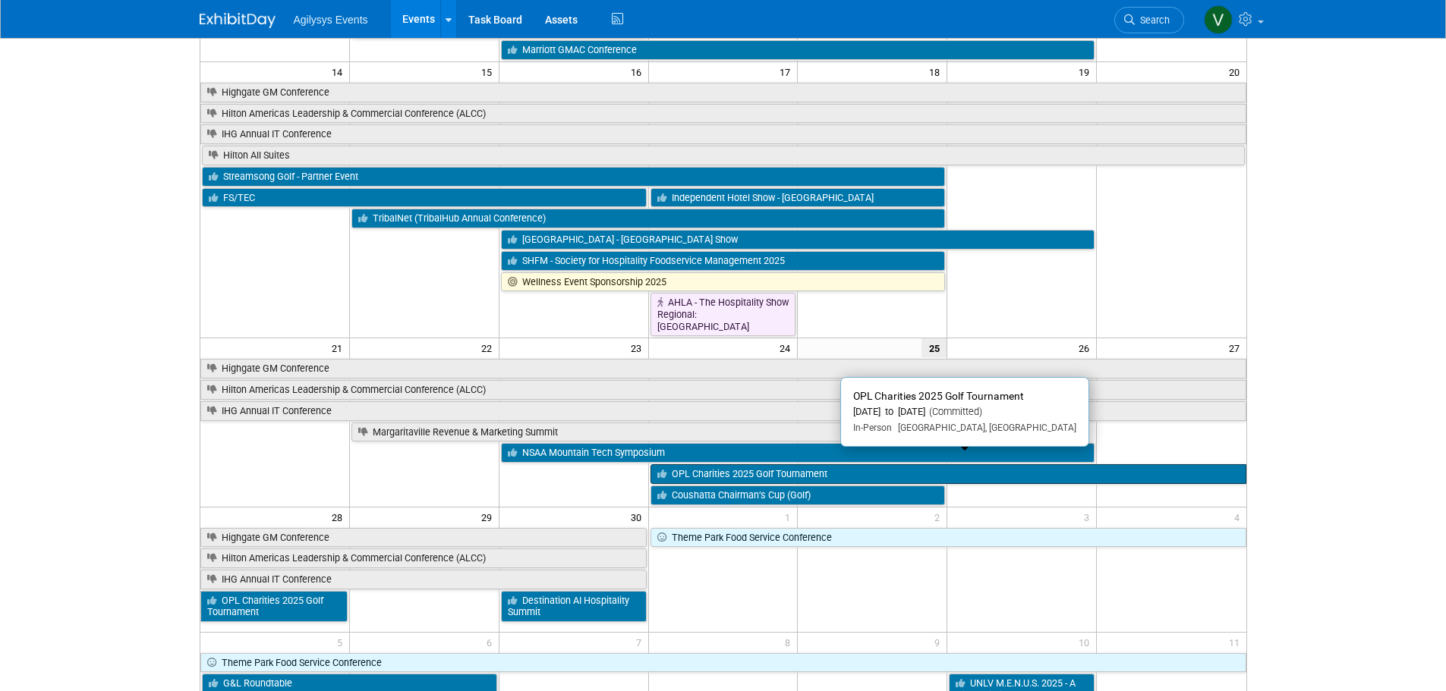
click at [755, 467] on link "OPL Charities 2025 Golf Tournament" at bounding box center [949, 475] width 596 height 20
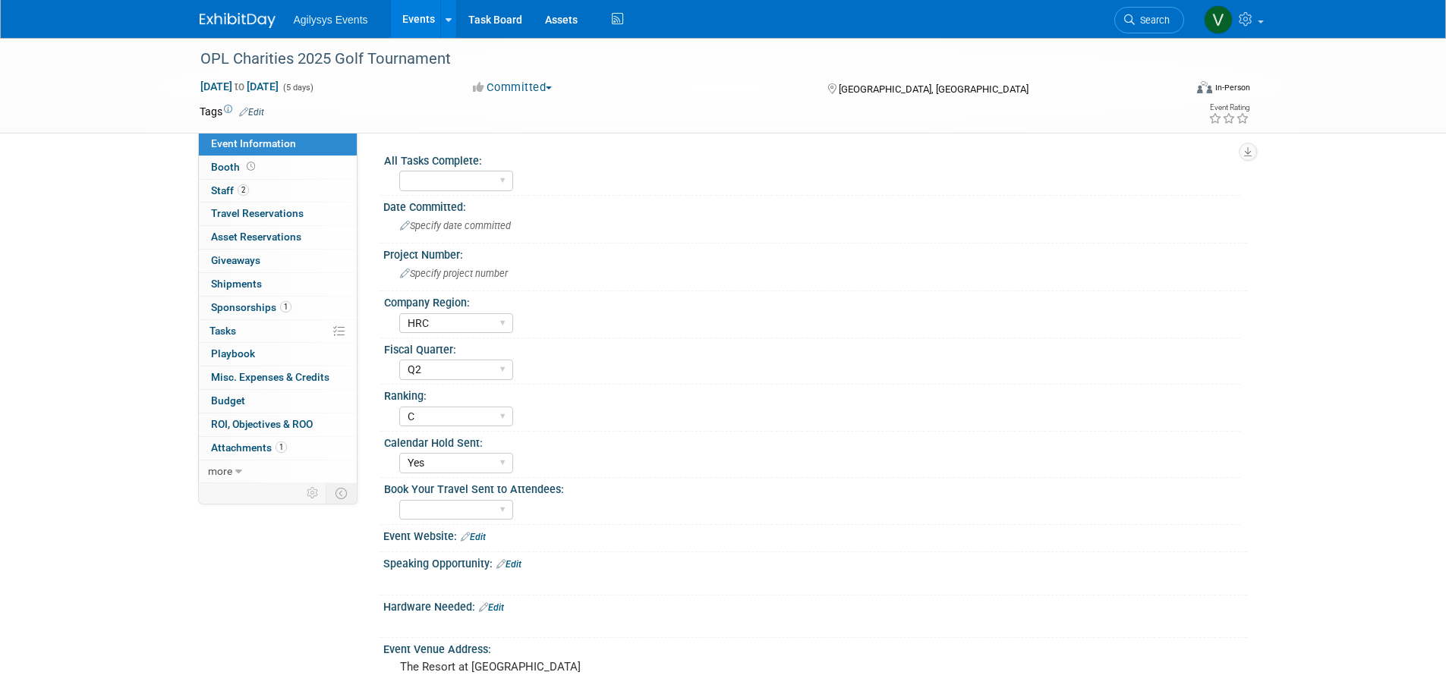
select select "HRC"
select select "Q2"
select select "C"
select select "Yes"
